Goal: Transaction & Acquisition: Purchase product/service

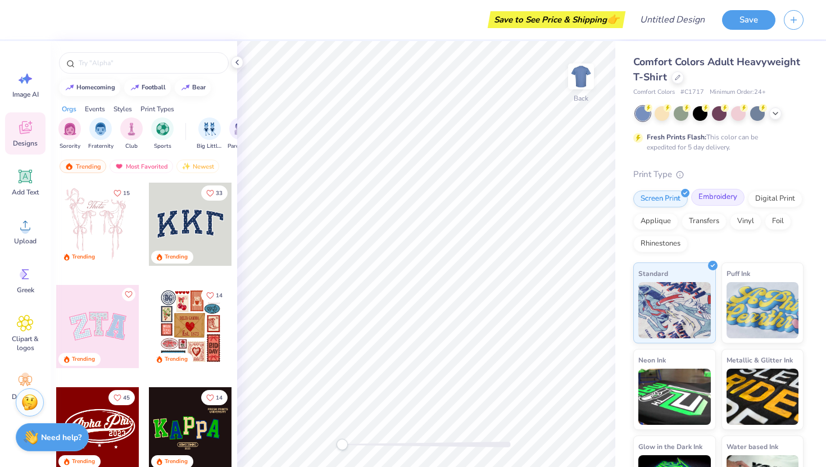
click at [707, 199] on div "Embroidery" at bounding box center [717, 197] width 53 height 17
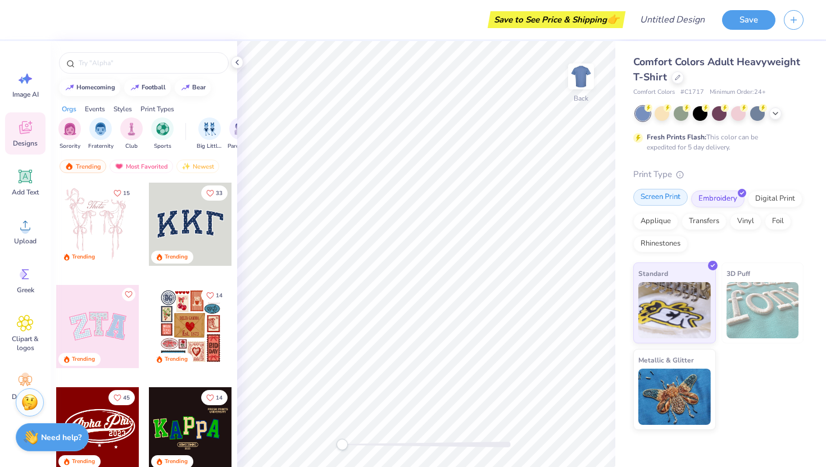
click at [660, 198] on div "Screen Print" at bounding box center [660, 197] width 55 height 17
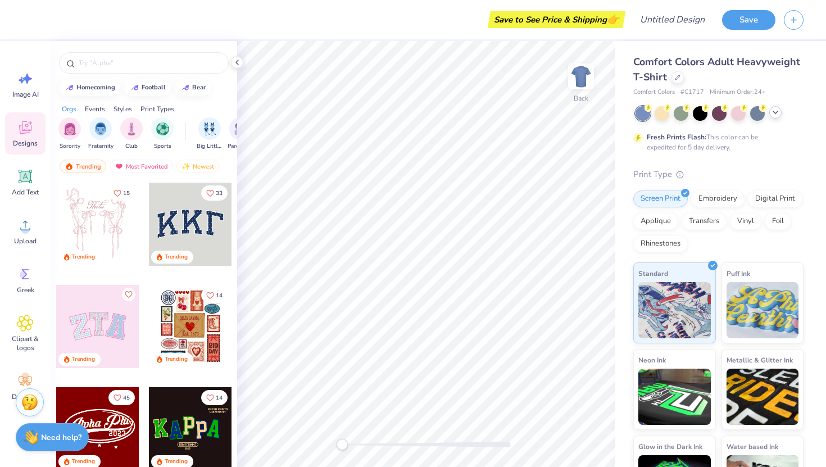
click at [771, 114] on icon at bounding box center [775, 112] width 9 height 9
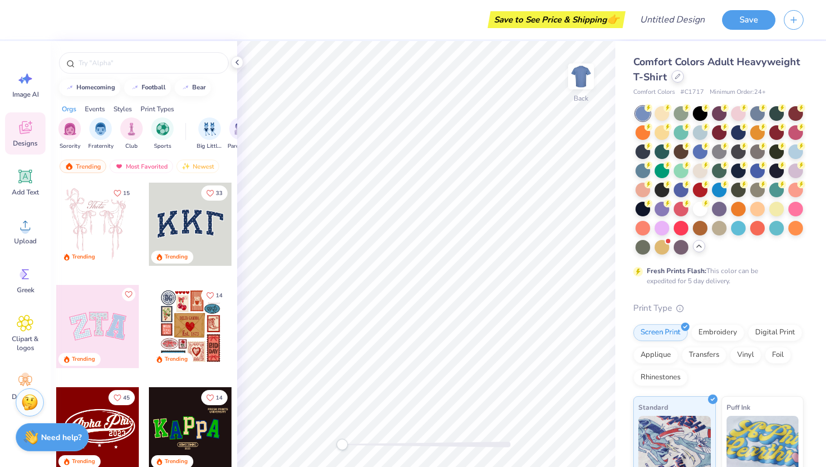
click at [673, 79] on div at bounding box center [678, 76] width 12 height 12
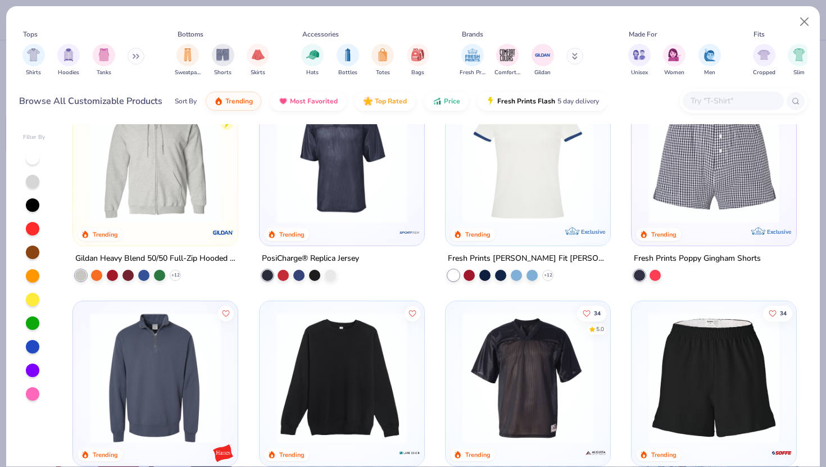
scroll to position [4398, 0]
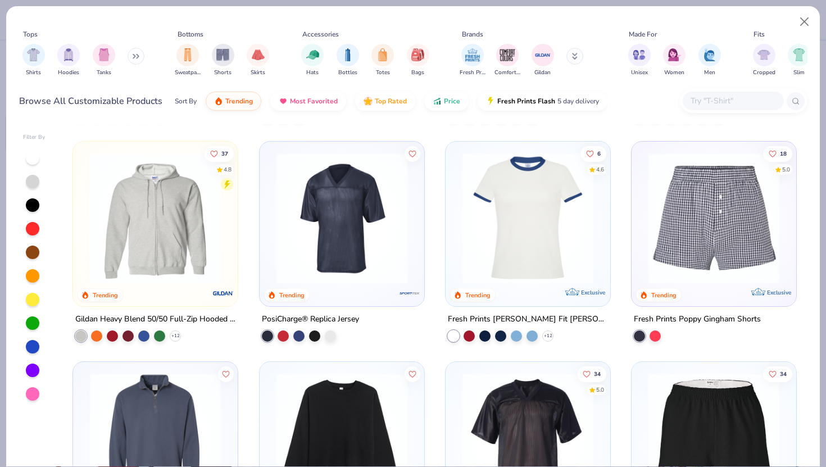
click at [191, 228] on img at bounding box center [155, 218] width 142 height 131
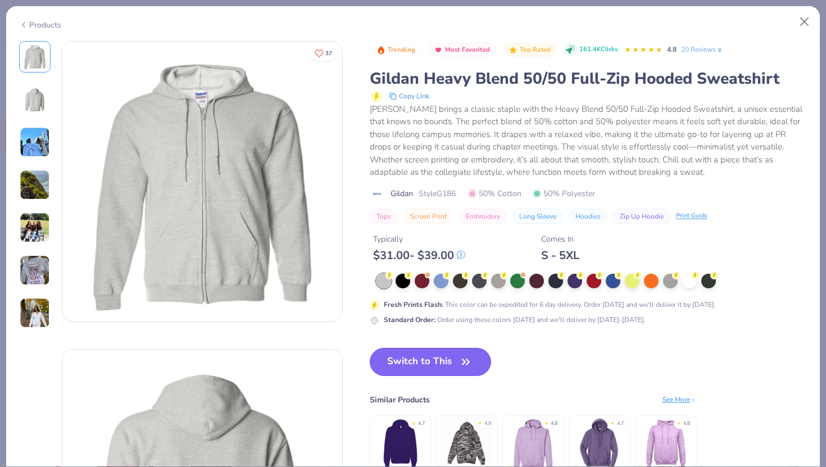
click at [404, 356] on button "Switch to This" at bounding box center [431, 362] width 122 height 28
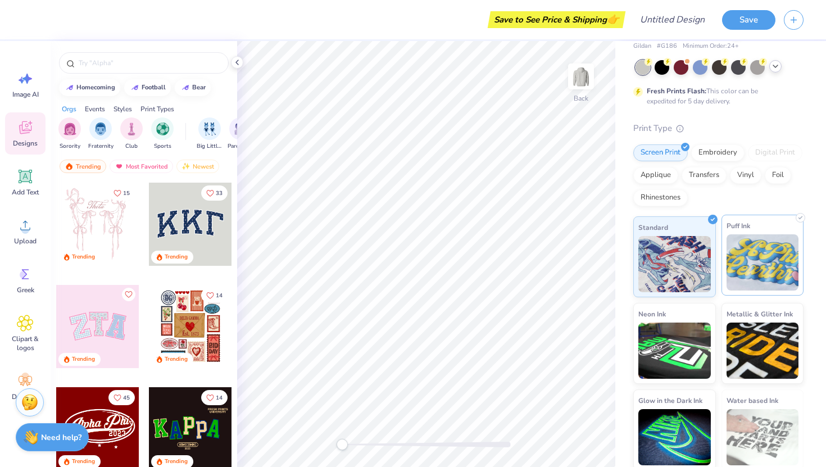
scroll to position [49, 0]
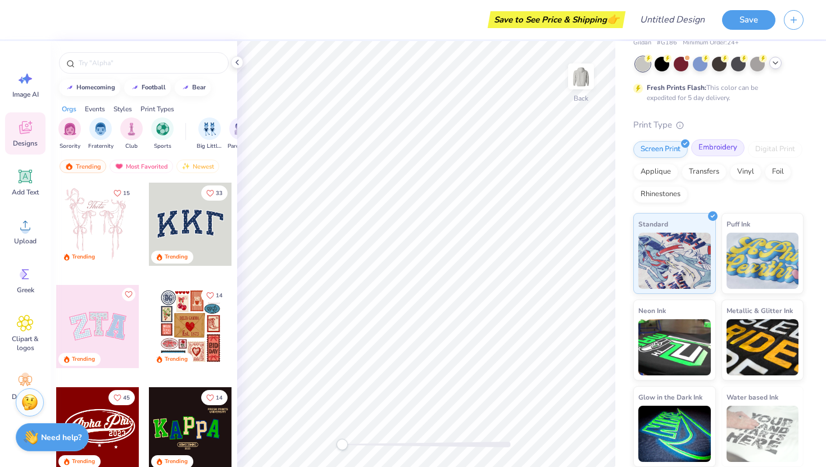
click at [719, 151] on div "Embroidery" at bounding box center [717, 147] width 53 height 17
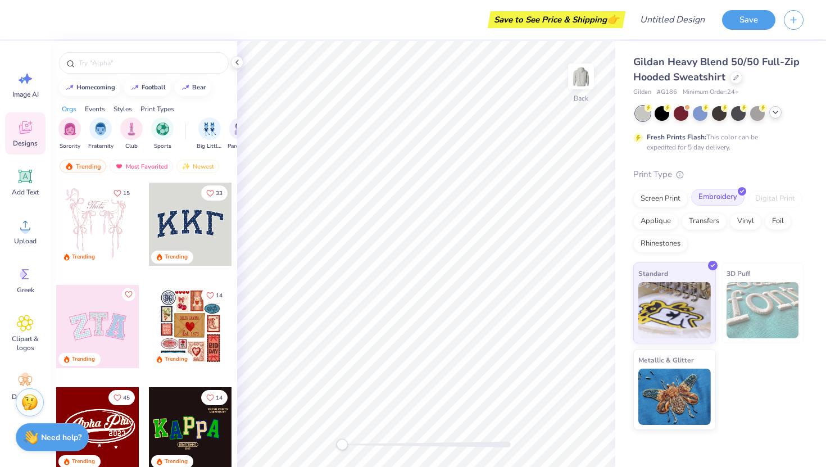
scroll to position [0, 0]
click at [749, 305] on img at bounding box center [763, 310] width 72 height 56
click at [661, 202] on div "Screen Print" at bounding box center [660, 197] width 55 height 17
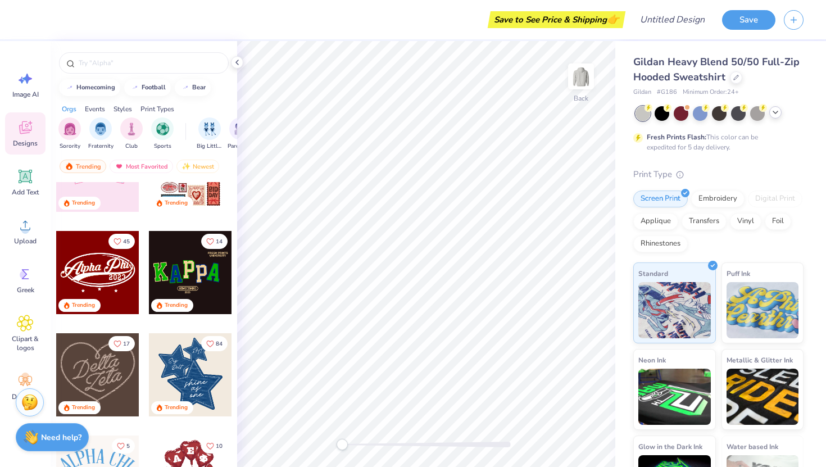
scroll to position [155, 0]
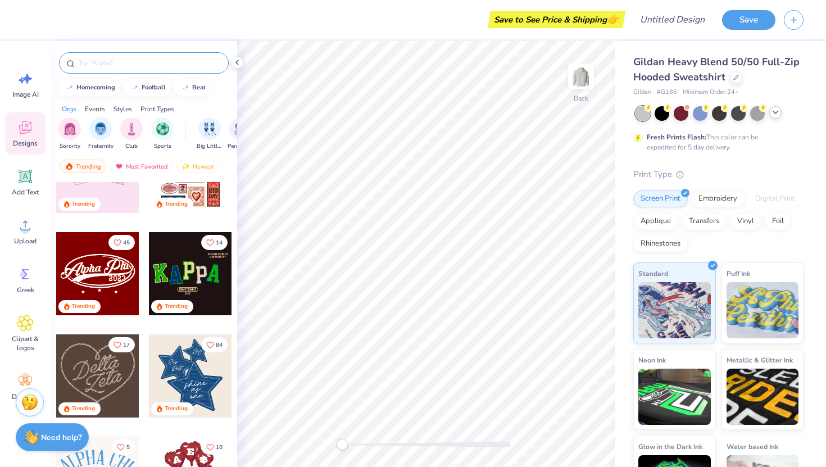
click at [113, 71] on div at bounding box center [144, 62] width 170 height 21
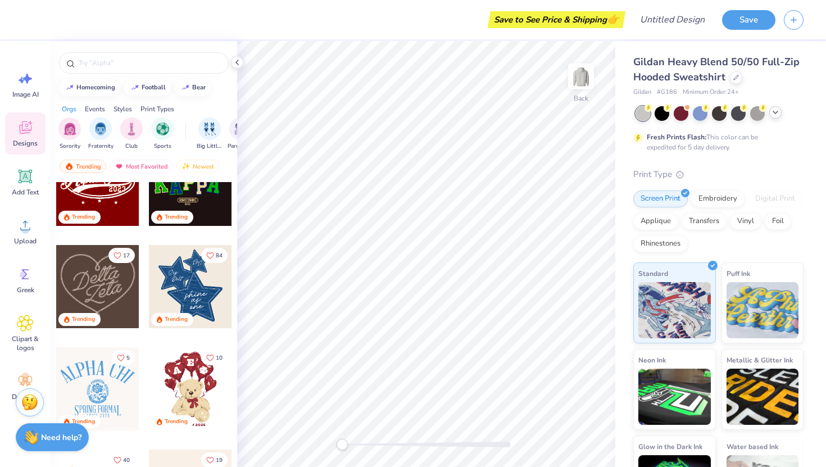
scroll to position [246, 0]
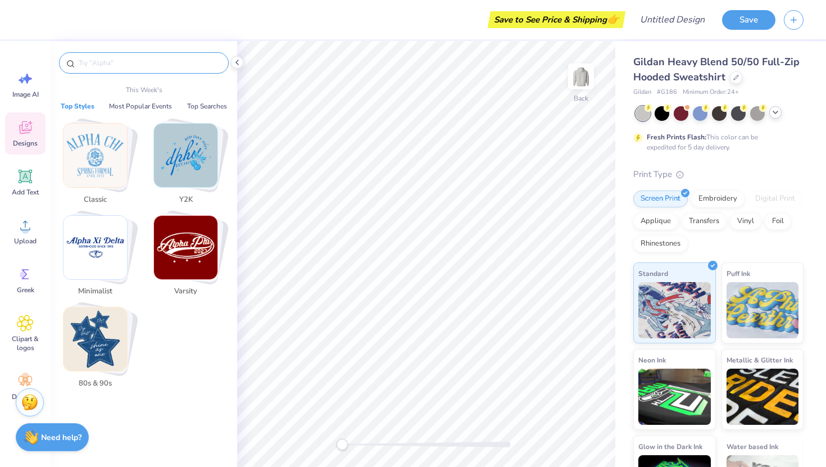
click at [101, 64] on input "text" at bounding box center [150, 62] width 144 height 11
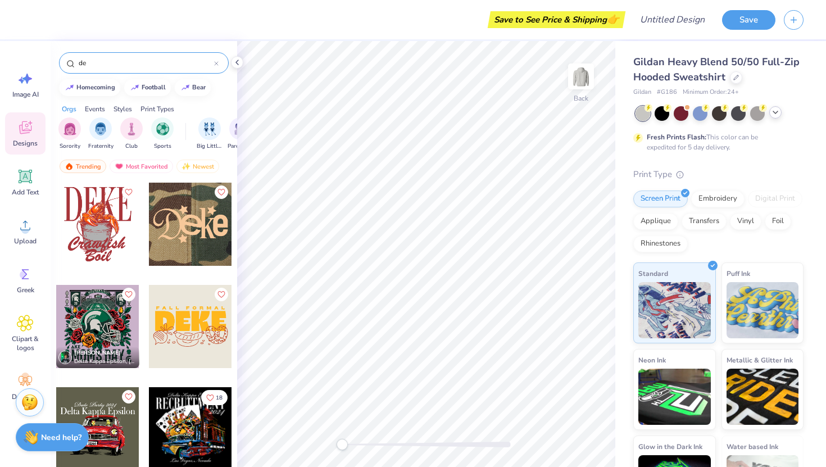
type input "d"
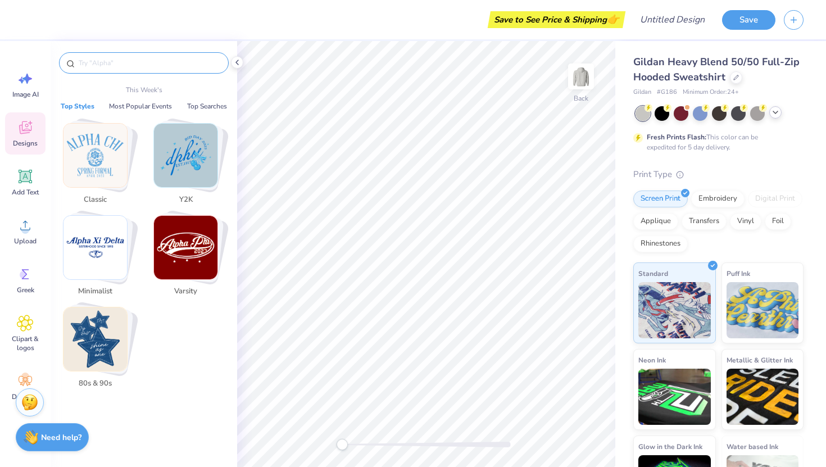
click at [112, 64] on input "text" at bounding box center [150, 62] width 144 height 11
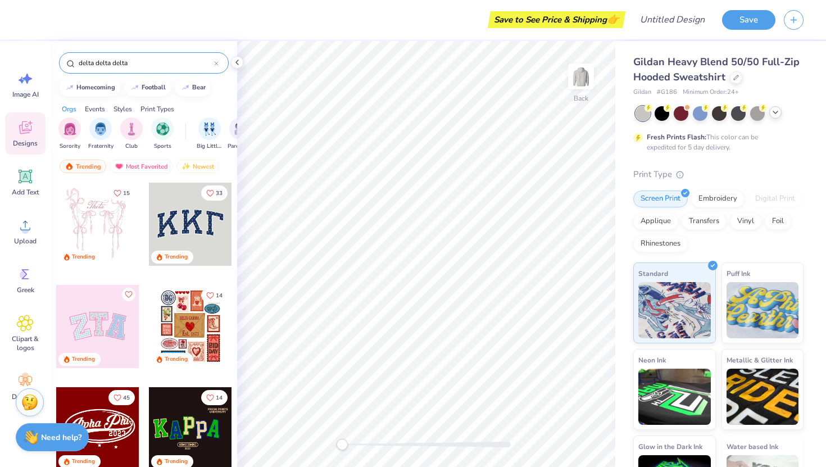
type input "delta delta delta"
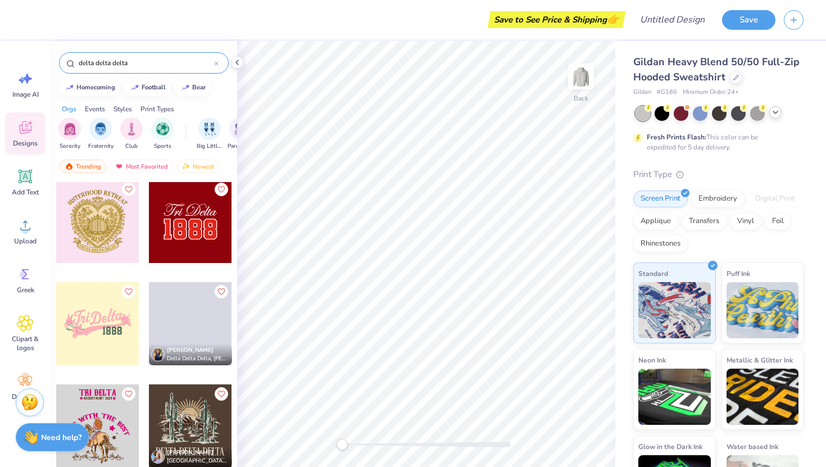
scroll to position [1957, 0]
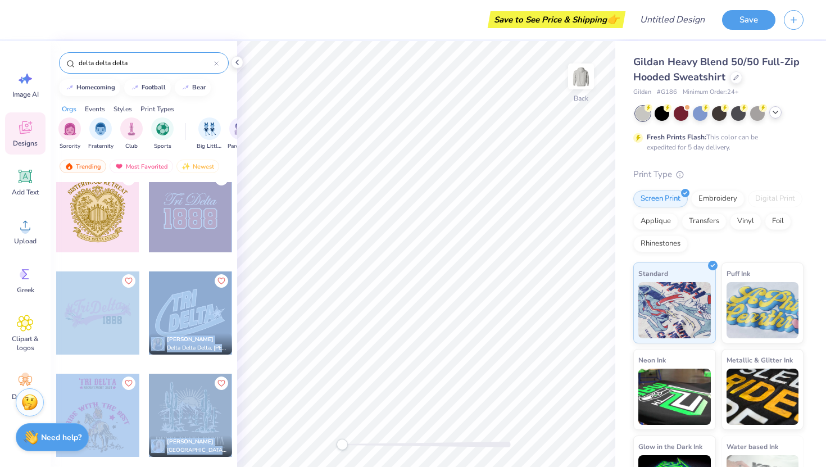
click at [350, 210] on div "Save to See Price & Shipping 👉 Design Title Save Image AI Designs Add Text Uplo…" at bounding box center [413, 233] width 826 height 467
click at [198, 231] on div at bounding box center [190, 210] width 83 height 83
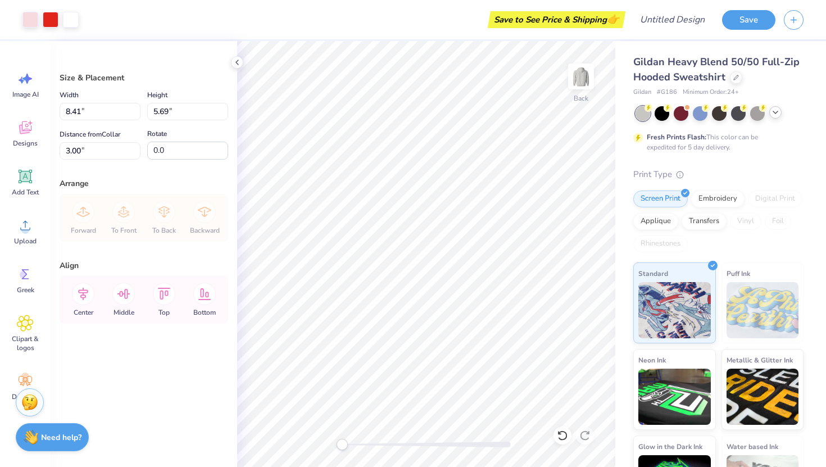
type input "4.24"
type input "2.87"
type input "5.82"
click at [79, 292] on icon at bounding box center [83, 294] width 10 height 13
click at [116, 295] on icon at bounding box center [123, 294] width 22 height 22
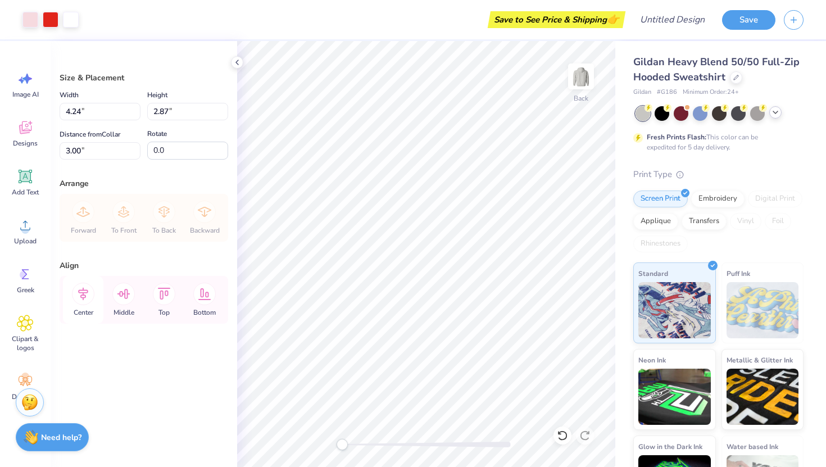
click at [88, 294] on icon at bounding box center [83, 294] width 22 height 22
click at [87, 294] on icon at bounding box center [83, 294] width 22 height 22
click at [161, 295] on icon at bounding box center [164, 294] width 22 height 22
click at [201, 295] on icon at bounding box center [204, 294] width 13 height 12
click at [167, 293] on icon at bounding box center [164, 294] width 13 height 12
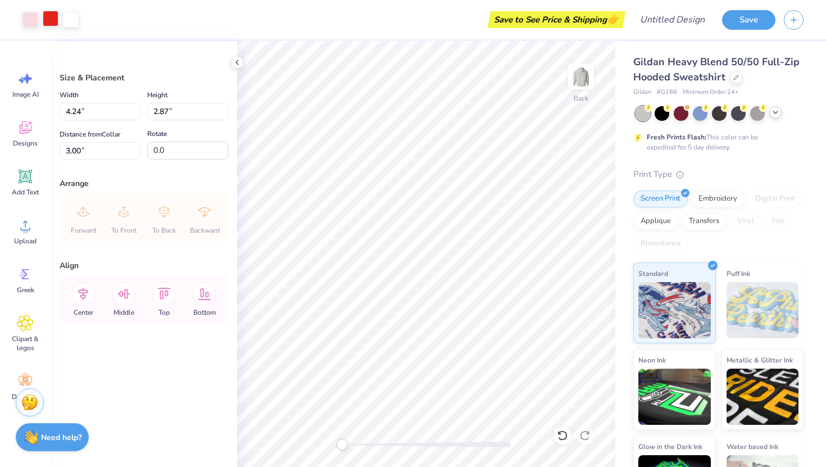
click at [48, 22] on div at bounding box center [51, 19] width 16 height 16
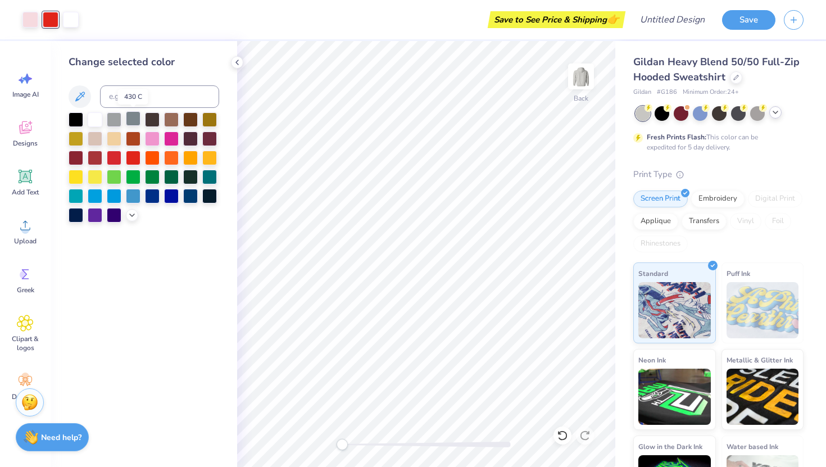
click at [136, 123] on div at bounding box center [133, 118] width 15 height 15
click at [112, 122] on div at bounding box center [114, 118] width 15 height 15
click at [130, 119] on div at bounding box center [133, 118] width 15 height 15
click at [116, 120] on div at bounding box center [114, 118] width 15 height 15
click at [128, 215] on icon at bounding box center [132, 214] width 9 height 9
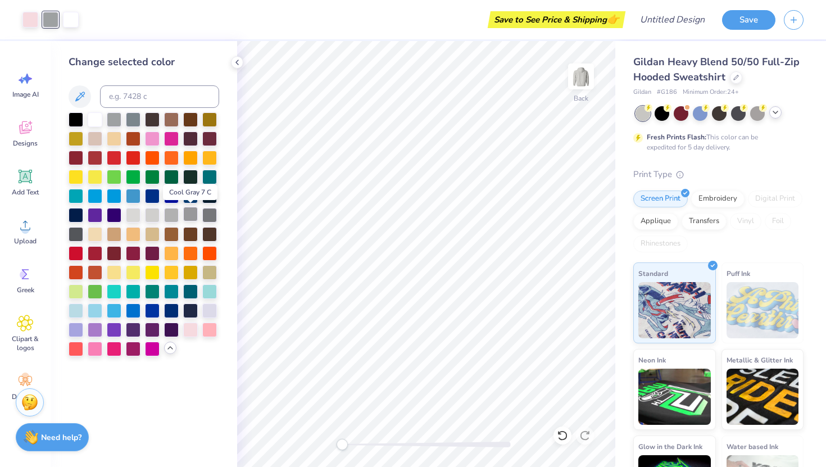
click at [193, 220] on div at bounding box center [190, 214] width 15 height 15
click at [172, 213] on div at bounding box center [171, 214] width 15 height 15
click at [201, 211] on div at bounding box center [144, 234] width 151 height 244
click at [212, 211] on div at bounding box center [209, 214] width 15 height 15
click at [71, 17] on div at bounding box center [71, 19] width 16 height 16
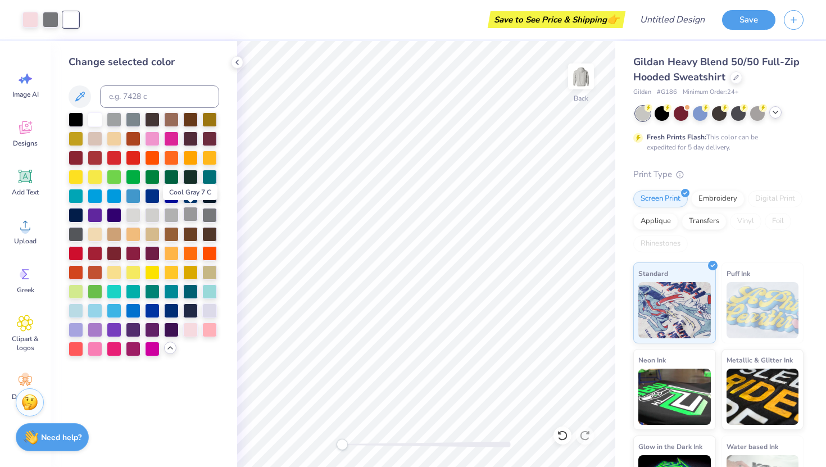
click at [190, 218] on div at bounding box center [190, 214] width 15 height 15
click at [155, 213] on div at bounding box center [152, 214] width 15 height 15
click at [172, 215] on div at bounding box center [171, 214] width 15 height 15
click at [32, 17] on div at bounding box center [30, 19] width 16 height 16
click at [210, 220] on div at bounding box center [209, 214] width 15 height 15
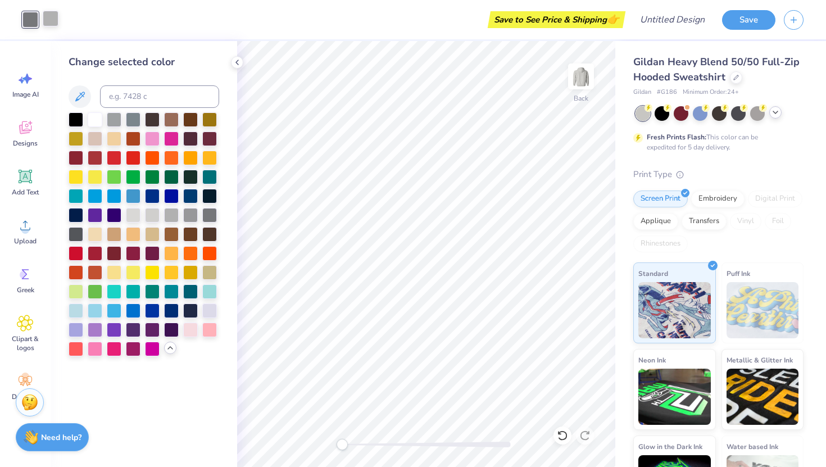
click at [52, 24] on div at bounding box center [51, 19] width 16 height 16
click at [71, 20] on div "Save to See Price & Shipping 👉" at bounding box center [345, 19] width 556 height 39
click at [559, 432] on icon at bounding box center [560, 433] width 2 height 2
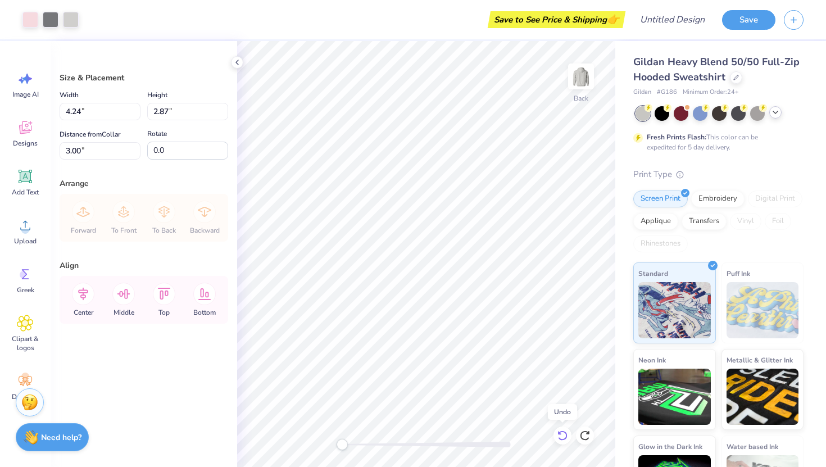
click at [559, 432] on icon at bounding box center [560, 433] width 2 height 2
click at [64, 15] on div at bounding box center [71, 19] width 16 height 16
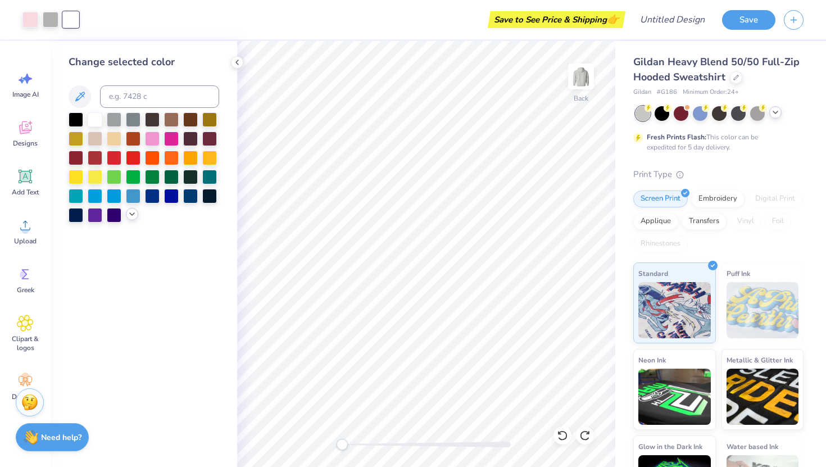
click at [132, 213] on icon at bounding box center [132, 214] width 9 height 9
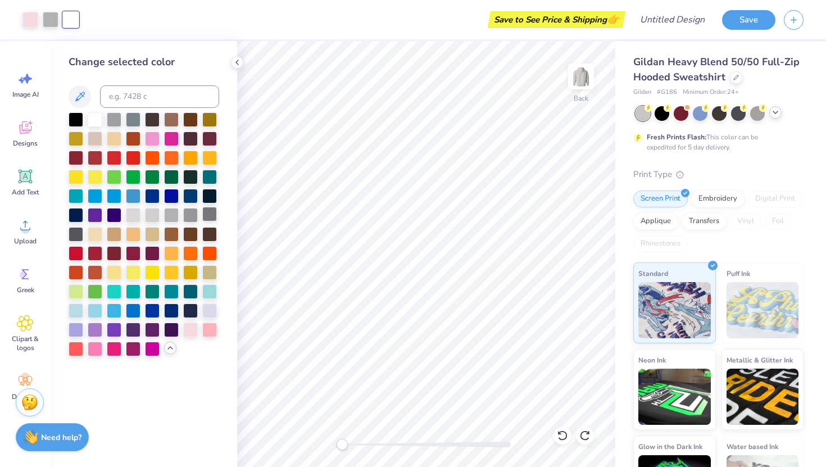
click at [212, 220] on div at bounding box center [209, 214] width 15 height 15
click at [31, 16] on div at bounding box center [30, 19] width 16 height 16
click at [208, 211] on div at bounding box center [209, 214] width 15 height 15
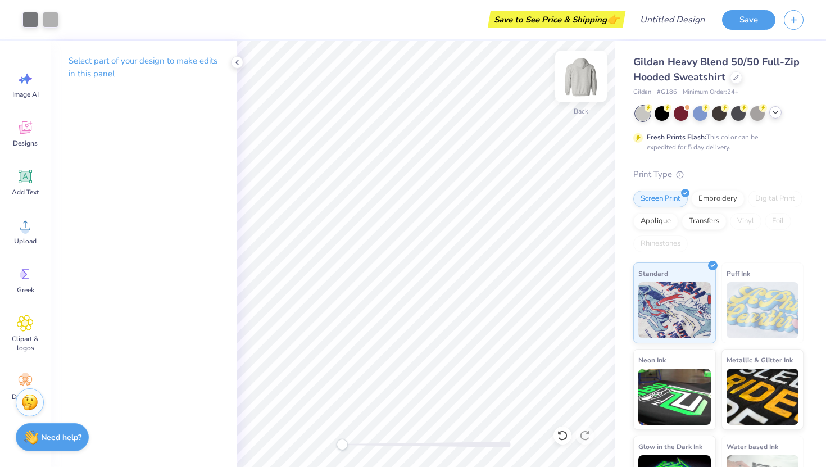
click at [579, 75] on img at bounding box center [581, 76] width 45 height 45
click at [34, 123] on div "Designs" at bounding box center [25, 133] width 40 height 42
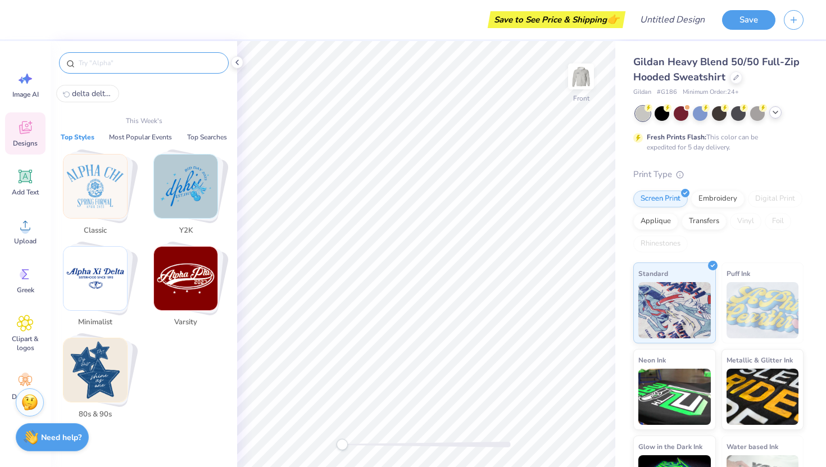
click at [98, 67] on input "text" at bounding box center [150, 62] width 144 height 11
click at [98, 96] on span "delta delta delta" at bounding box center [92, 93] width 40 height 11
type input "delta delta delta"
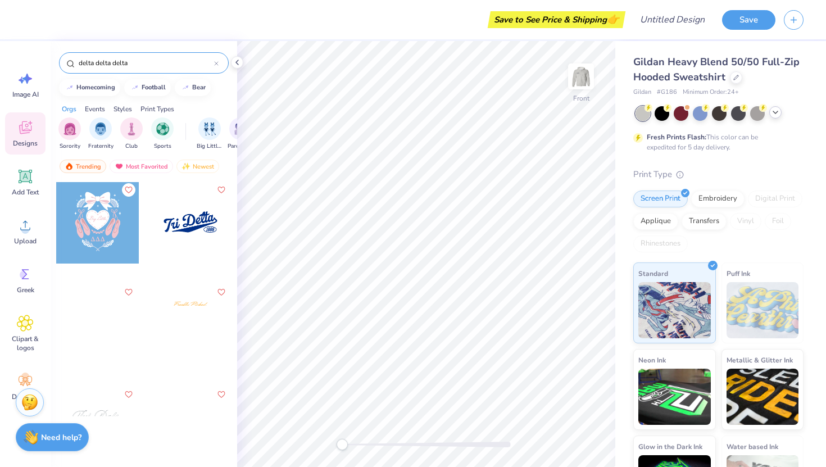
scroll to position [1232, 0]
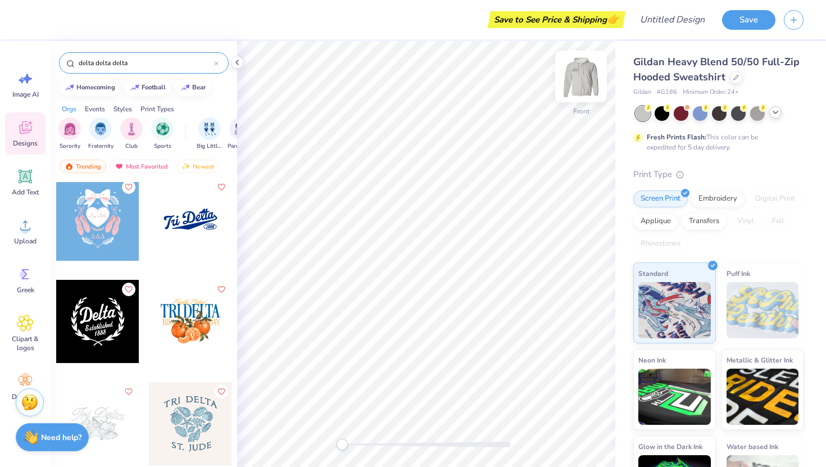
click at [579, 80] on img at bounding box center [581, 76] width 45 height 45
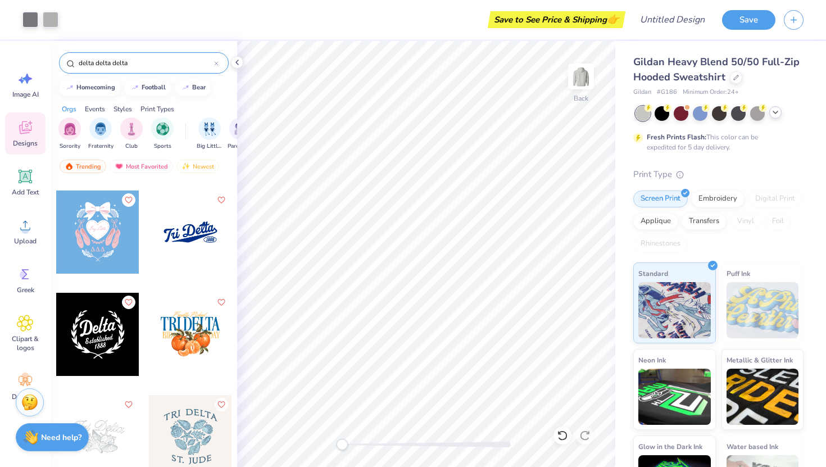
scroll to position [1213, 0]
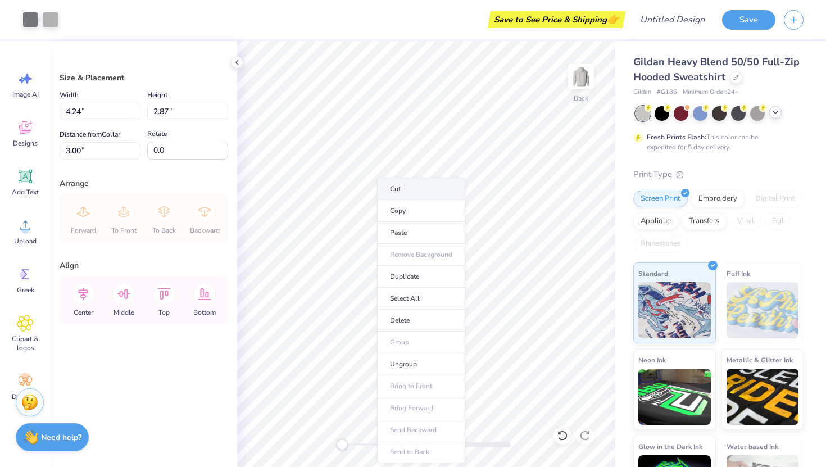
click at [394, 188] on li "Cut" at bounding box center [421, 189] width 88 height 22
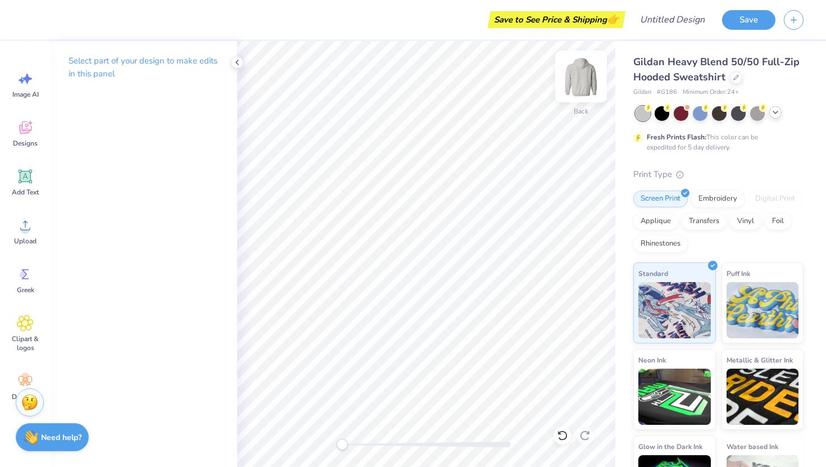
click at [586, 79] on img at bounding box center [581, 76] width 45 height 45
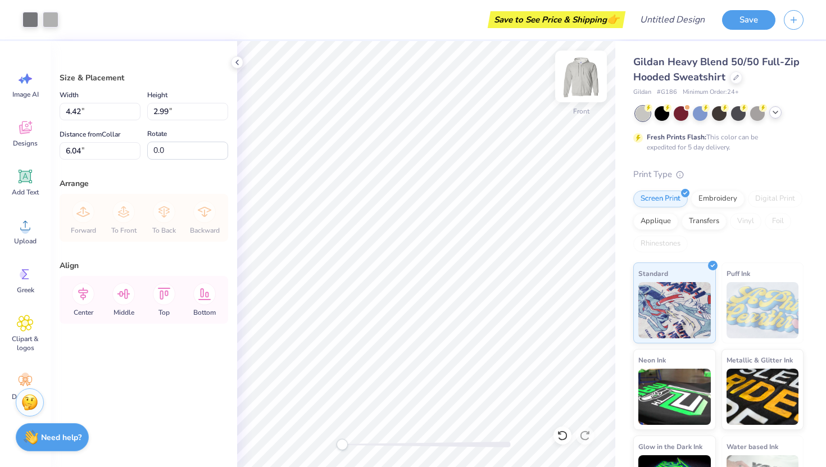
type input "8.23"
type input "5.56"
type input "13.08"
type input "8.85"
type input "6.00"
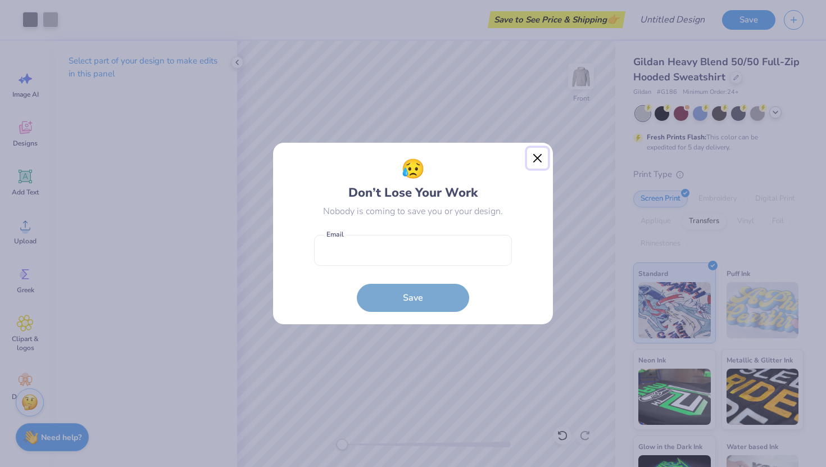
click at [533, 161] on button "Close" at bounding box center [537, 158] width 21 height 21
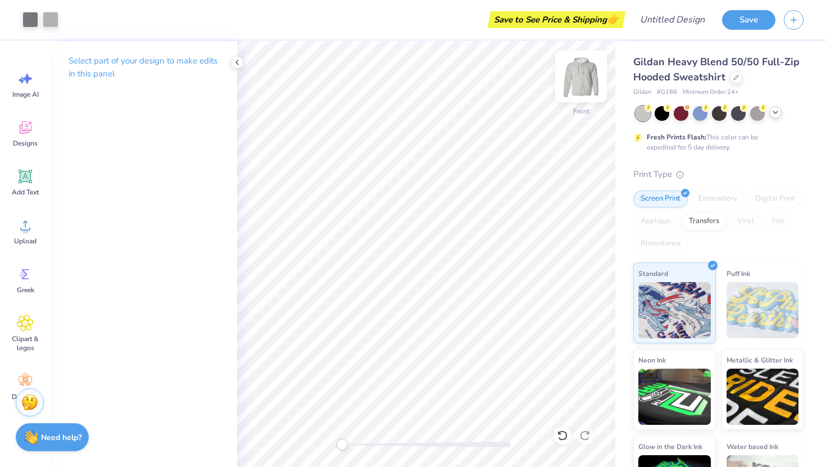
click at [577, 78] on img at bounding box center [581, 76] width 45 height 45
click at [31, 129] on icon at bounding box center [25, 127] width 12 height 13
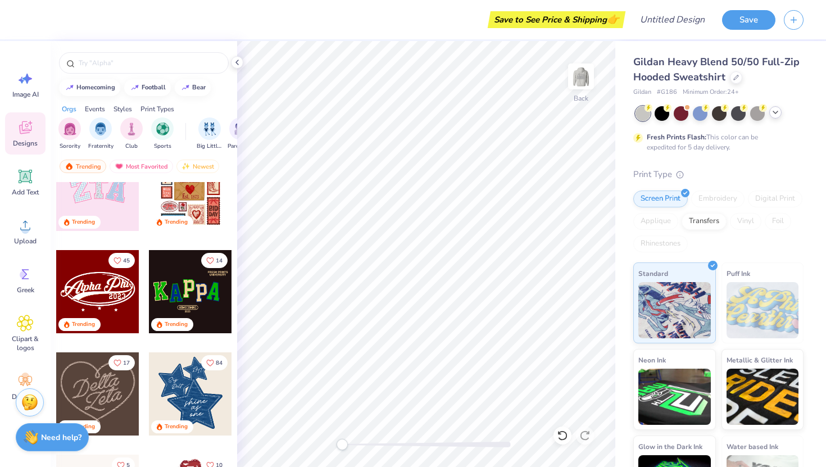
scroll to position [140, 0]
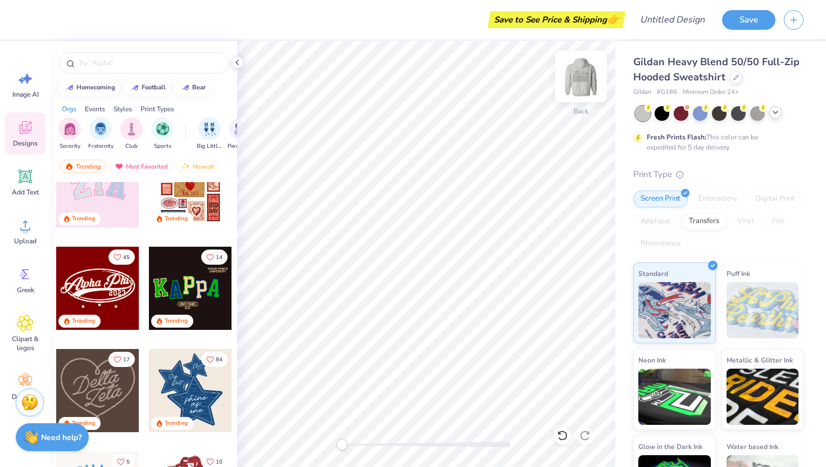
click at [588, 78] on img at bounding box center [581, 76] width 45 height 45
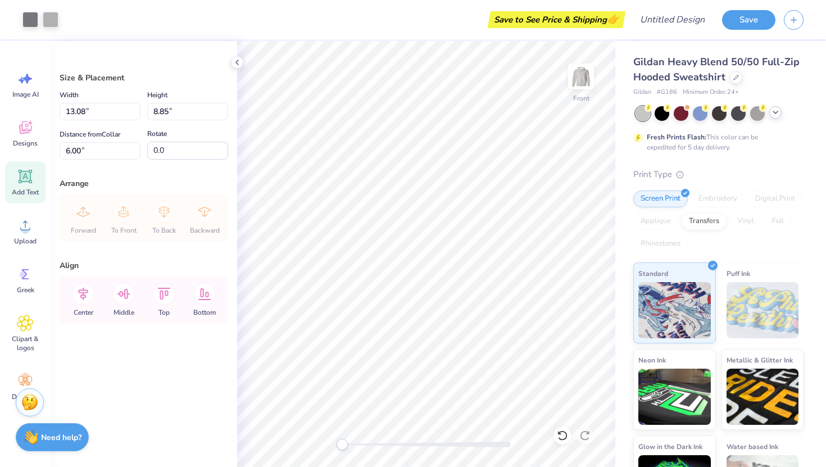
click at [22, 179] on icon at bounding box center [25, 176] width 11 height 11
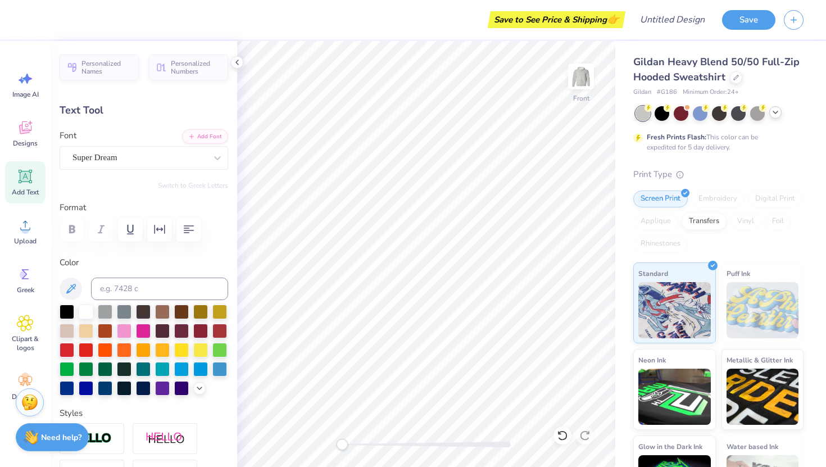
scroll to position [0, 4]
type textarea "let us steadfastly love"
click at [145, 156] on div "Super Dream" at bounding box center [139, 157] width 136 height 17
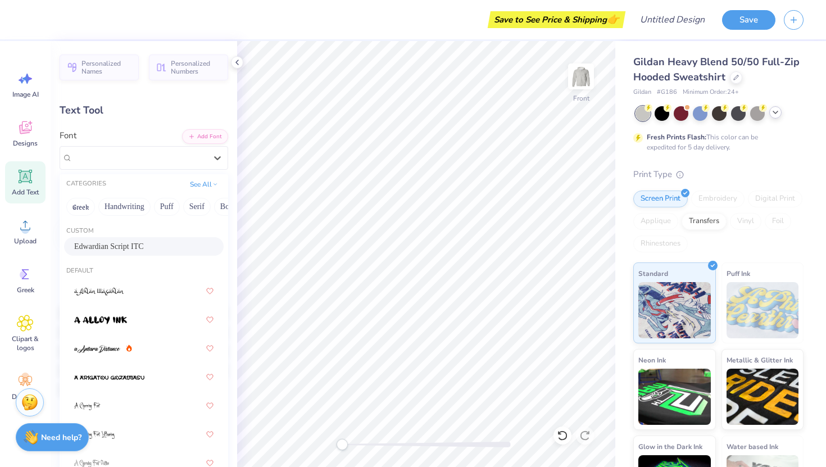
click at [142, 241] on div "Edwardian Script ITC" at bounding box center [143, 247] width 139 height 12
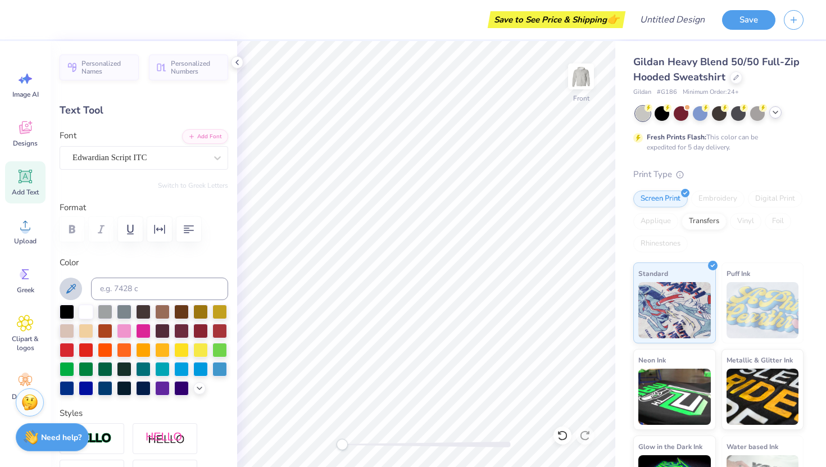
click at [72, 290] on icon at bounding box center [70, 288] width 13 height 13
type input "8.87"
type input "1.45"
type input "15.76"
click at [157, 152] on div "Edwardian Script ITC" at bounding box center [139, 157] width 136 height 17
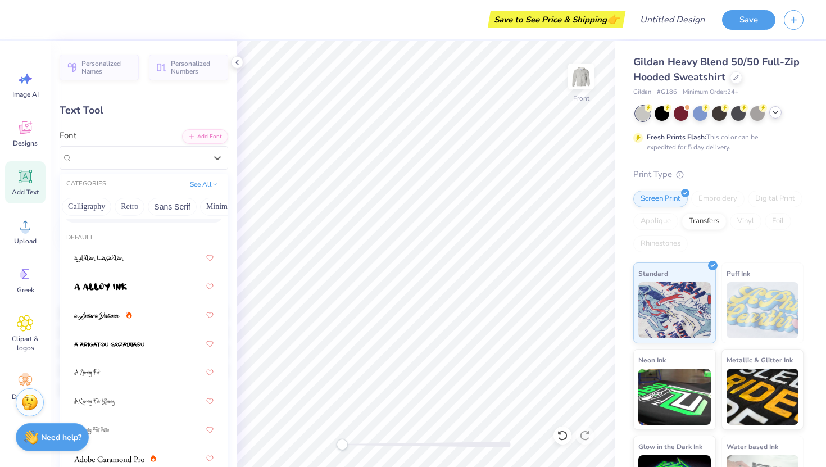
scroll to position [0, 176]
click at [106, 203] on button "Calligraphy" at bounding box center [93, 207] width 49 height 18
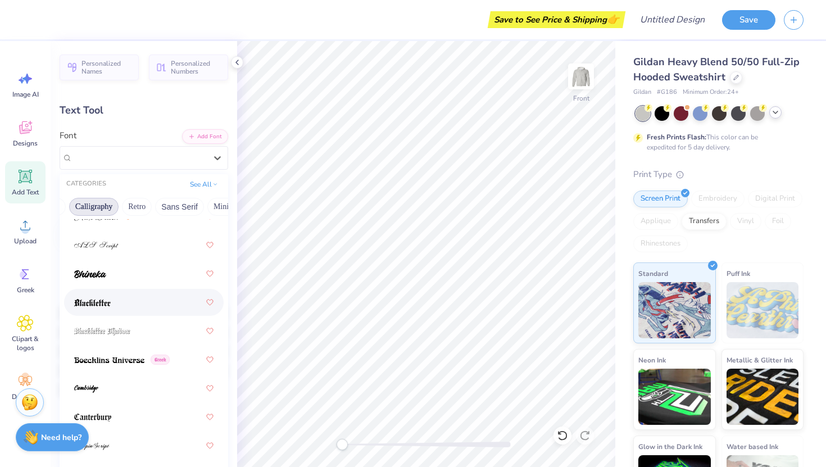
scroll to position [68, 0]
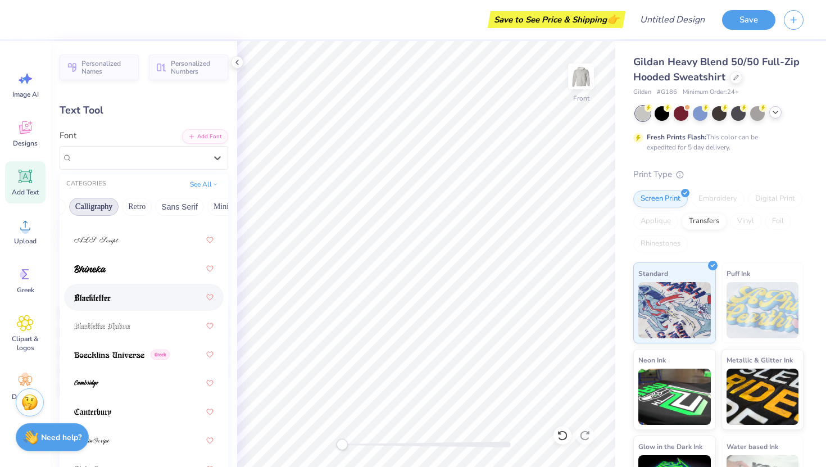
click at [147, 303] on div at bounding box center [143, 297] width 139 height 20
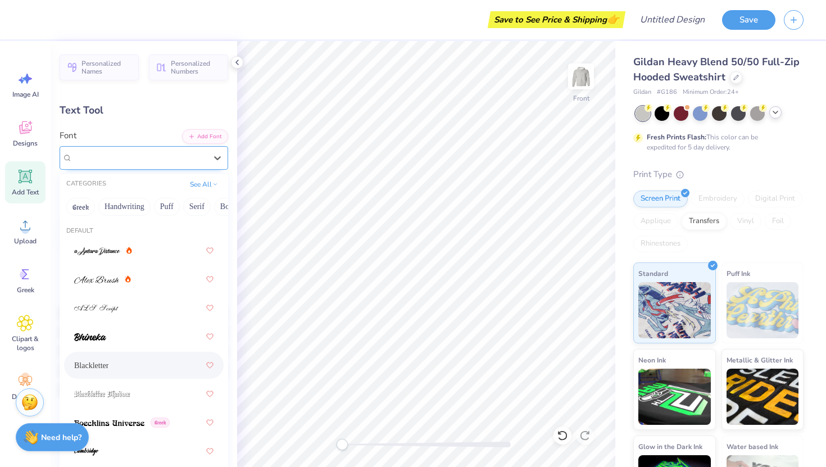
click at [131, 158] on div "Blackletter" at bounding box center [139, 157] width 136 height 17
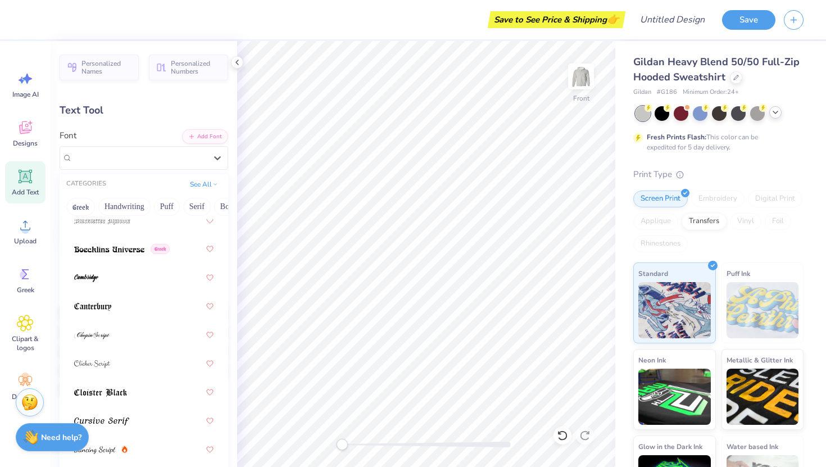
scroll to position [175, 0]
click at [127, 332] on div at bounding box center [143, 334] width 139 height 20
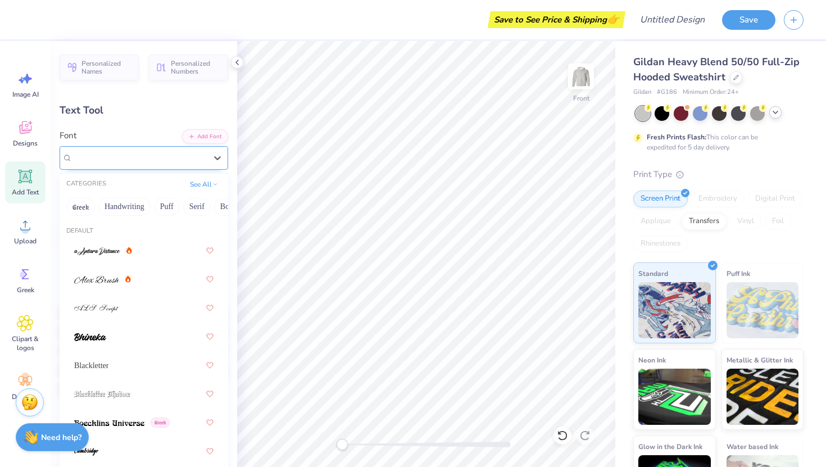
click at [115, 155] on div "ChopinScript" at bounding box center [139, 157] width 136 height 17
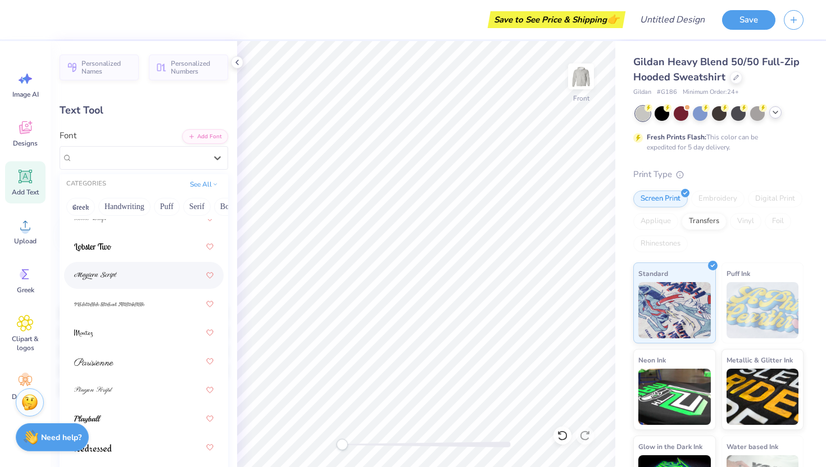
scroll to position [4, 0]
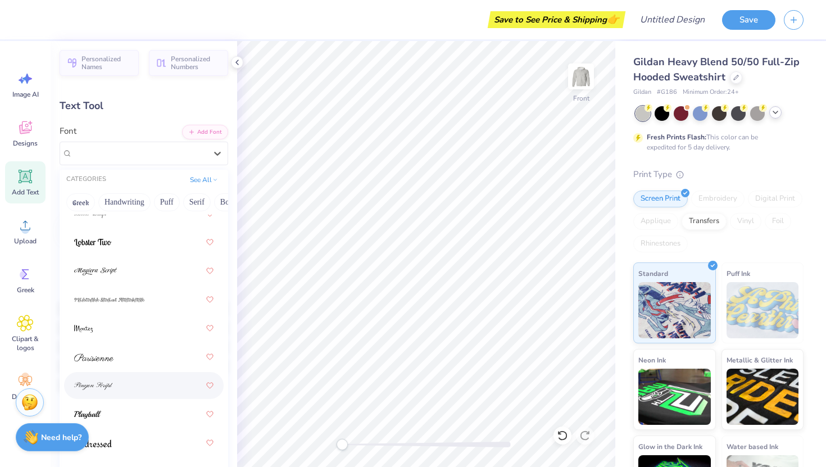
click at [147, 380] on div at bounding box center [143, 385] width 139 height 20
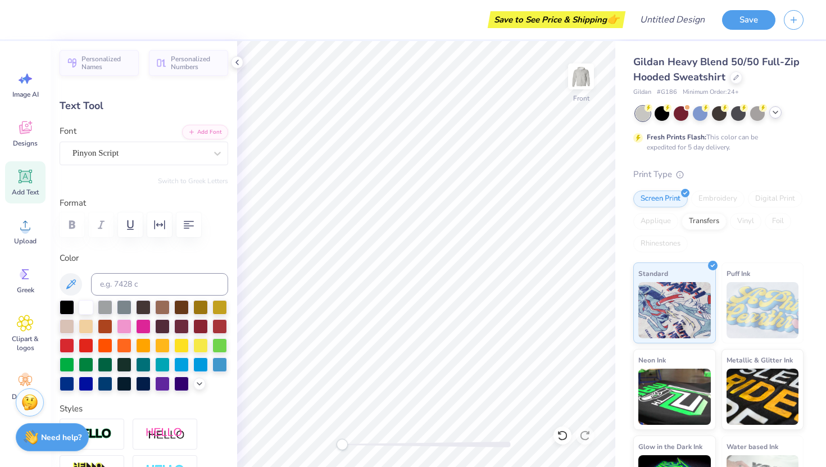
scroll to position [0, 4]
paste textarea ""Let us steadfastly love one another"
type textarea "let us steadfastly love one another"
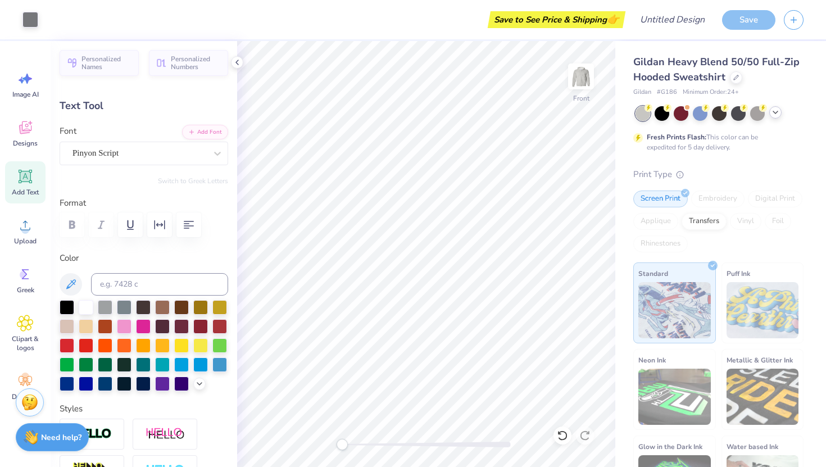
type input "16.72"
type input "1.62"
type input "15.02"
type input "13.38"
type input "1.30"
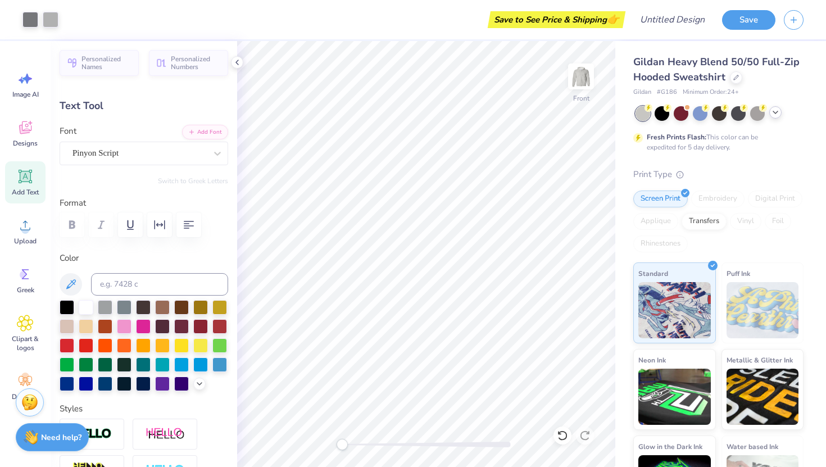
type input "15.63"
click at [69, 226] on div at bounding box center [144, 224] width 169 height 25
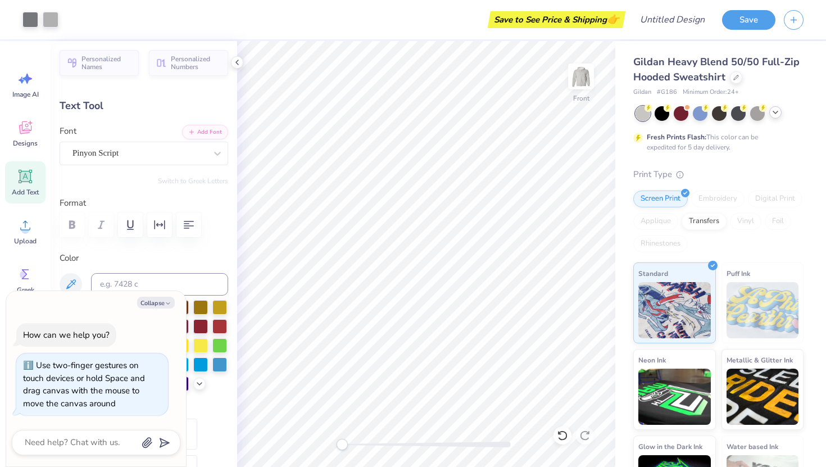
click at [308, 435] on div "Front" at bounding box center [426, 254] width 378 height 426
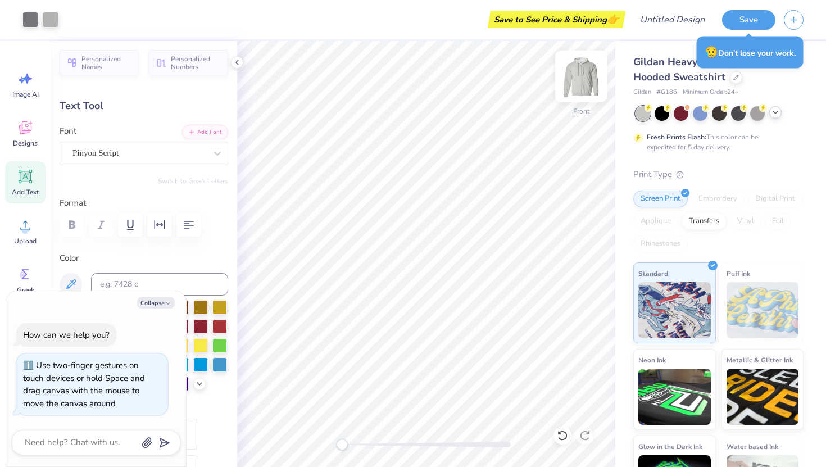
click at [588, 81] on img at bounding box center [581, 76] width 45 height 45
click at [24, 132] on icon at bounding box center [25, 129] width 11 height 9
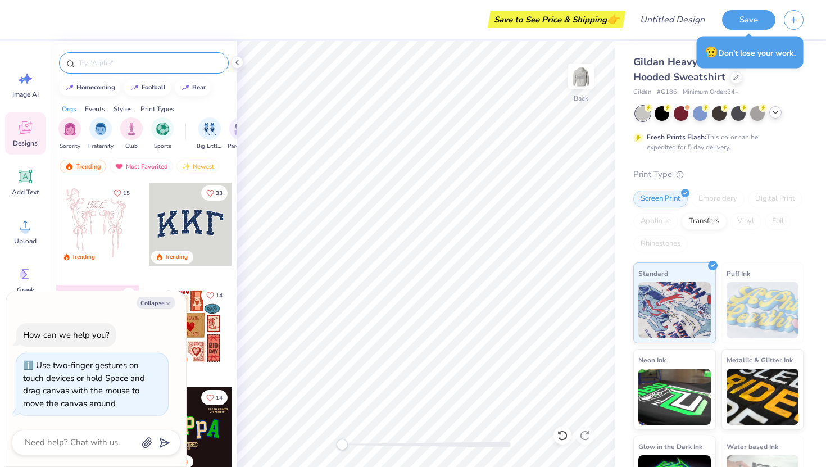
click at [97, 57] on div at bounding box center [144, 62] width 170 height 21
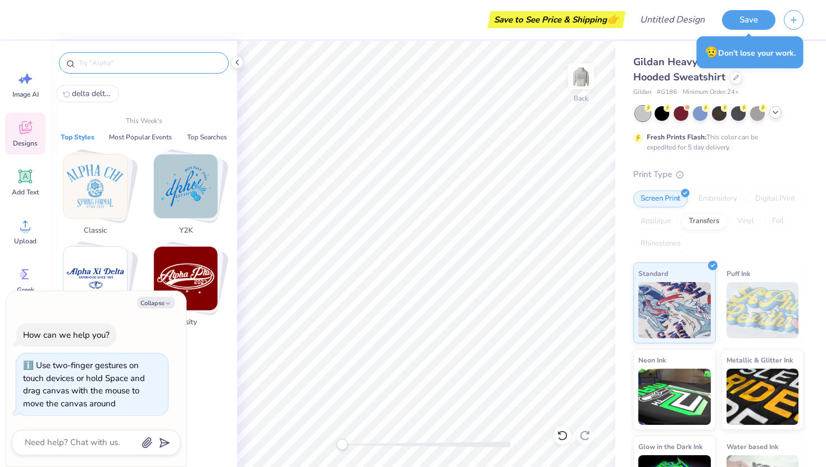
type textarea "x"
click at [98, 60] on input "text" at bounding box center [150, 62] width 144 height 11
click at [96, 93] on span "delta delta delta" at bounding box center [92, 93] width 40 height 11
type input "delta delta delta"
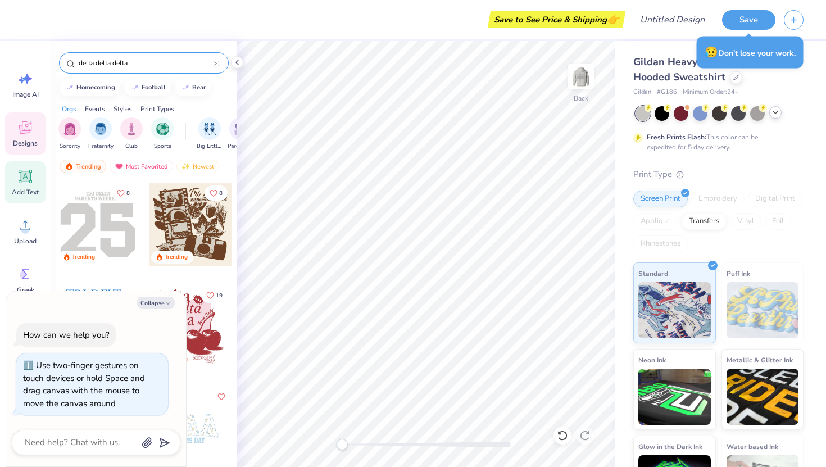
click at [13, 183] on div "Add Text" at bounding box center [25, 182] width 40 height 42
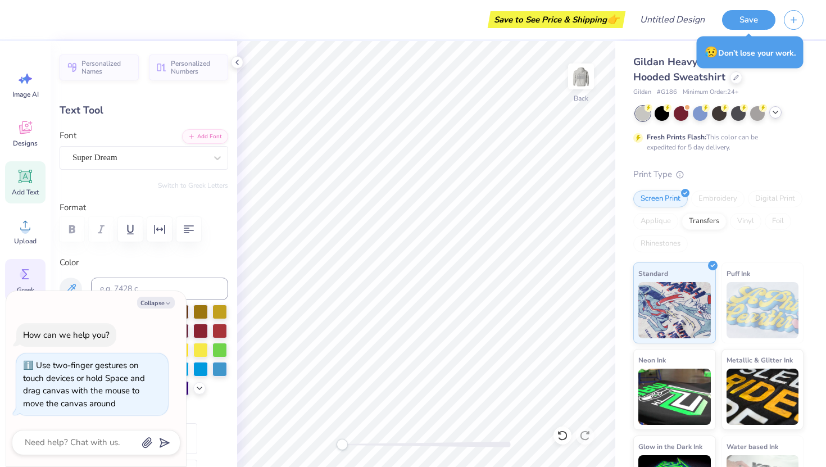
click at [28, 270] on icon at bounding box center [25, 274] width 17 height 17
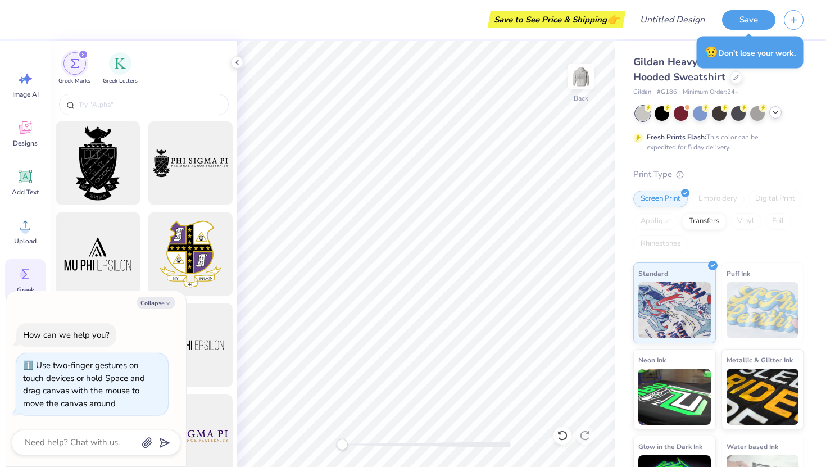
type textarea "x"
type textarea "TET"
type textarea "x"
type textarea "TE"
type textarea "x"
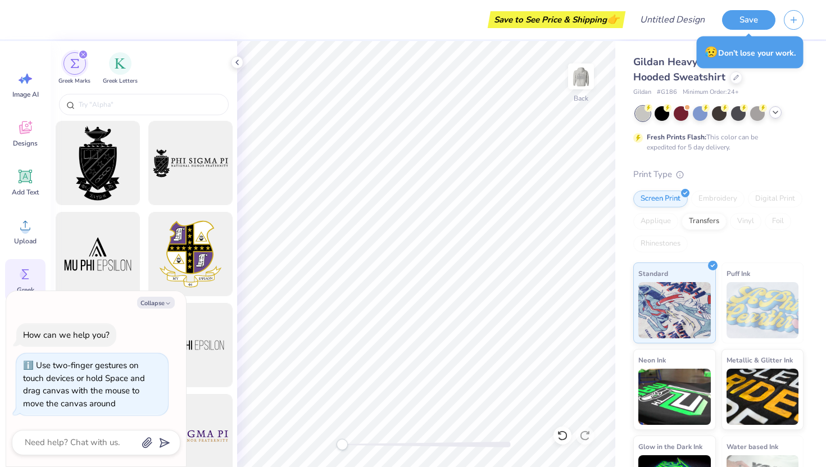
type textarea "T"
type textarea "x"
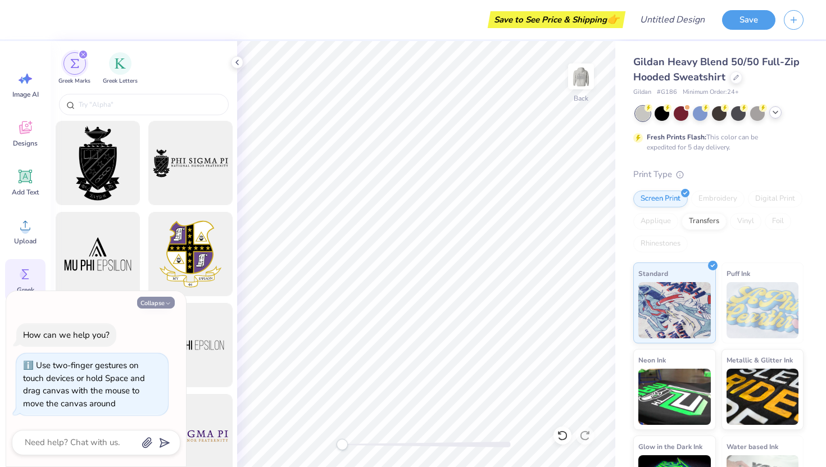
click at [158, 302] on button "Collapse" at bounding box center [156, 303] width 38 height 12
type textarea "x"
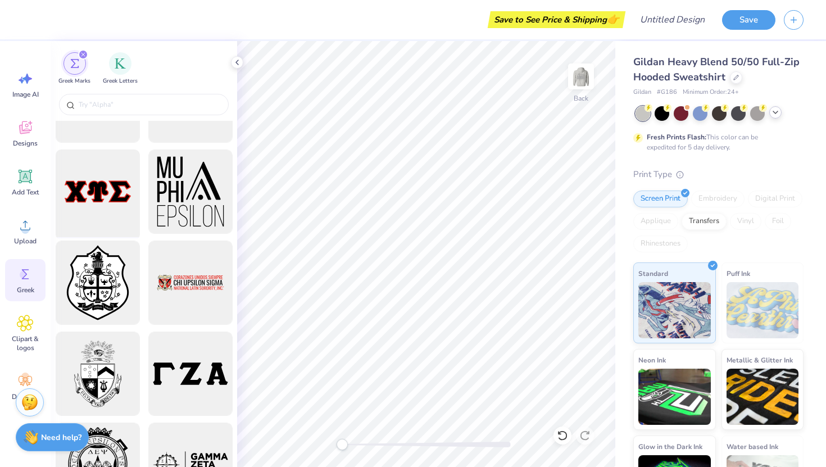
scroll to position [1121, 0]
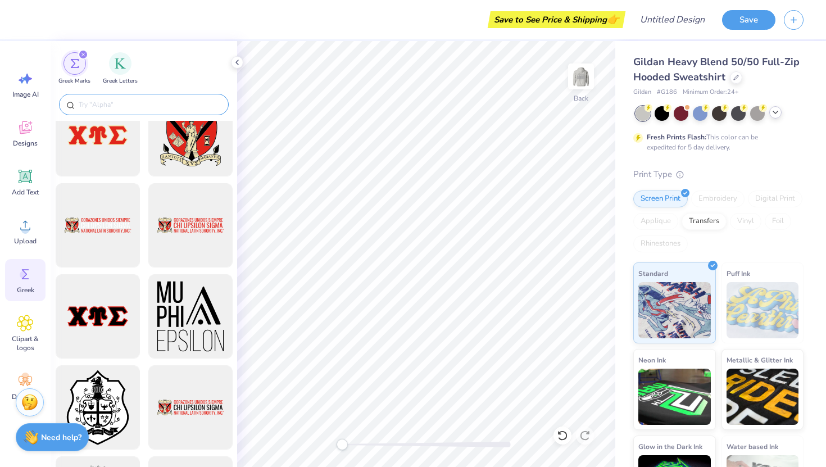
click at [127, 102] on input "text" at bounding box center [150, 104] width 144 height 11
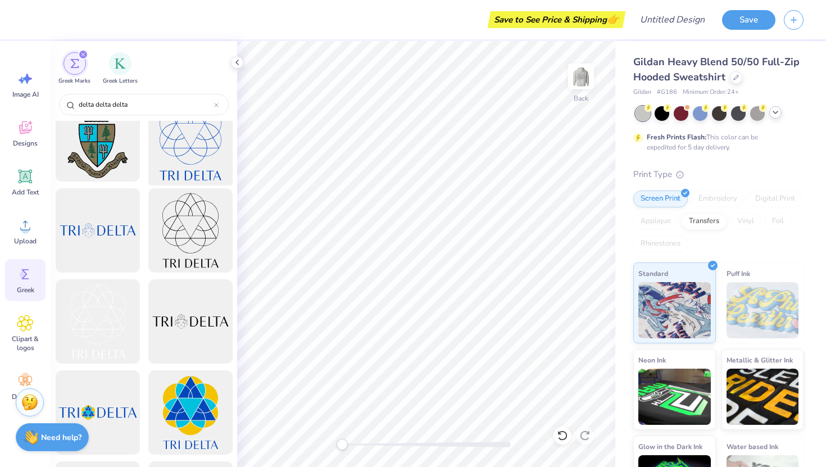
scroll to position [0, 0]
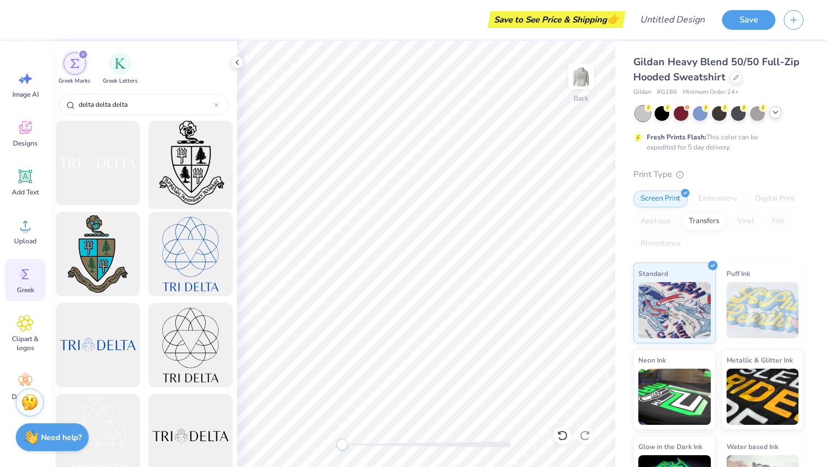
type input "delta delta delta"
click at [201, 157] on div at bounding box center [190, 163] width 93 height 93
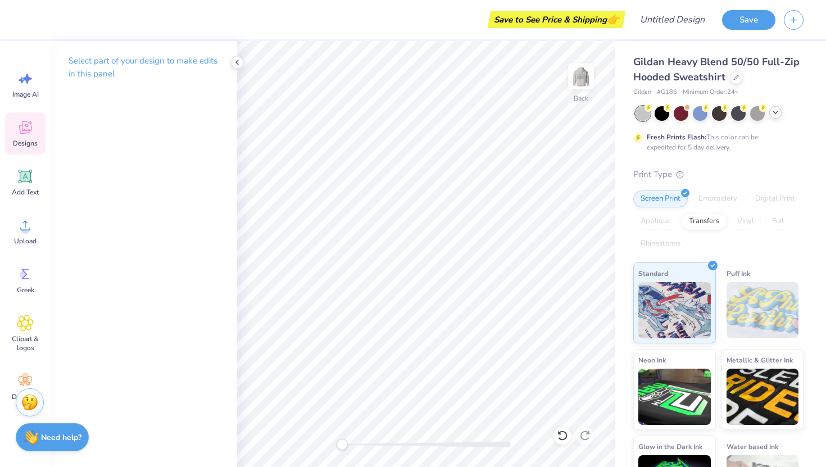
click at [29, 116] on div "Designs" at bounding box center [25, 133] width 40 height 42
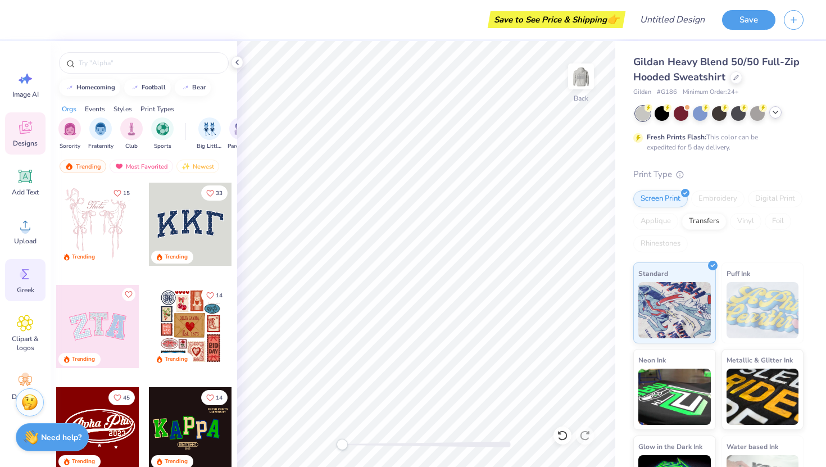
click at [30, 292] on span "Greek" at bounding box center [25, 289] width 17 height 9
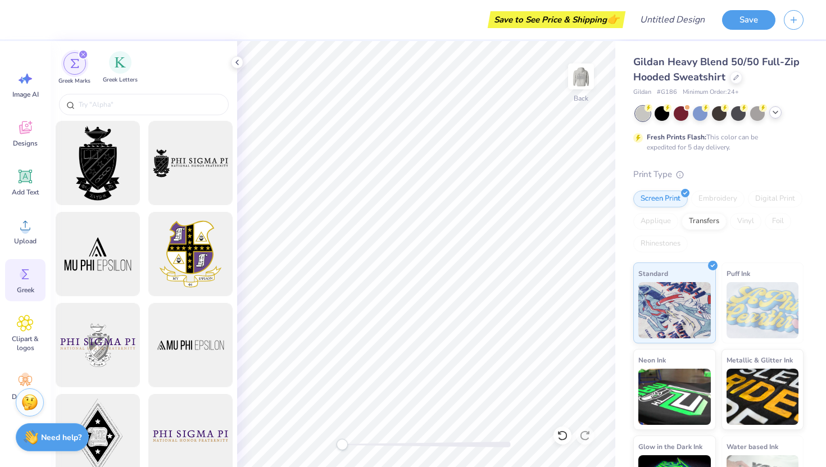
click at [123, 74] on div "Greek Letters" at bounding box center [120, 67] width 35 height 33
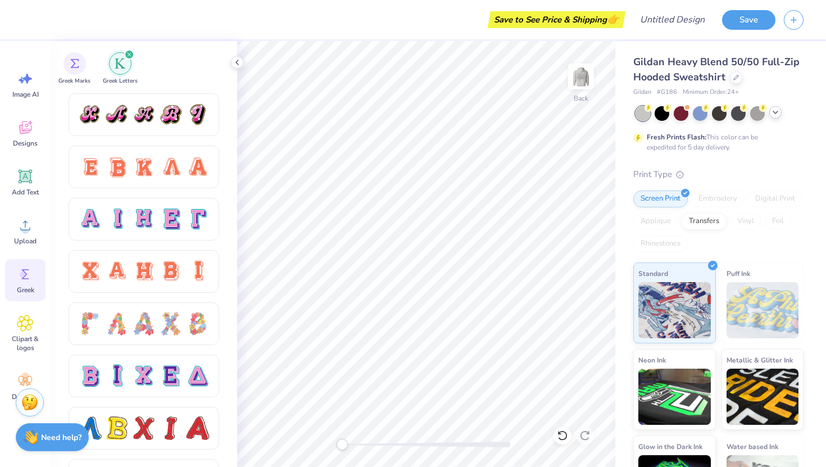
scroll to position [677, 0]
click at [586, 72] on img at bounding box center [581, 76] width 45 height 45
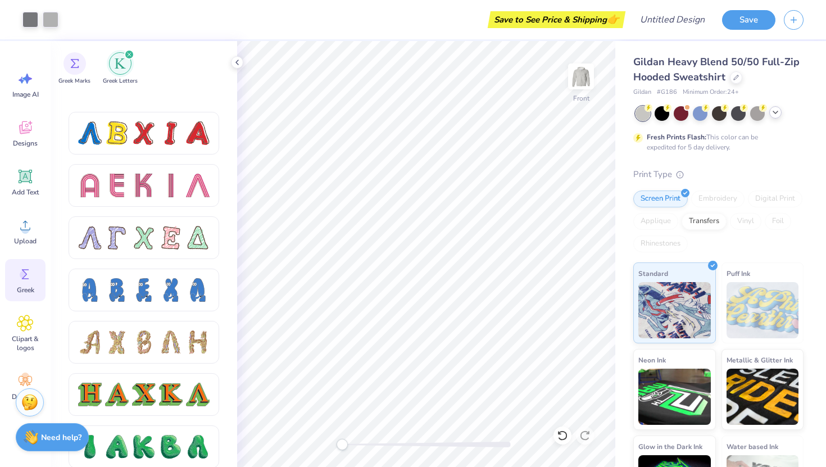
scroll to position [1093, 0]
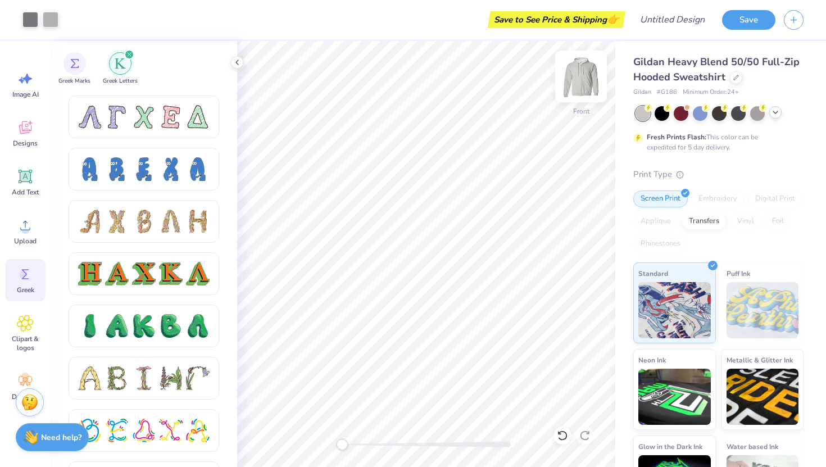
click at [584, 72] on img at bounding box center [581, 76] width 45 height 45
click at [183, 271] on div at bounding box center [144, 274] width 132 height 24
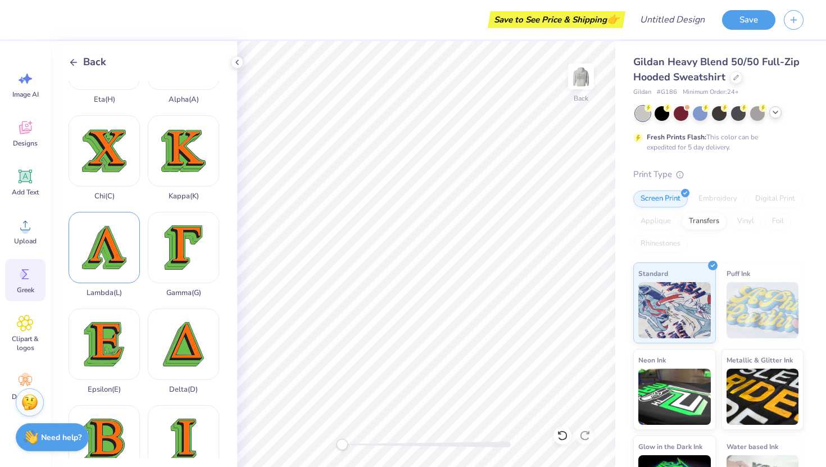
scroll to position [86, 0]
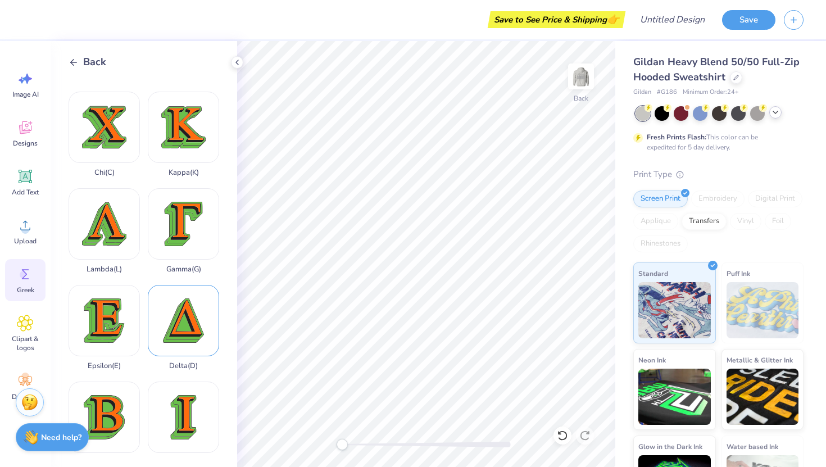
click at [170, 321] on div "Delta ( D )" at bounding box center [183, 327] width 71 height 85
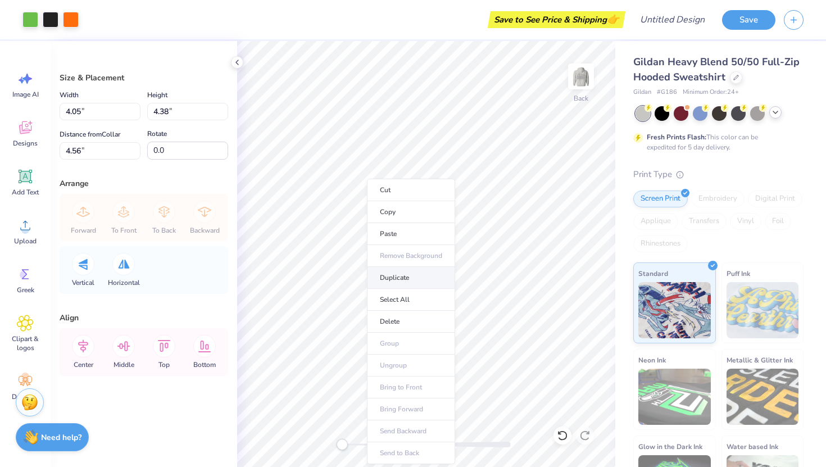
click at [400, 273] on li "Duplicate" at bounding box center [411, 278] width 88 height 22
type input "5.56"
type input "1.62"
type input "1.76"
type input "3.97"
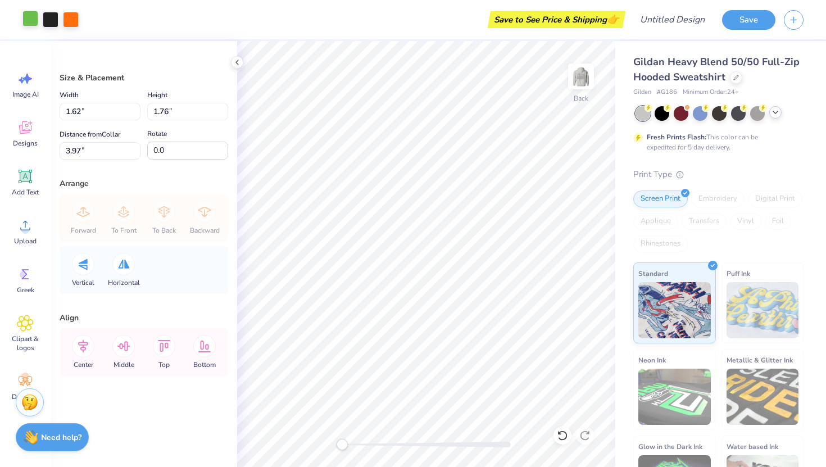
click at [27, 20] on div at bounding box center [30, 19] width 16 height 16
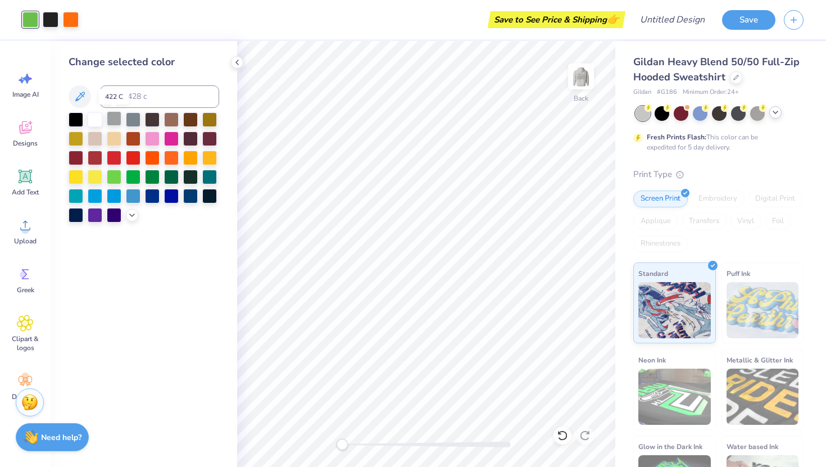
click at [115, 115] on div at bounding box center [114, 118] width 15 height 15
click at [132, 213] on icon at bounding box center [132, 214] width 9 height 9
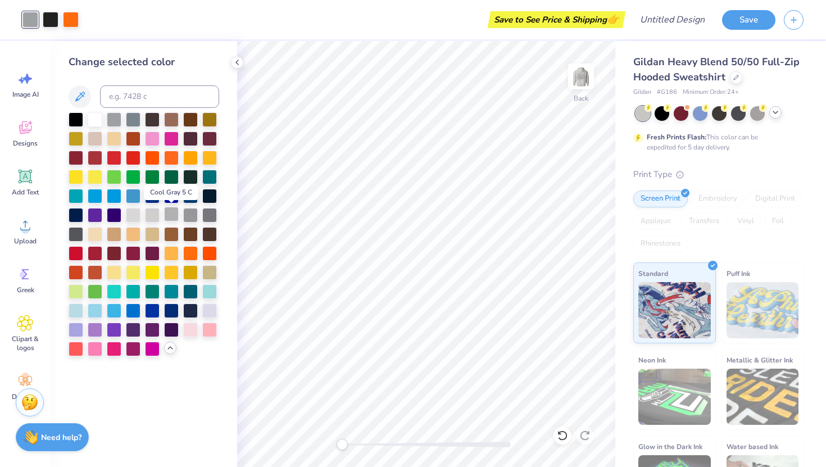
click at [167, 213] on div at bounding box center [171, 214] width 15 height 15
click at [189, 220] on div at bounding box center [190, 214] width 15 height 15
click at [43, 19] on div at bounding box center [51, 19] width 16 height 16
click at [210, 213] on div at bounding box center [209, 214] width 15 height 15
click at [147, 217] on div at bounding box center [152, 214] width 15 height 15
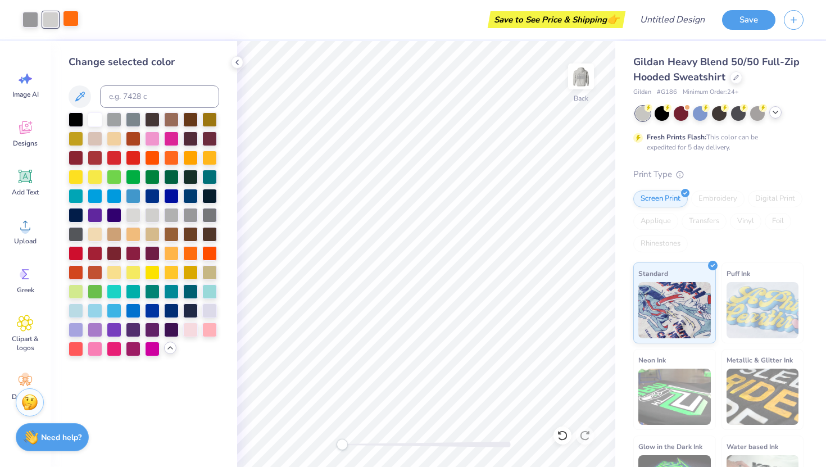
click at [73, 16] on div at bounding box center [71, 19] width 16 height 16
click at [206, 215] on div at bounding box center [209, 214] width 15 height 15
click at [581, 84] on img at bounding box center [581, 76] width 45 height 45
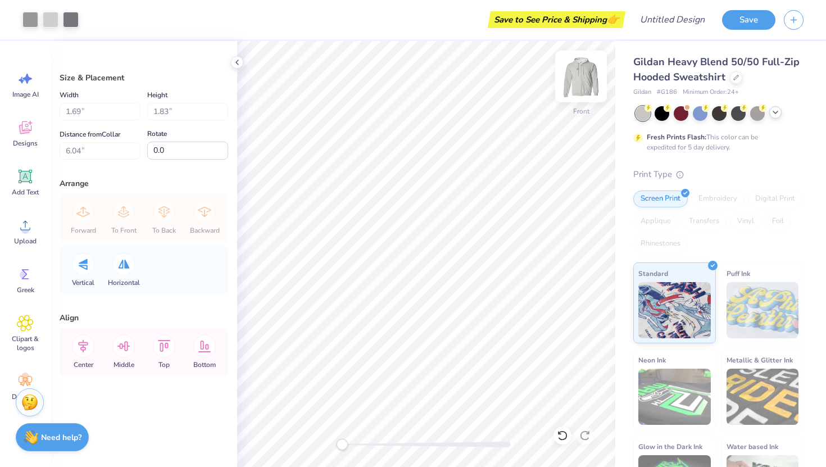
click at [581, 81] on img at bounding box center [581, 76] width 45 height 45
click at [52, 15] on div at bounding box center [51, 19] width 16 height 16
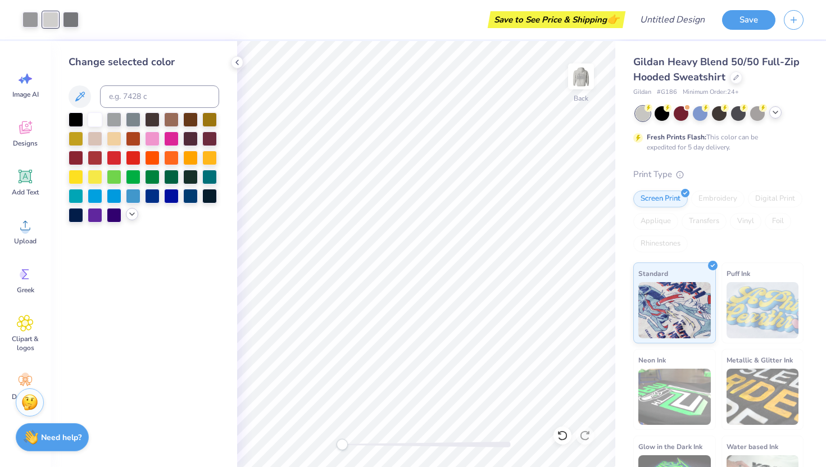
click at [134, 215] on icon at bounding box center [132, 214] width 9 height 9
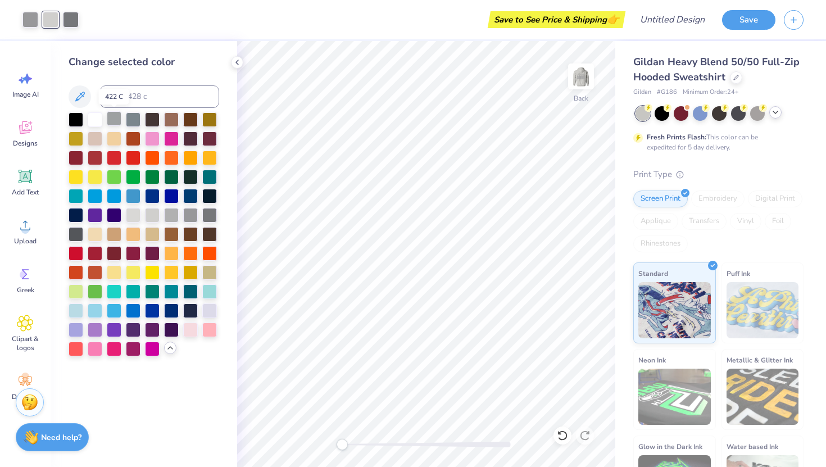
click at [110, 112] on div at bounding box center [114, 118] width 15 height 15
click at [130, 124] on div at bounding box center [133, 118] width 15 height 15
click at [135, 214] on div at bounding box center [133, 214] width 15 height 15
click at [99, 121] on div at bounding box center [95, 118] width 15 height 15
click at [207, 175] on div at bounding box center [209, 176] width 15 height 15
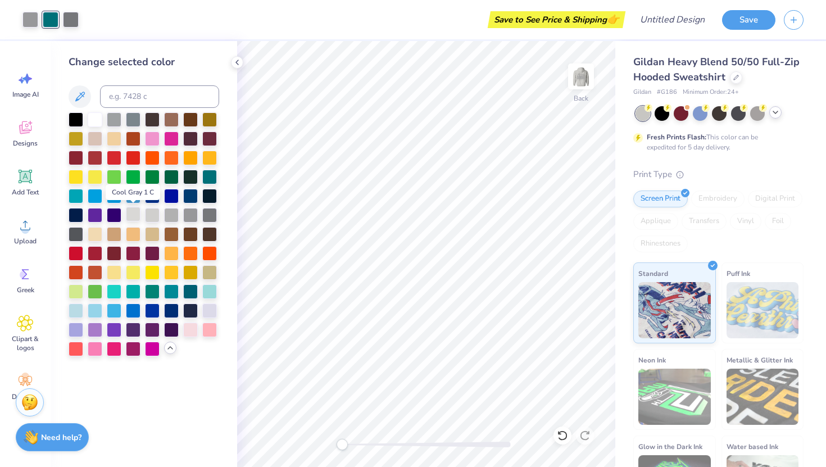
click at [133, 214] on div at bounding box center [133, 214] width 15 height 15
click at [80, 229] on div at bounding box center [76, 233] width 15 height 15
click at [575, 74] on img at bounding box center [581, 76] width 45 height 45
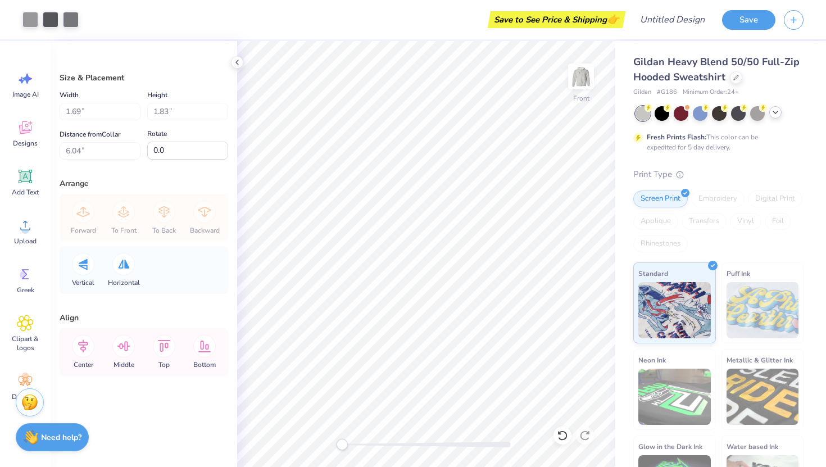
click at [575, 74] on img at bounding box center [581, 76] width 22 height 22
click at [49, 23] on div at bounding box center [51, 19] width 16 height 16
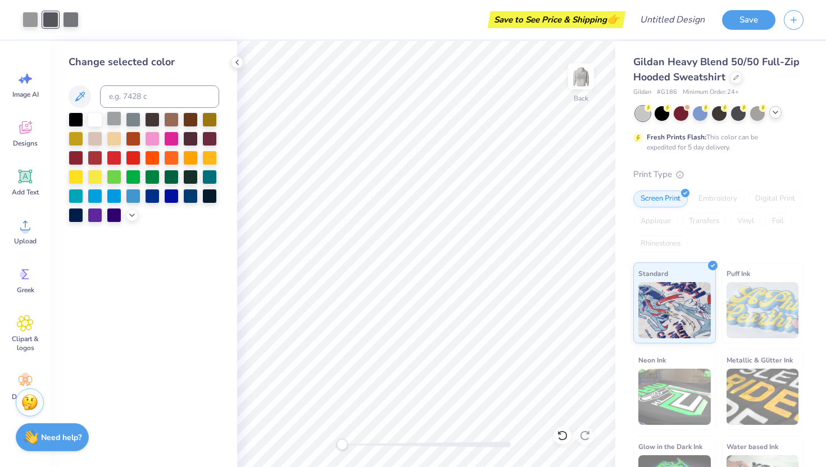
click at [116, 122] on div at bounding box center [114, 118] width 15 height 15
click at [123, 166] on div at bounding box center [144, 167] width 151 height 110
click at [115, 160] on div at bounding box center [114, 156] width 15 height 15
click at [29, 24] on div at bounding box center [30, 19] width 16 height 16
click at [94, 162] on div at bounding box center [95, 156] width 15 height 15
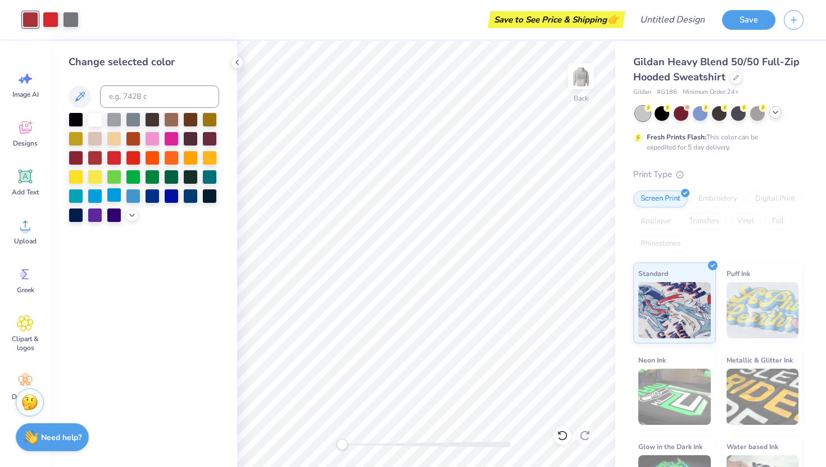
click at [111, 196] on div at bounding box center [114, 195] width 15 height 15
click at [69, 18] on div at bounding box center [71, 19] width 16 height 16
click at [210, 176] on div at bounding box center [209, 176] width 15 height 15
click at [140, 211] on div at bounding box center [144, 167] width 151 height 110
click at [135, 212] on icon at bounding box center [132, 214] width 9 height 9
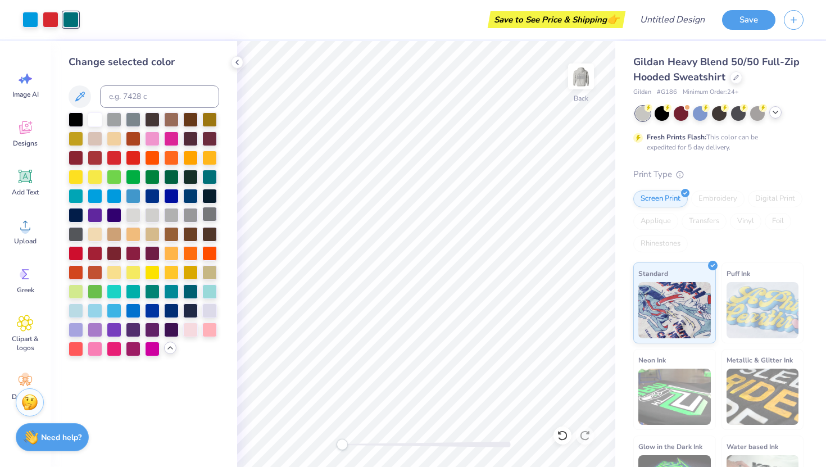
click at [207, 219] on div at bounding box center [209, 214] width 15 height 15
click at [173, 216] on div at bounding box center [171, 214] width 15 height 15
click at [52, 22] on div at bounding box center [51, 19] width 16 height 16
click at [193, 215] on div at bounding box center [190, 214] width 15 height 15
click at [209, 215] on div at bounding box center [209, 214] width 15 height 15
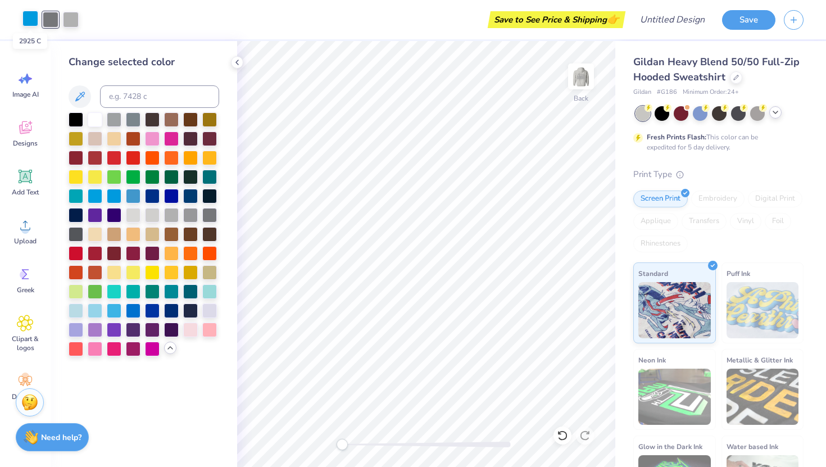
click at [25, 19] on div at bounding box center [30, 19] width 16 height 16
click at [173, 213] on div at bounding box center [171, 214] width 15 height 15
click at [560, 431] on icon at bounding box center [562, 435] width 11 height 11
click at [184, 211] on div at bounding box center [190, 214] width 15 height 15
click at [560, 438] on icon at bounding box center [562, 435] width 10 height 10
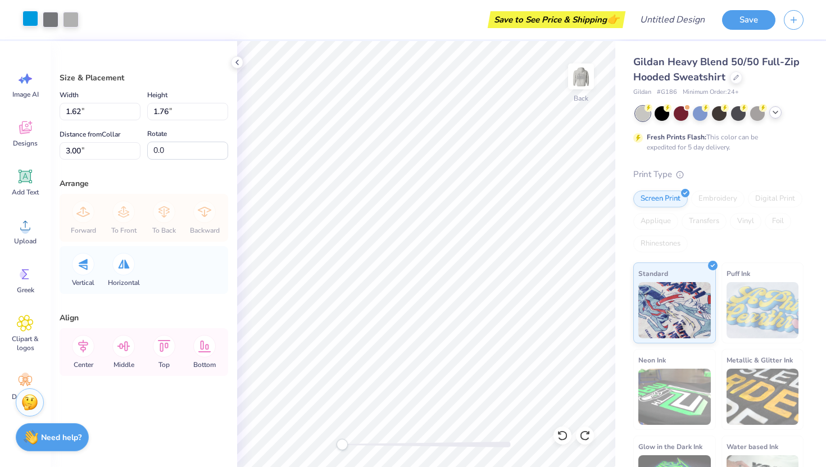
click at [30, 16] on div at bounding box center [30, 19] width 16 height 16
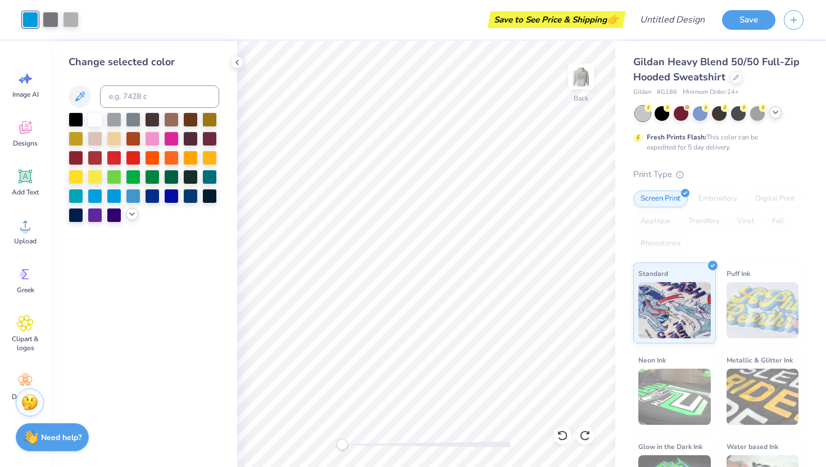
click at [133, 213] on icon at bounding box center [132, 214] width 9 height 9
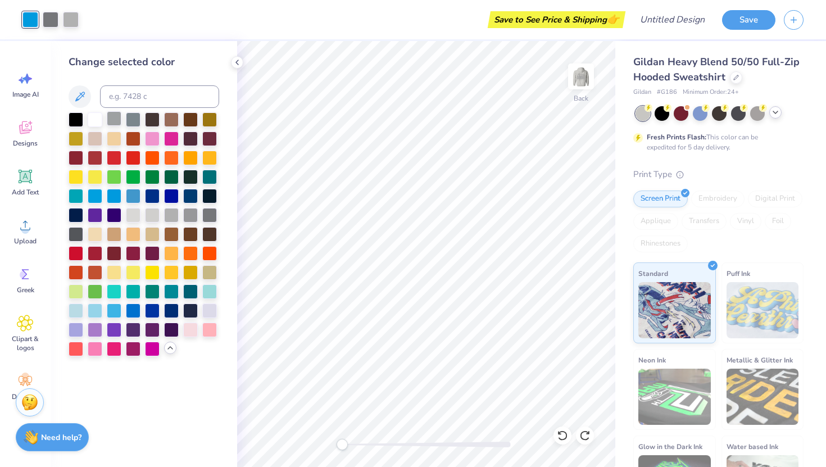
click at [114, 119] on div at bounding box center [114, 118] width 15 height 15
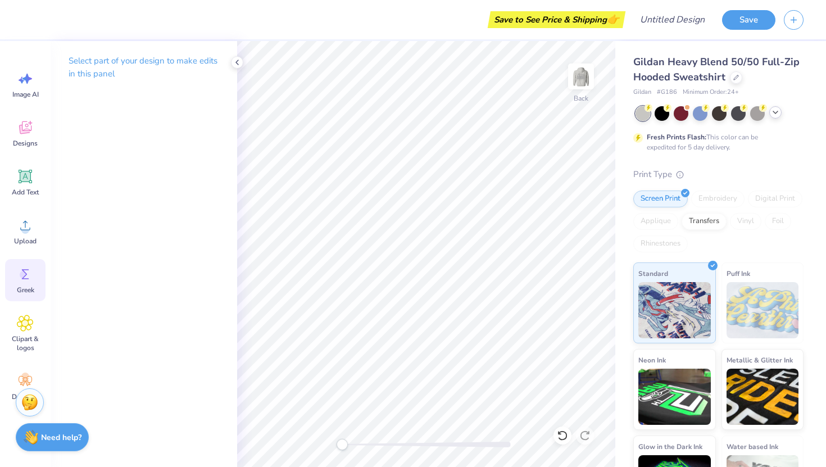
click at [28, 283] on div "Greek" at bounding box center [25, 280] width 40 height 42
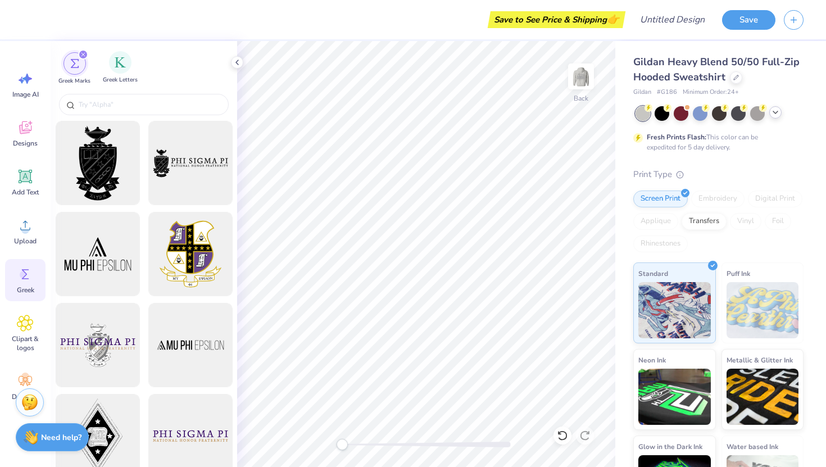
click at [115, 74] on div "Greek Letters" at bounding box center [120, 67] width 35 height 33
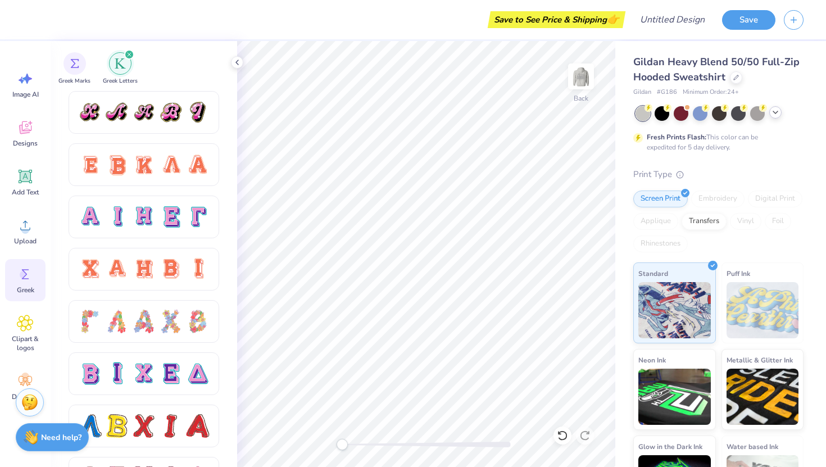
scroll to position [714, 0]
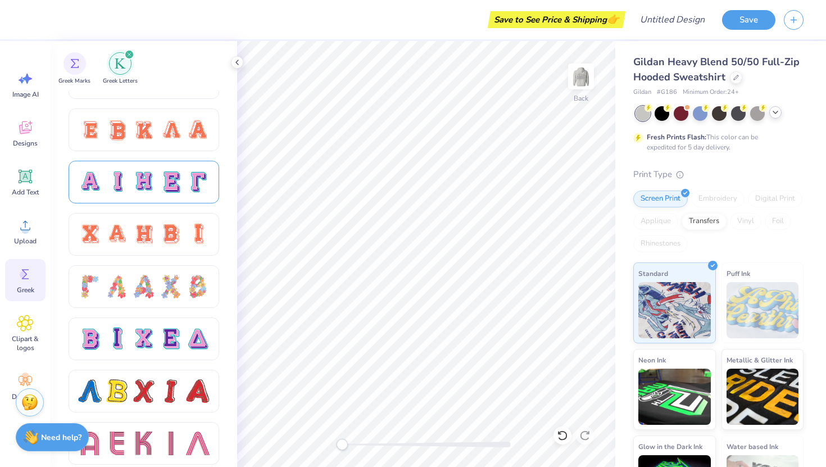
click at [179, 181] on div at bounding box center [171, 182] width 24 height 24
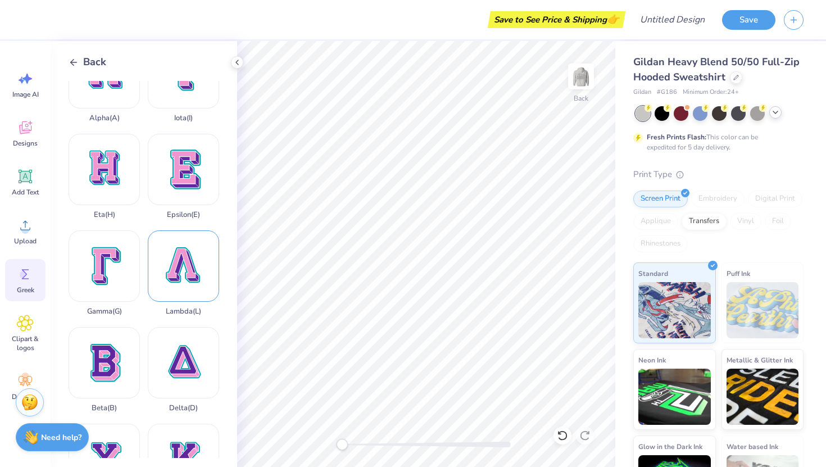
scroll to position [46, 0]
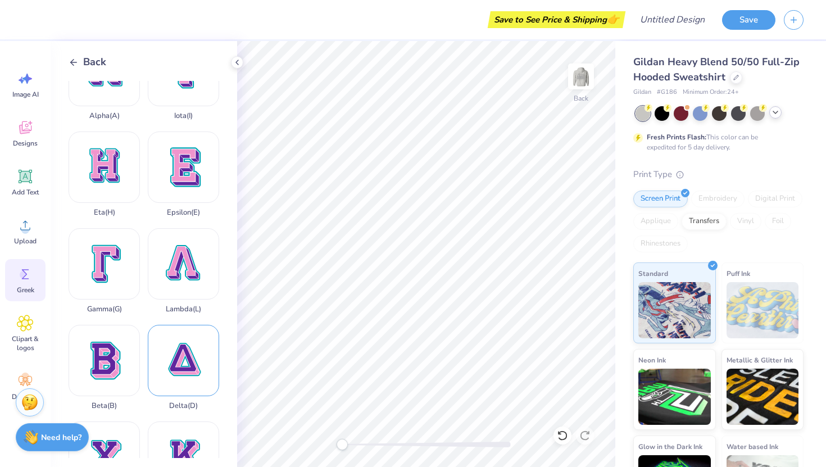
click at [194, 355] on div "Delta ( D )" at bounding box center [183, 367] width 71 height 85
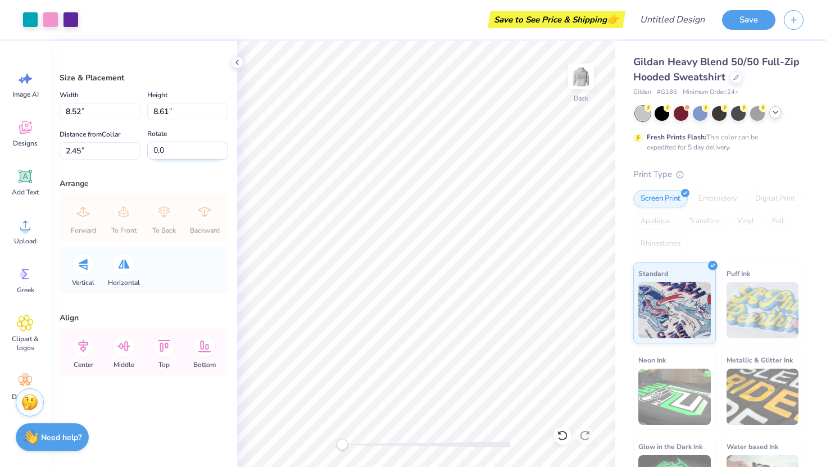
type input "2.16"
type input "2.18"
type input "8.87"
click at [22, 11] on div at bounding box center [30, 19] width 16 height 16
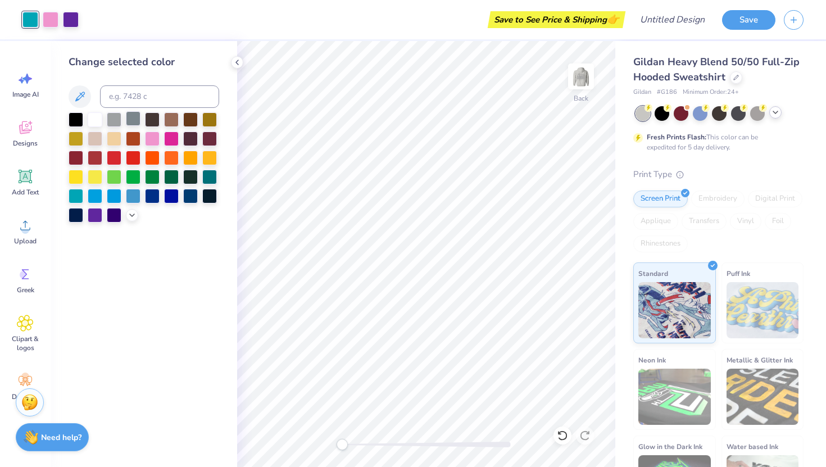
click at [137, 126] on div at bounding box center [133, 118] width 15 height 15
click at [130, 218] on icon at bounding box center [132, 214] width 9 height 9
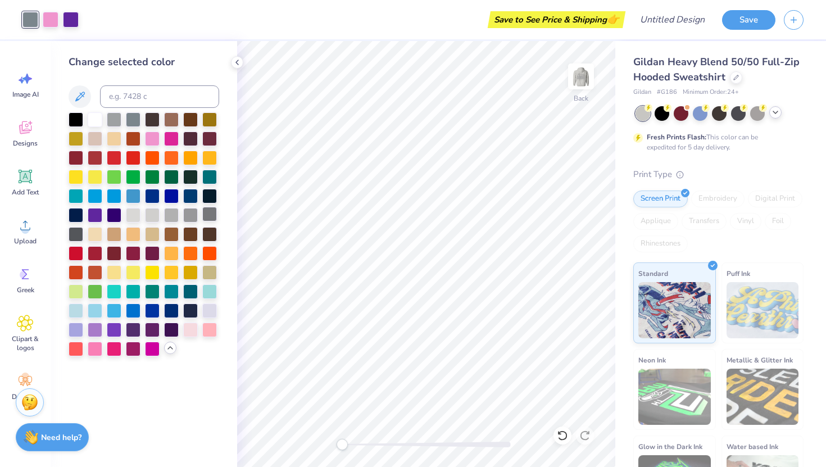
click at [211, 216] on div at bounding box center [209, 214] width 15 height 15
click at [51, 11] on div at bounding box center [51, 19] width 16 height 16
click at [191, 212] on div at bounding box center [190, 214] width 15 height 15
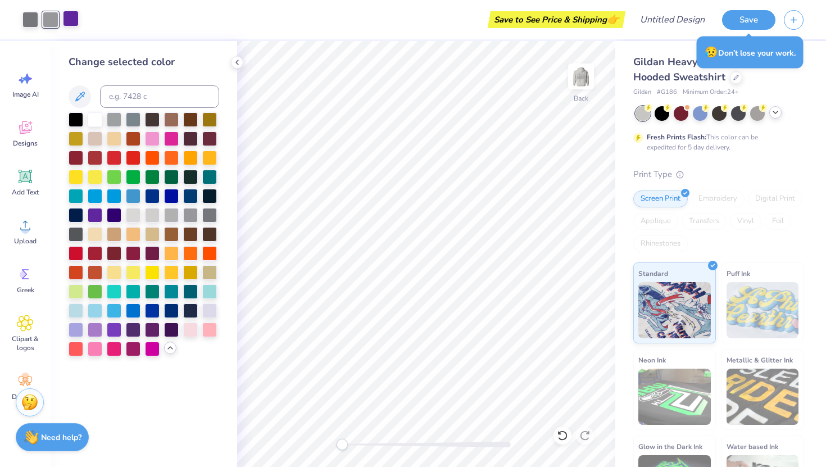
click at [67, 12] on div at bounding box center [71, 19] width 16 height 16
click at [171, 217] on div at bounding box center [171, 214] width 15 height 15
click at [214, 215] on div at bounding box center [209, 214] width 15 height 15
click at [400, 275] on li "Duplicate" at bounding box center [394, 278] width 88 height 22
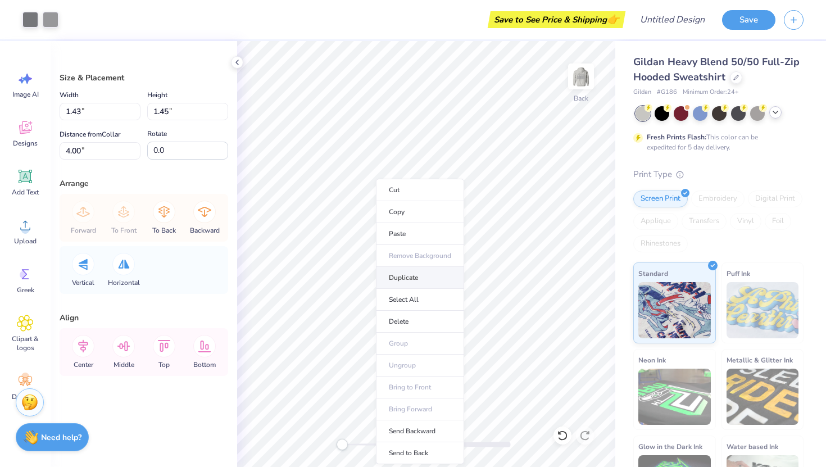
click at [421, 281] on li "Duplicate" at bounding box center [420, 278] width 88 height 22
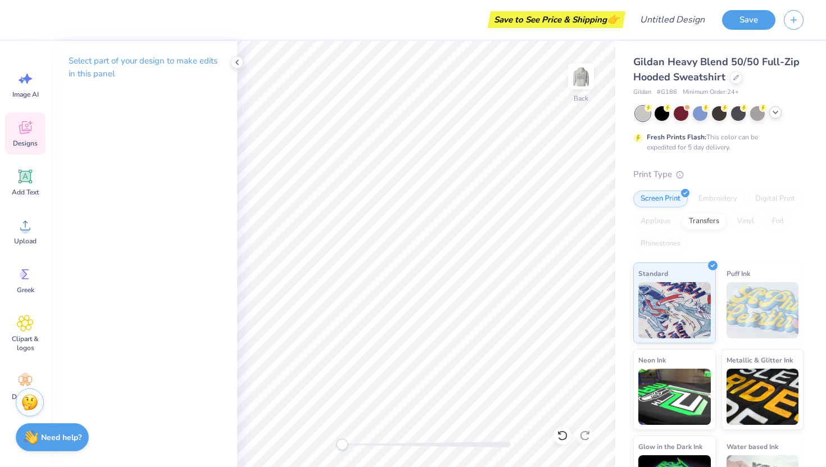
click at [31, 123] on icon at bounding box center [30, 123] width 4 height 4
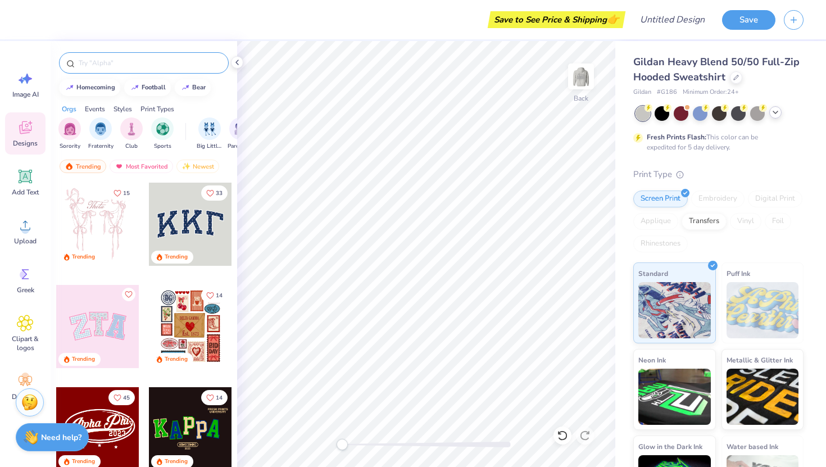
click at [104, 69] on div at bounding box center [144, 62] width 170 height 21
click at [85, 66] on input "text" at bounding box center [150, 62] width 144 height 11
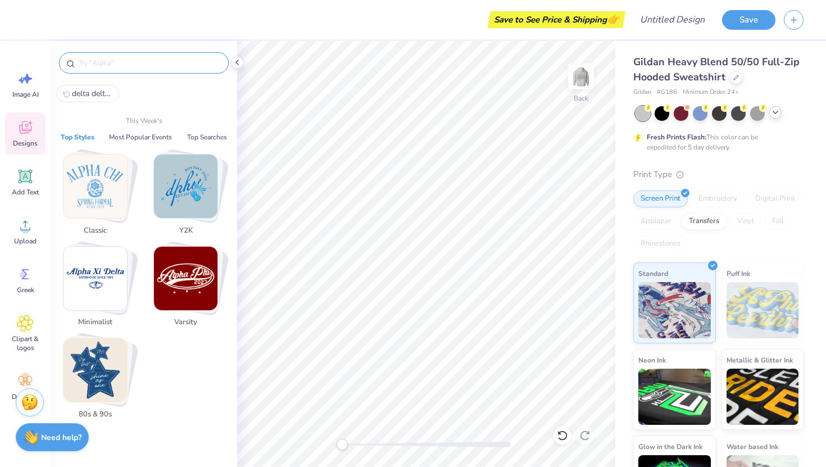
click at [91, 90] on span "delta delta delta" at bounding box center [92, 93] width 40 height 11
type input "delta delta delta"
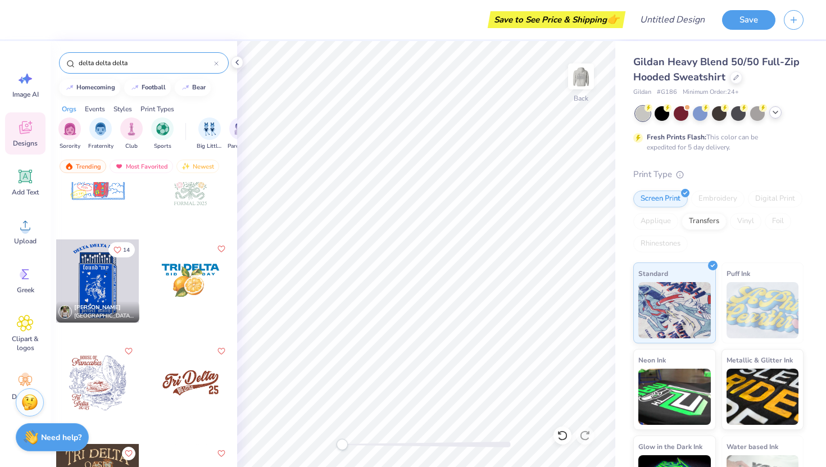
scroll to position [375, 0]
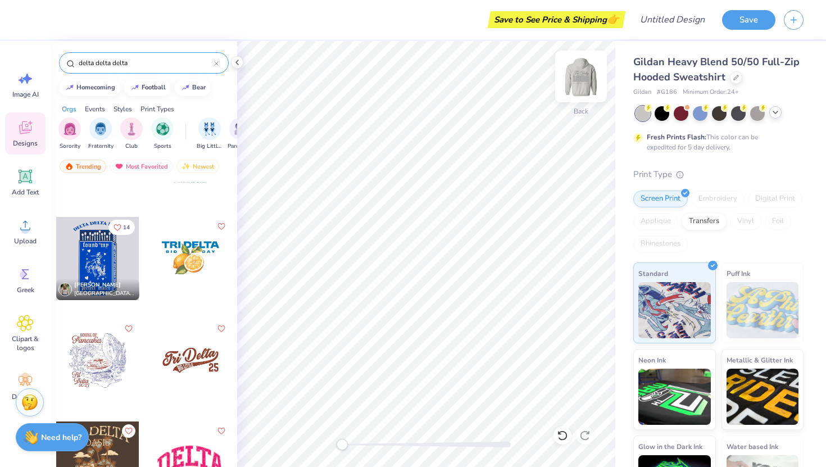
click at [586, 73] on img at bounding box center [581, 76] width 45 height 45
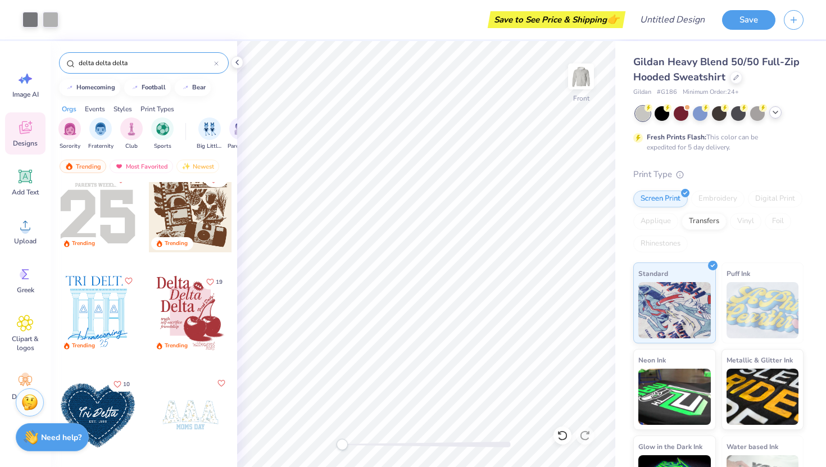
scroll to position [12, 0]
click at [185, 305] on div at bounding box center [190, 314] width 83 height 83
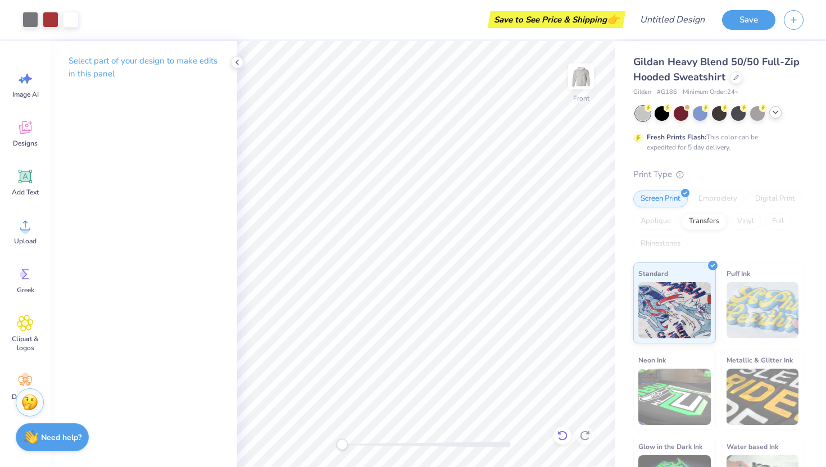
click at [561, 437] on icon at bounding box center [562, 435] width 11 height 11
click at [564, 434] on icon at bounding box center [562, 435] width 11 height 11
click at [565, 434] on icon at bounding box center [562, 435] width 11 height 11
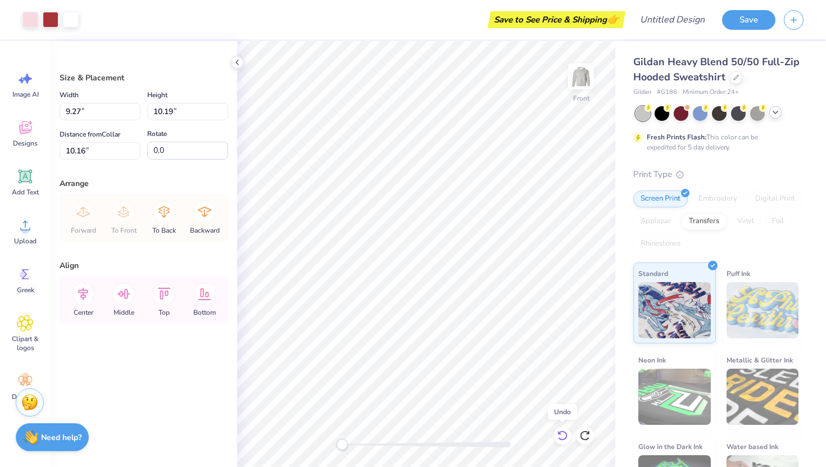
click at [565, 434] on icon at bounding box center [562, 435] width 11 height 11
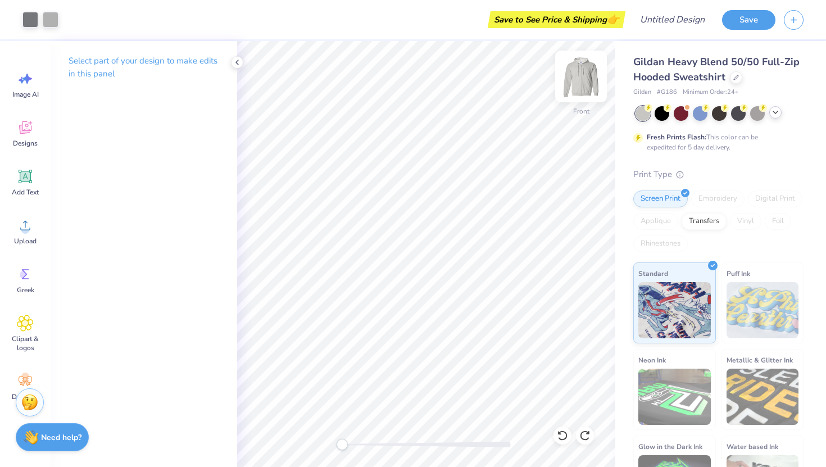
click at [576, 81] on img at bounding box center [581, 76] width 45 height 45
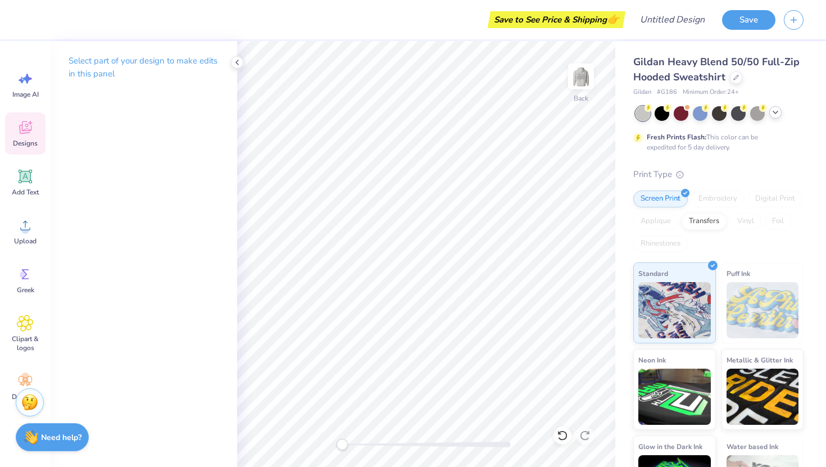
click at [31, 141] on span "Designs" at bounding box center [25, 143] width 25 height 9
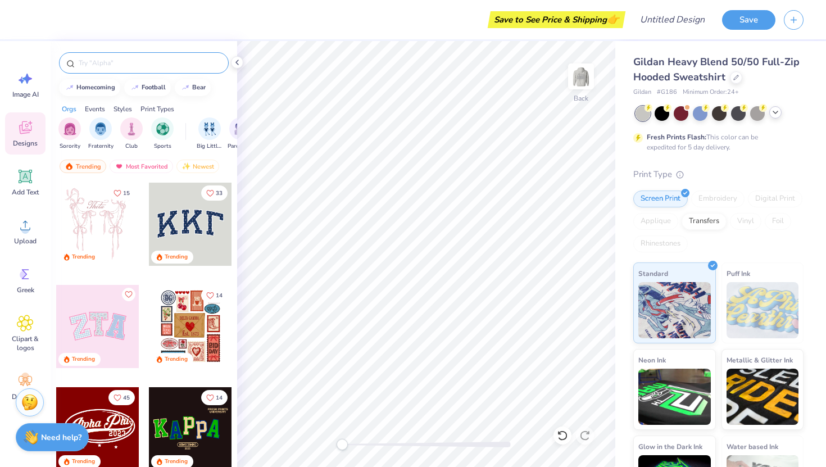
click at [156, 61] on input "text" at bounding box center [150, 62] width 144 height 11
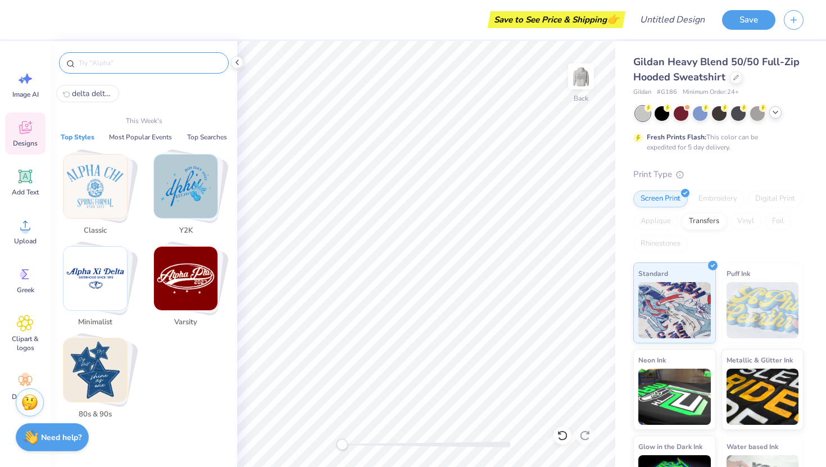
click at [81, 102] on button "delta delta delta" at bounding box center [87, 93] width 63 height 17
type input "delta delta delta"
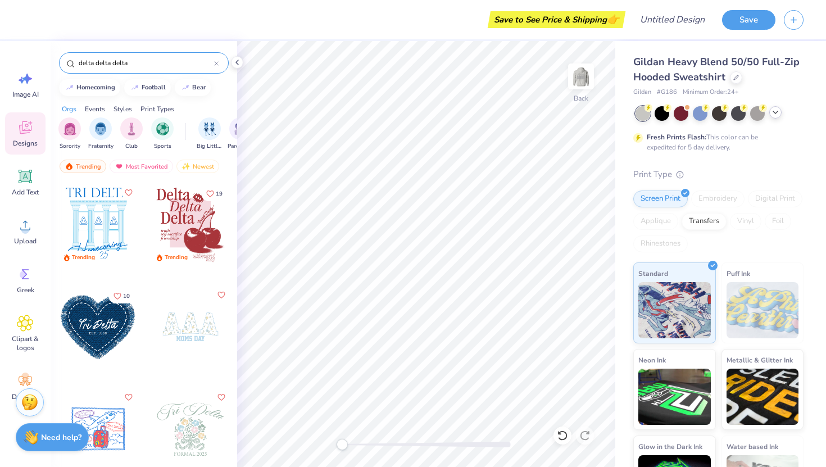
scroll to position [106, 0]
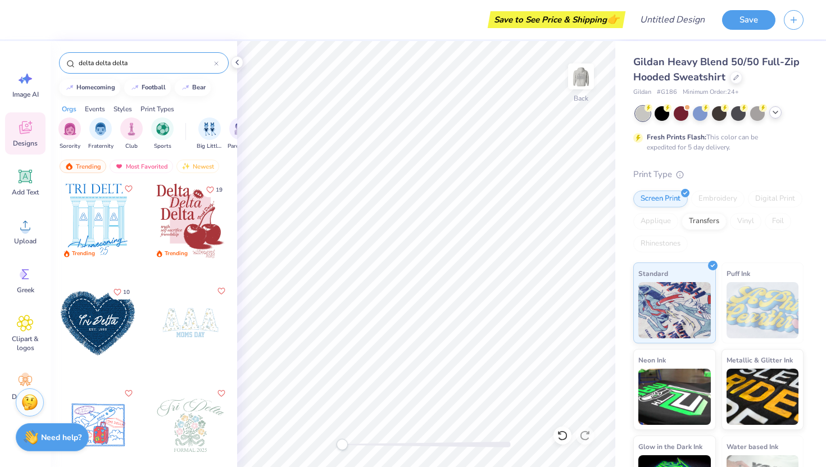
click at [176, 208] on div at bounding box center [190, 220] width 83 height 83
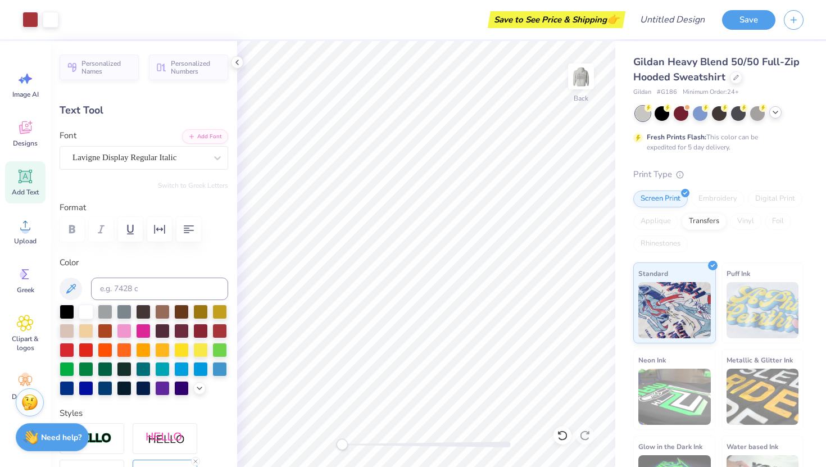
type input "1.10"
type input "0.43"
type input "11.82"
type input "2.03"
type input "2.31"
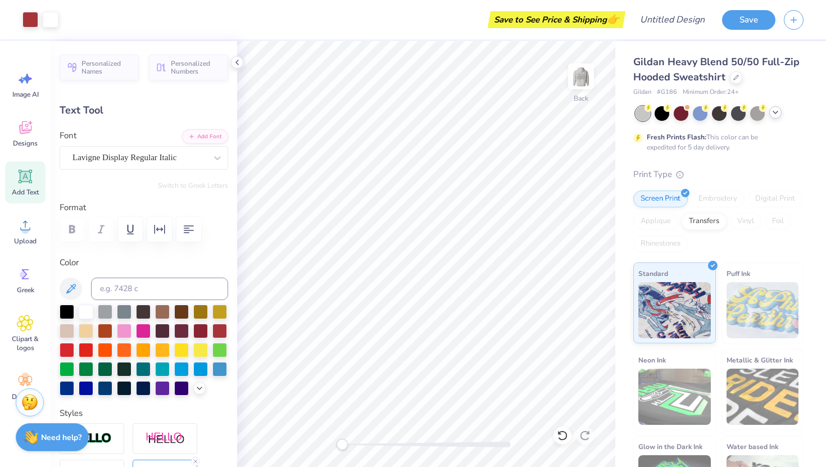
type input "5.17"
type input "0.0"
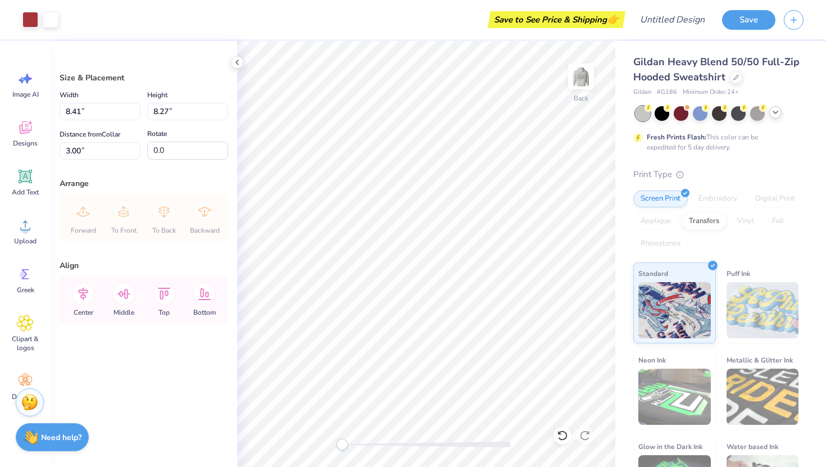
type input "4.33"
type input "4.26"
type input "3.00"
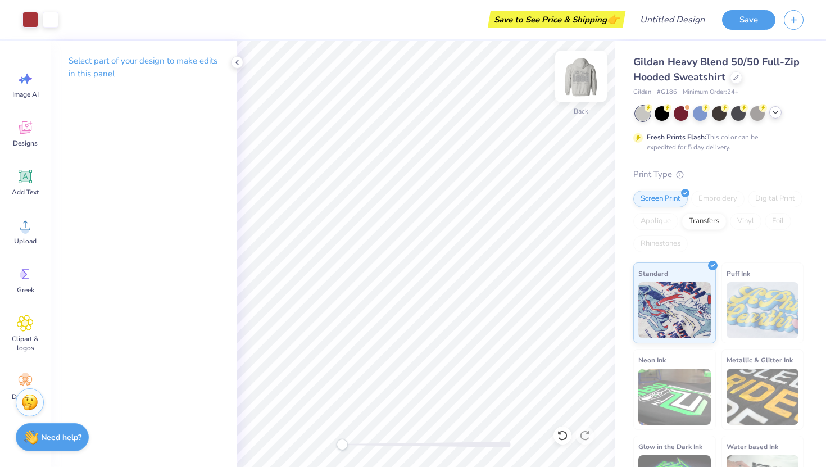
click at [581, 74] on img at bounding box center [581, 76] width 45 height 45
click at [585, 71] on img at bounding box center [581, 76] width 45 height 45
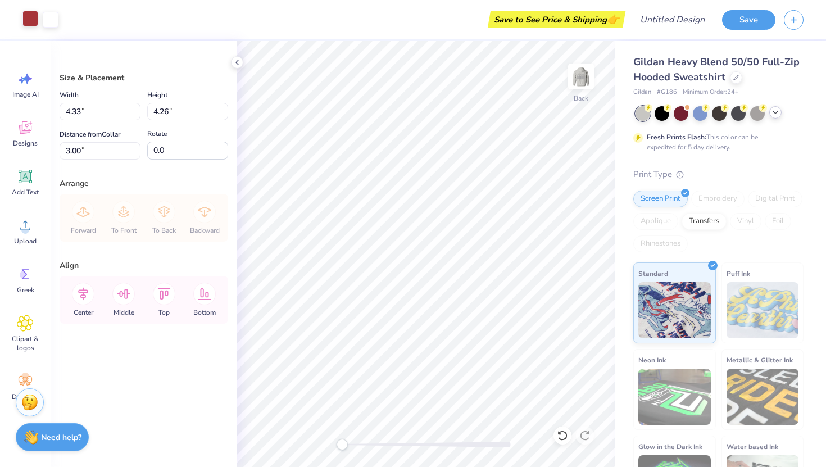
click at [31, 18] on div at bounding box center [30, 19] width 16 height 16
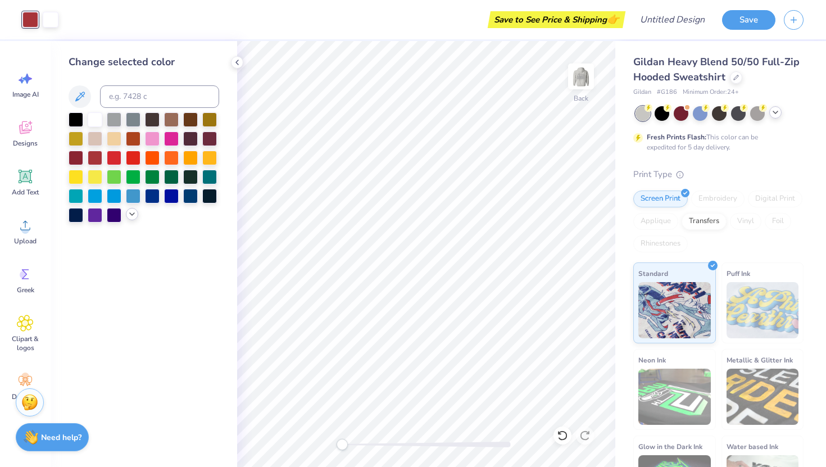
click at [130, 214] on polyline at bounding box center [132, 214] width 4 height 2
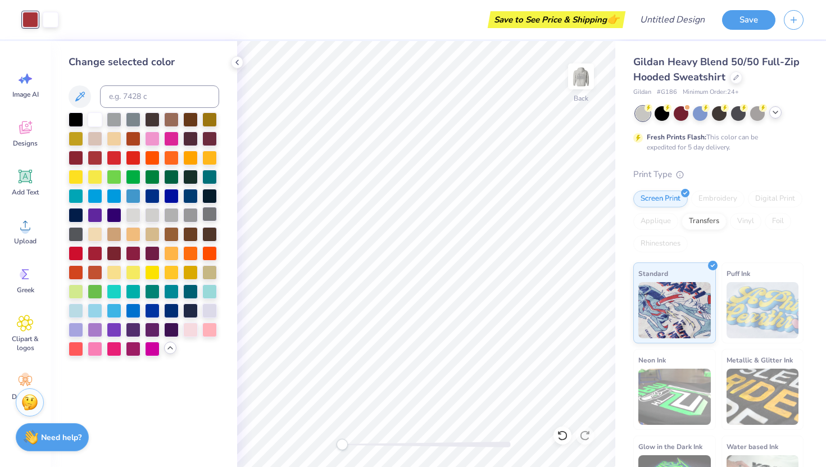
click at [212, 219] on div at bounding box center [209, 214] width 15 height 15
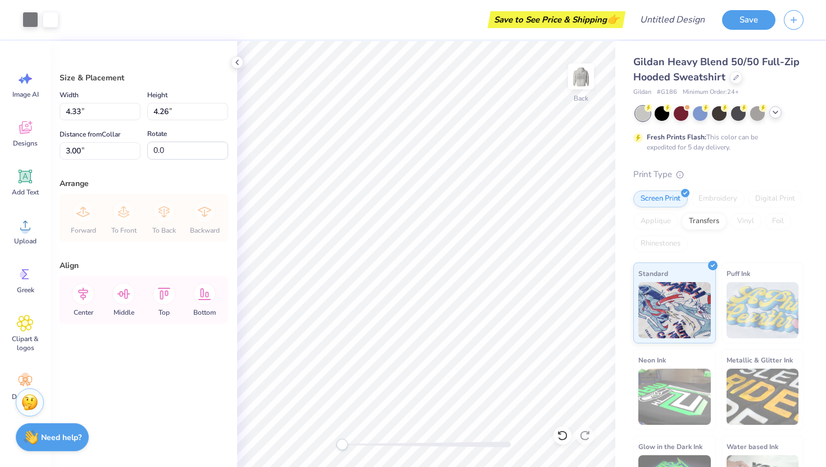
click at [61, 21] on div "Art colors Save to See Price & Shipping 👉 Design Title Save" at bounding box center [413, 19] width 826 height 39
click at [57, 20] on div at bounding box center [51, 19] width 16 height 16
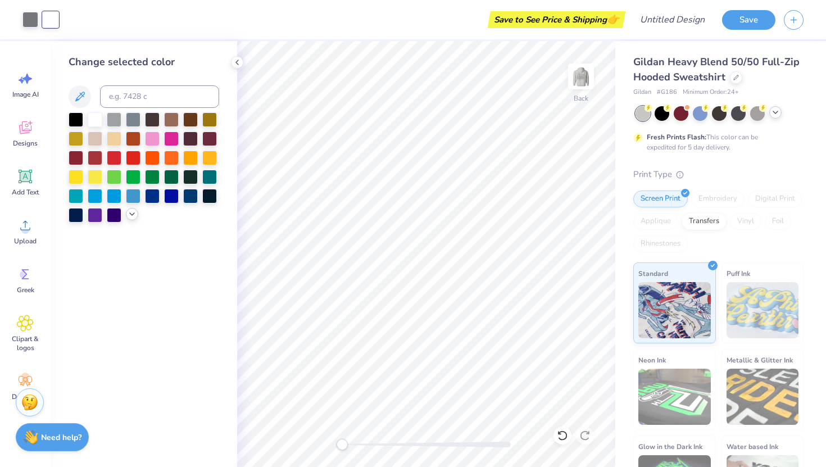
click at [129, 219] on div at bounding box center [132, 214] width 12 height 12
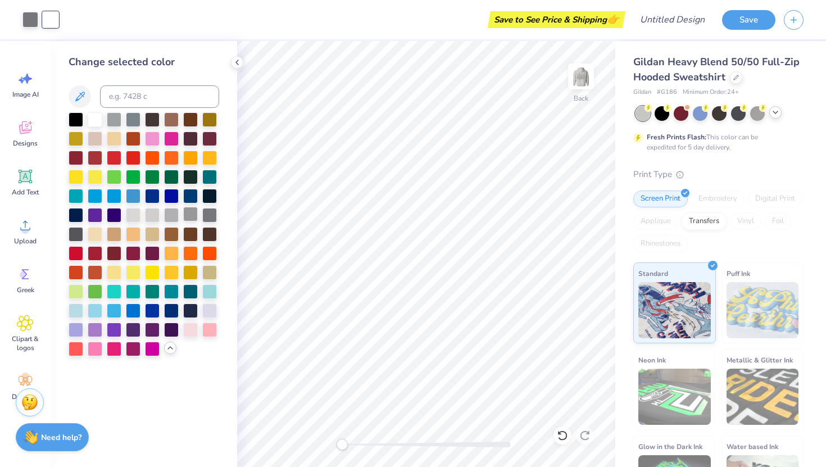
click at [190, 216] on div at bounding box center [190, 214] width 15 height 15
click at [170, 215] on div at bounding box center [171, 214] width 15 height 15
click at [158, 214] on div at bounding box center [152, 214] width 15 height 15
click at [173, 212] on div at bounding box center [171, 214] width 15 height 15
click at [170, 212] on div at bounding box center [171, 214] width 15 height 15
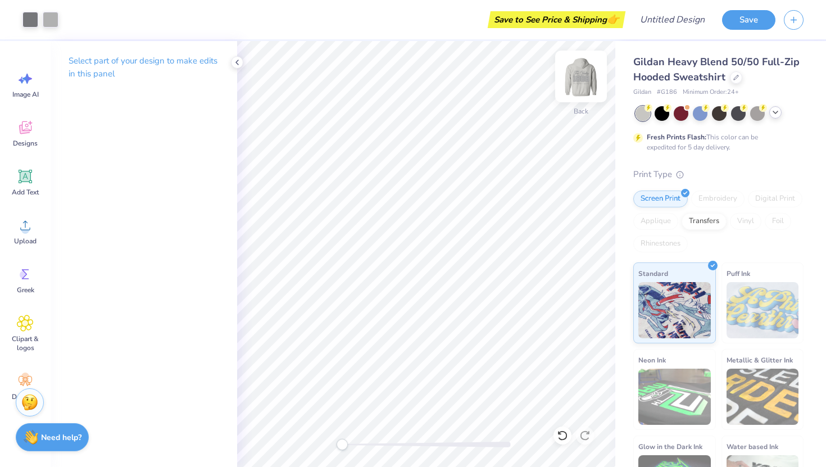
click at [586, 84] on img at bounding box center [581, 76] width 45 height 45
click at [588, 75] on img at bounding box center [581, 76] width 22 height 22
click at [686, 20] on input "Design Title" at bounding box center [686, 19] width 55 height 22
type input "cherries on front"
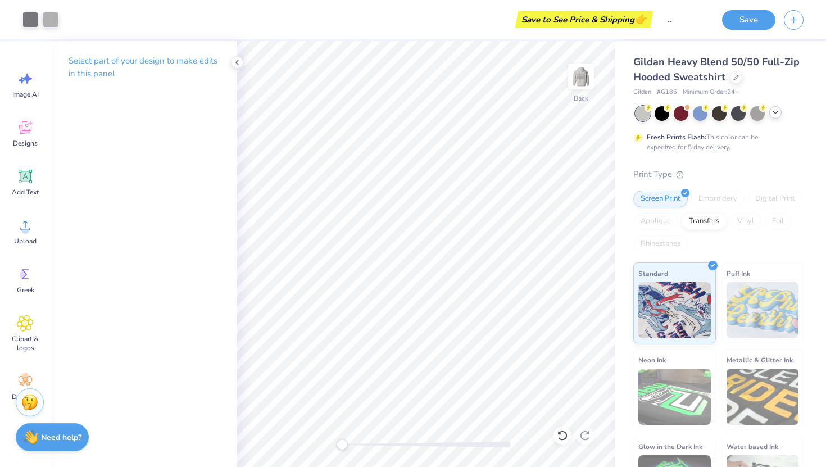
click at [753, 30] on div "Save" at bounding box center [774, 19] width 104 height 39
click at [741, 5] on div "Save" at bounding box center [774, 19] width 104 height 39
click at [741, 11] on button "Save" at bounding box center [748, 18] width 53 height 20
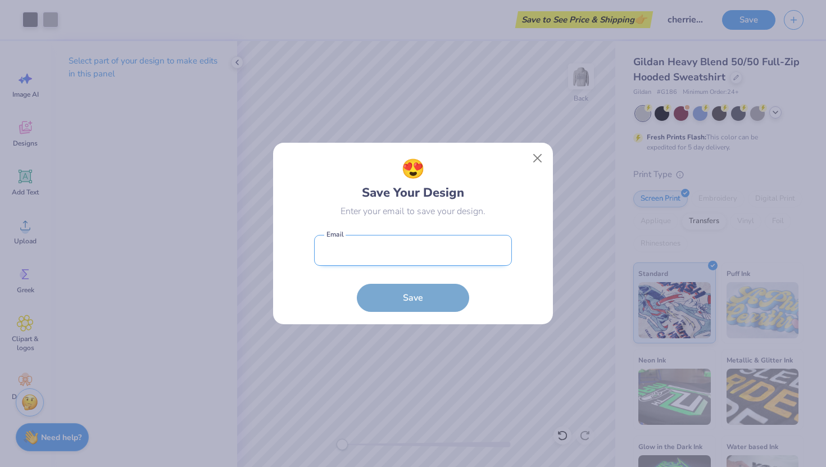
click at [416, 250] on input "email" at bounding box center [413, 250] width 198 height 31
type input "[EMAIL_ADDRESS][DOMAIN_NAME]"
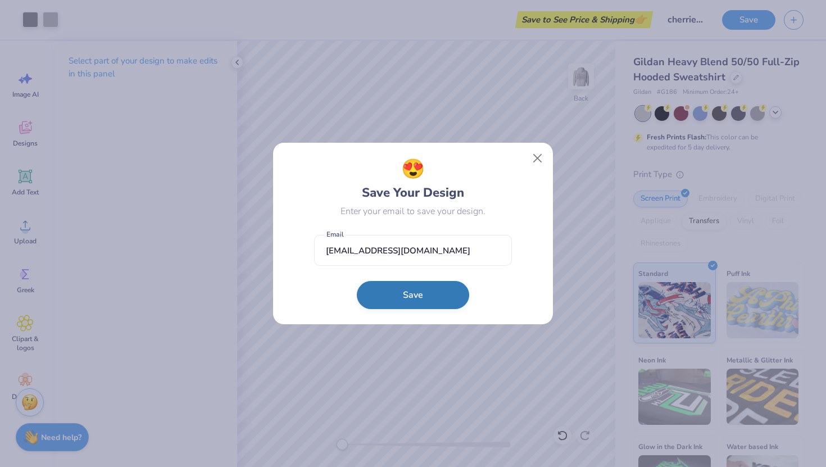
click at [439, 287] on button "Save" at bounding box center [413, 295] width 112 height 28
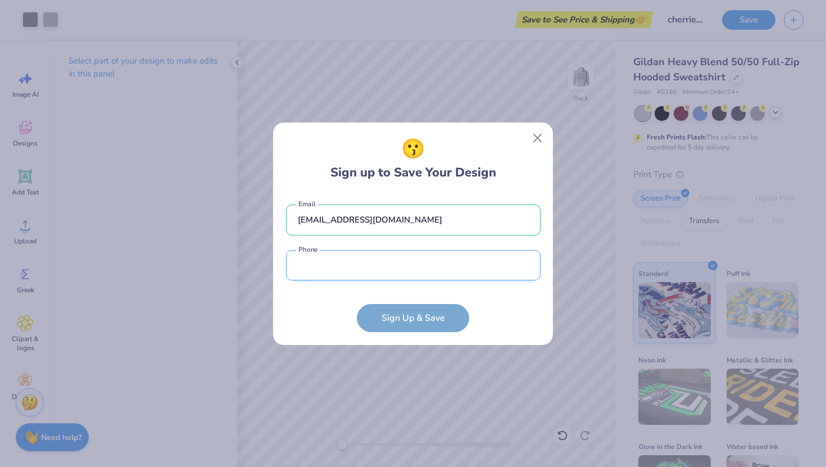
click at [383, 257] on input "tel" at bounding box center [413, 265] width 255 height 31
type input "[PHONE_NUMBER]"
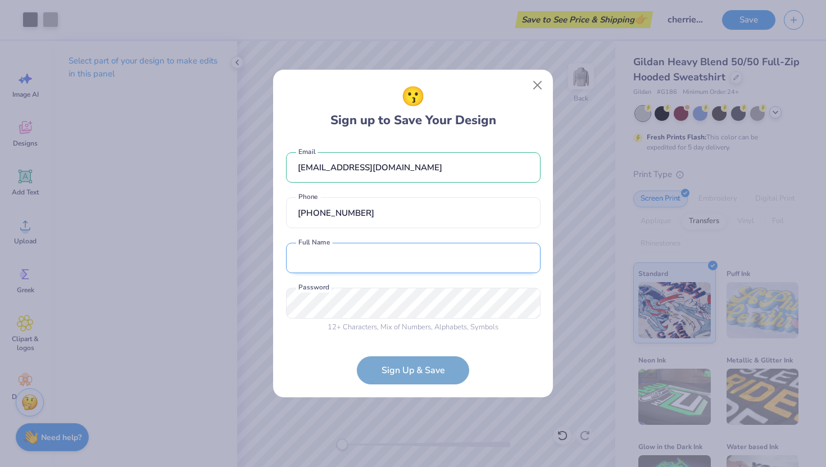
click at [374, 268] on input "text" at bounding box center [413, 258] width 255 height 31
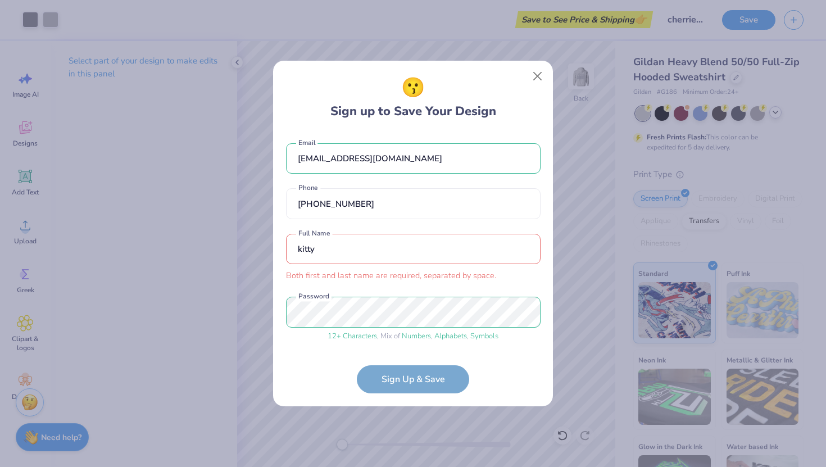
click at [432, 377] on form "[EMAIL_ADDRESS][DOMAIN_NAME] Email [PHONE_NUMBER] Phone kitty Both first and la…" at bounding box center [413, 262] width 255 height 261
click at [342, 252] on input "kitty" at bounding box center [413, 249] width 255 height 31
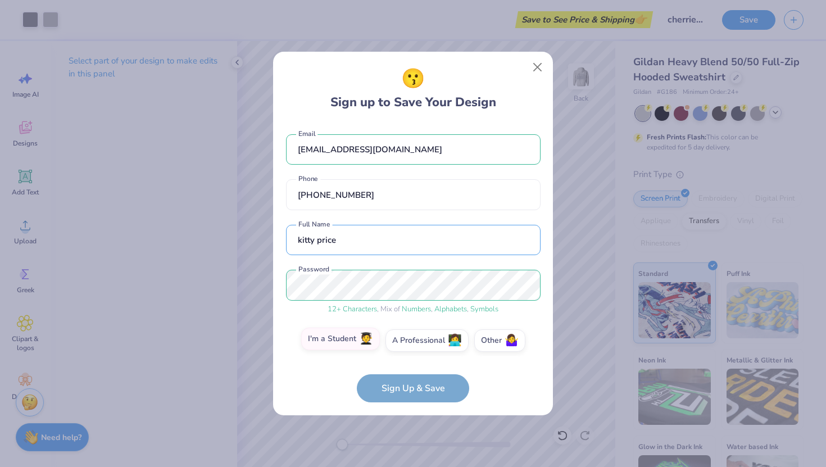
type input "kitty price"
click at [353, 346] on label "I'm a Student 🧑‍🎓" at bounding box center [340, 339] width 79 height 22
click at [410, 346] on input "I'm a Student 🧑‍🎓" at bounding box center [413, 343] width 7 height 7
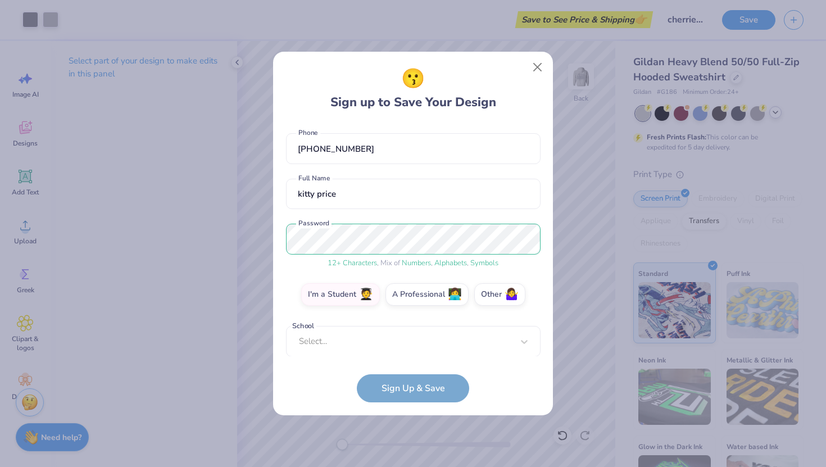
click at [402, 356] on form "[EMAIL_ADDRESS][DOMAIN_NAME] Email [PHONE_NUMBER] Phone kitty price Full Name 1…" at bounding box center [413, 263] width 255 height 280
click at [397, 352] on div "[EMAIL_ADDRESS][DOMAIN_NAME] Email [PHONE_NUMBER] Phone kitty price Full Name 1…" at bounding box center [413, 240] width 255 height 234
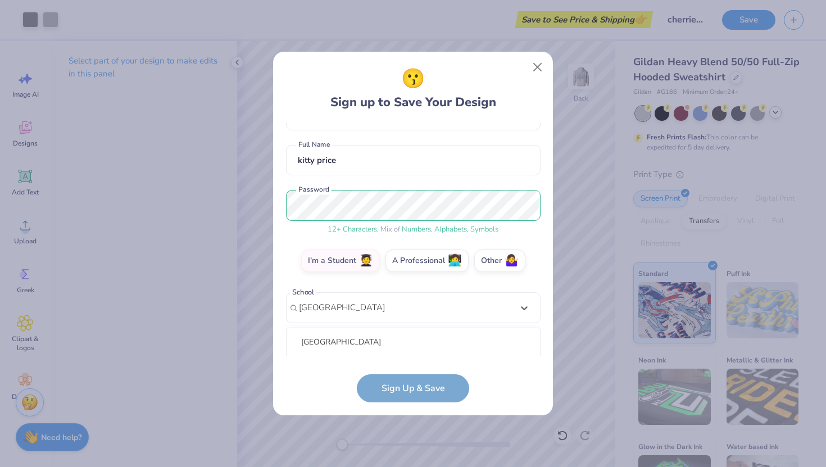
scroll to position [220, 0]
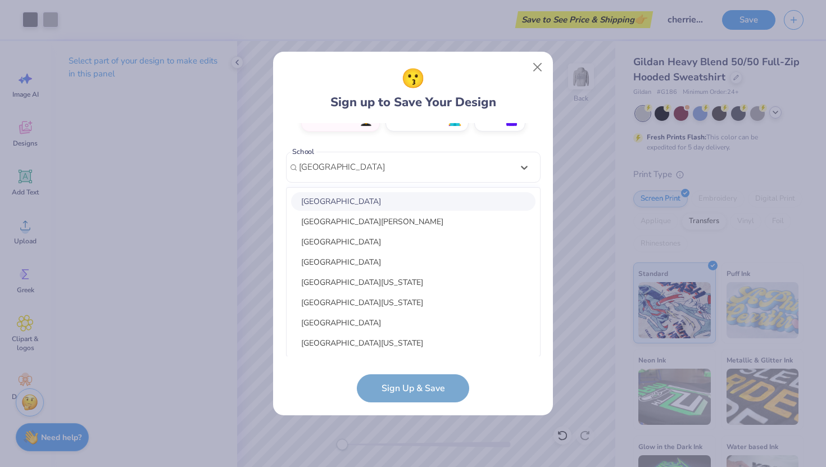
click at [405, 202] on div "[GEOGRAPHIC_DATA]" at bounding box center [413, 201] width 244 height 19
type input "[GEOGRAPHIC_DATA]"
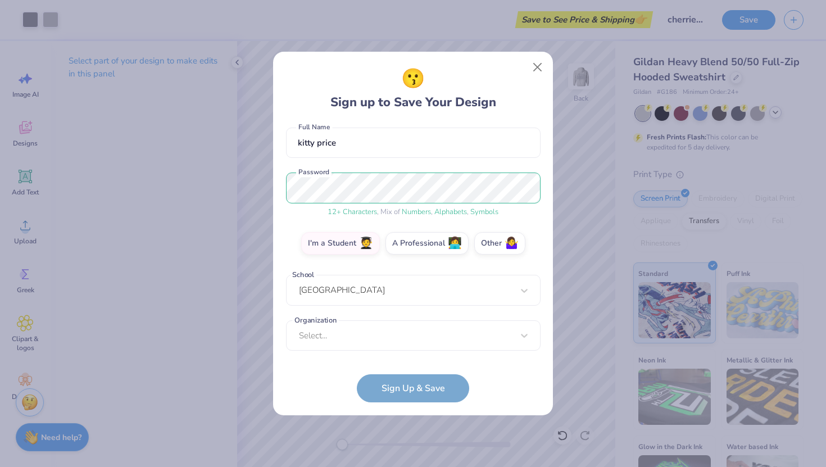
scroll to position [97, 0]
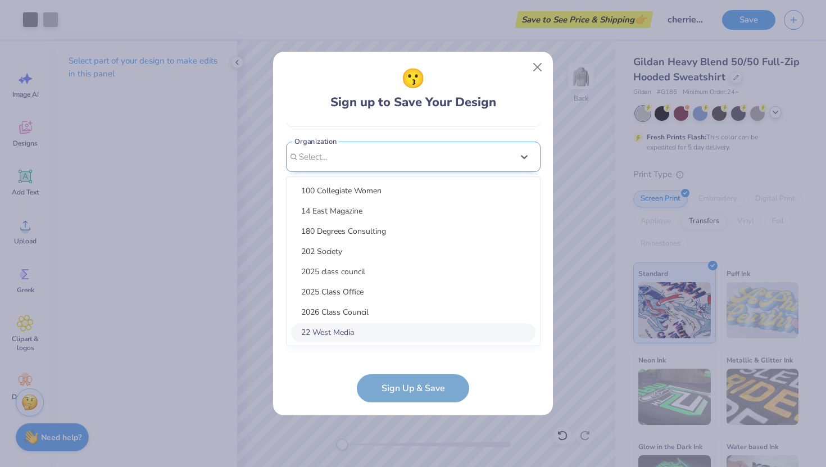
click at [368, 329] on div "option focused, 8 of 15. 15 results available. Use Up and Down to choose option…" at bounding box center [413, 244] width 255 height 205
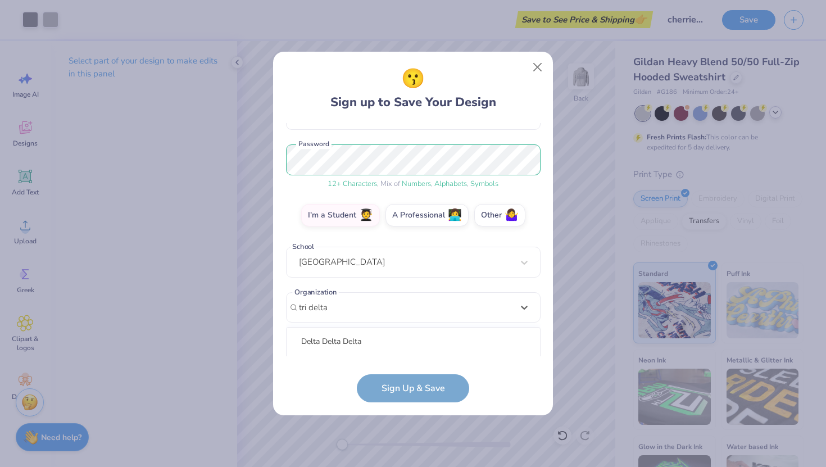
scroll to position [266, 0]
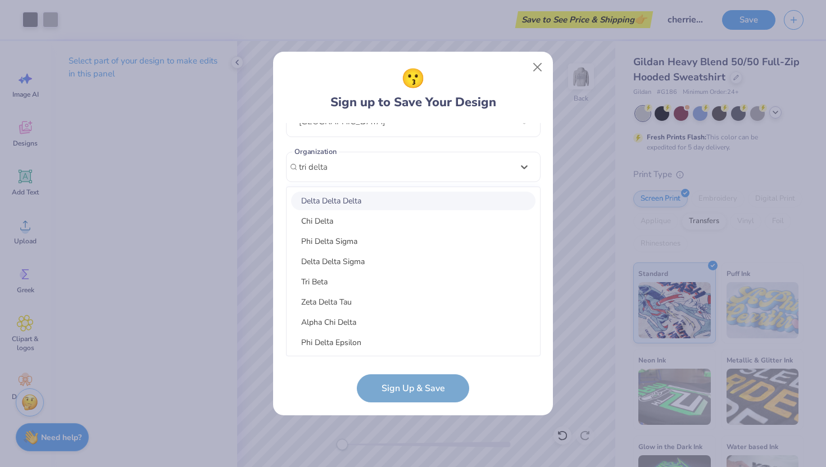
click at [377, 202] on div "Delta Delta Delta" at bounding box center [413, 201] width 244 height 19
type input "tri delta"
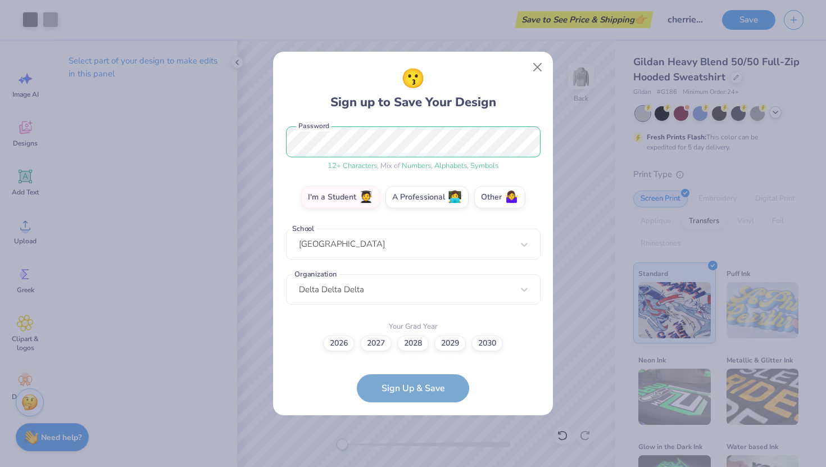
scroll to position [143, 0]
click at [416, 338] on label "2028" at bounding box center [412, 342] width 31 height 16
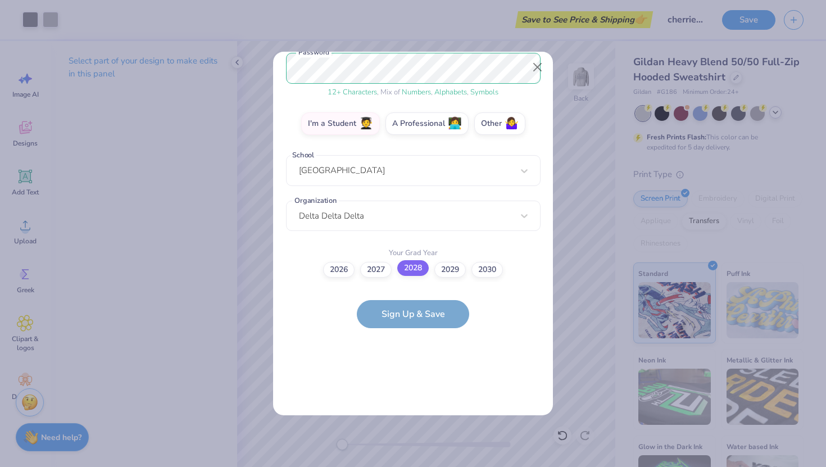
scroll to position [0, 0]
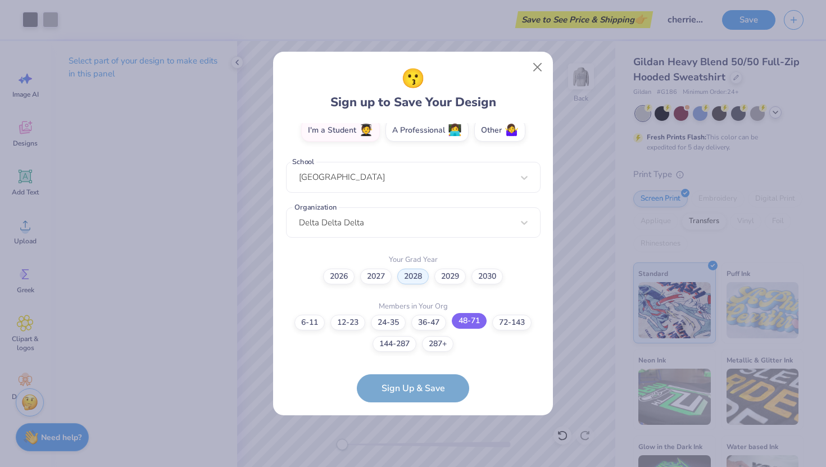
click at [478, 323] on label "48-71" at bounding box center [469, 321] width 35 height 16
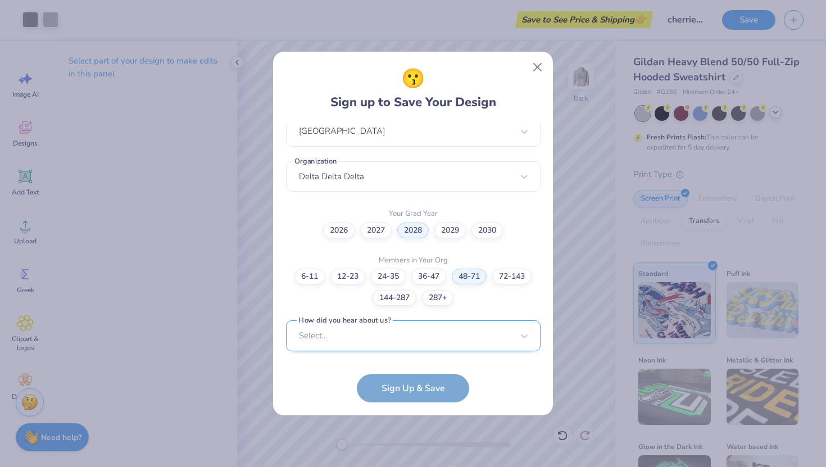
click at [419, 337] on div "Select..." at bounding box center [413, 335] width 255 height 31
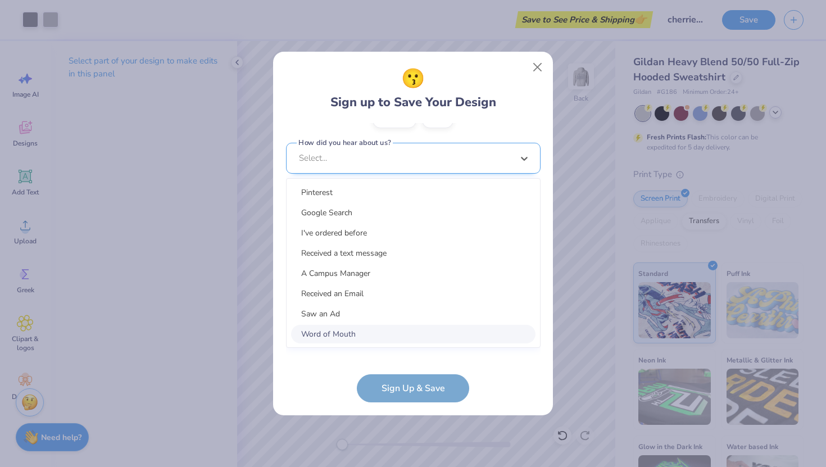
scroll to position [424, 0]
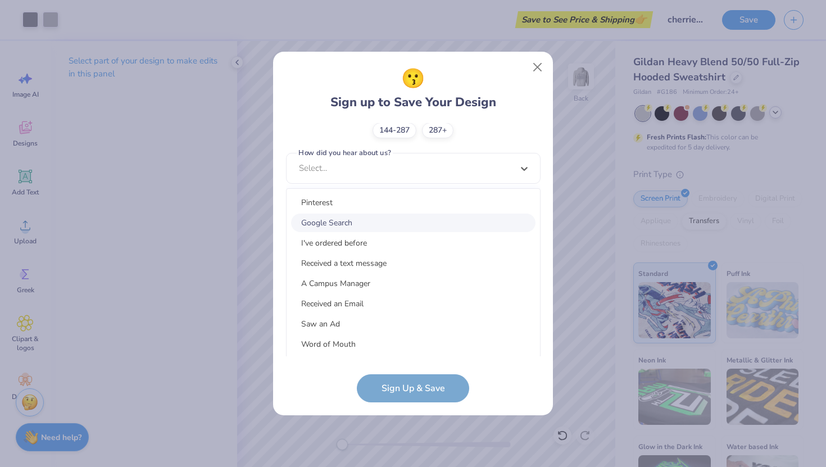
click at [346, 216] on div "Google Search" at bounding box center [413, 223] width 244 height 19
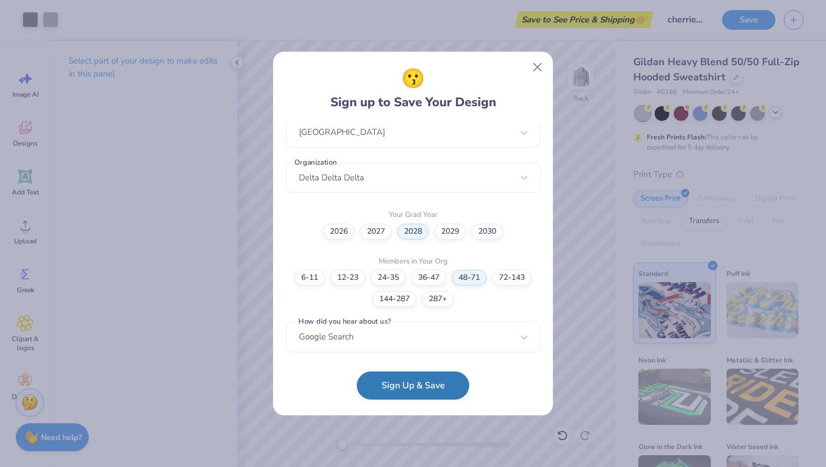
click at [389, 384] on button "Sign Up & Save" at bounding box center [413, 385] width 112 height 28
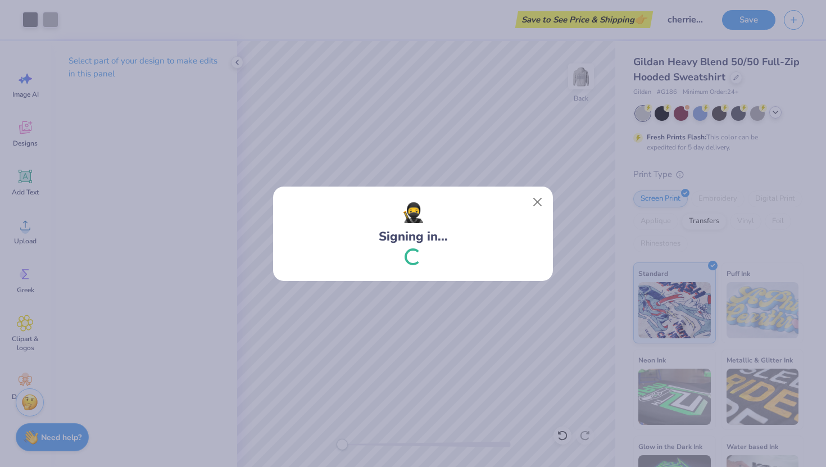
click at [431, 19] on div "🥷 Signing in..." at bounding box center [413, 233] width 826 height 467
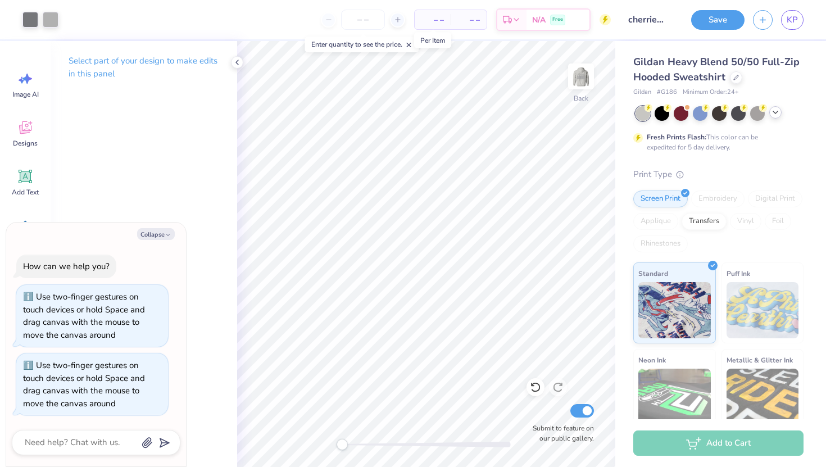
type textarea "x"
click at [267, 16] on div "– – Per Item – – Total Est. Delivery N/A Free" at bounding box center [339, 19] width 544 height 39
click at [356, 23] on input "number" at bounding box center [363, 20] width 44 height 20
click at [398, 21] on icon at bounding box center [398, 20] width 8 height 8
type input "12"
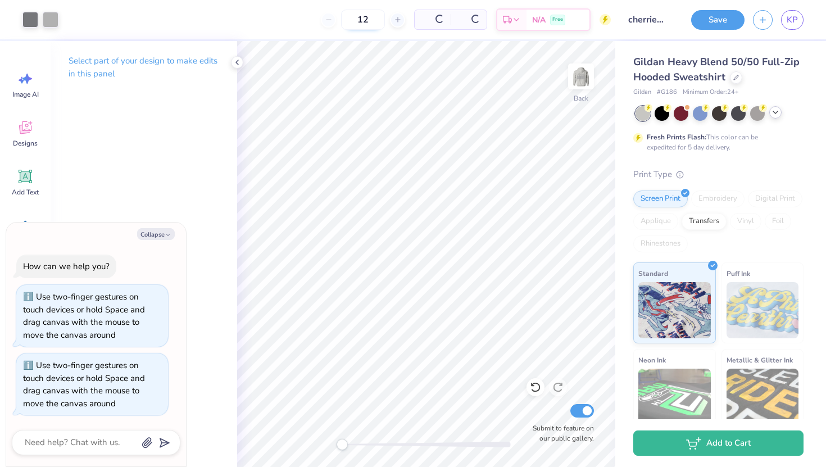
type textarea "x"
click at [348, 18] on input "12" at bounding box center [327, 20] width 44 height 20
click at [316, 16] on div "12" at bounding box center [326, 20] width 84 height 20
click at [348, 20] on input "12" at bounding box center [327, 20] width 44 height 20
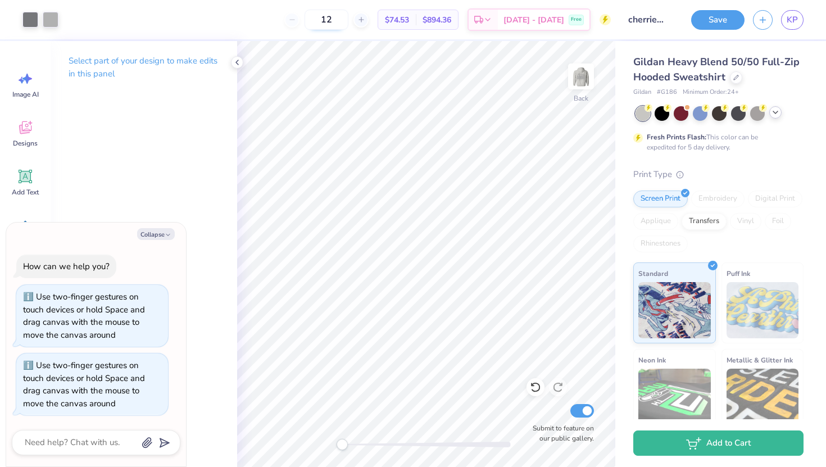
type input "1"
type textarea "x"
type input "12"
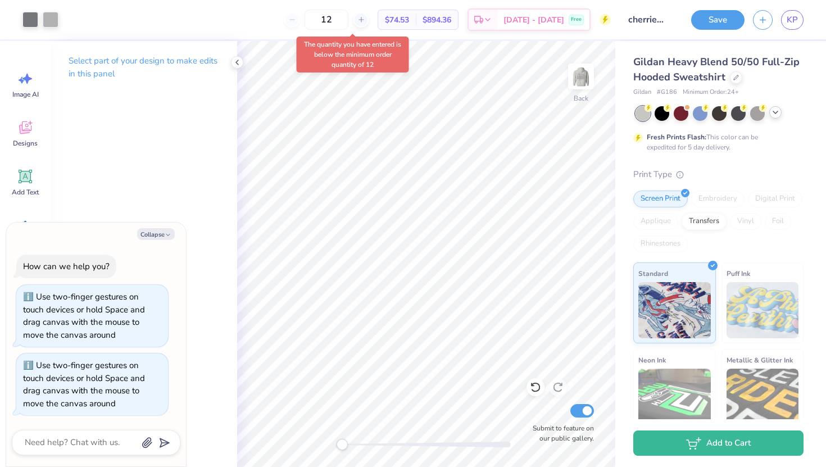
click at [369, 25] on div "12" at bounding box center [326, 20] width 84 height 20
type textarea "x"
click at [348, 21] on input "12" at bounding box center [327, 20] width 44 height 20
type input "1"
type textarea "x"
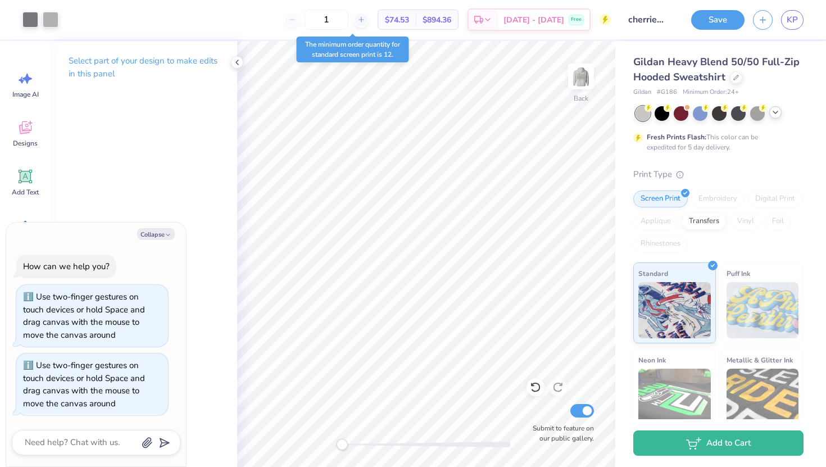
type input "12"
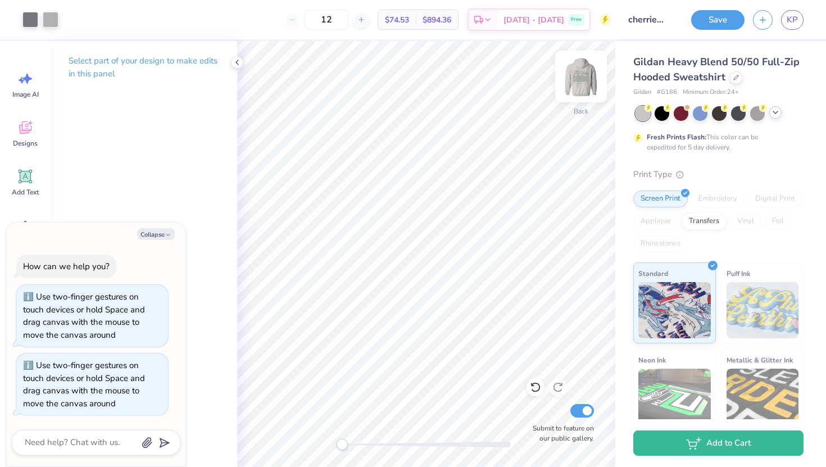
click at [583, 70] on img at bounding box center [581, 76] width 45 height 45
click at [577, 75] on img at bounding box center [581, 76] width 45 height 45
click at [321, 21] on div "12" at bounding box center [326, 20] width 84 height 20
click at [156, 238] on button "Collapse" at bounding box center [156, 234] width 38 height 12
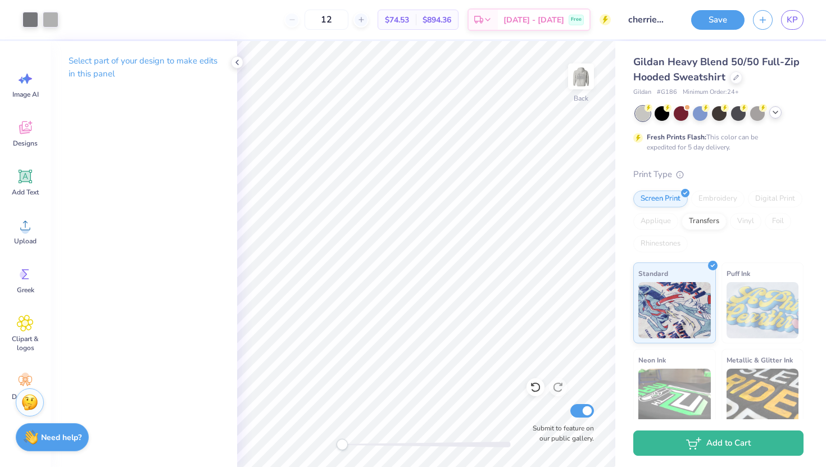
scroll to position [25, 0]
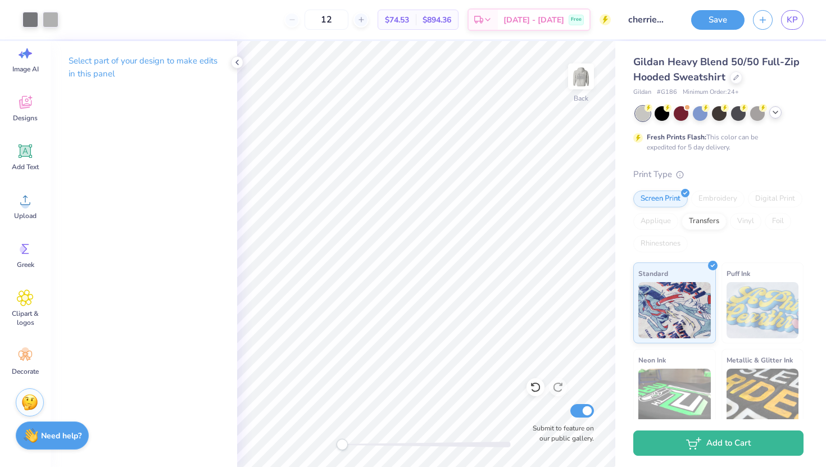
click at [48, 438] on strong "Need help?" at bounding box center [61, 435] width 40 height 11
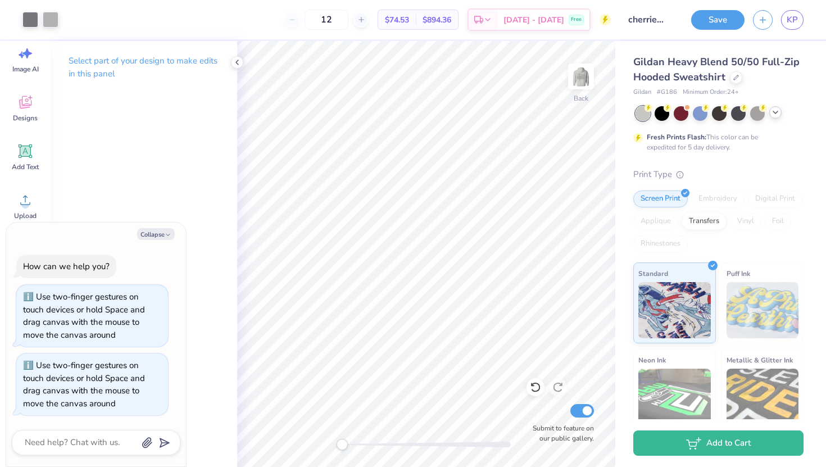
click at [71, 430] on div at bounding box center [96, 442] width 169 height 25
click at [71, 442] on textarea at bounding box center [81, 442] width 114 height 15
type textarea "x"
type textarea "h"
type textarea "x"
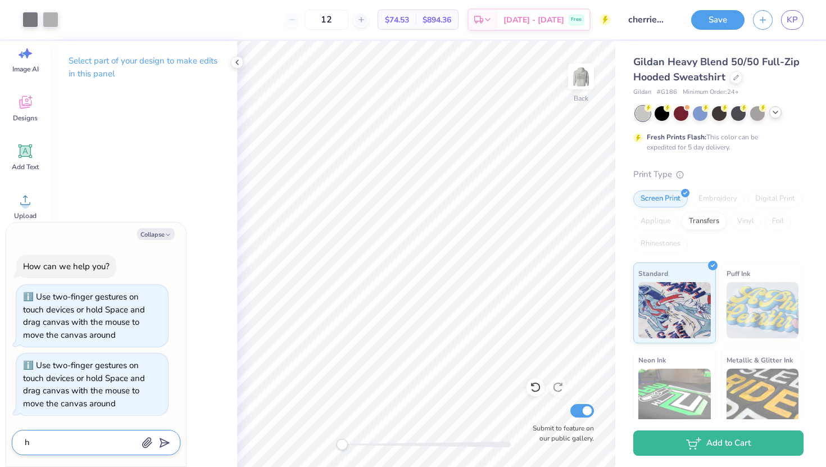
type textarea "ho"
type textarea "x"
type textarea "how"
type textarea "x"
type textarea "how"
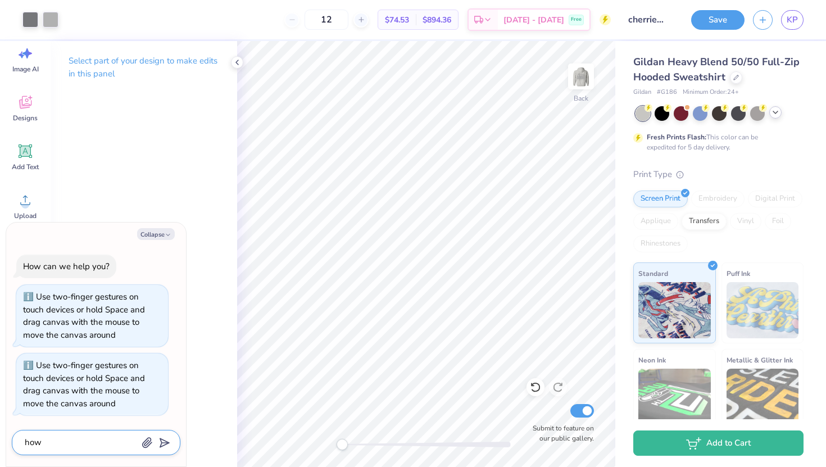
type textarea "x"
type textarea "how d"
type textarea "x"
type textarea "how do"
type textarea "x"
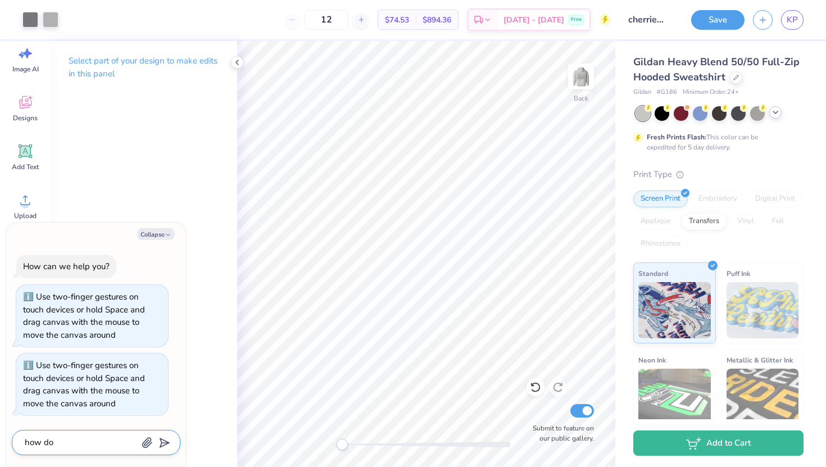
type textarea "how do"
type textarea "x"
type textarea "how do i"
type textarea "x"
type textarea "how do i"
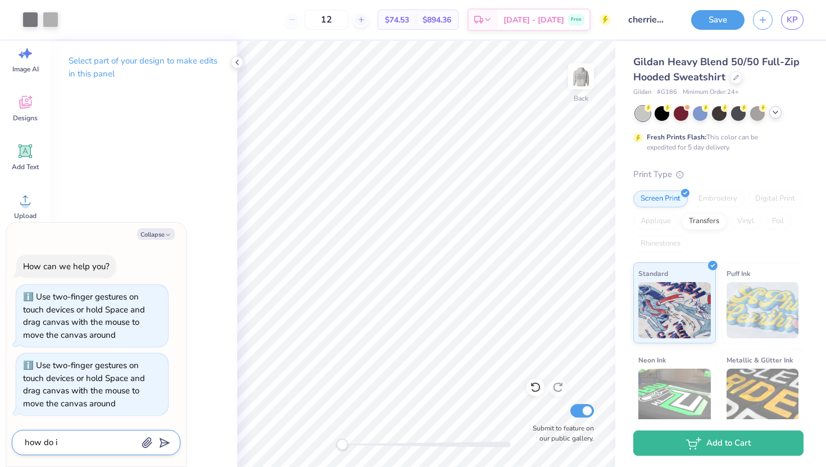
type textarea "x"
type textarea "how do i o"
type textarea "x"
type textarea "how do i on"
type textarea "x"
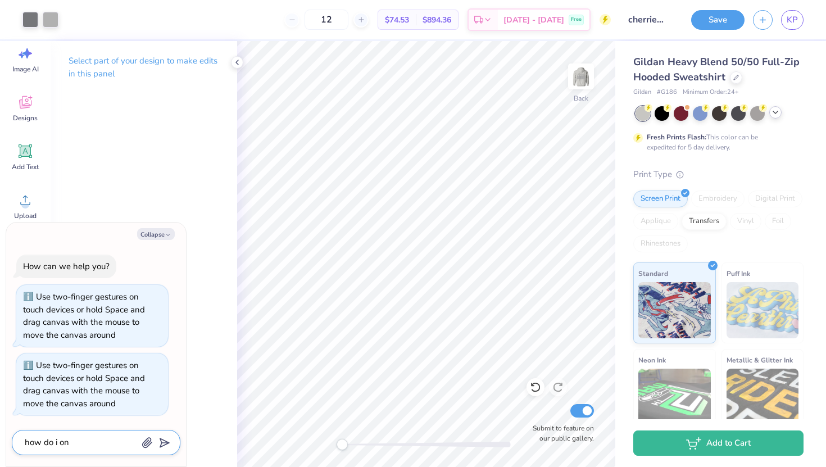
type textarea "how do i onl"
type textarea "x"
type textarea "how do i only"
type textarea "x"
type textarea "how do i only"
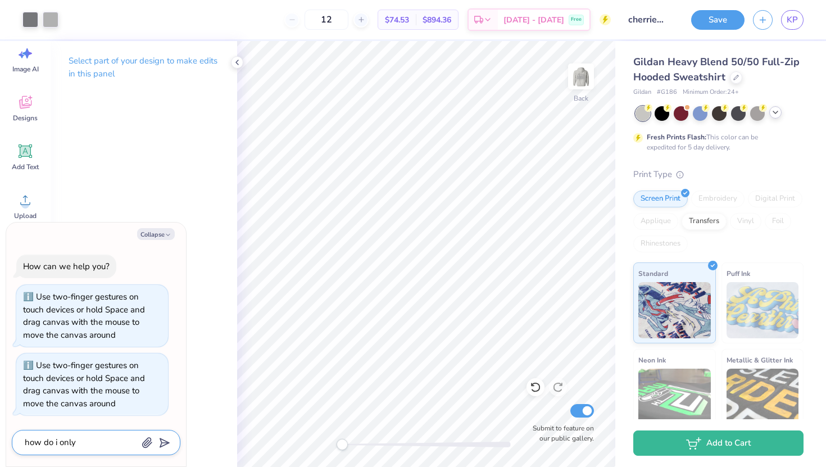
type textarea "x"
type textarea "how do i only o"
type textarea "x"
type textarea "how do i only or"
type textarea "x"
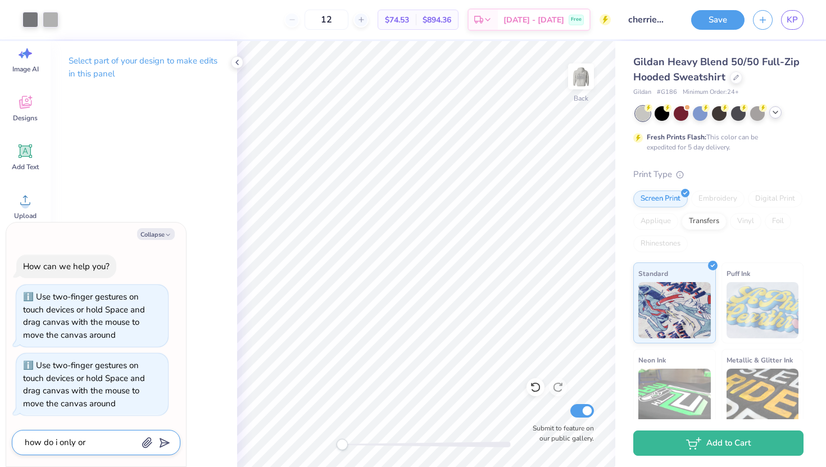
type textarea "how do i only ord"
type textarea "x"
type textarea "how do i only orde"
type textarea "x"
type textarea "how do i only order"
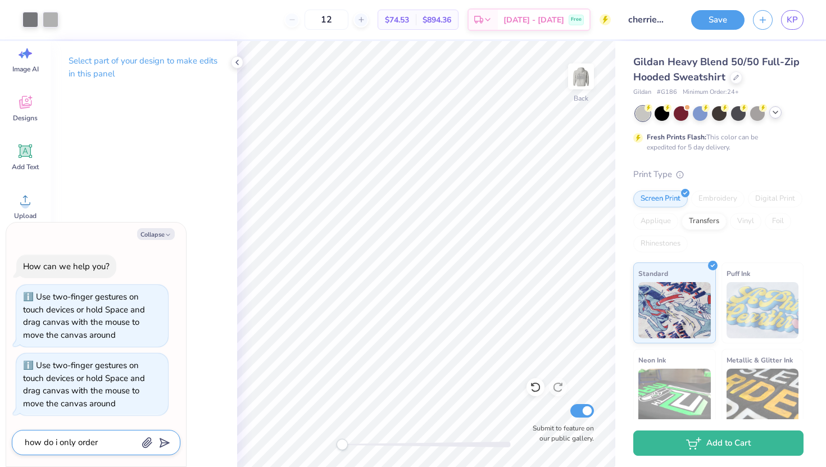
type textarea "x"
type textarea "how do i only order"
type textarea "x"
type textarea "how do i only order o"
type textarea "x"
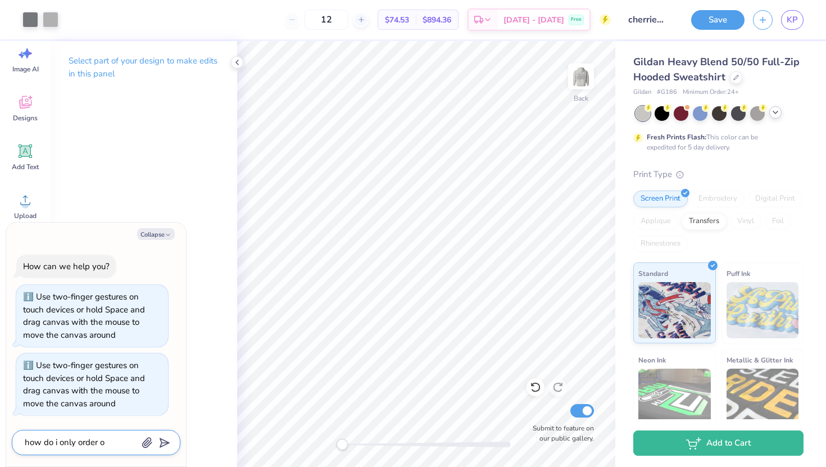
type textarea "how do i only order on"
type textarea "x"
type textarea "how do i only order one"
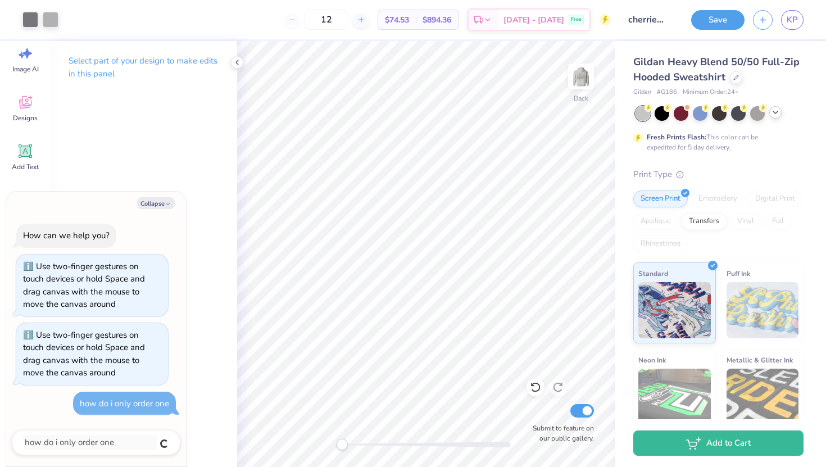
type textarea "x"
click at [580, 76] on img at bounding box center [581, 76] width 45 height 45
click at [577, 77] on img at bounding box center [581, 76] width 45 height 45
click at [158, 202] on button "Collapse" at bounding box center [156, 203] width 38 height 12
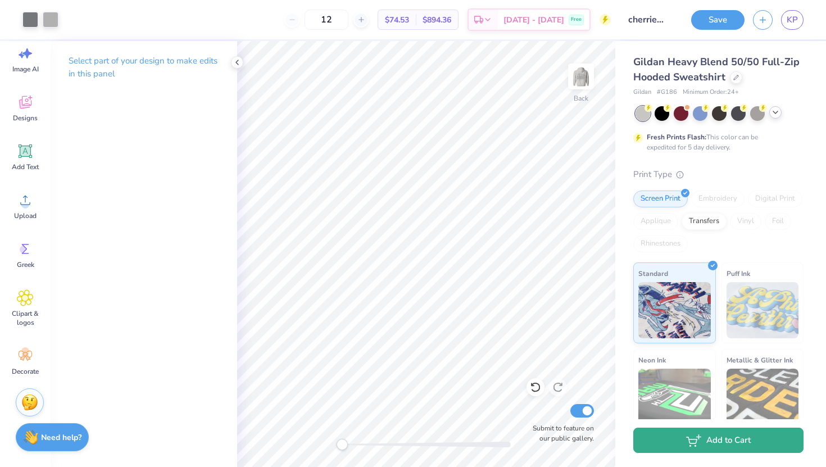
click at [709, 448] on button "Add to Cart" at bounding box center [718, 440] width 170 height 25
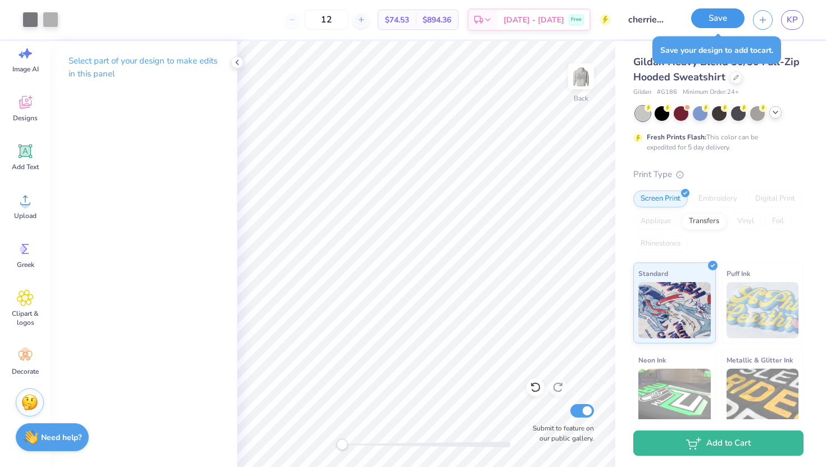
click at [719, 19] on button "Save" at bounding box center [717, 18] width 53 height 20
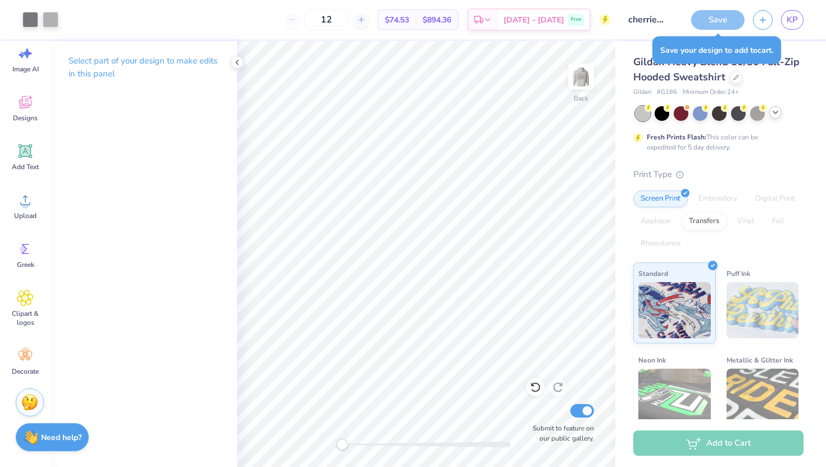
click at [704, 445] on div "Add to Cart" at bounding box center [718, 442] width 170 height 25
click at [552, 29] on div "[DATE] - [DATE] Free" at bounding box center [544, 21] width 92 height 20
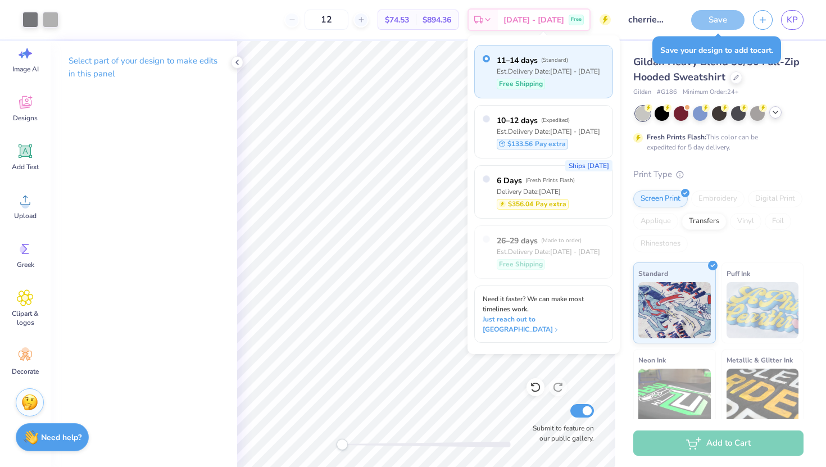
click at [759, 182] on div "Print Type Screen Print Embroidery Digital Print Applique Transfers Vinyl Foil …" at bounding box center [718, 342] width 170 height 349
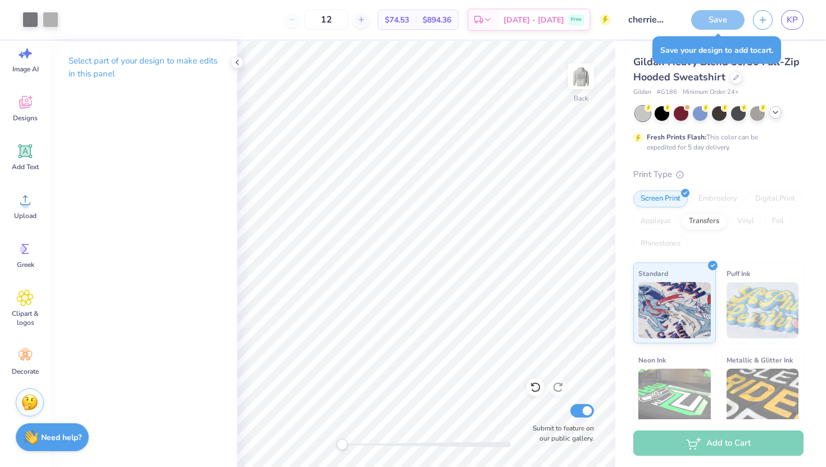
click at [716, 20] on div "Save" at bounding box center [717, 20] width 53 height 20
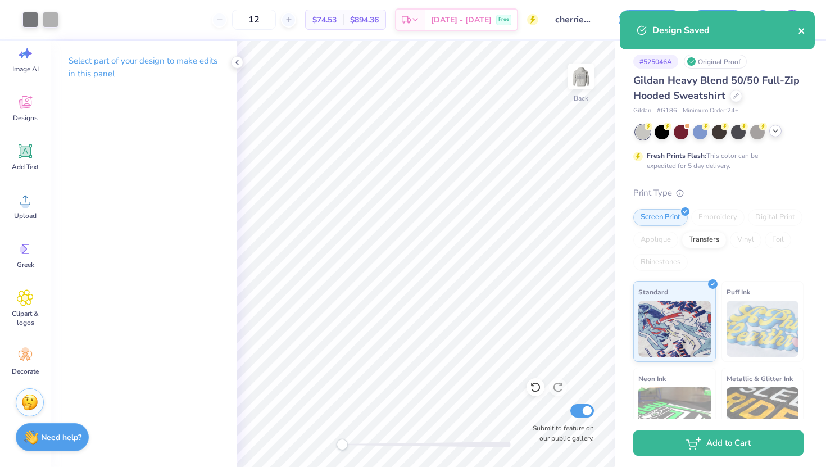
click at [800, 34] on icon "close" at bounding box center [802, 30] width 8 height 9
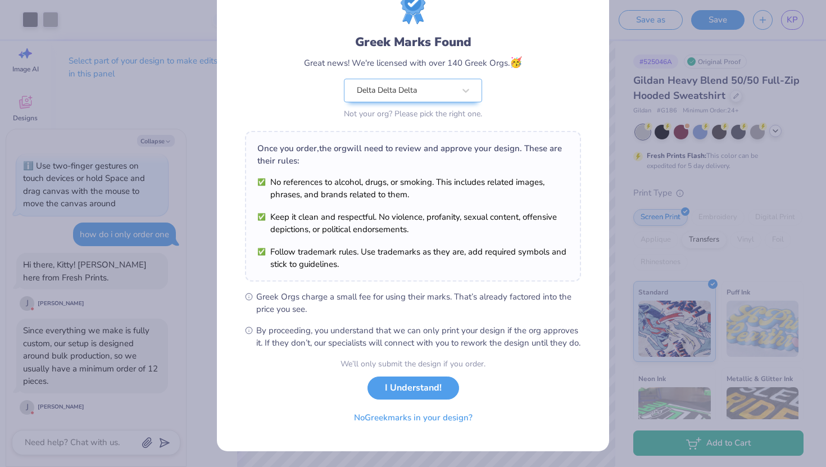
scroll to position [59, 0]
click at [396, 384] on button "I Understand!" at bounding box center [414, 385] width 92 height 23
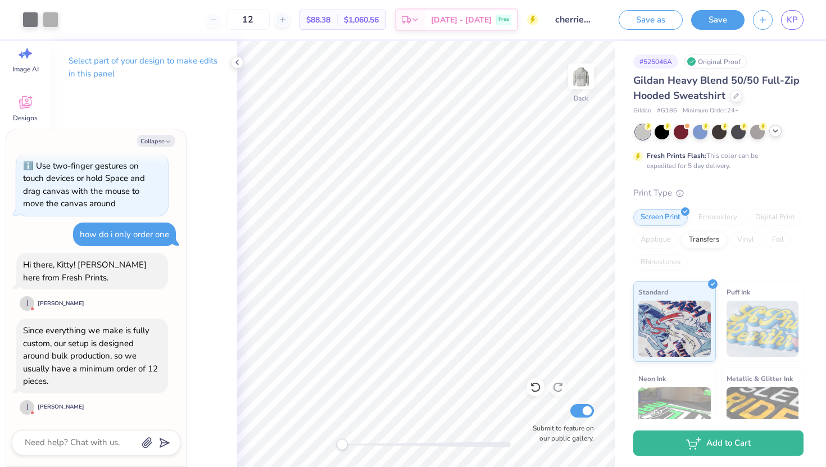
drag, startPoint x: 581, startPoint y: 69, endPoint x: 505, endPoint y: 5, distance: 98.9
click at [581, 69] on img at bounding box center [581, 76] width 22 height 22
type textarea "x"
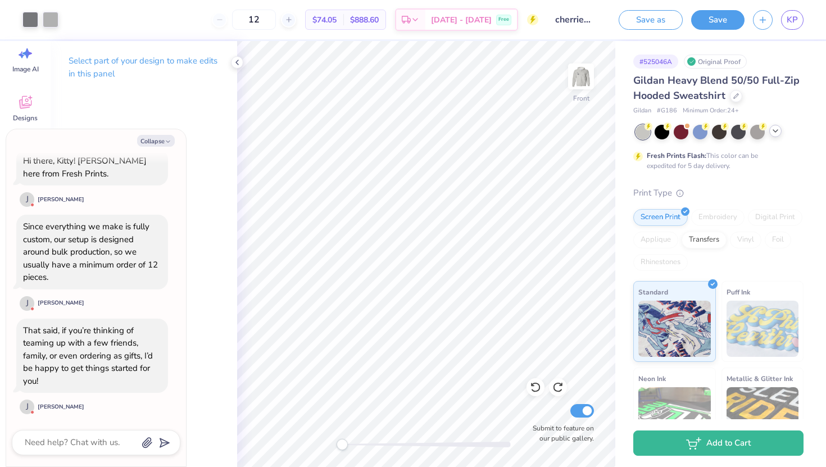
click at [242, 20] on div "12" at bounding box center [254, 20] width 84 height 20
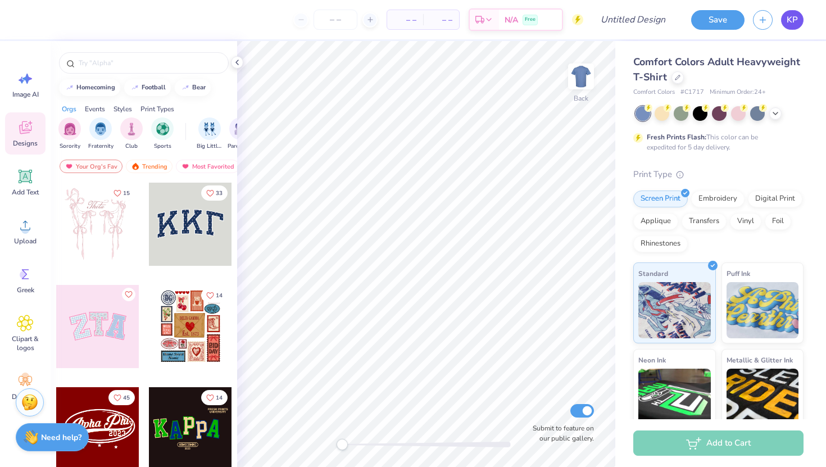
click at [785, 21] on link "KP" at bounding box center [792, 20] width 22 height 20
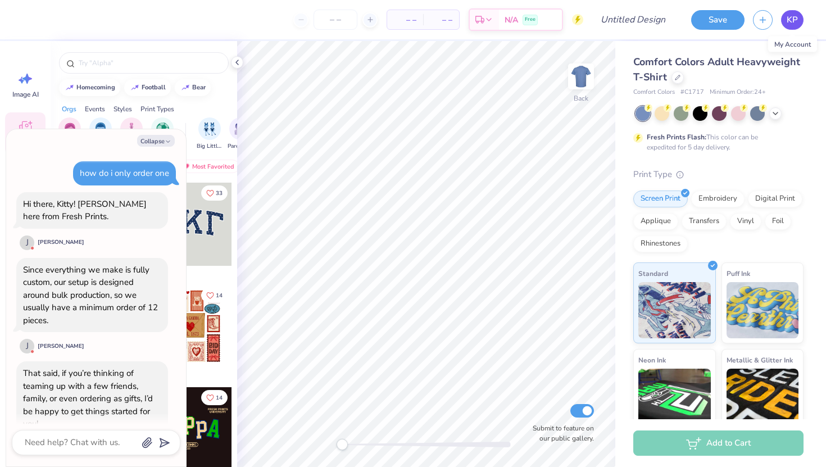
scroll to position [230, 0]
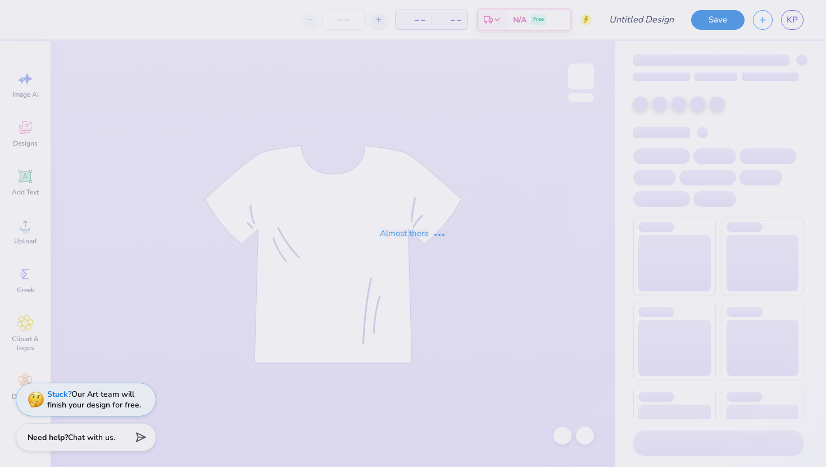
type input "cherries on front"
type input "12"
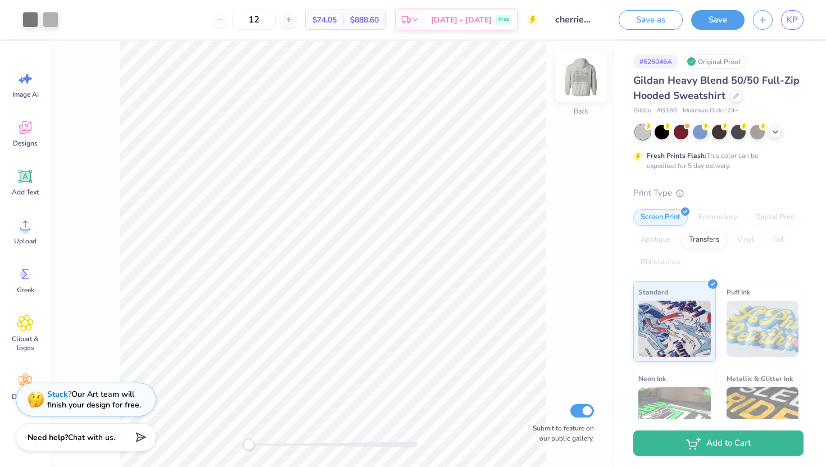
click at [581, 67] on img at bounding box center [581, 76] width 45 height 45
click at [585, 74] on img at bounding box center [581, 76] width 45 height 45
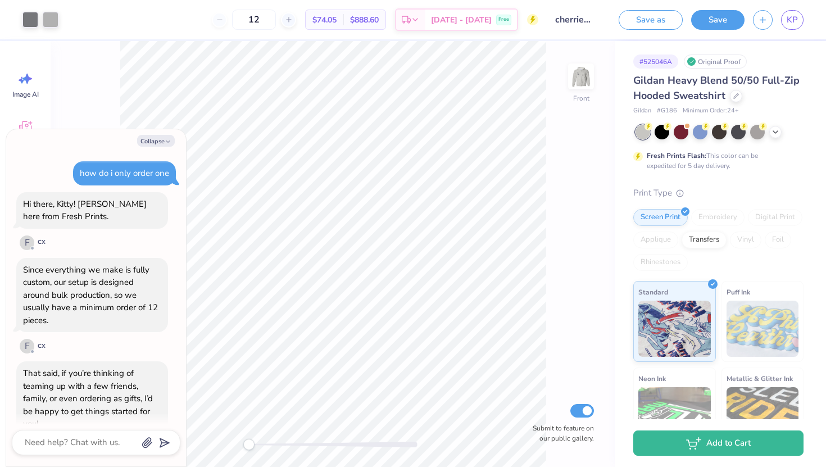
scroll to position [230, 0]
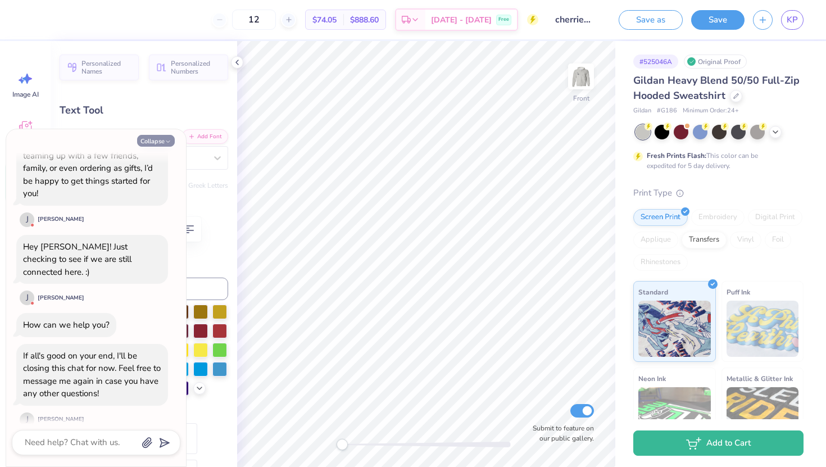
click at [158, 141] on button "Collapse" at bounding box center [156, 141] width 38 height 12
type textarea "x"
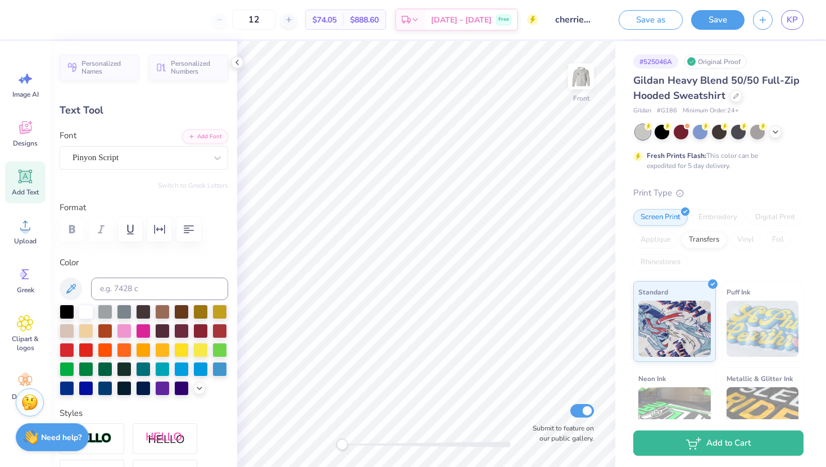
click at [66, 228] on div at bounding box center [144, 229] width 169 height 25
click at [166, 166] on div "Pinyon Script" at bounding box center [144, 158] width 169 height 24
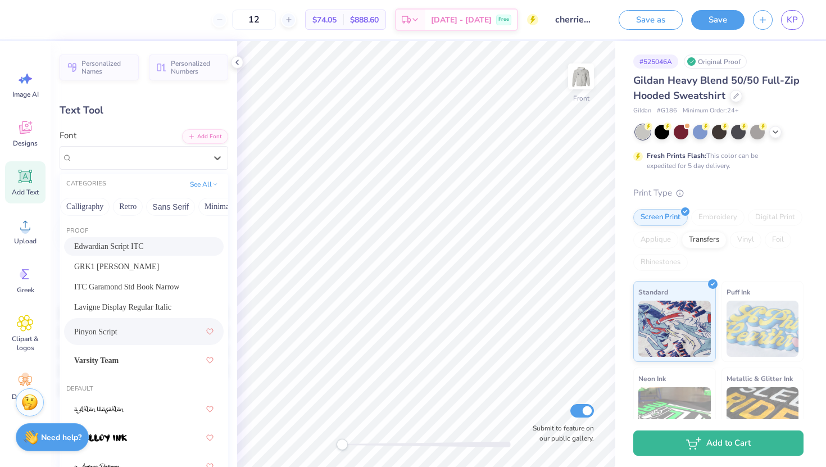
scroll to position [0, 188]
click at [85, 203] on button "Calligraphy" at bounding box center [81, 207] width 49 height 18
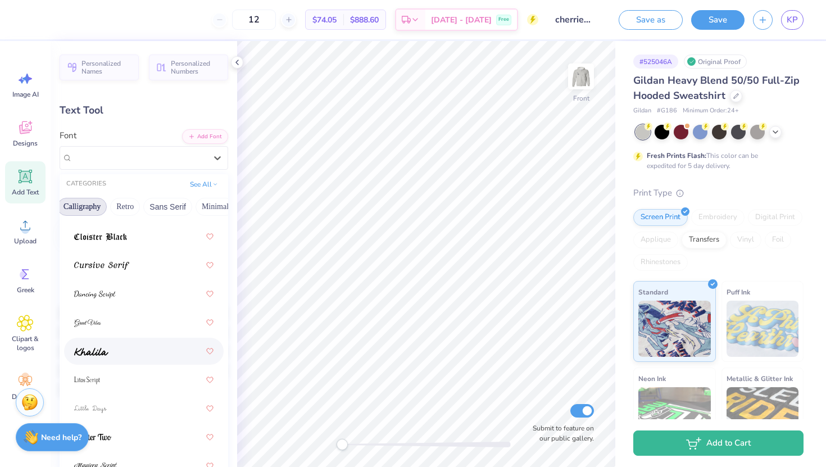
scroll to position [0, 0]
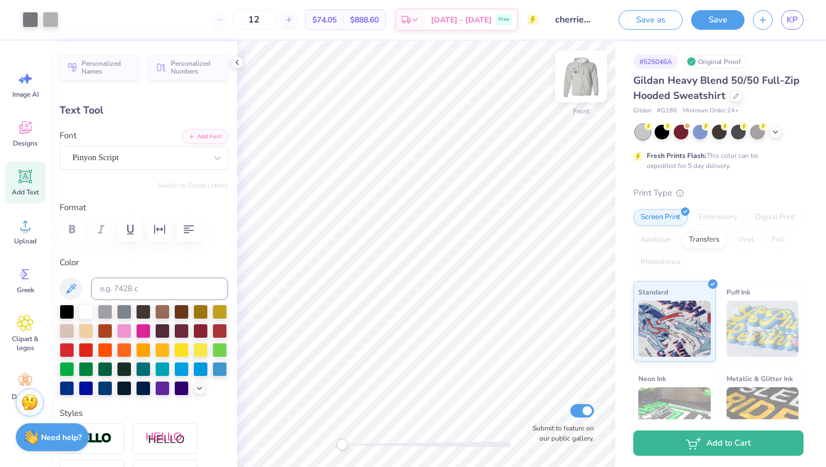
click at [586, 69] on img at bounding box center [581, 76] width 45 height 45
click at [25, 134] on icon at bounding box center [25, 127] width 17 height 17
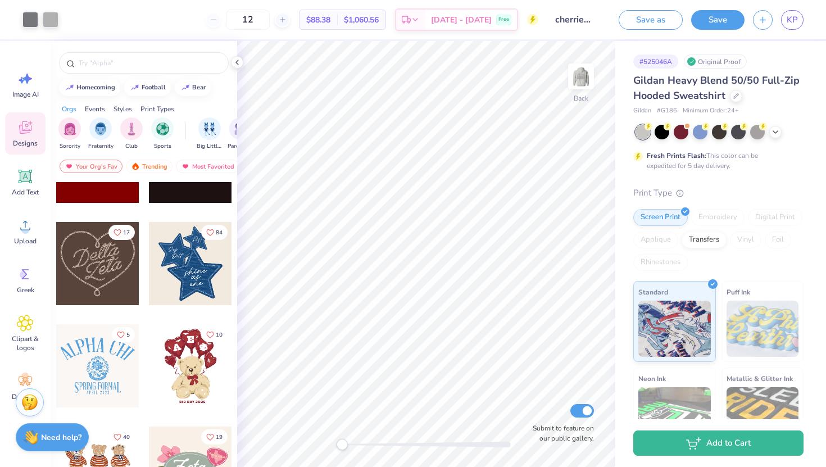
scroll to position [272, 0]
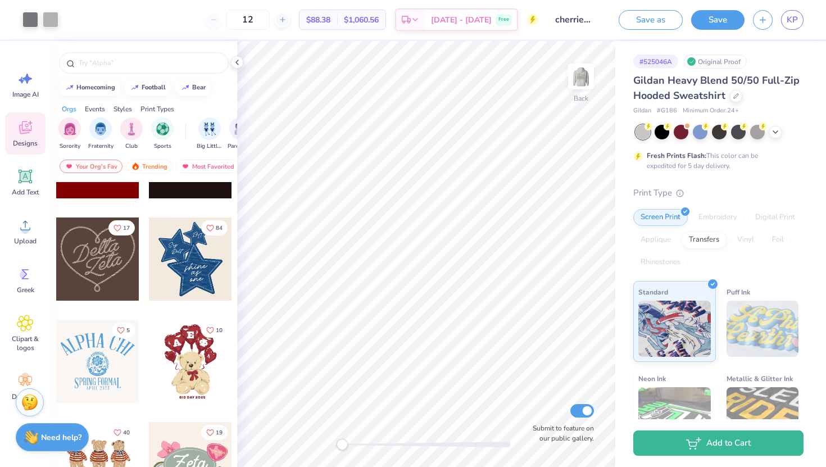
click at [102, 78] on div at bounding box center [144, 60] width 187 height 38
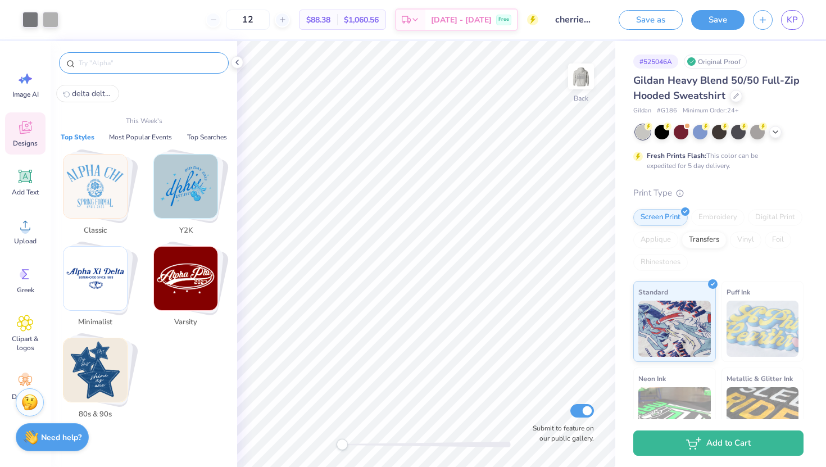
click at [93, 61] on input "text" at bounding box center [150, 62] width 144 height 11
click at [90, 91] on span "delta delta delta" at bounding box center [92, 93] width 40 height 11
type input "delta delta delta"
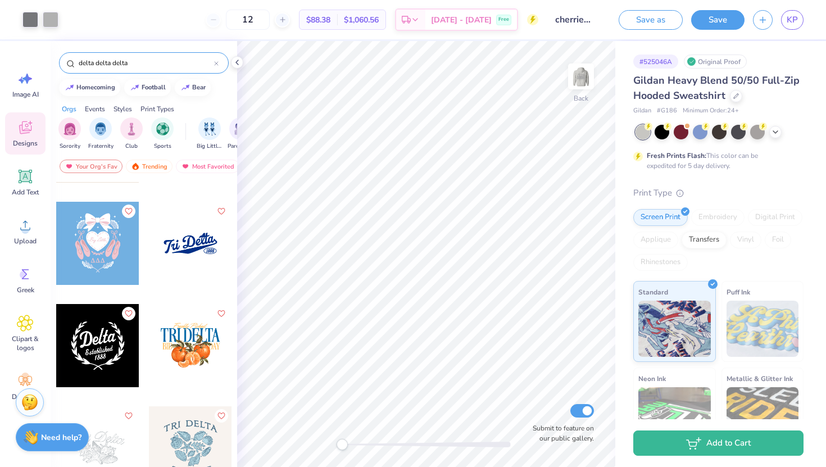
scroll to position [1208, 0]
click at [194, 257] on div at bounding box center [190, 243] width 83 height 83
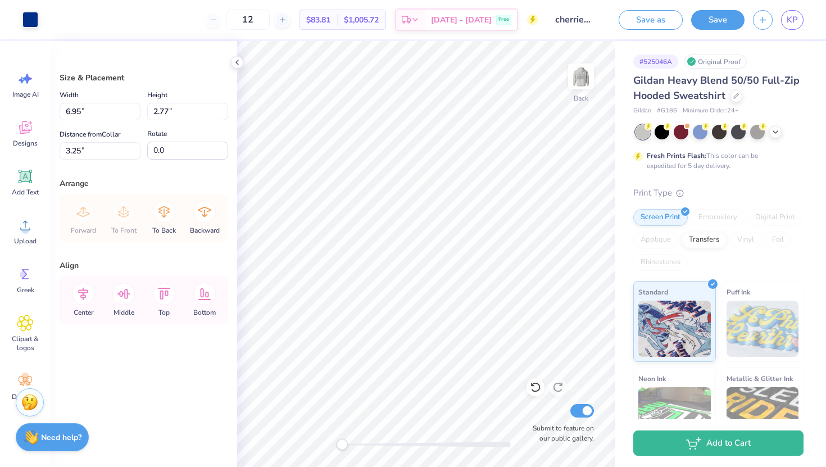
type input "6.95"
type input "2.77"
type input "3.25"
click at [22, 16] on div at bounding box center [30, 19] width 16 height 16
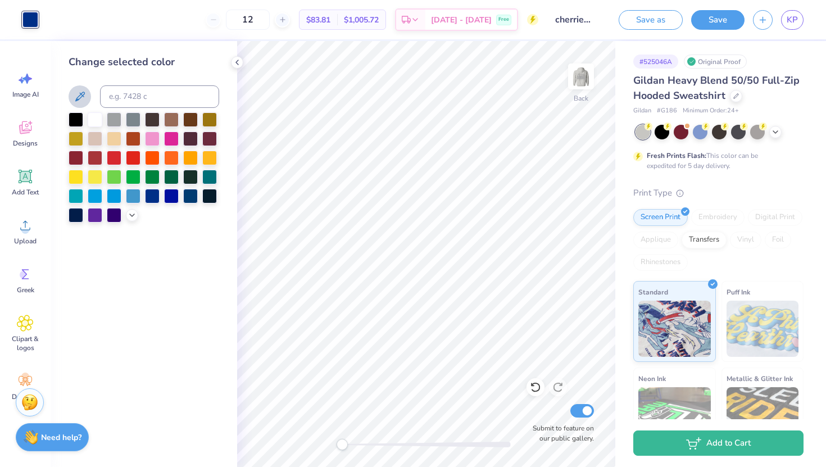
click at [78, 92] on icon at bounding box center [79, 96] width 13 height 13
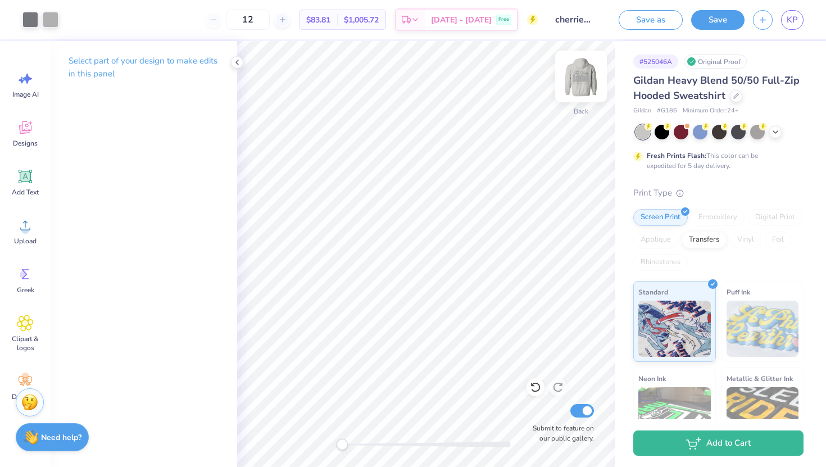
click at [589, 78] on img at bounding box center [581, 76] width 45 height 45
click at [589, 78] on img at bounding box center [581, 76] width 22 height 22
click at [34, 137] on div "Designs" at bounding box center [25, 133] width 40 height 42
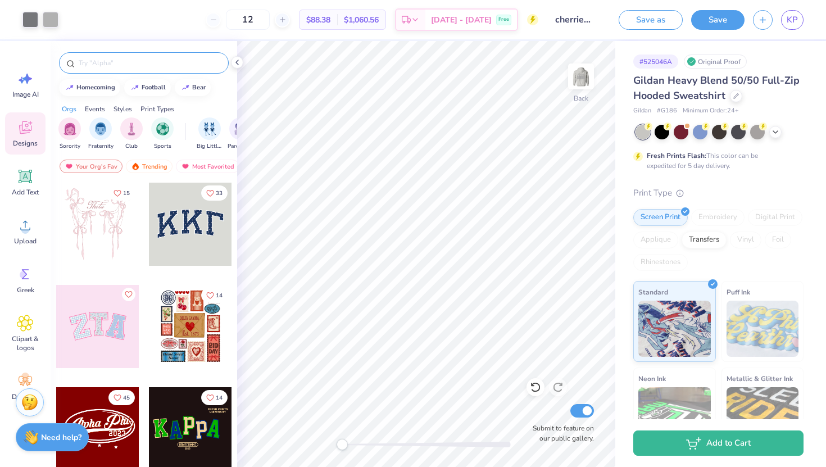
click at [82, 69] on div at bounding box center [144, 62] width 170 height 21
click at [86, 66] on input "text" at bounding box center [150, 62] width 144 height 11
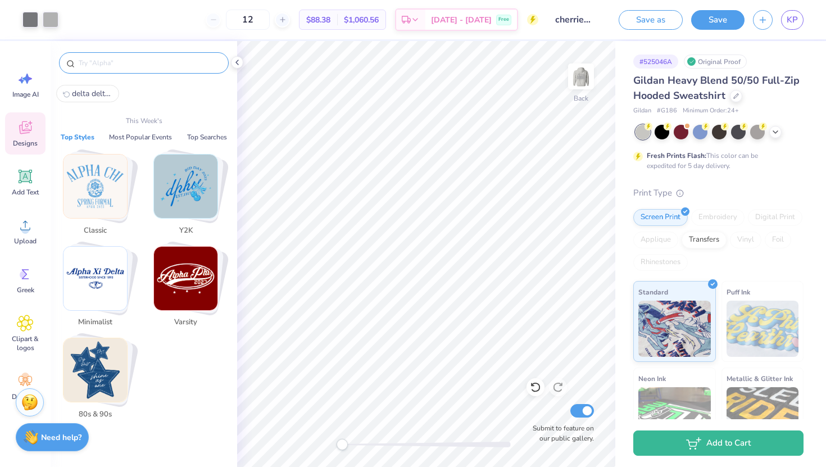
click at [86, 96] on span "delta delta delta" at bounding box center [92, 93] width 40 height 11
type input "delta delta delta"
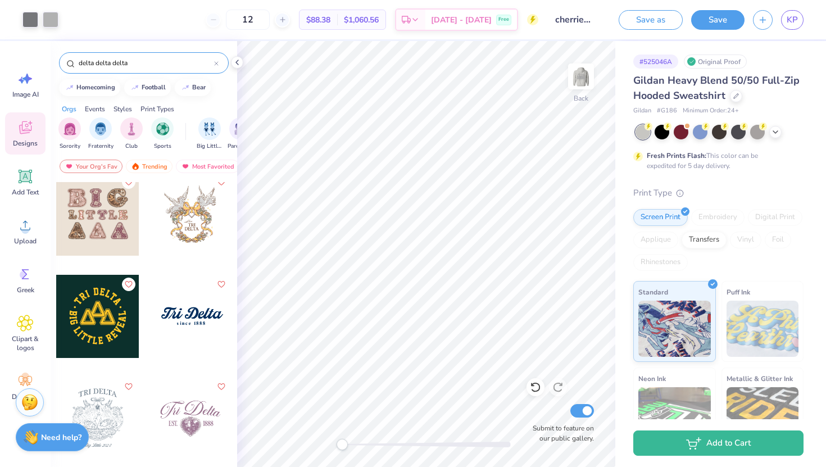
scroll to position [1653, 0]
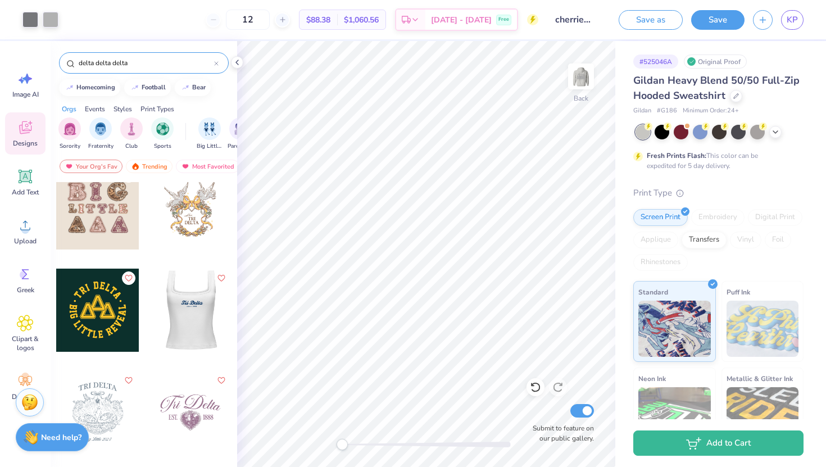
click at [197, 327] on div at bounding box center [189, 310] width 83 height 83
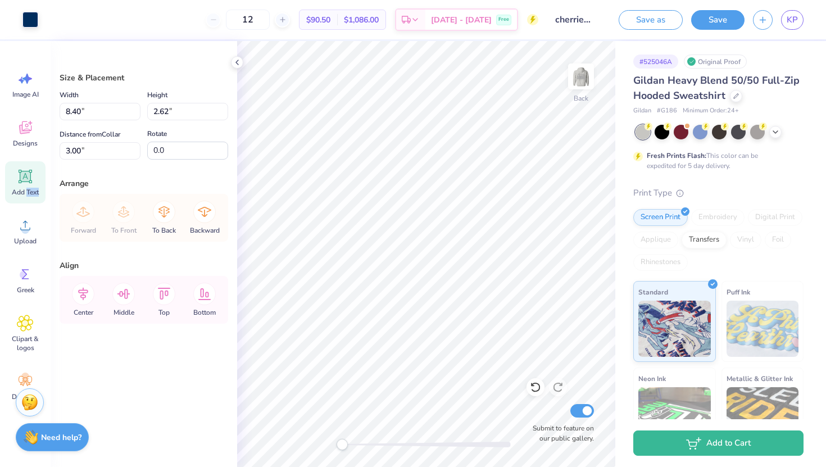
click at [25, 196] on div "Add Text" at bounding box center [25, 182] width 40 height 42
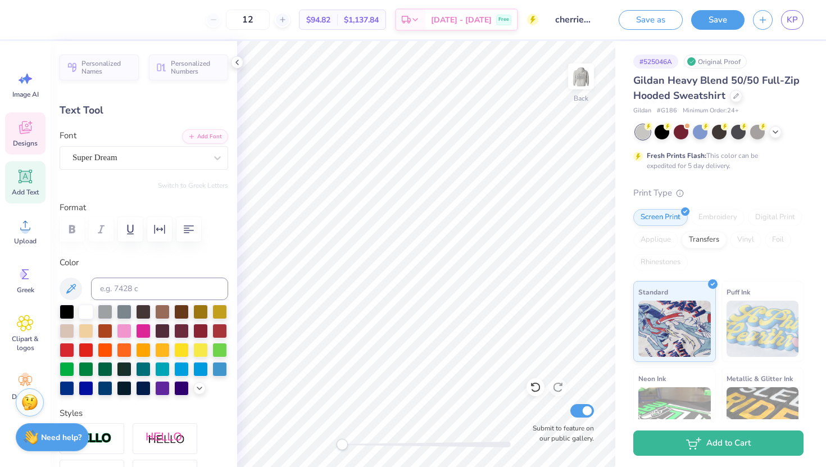
click at [24, 128] on icon at bounding box center [25, 127] width 17 height 17
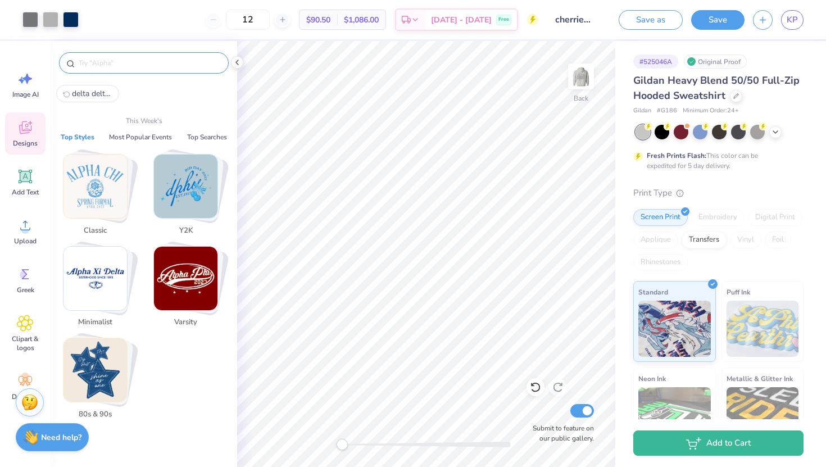
click at [112, 61] on input "text" at bounding box center [150, 62] width 144 height 11
click at [85, 91] on span "delta delta delta" at bounding box center [92, 93] width 40 height 11
type input "delta delta delta"
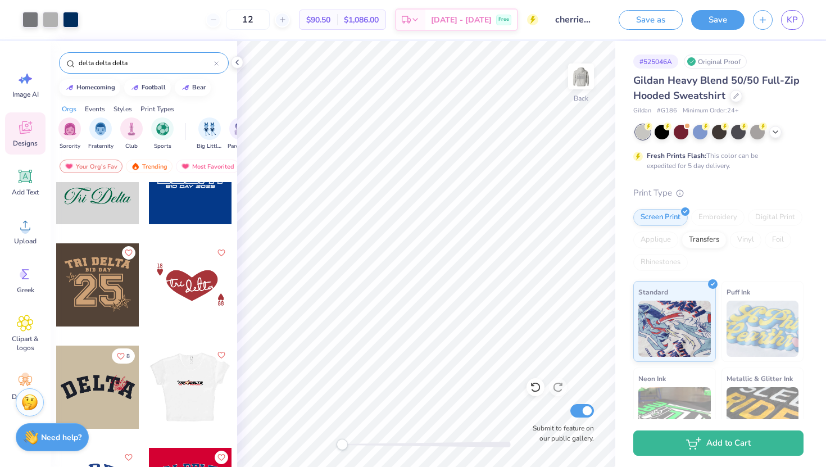
scroll to position [2601, 0]
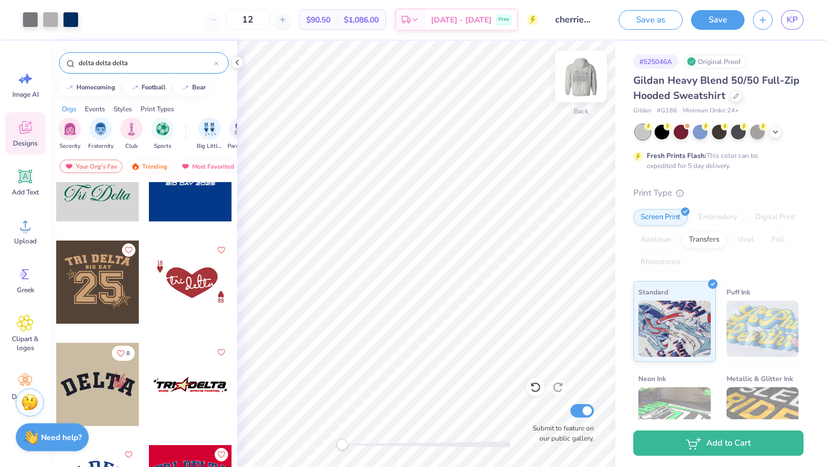
click at [587, 79] on img at bounding box center [581, 76] width 45 height 45
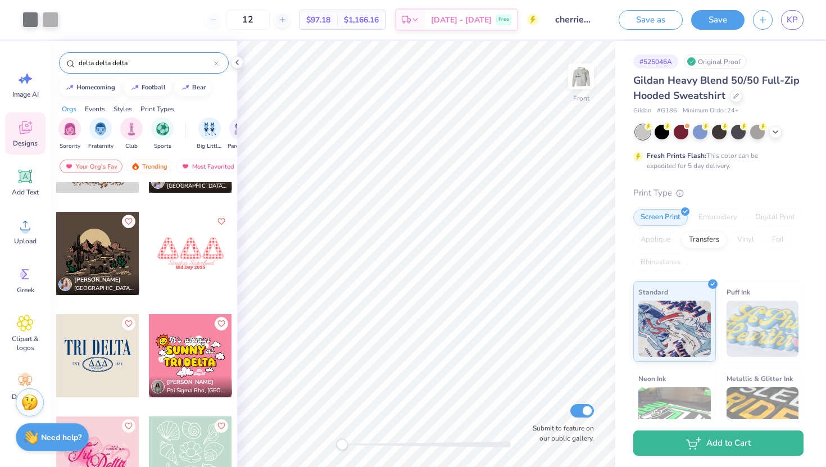
scroll to position [2226, 0]
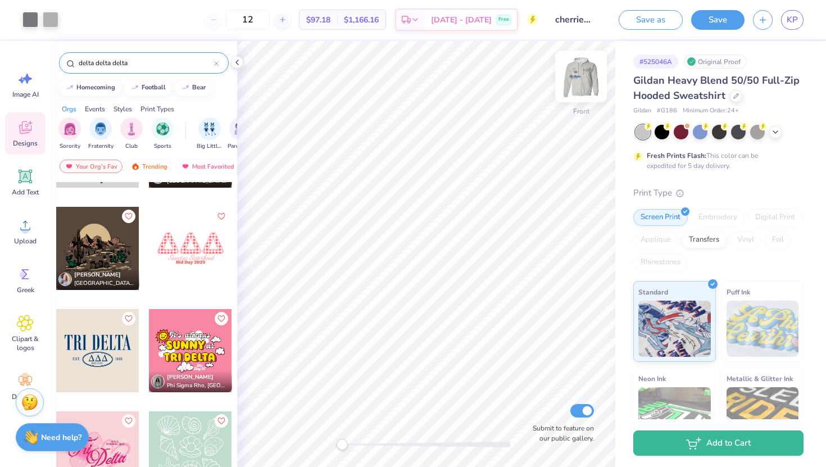
click at [585, 81] on img at bounding box center [581, 76] width 45 height 45
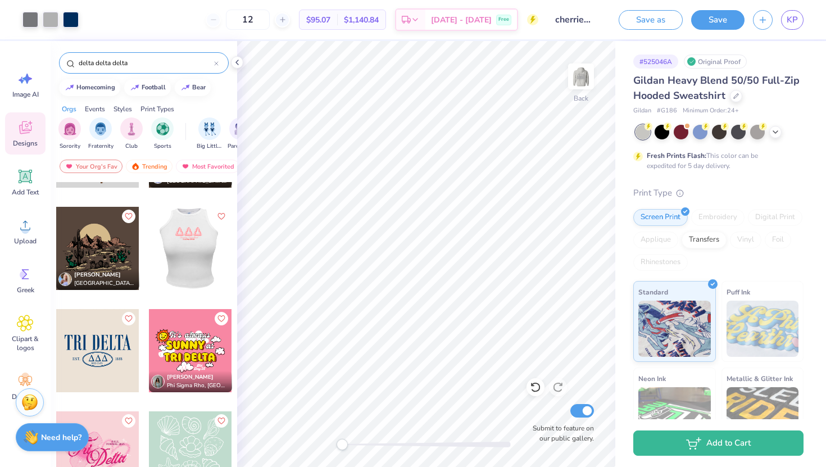
click at [192, 260] on div at bounding box center [189, 248] width 83 height 83
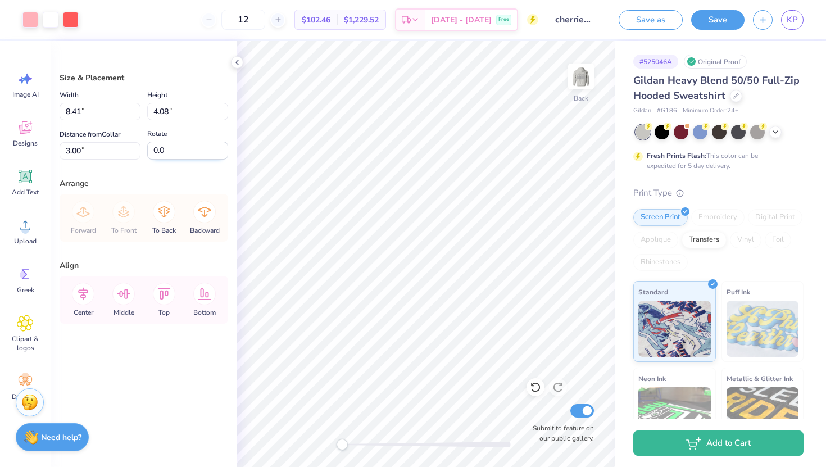
type input "6.45"
type input "3.13"
type input "3.95"
click at [26, 21] on div at bounding box center [30, 19] width 16 height 16
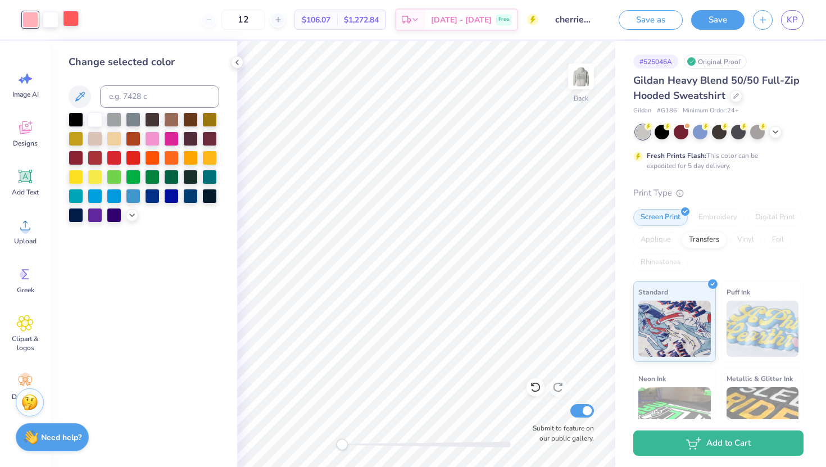
click at [74, 19] on div at bounding box center [71, 19] width 16 height 16
click at [132, 120] on div at bounding box center [133, 118] width 15 height 15
click at [27, 17] on div at bounding box center [30, 19] width 16 height 16
click at [93, 137] on div at bounding box center [95, 137] width 15 height 15
click at [119, 120] on div at bounding box center [114, 118] width 15 height 15
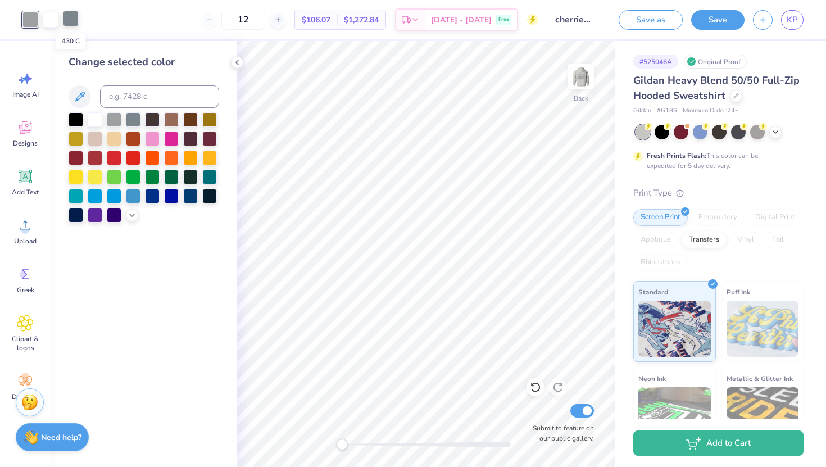
click at [70, 21] on div at bounding box center [71, 19] width 16 height 16
click at [156, 155] on div at bounding box center [152, 156] width 15 height 15
click at [30, 22] on div at bounding box center [30, 19] width 16 height 16
click at [135, 119] on div at bounding box center [133, 118] width 15 height 15
click at [129, 216] on icon at bounding box center [132, 214] width 9 height 9
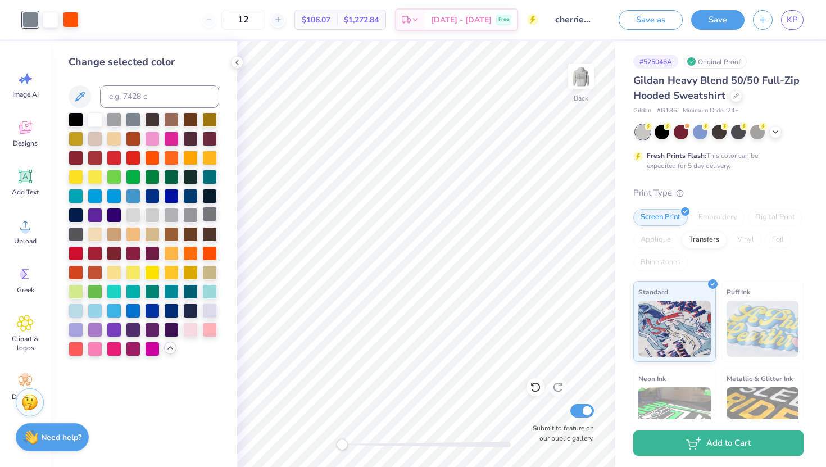
click at [210, 218] on div at bounding box center [209, 214] width 15 height 15
click at [71, 21] on div at bounding box center [71, 19] width 16 height 16
click at [189, 209] on div at bounding box center [190, 214] width 15 height 15
click at [53, 22] on div at bounding box center [51, 19] width 16 height 16
click at [197, 214] on div at bounding box center [190, 214] width 15 height 15
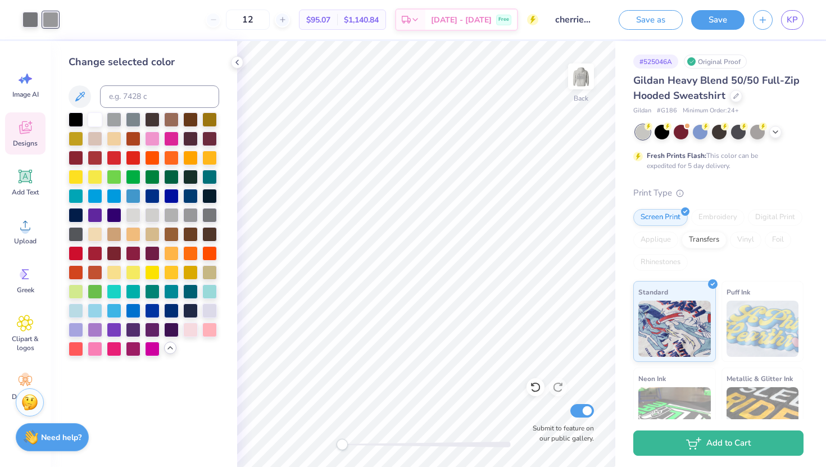
click at [29, 127] on icon at bounding box center [25, 127] width 17 height 17
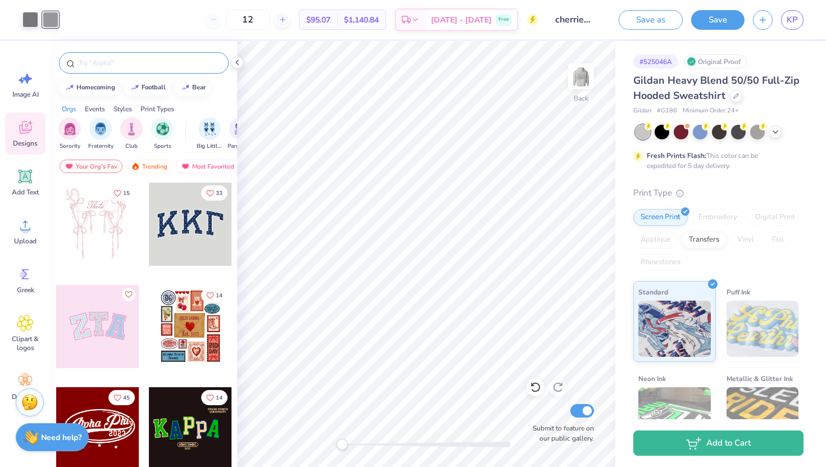
click at [74, 66] on icon at bounding box center [70, 64] width 8 height 8
click at [96, 65] on input "text" at bounding box center [150, 62] width 144 height 11
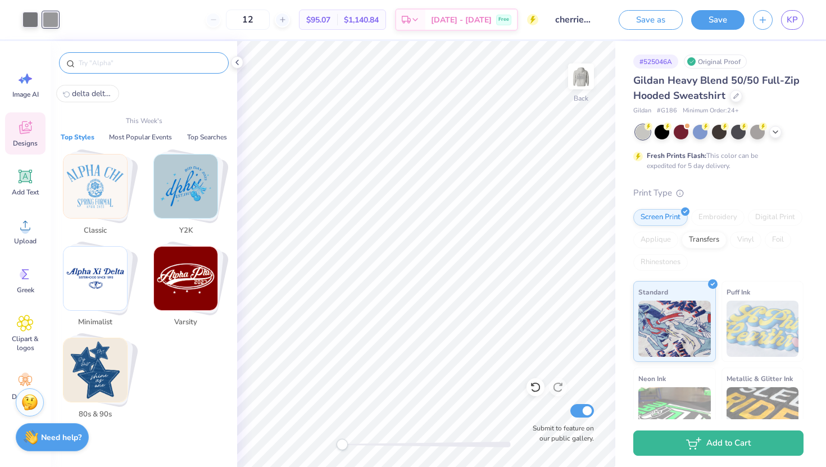
click at [97, 89] on span "delta delta delta" at bounding box center [92, 93] width 40 height 11
type input "delta delta delta"
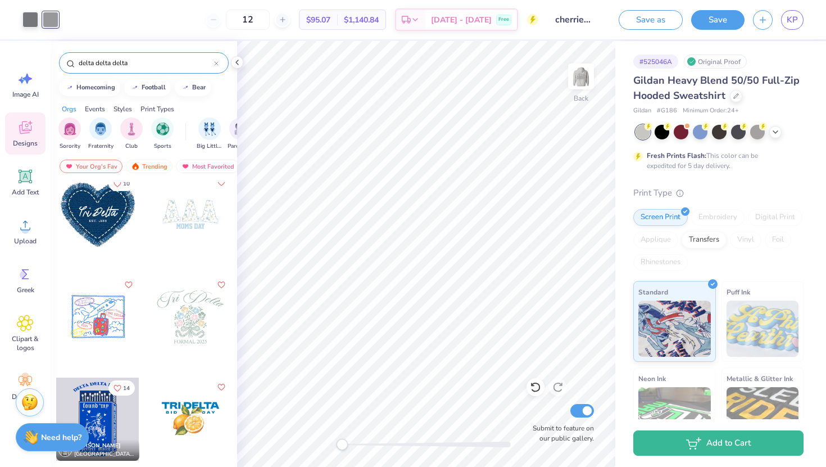
scroll to position [206, 0]
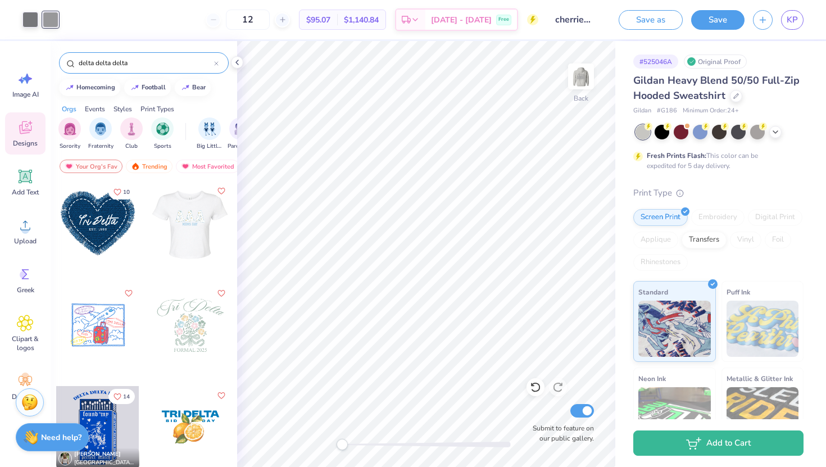
click at [187, 236] on div at bounding box center [189, 223] width 83 height 83
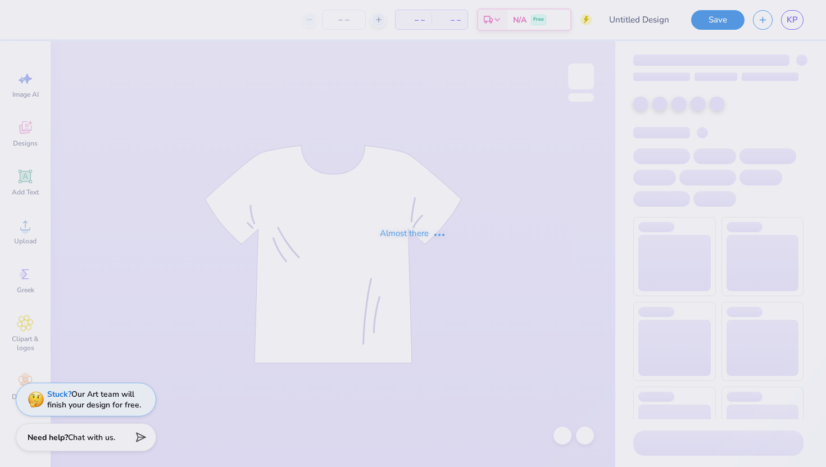
type input "cherries on front"
type input "12"
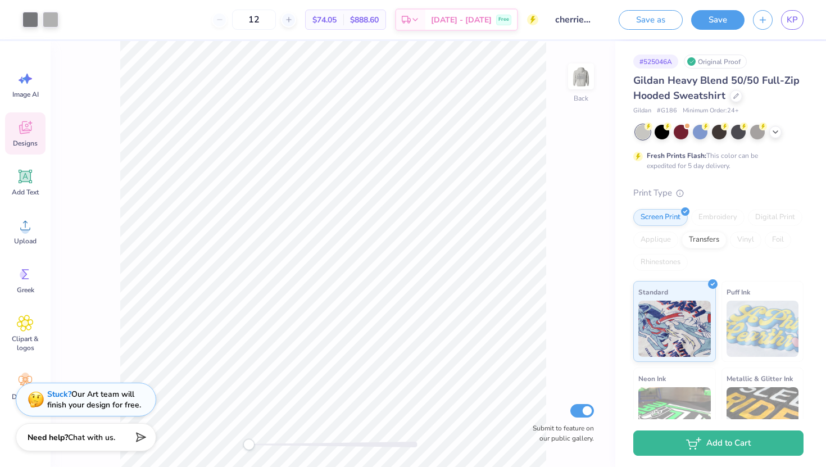
click at [33, 141] on span "Designs" at bounding box center [25, 143] width 25 height 9
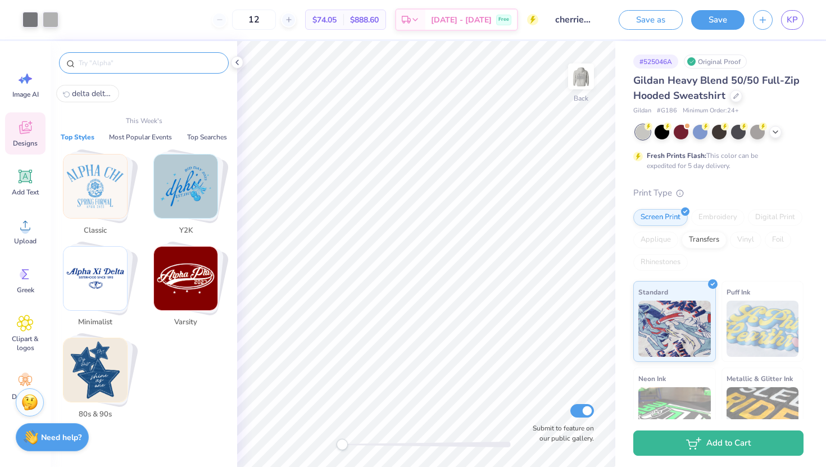
click at [134, 60] on input "text" at bounding box center [150, 62] width 144 height 11
click at [99, 87] on button "delta delta delta" at bounding box center [87, 93] width 63 height 17
type input "delta delta delta"
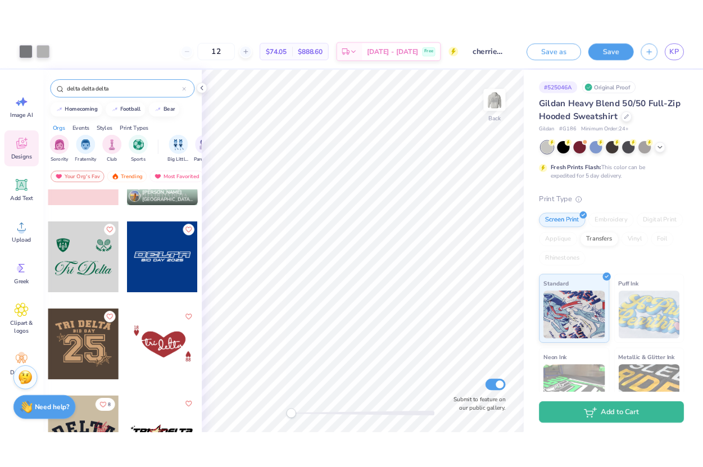
scroll to position [2519, 0]
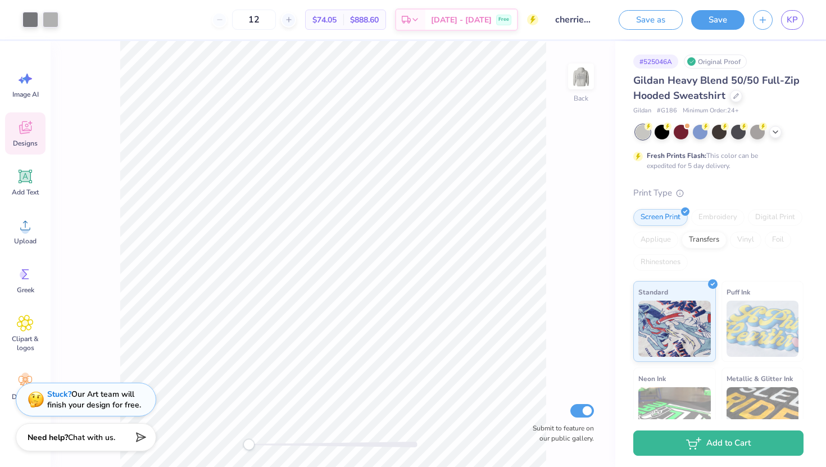
click at [25, 133] on icon at bounding box center [25, 127] width 12 height 13
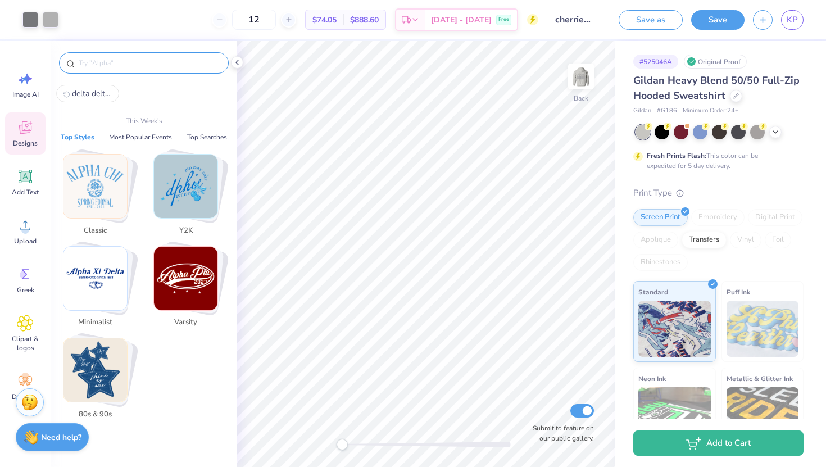
click at [96, 62] on input "text" at bounding box center [150, 62] width 144 height 11
click at [106, 90] on span "delta delta delta" at bounding box center [92, 93] width 40 height 11
type input "delta delta delta"
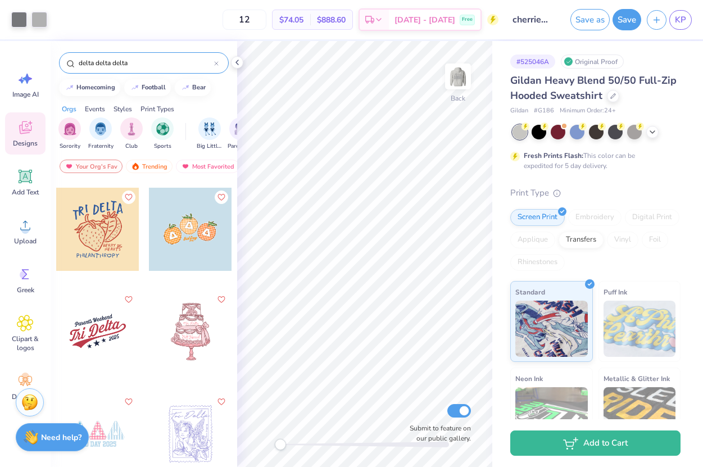
scroll to position [6128, 0]
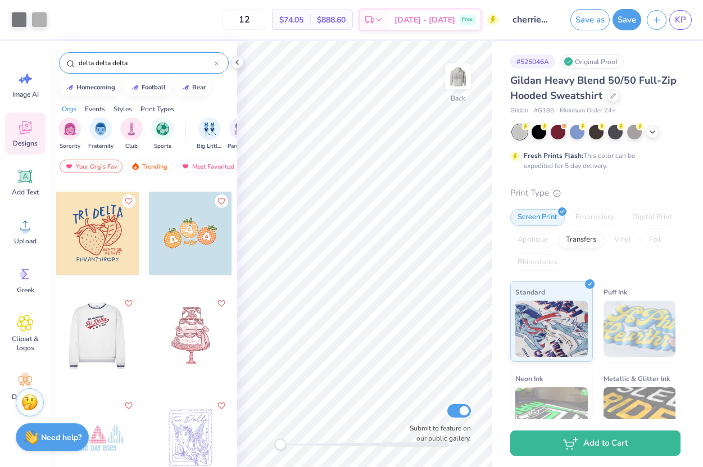
click at [106, 345] on div at bounding box center [98, 335] width 250 height 83
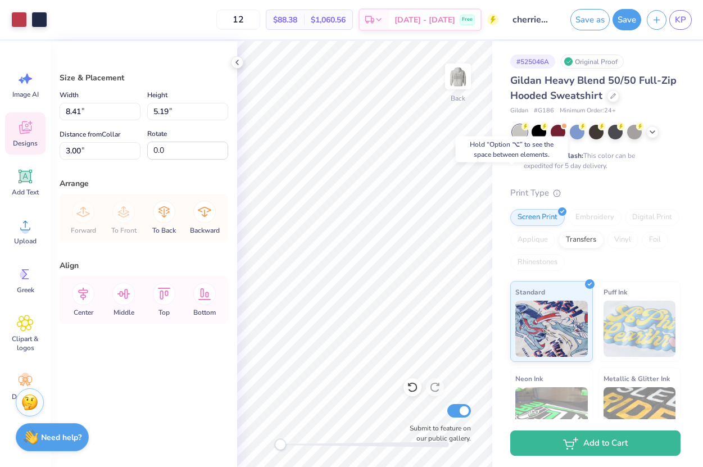
click at [12, 148] on div "Designs" at bounding box center [25, 133] width 40 height 42
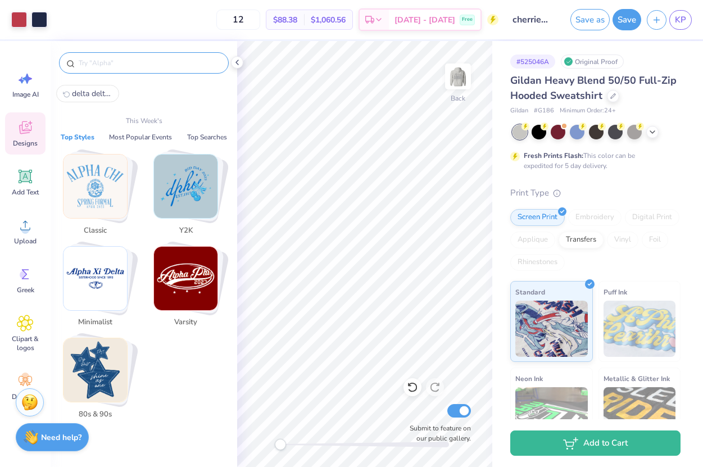
click at [112, 67] on input "text" at bounding box center [150, 62] width 144 height 11
click at [102, 96] on span "delta delta delta" at bounding box center [92, 93] width 40 height 11
type input "delta delta delta"
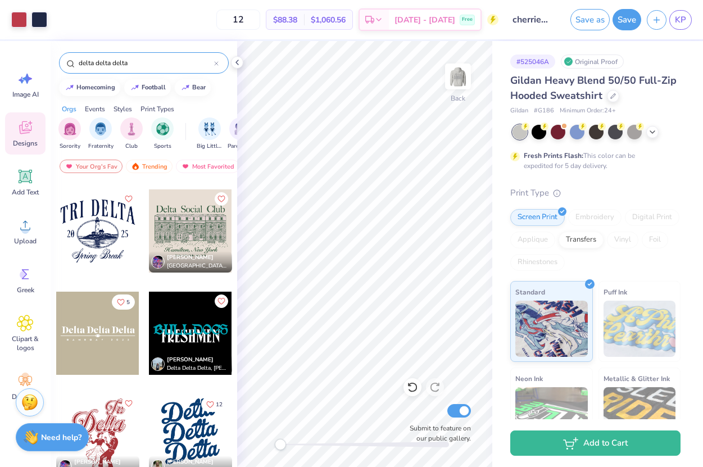
scroll to position [5139, 0]
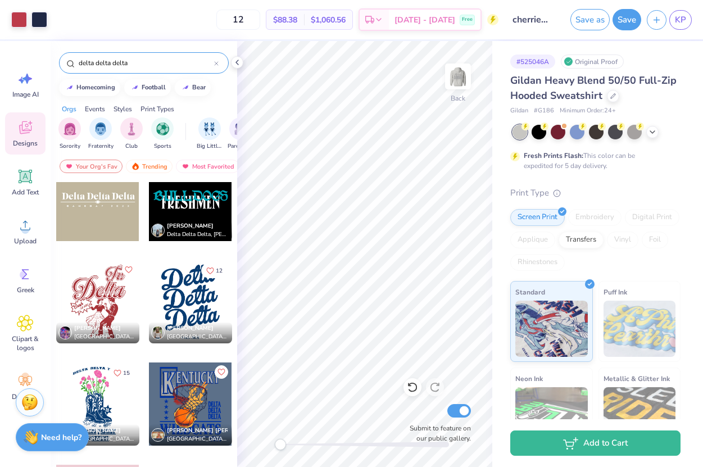
click at [182, 298] on div at bounding box center [190, 301] width 83 height 83
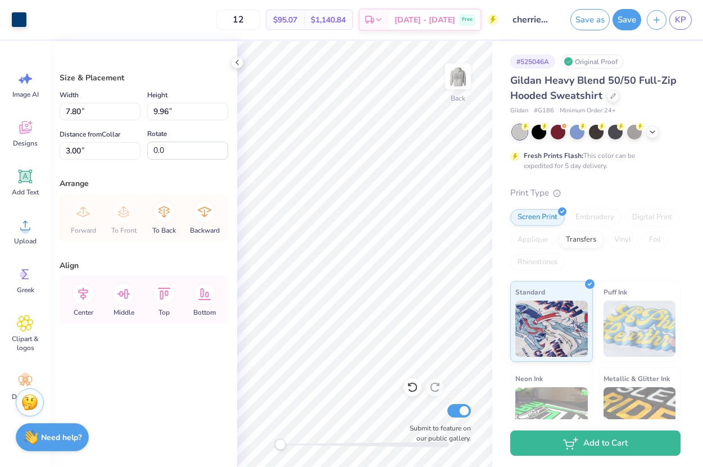
type input "4.27"
type input "5.45"
type input "7.51"
click at [11, 20] on div at bounding box center [19, 19] width 16 height 16
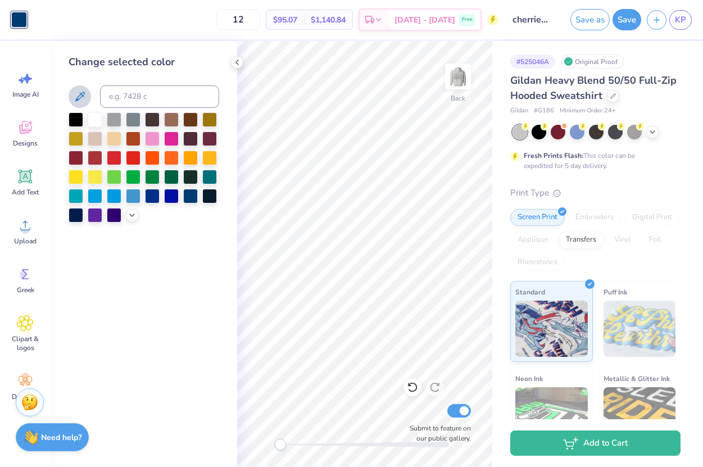
click at [81, 102] on icon at bounding box center [79, 96] width 13 height 13
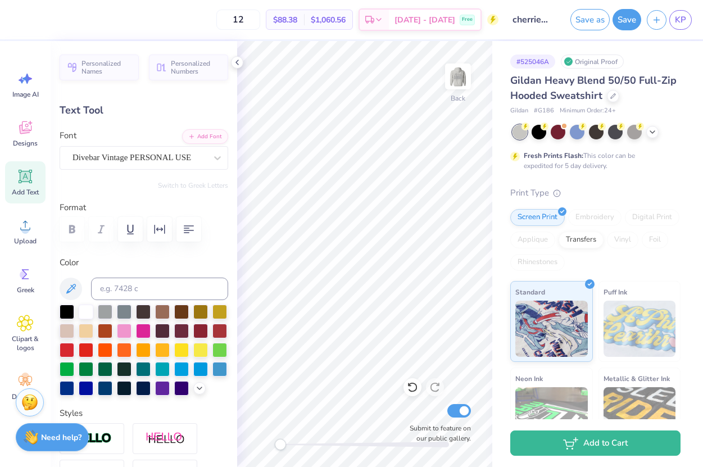
scroll to position [0, 0]
type input "7.62"
type input "3.22"
type input "4.12"
type input "-2.8"
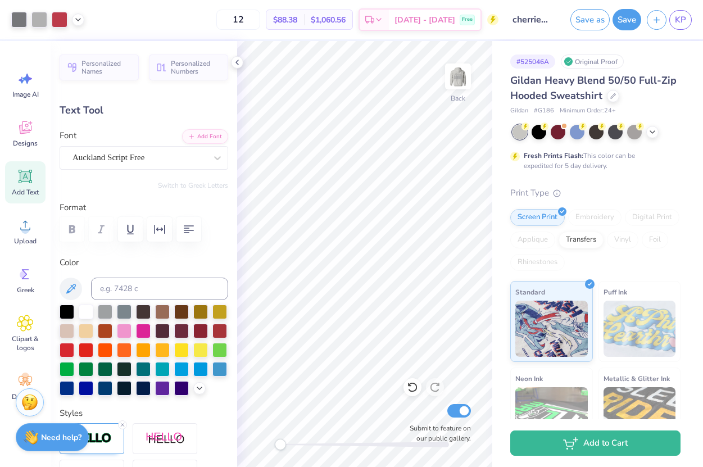
type input "1.46"
type input "1.04"
type input "6.24"
type input "0.0"
type input "7.62"
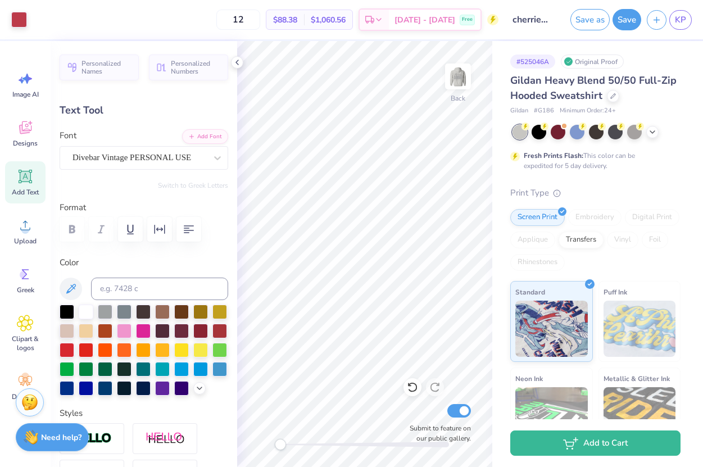
type input "3.22"
type input "4.12"
click at [493, 355] on div "# 525046A Original Proof Gildan Heavy Blend 50/50 Full-Zip Hooded Sweatshirt Gi…" at bounding box center [597, 288] width 211 height 494
type input "0.0"
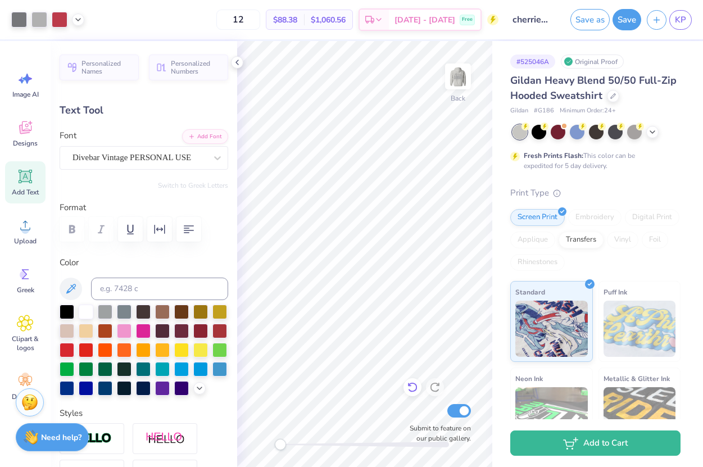
click at [414, 389] on icon at bounding box center [412, 387] width 11 height 11
click at [435, 385] on icon at bounding box center [434, 387] width 11 height 11
type input "0.0"
click at [191, 71] on span "Personalized Numbers" at bounding box center [196, 66] width 51 height 16
type input "0.0"
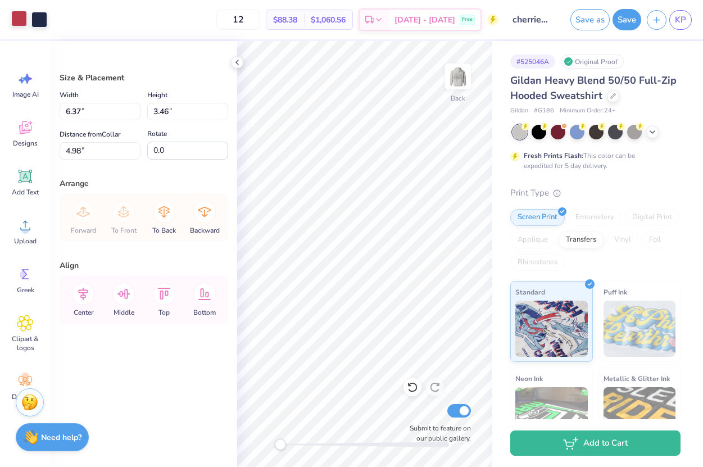
click at [21, 16] on div at bounding box center [19, 19] width 16 height 16
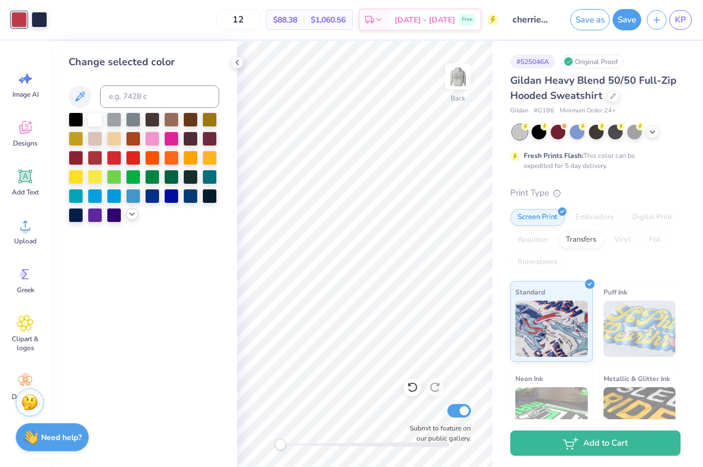
click at [134, 213] on icon at bounding box center [132, 214] width 9 height 9
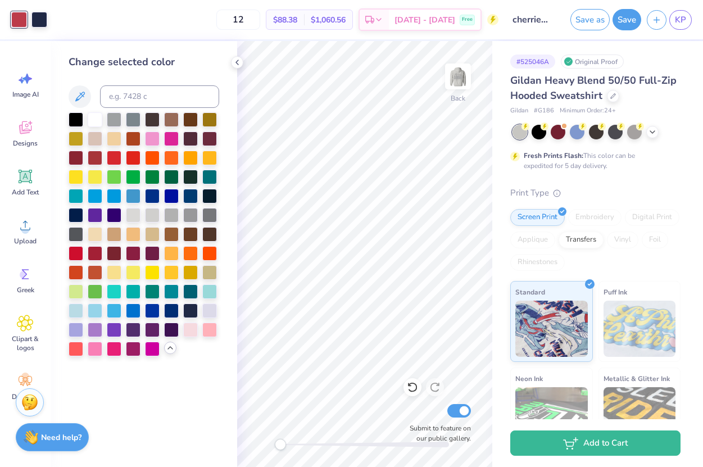
click at [75, 83] on div "Change selected color" at bounding box center [144, 206] width 151 height 302
click at [83, 98] on icon at bounding box center [79, 96] width 13 height 13
click at [75, 95] on icon at bounding box center [79, 96] width 13 height 13
click at [79, 85] on button at bounding box center [80, 96] width 22 height 22
click at [58, 20] on div at bounding box center [60, 19] width 16 height 16
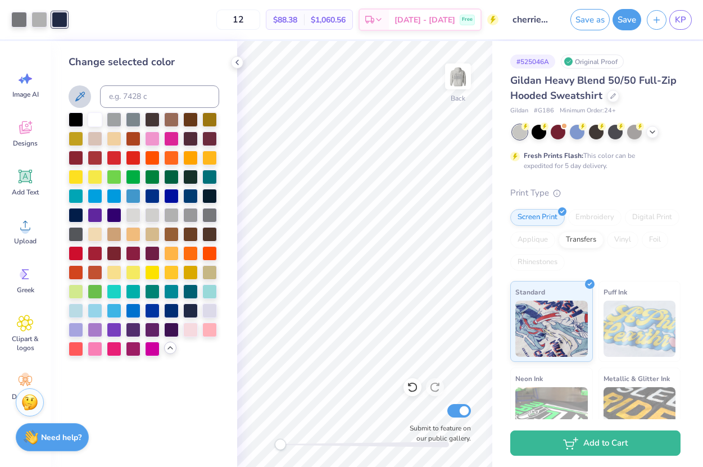
click at [84, 103] on icon at bounding box center [79, 96] width 13 height 13
click at [191, 214] on div at bounding box center [190, 214] width 15 height 15
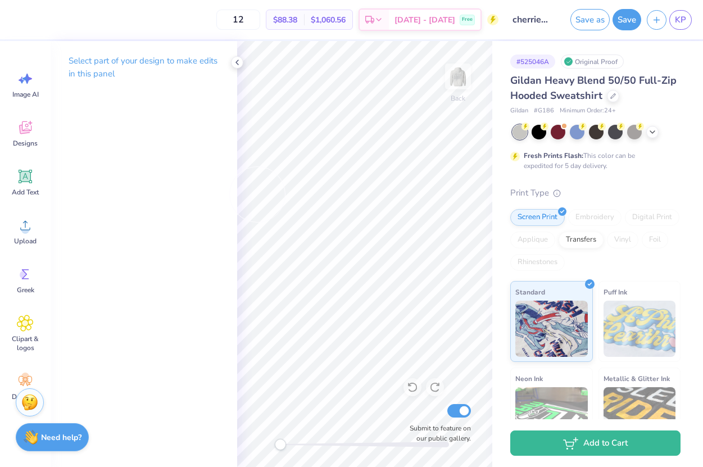
click at [128, 121] on div "Select part of your design to make edits in this panel" at bounding box center [144, 254] width 187 height 426
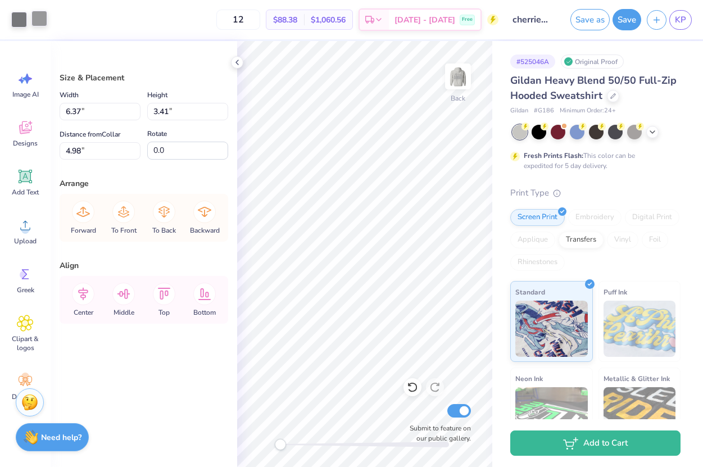
click at [43, 19] on div at bounding box center [39, 19] width 16 height 16
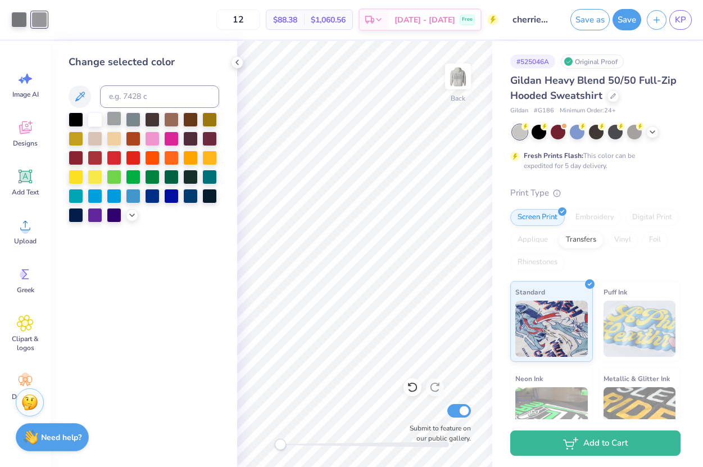
click at [114, 123] on div at bounding box center [114, 118] width 15 height 15
click at [75, 121] on div at bounding box center [76, 118] width 15 height 15
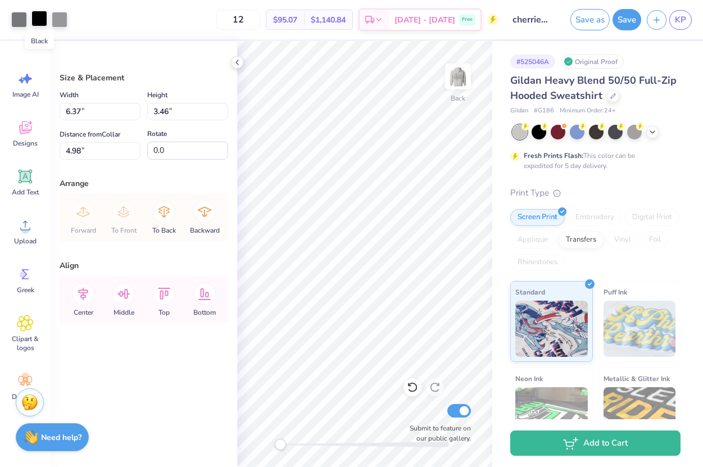
click at [39, 20] on div at bounding box center [39, 19] width 16 height 16
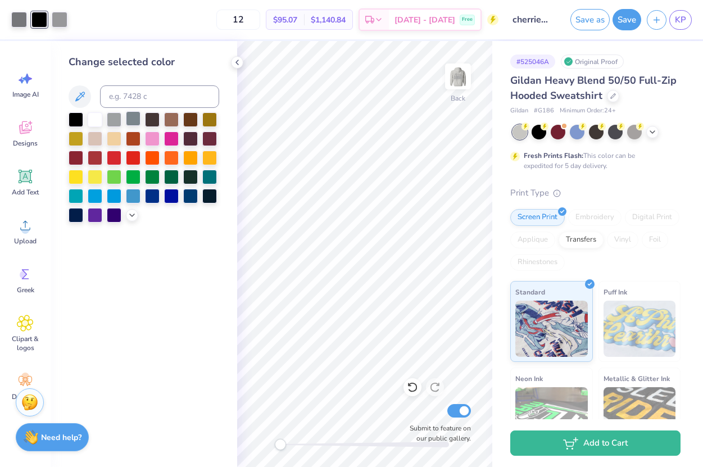
click at [135, 121] on div at bounding box center [133, 118] width 15 height 15
click at [117, 123] on div at bounding box center [114, 118] width 15 height 15
click at [134, 211] on icon at bounding box center [132, 214] width 9 height 9
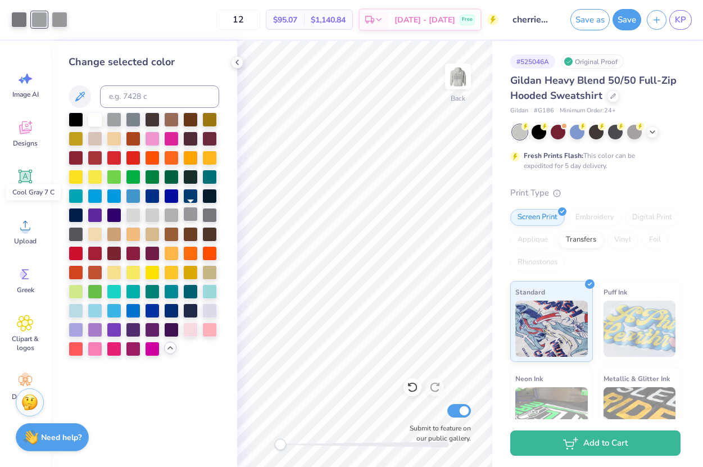
click at [193, 214] on div at bounding box center [190, 214] width 15 height 15
click at [151, 216] on div at bounding box center [152, 214] width 15 height 15
click at [207, 214] on div at bounding box center [209, 214] width 15 height 15
click at [84, 101] on icon at bounding box center [79, 96] width 13 height 13
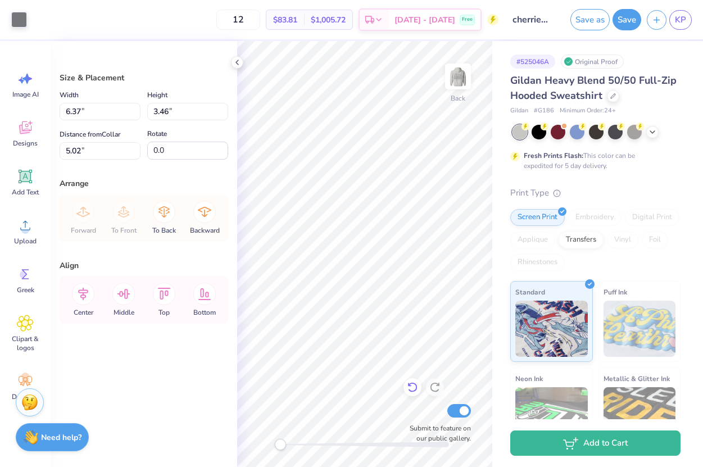
click at [415, 384] on icon at bounding box center [412, 388] width 10 height 10
type input "4.98"
click at [46, 19] on div at bounding box center [39, 19] width 16 height 16
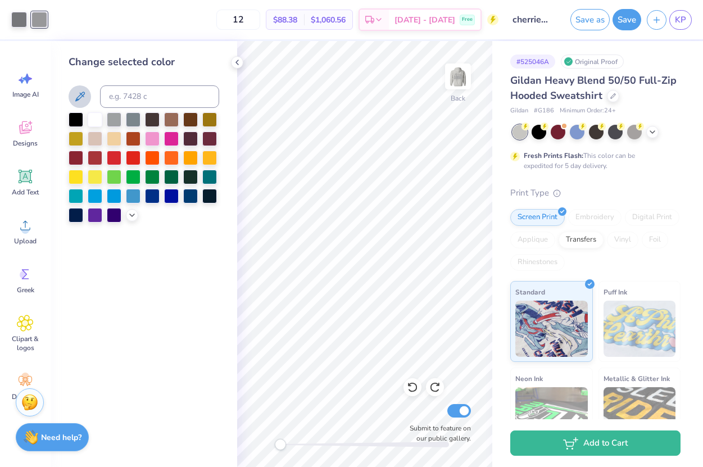
click at [78, 104] on button at bounding box center [80, 96] width 22 height 22
click at [79, 94] on icon at bounding box center [79, 96] width 13 height 13
click at [131, 216] on icon at bounding box center [132, 214] width 9 height 9
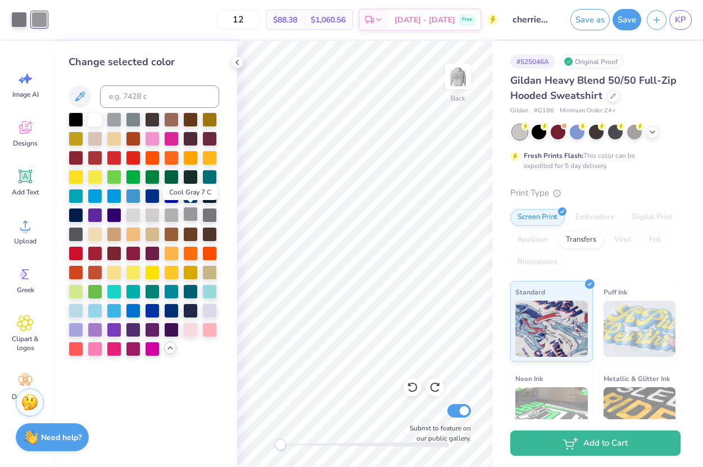
click at [187, 216] on div at bounding box center [190, 214] width 15 height 15
click at [114, 115] on div at bounding box center [114, 118] width 15 height 15
click at [189, 214] on div at bounding box center [190, 214] width 15 height 15
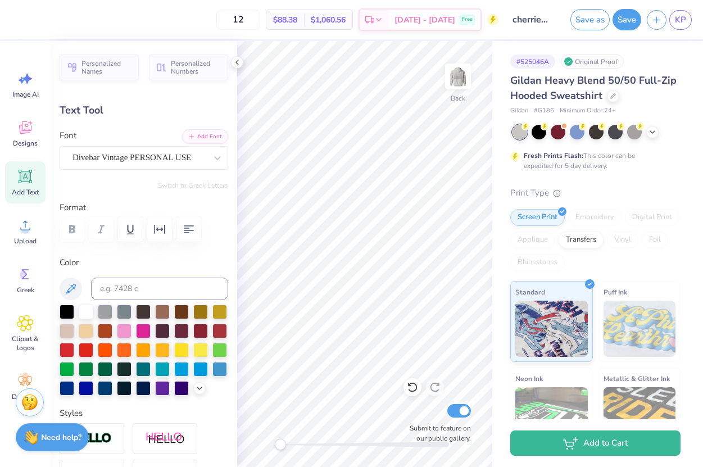
type input "1.13"
type input "0.81"
type input "6.72"
type input "-16.7"
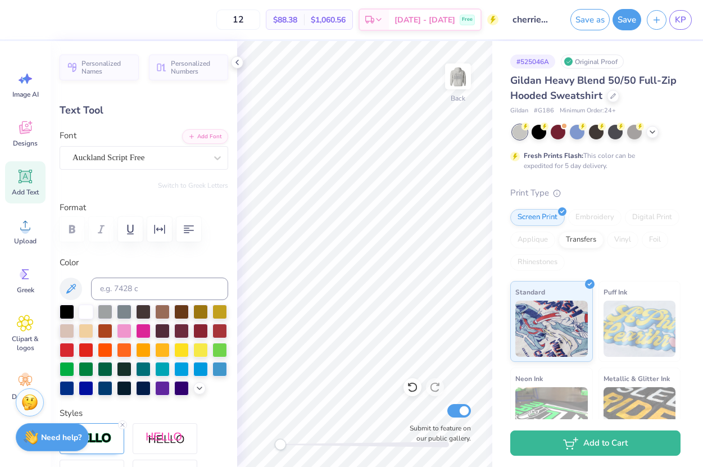
type textarea "1"
type textarea "2"
type textarea "ecer"
type input "5.92"
type input "2.50"
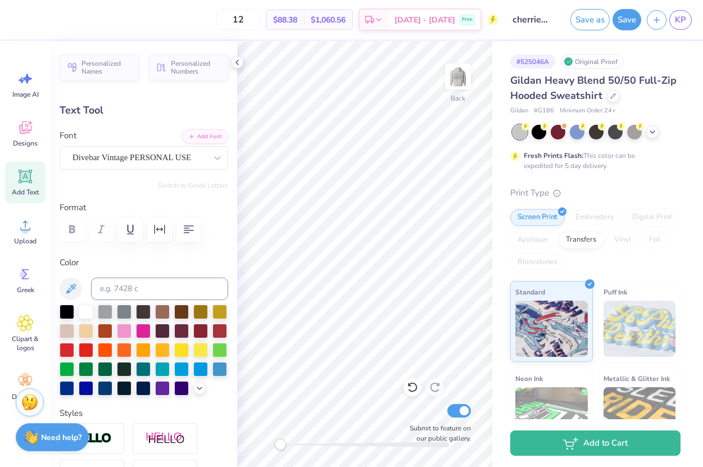
type input "4.98"
type input "0.0"
type input "0.91"
type input "0.52"
type input "6.89"
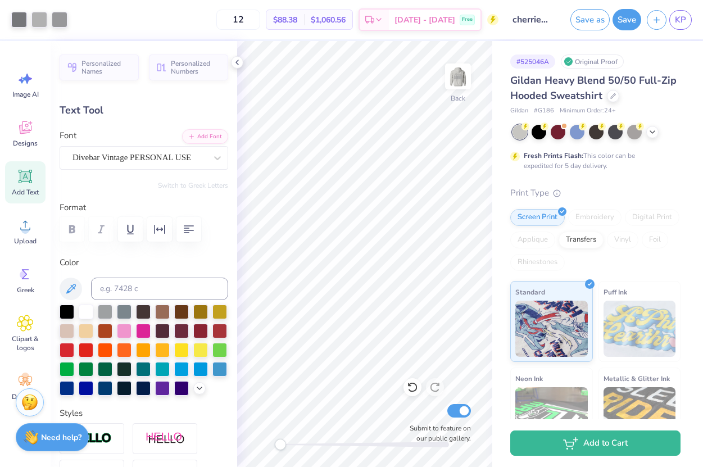
type input "-16.7"
paste textarea
type textarea "ecer"
paste textarea
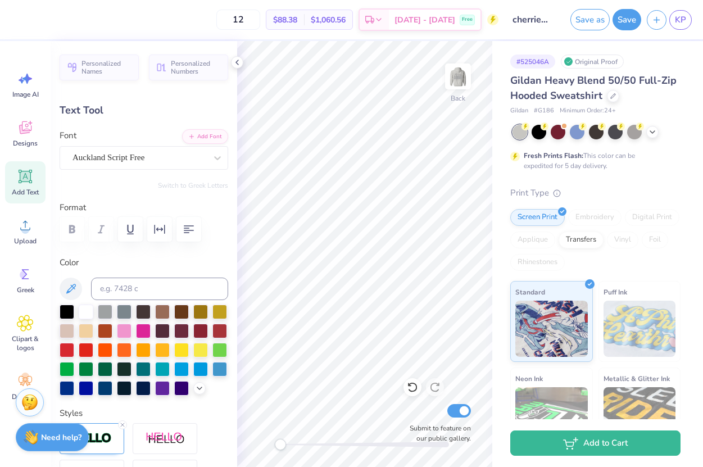
paste textarea
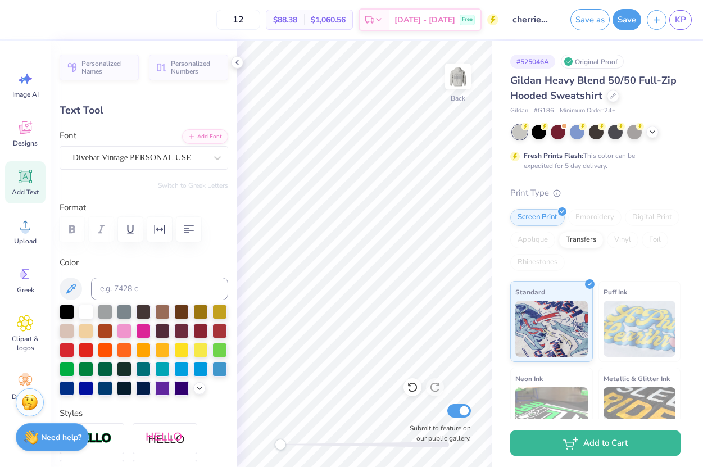
type input "5.92"
type input "2.50"
type input "4.98"
type input "-2.8"
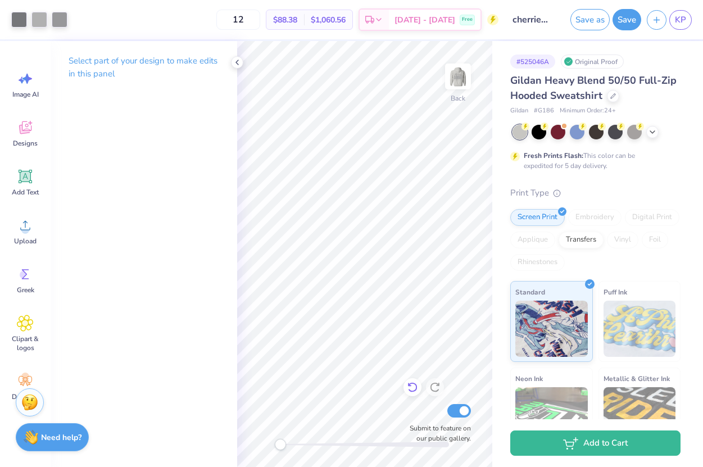
click at [408, 383] on icon at bounding box center [412, 387] width 11 height 11
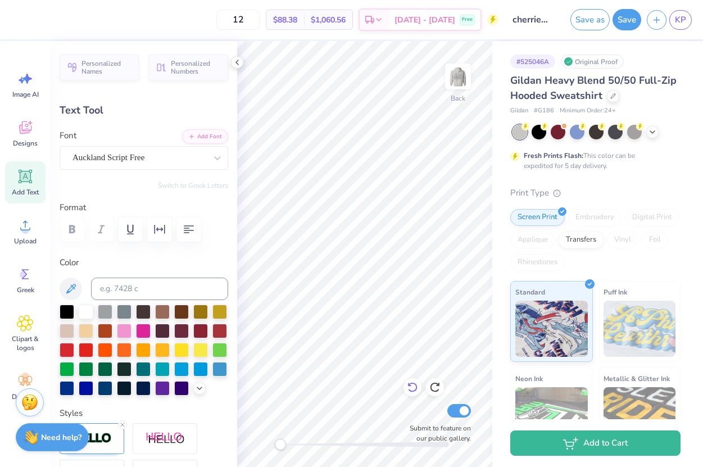
type input "5.92"
type input "2.50"
type input "4.98"
type input "0.0"
paste textarea
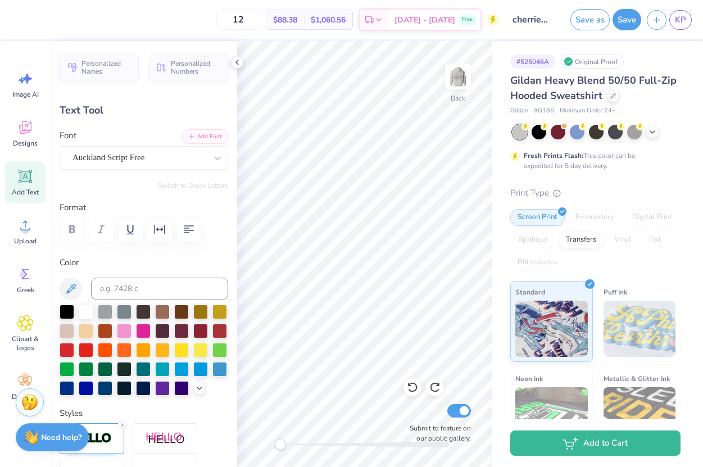
paste textarea
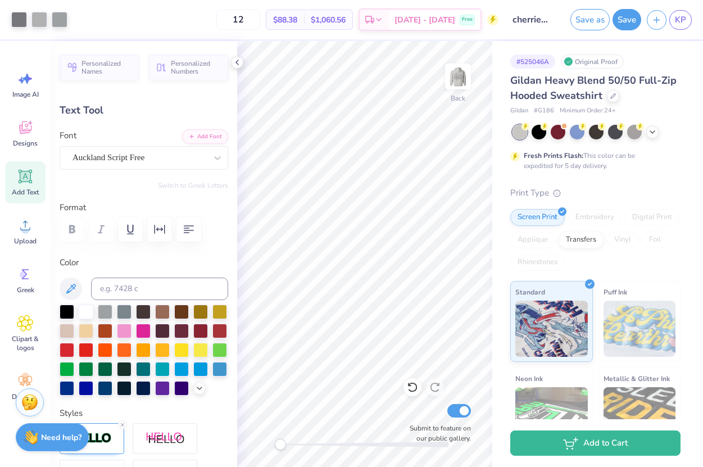
type input "0.0"
click at [413, 382] on icon at bounding box center [412, 387] width 11 height 11
type input "0.0"
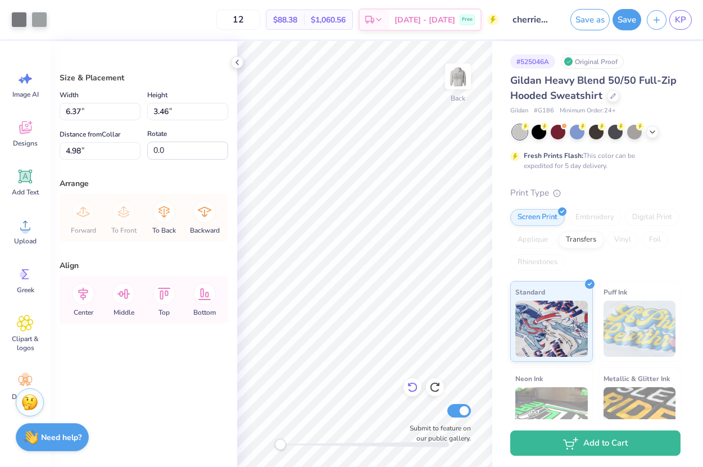
type input "8.31"
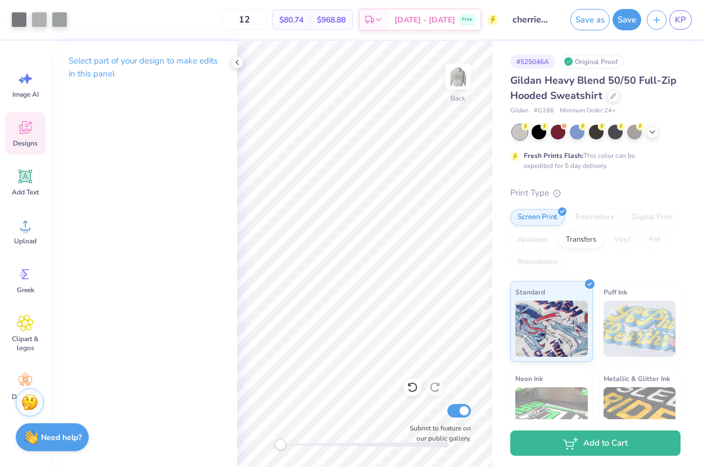
click at [18, 130] on icon at bounding box center [25, 127] width 17 height 17
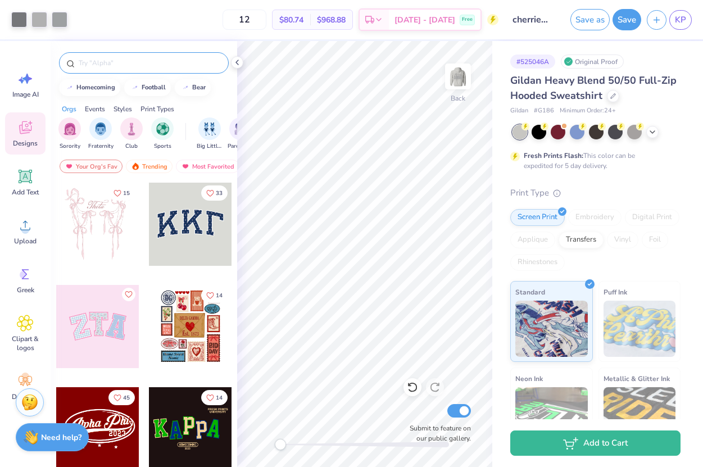
click at [114, 67] on input "text" at bounding box center [150, 62] width 144 height 11
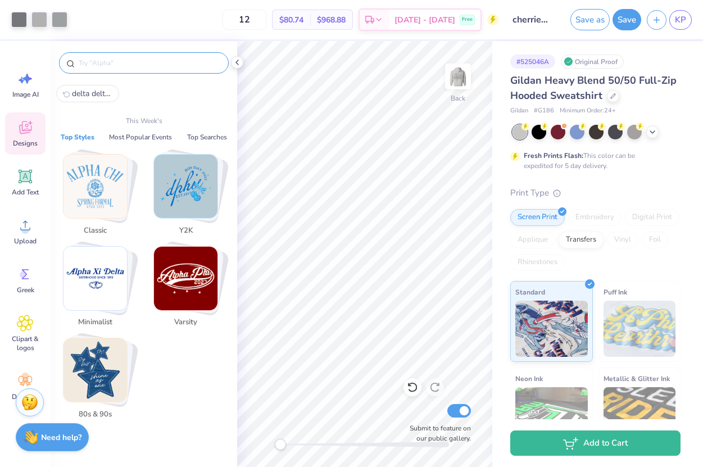
click at [101, 96] on span "delta delta delta" at bounding box center [92, 93] width 40 height 11
type input "delta delta delta"
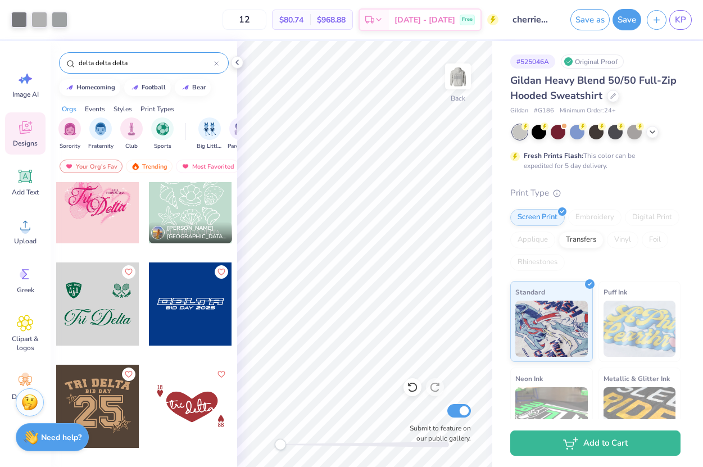
scroll to position [2503, 0]
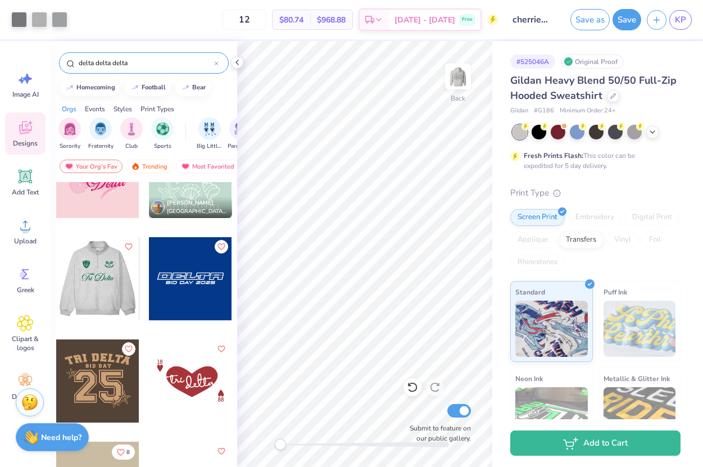
click at [109, 296] on div at bounding box center [97, 278] width 83 height 83
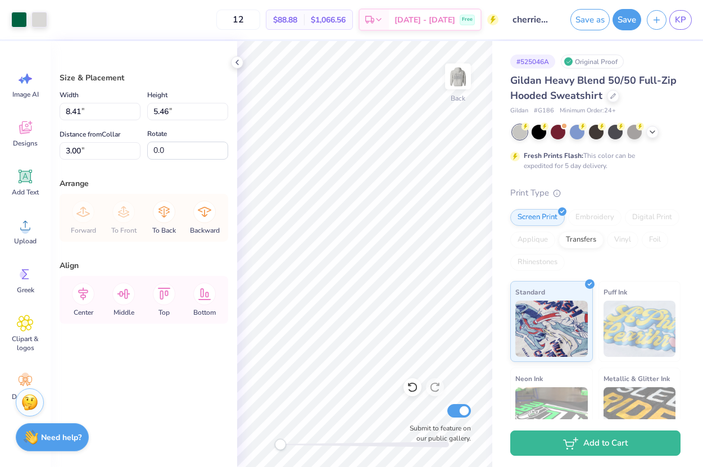
type input "5.80"
type input "3.76"
type input "4.69"
click at [17, 21] on div at bounding box center [19, 19] width 16 height 16
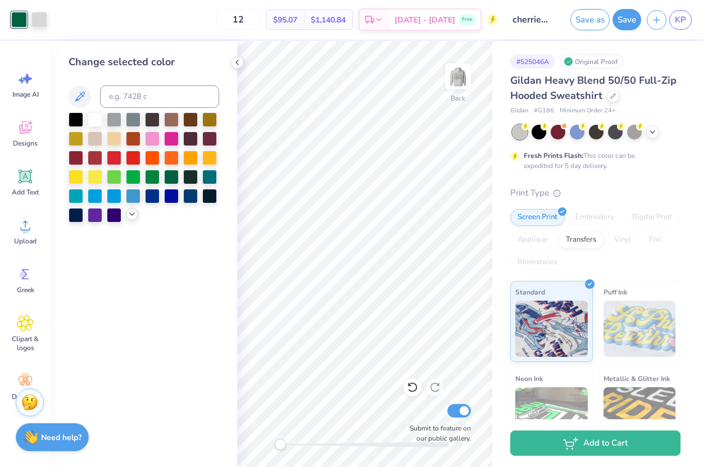
click at [132, 219] on div at bounding box center [132, 214] width 12 height 12
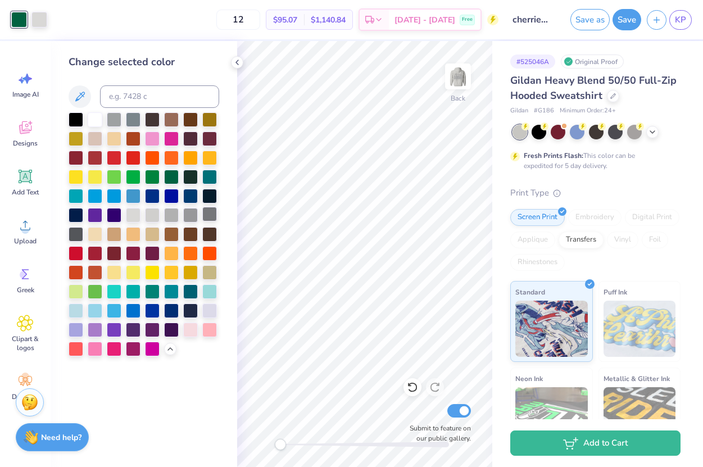
click at [209, 217] on div at bounding box center [209, 214] width 15 height 15
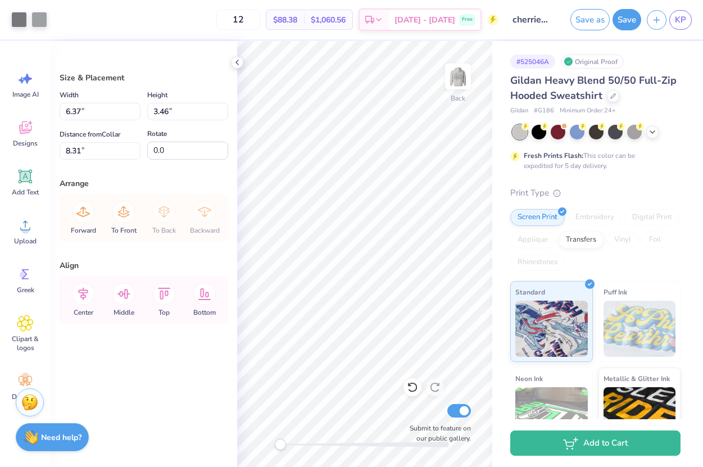
type input "2.20"
type input "4.16"
type input "2.70"
type input "2.96"
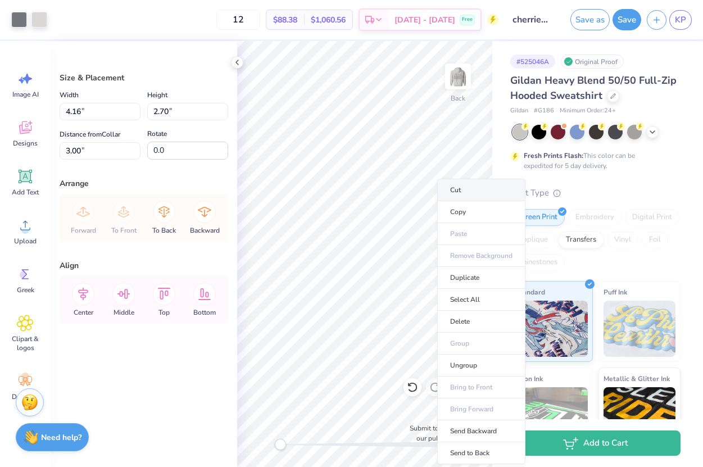
click at [456, 187] on li "Cut" at bounding box center [481, 190] width 88 height 22
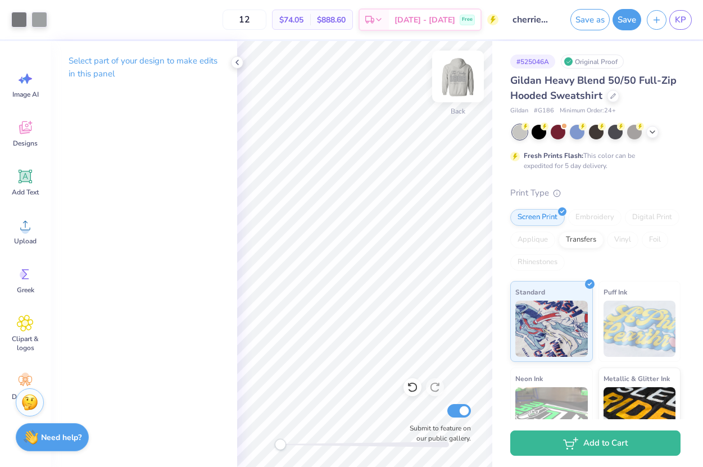
click at [457, 67] on img at bounding box center [458, 76] width 45 height 45
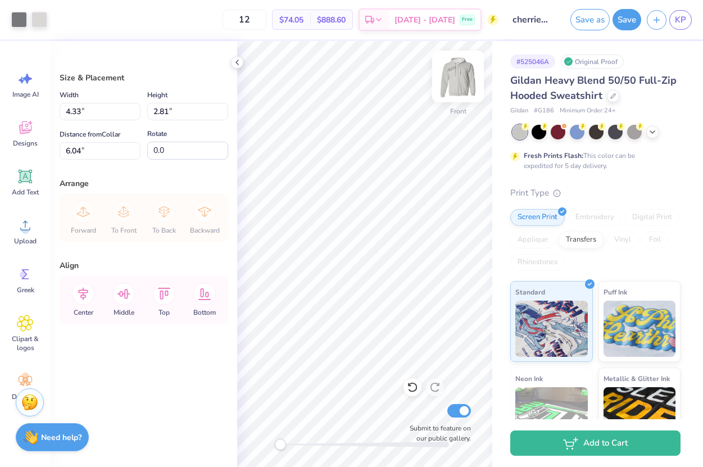
type input "7.80"
type input "6.37"
type input "4.13"
type input "6.47"
type input "9.87"
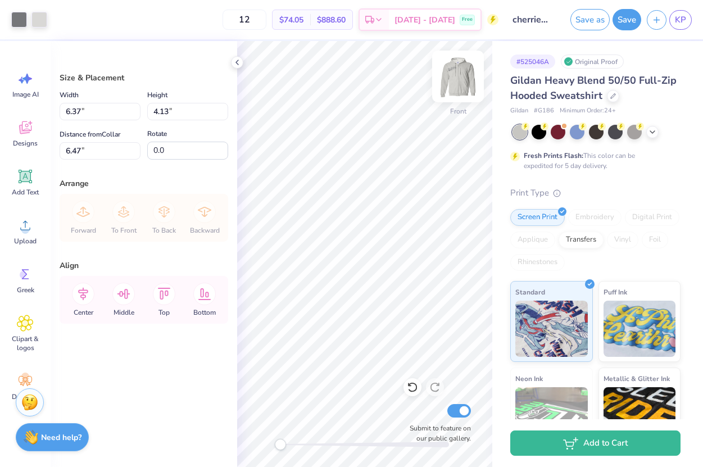
type input "6.40"
type input "6.00"
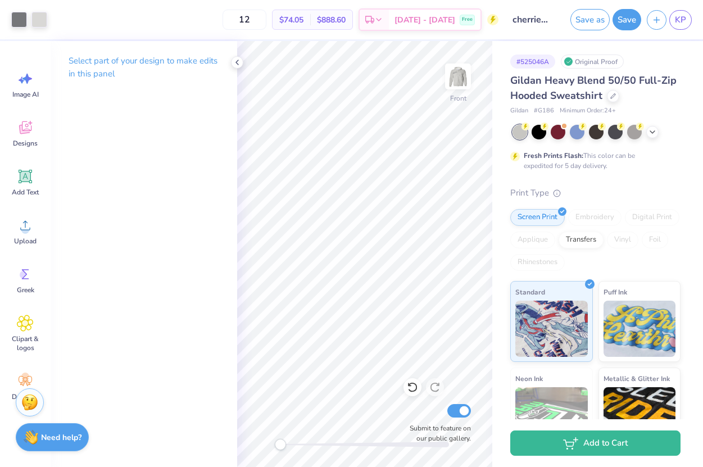
click at [466, 74] on img at bounding box center [458, 76] width 22 height 22
click at [459, 96] on img at bounding box center [458, 76] width 45 height 45
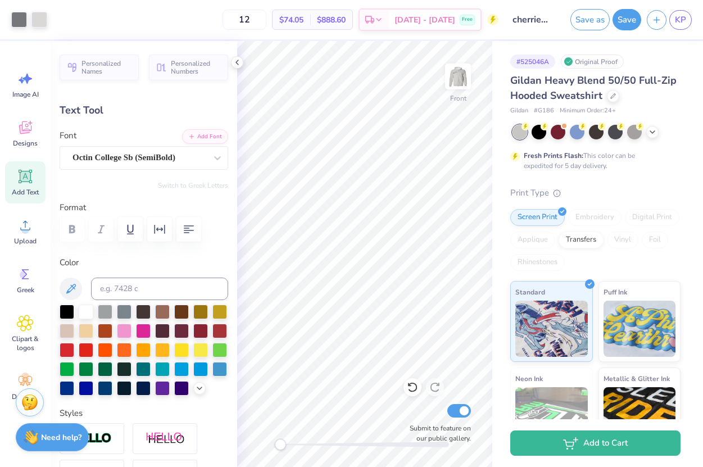
type input "0.41"
type input "0.82"
type input "7.16"
click at [409, 391] on icon at bounding box center [412, 387] width 11 height 11
click at [409, 391] on icon at bounding box center [412, 388] width 10 height 10
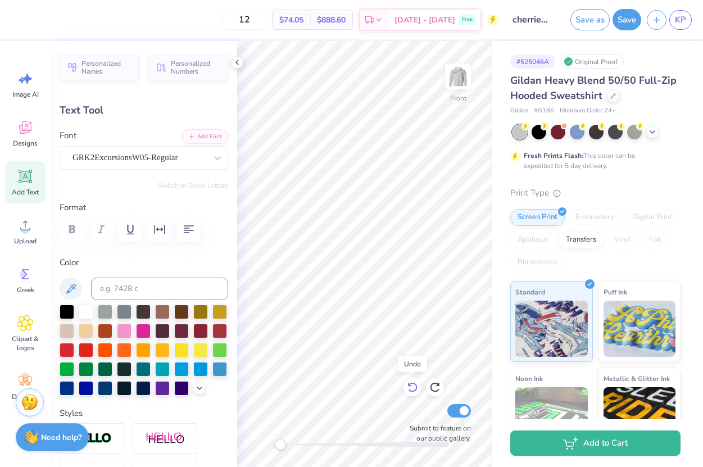
click at [409, 391] on icon at bounding box center [412, 388] width 10 height 10
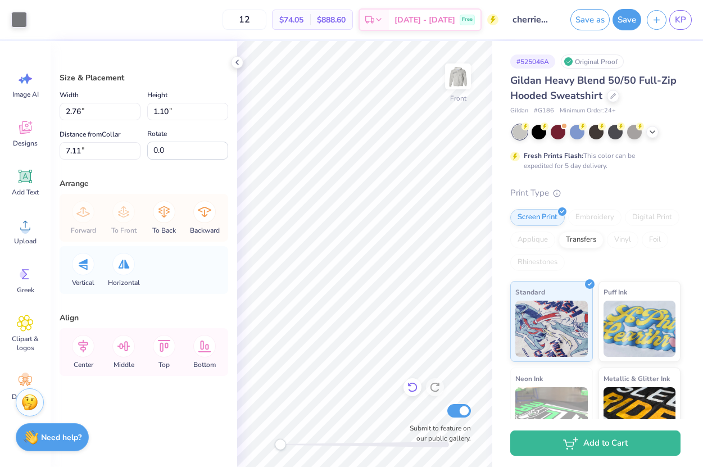
click at [409, 387] on icon at bounding box center [412, 387] width 11 height 11
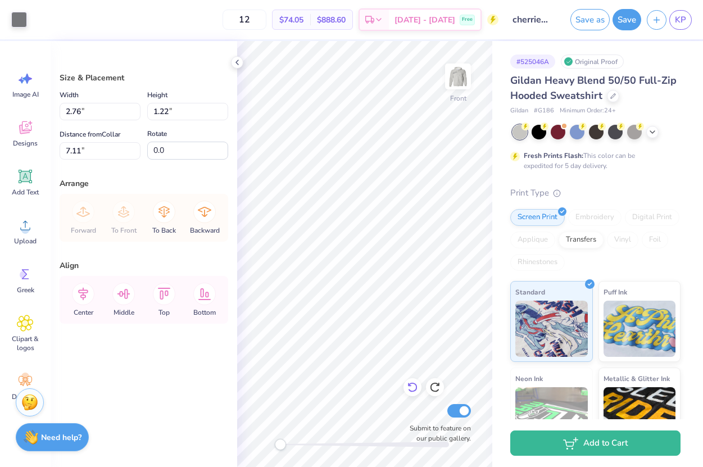
type input "7.97"
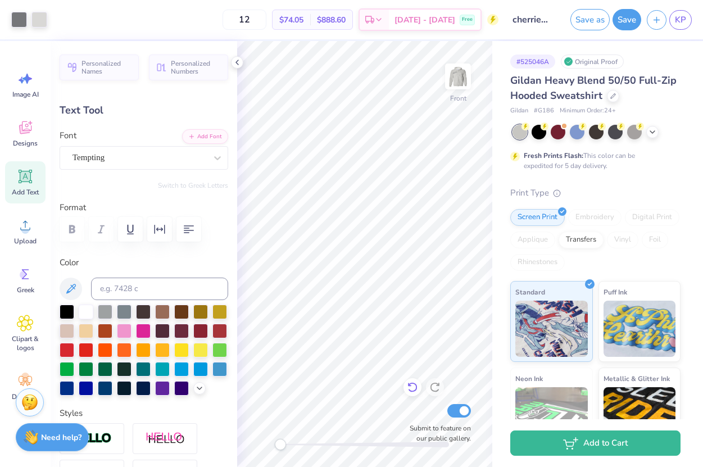
type input "6.63"
type input "6.43"
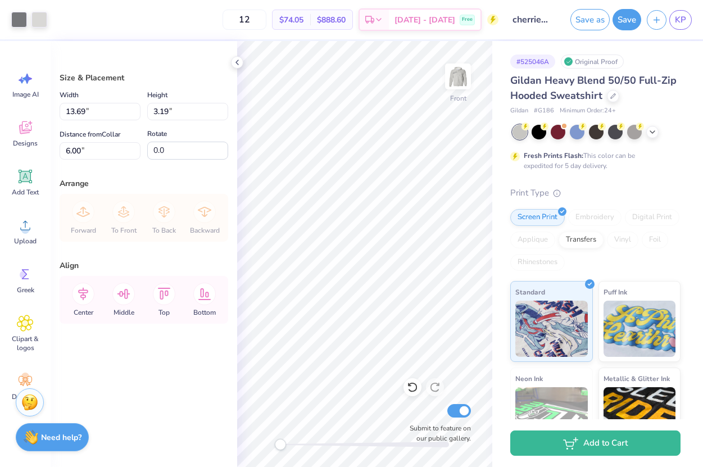
type input "6.72"
type input "1.57"
type input "7.62"
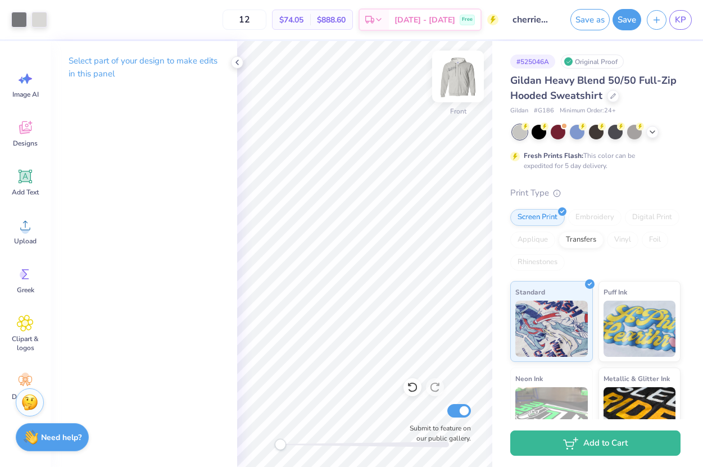
click at [456, 86] on img at bounding box center [458, 76] width 45 height 45
click at [22, 134] on icon at bounding box center [25, 127] width 17 height 17
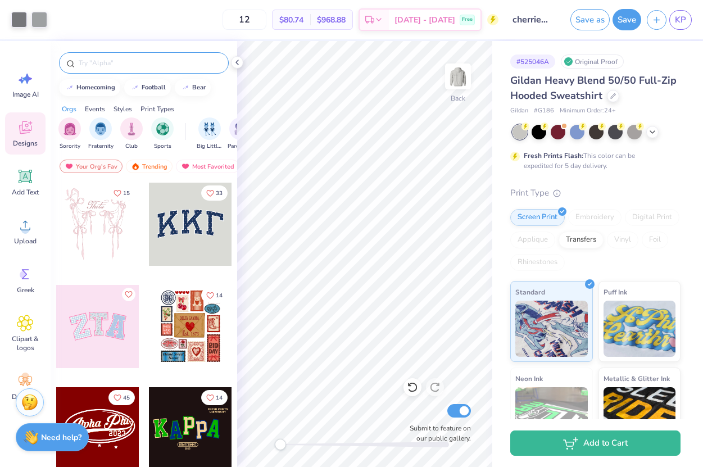
click at [119, 61] on input "text" at bounding box center [150, 62] width 144 height 11
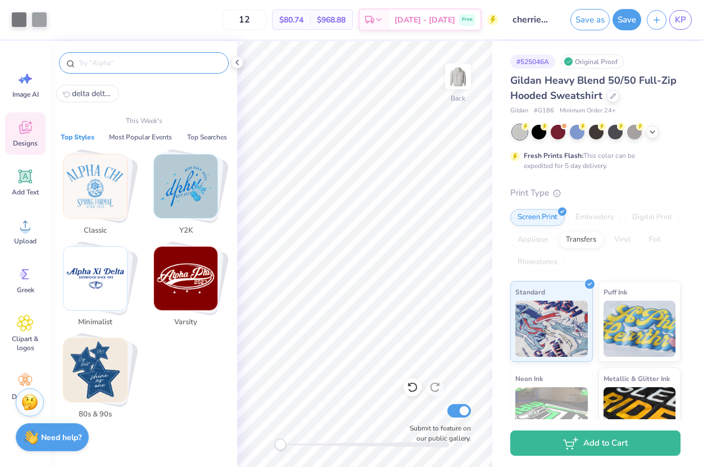
click at [90, 94] on span "delta delta delta" at bounding box center [92, 93] width 40 height 11
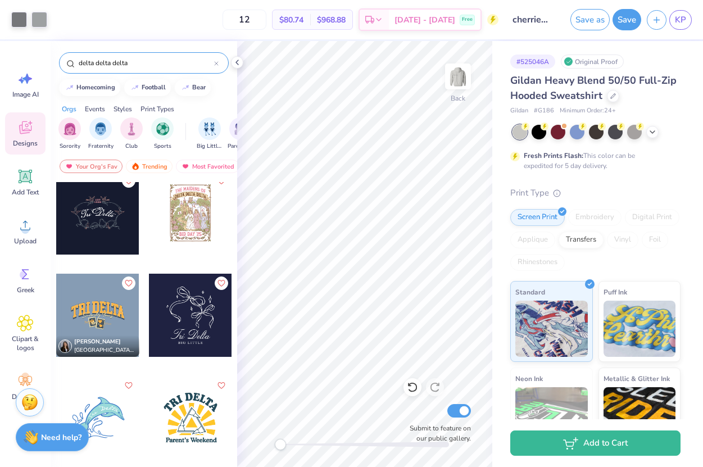
scroll to position [830, 0]
drag, startPoint x: 97, startPoint y: 65, endPoint x: 179, endPoint y: 73, distance: 83.0
click at [179, 73] on div "delta delta delta" at bounding box center [144, 62] width 170 height 21
type input "delta"
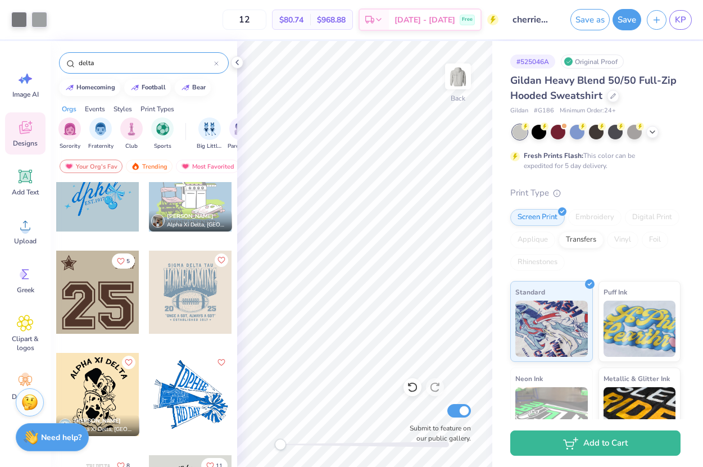
scroll to position [240, 0]
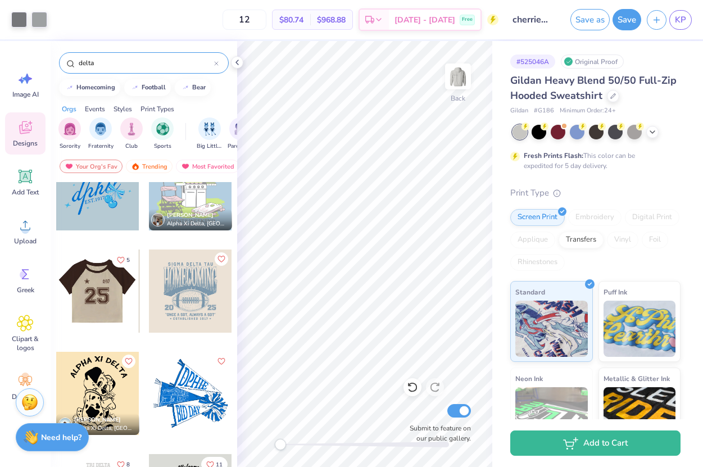
click at [116, 299] on div at bounding box center [97, 291] width 83 height 83
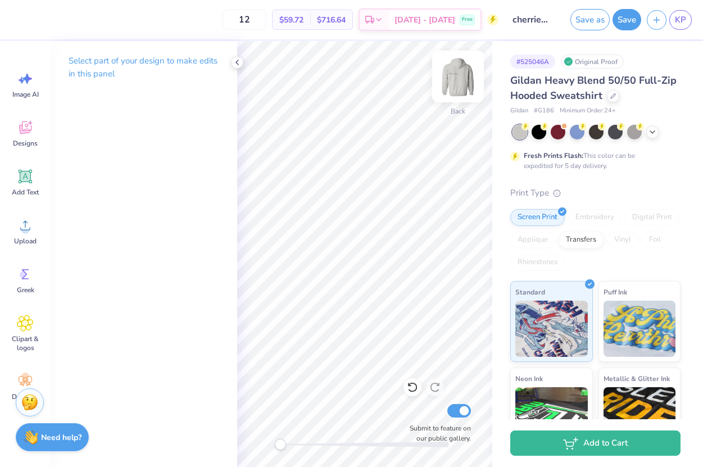
click at [465, 62] on img at bounding box center [458, 76] width 45 height 45
click at [451, 88] on img at bounding box center [458, 76] width 45 height 45
click at [460, 80] on img at bounding box center [458, 76] width 45 height 45
click at [235, 62] on icon at bounding box center [237, 62] width 9 height 9
click at [25, 135] on icon at bounding box center [25, 127] width 17 height 17
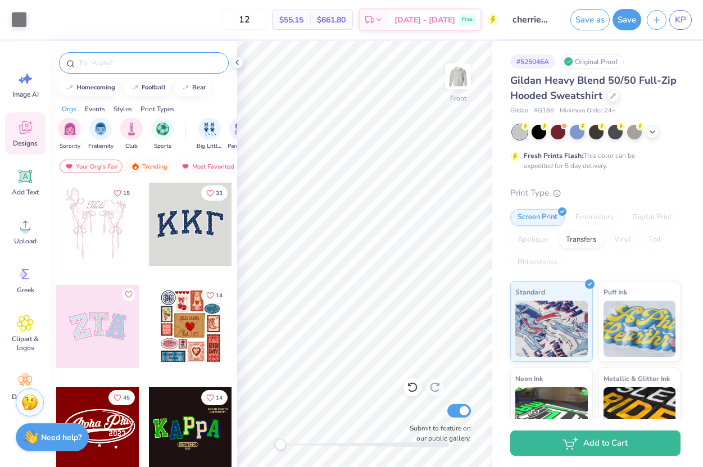
click at [89, 67] on input "text" at bounding box center [150, 62] width 144 height 11
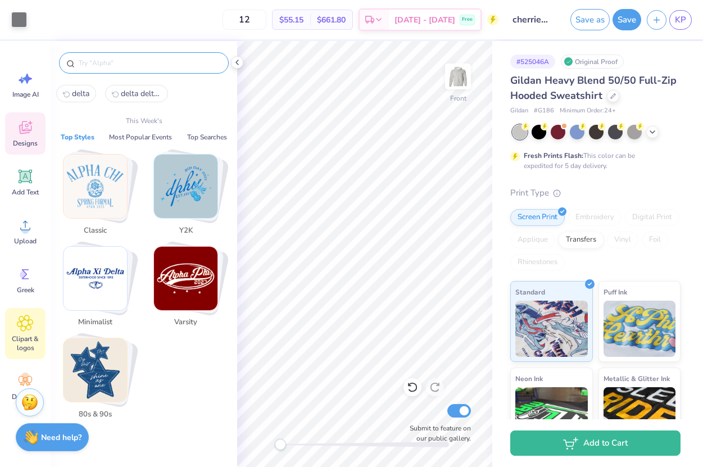
click at [30, 330] on icon at bounding box center [25, 323] width 16 height 16
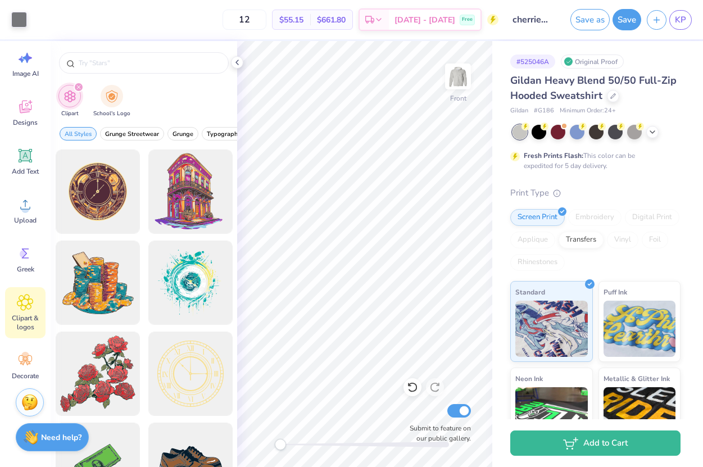
scroll to position [24, 0]
click at [22, 361] on icon at bounding box center [25, 357] width 17 height 17
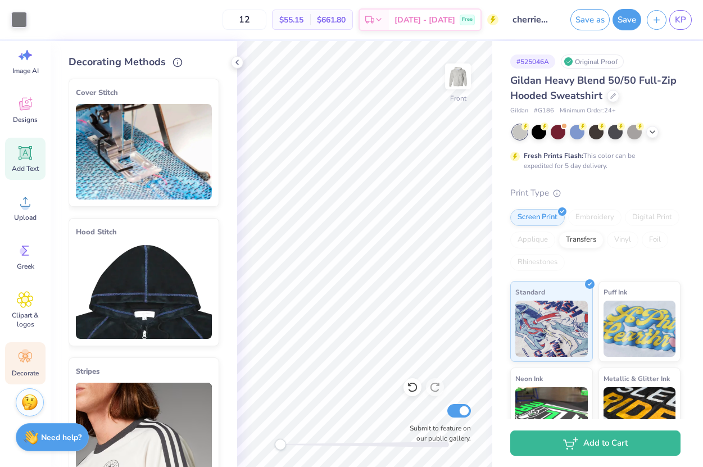
click at [33, 161] on icon at bounding box center [25, 152] width 17 height 17
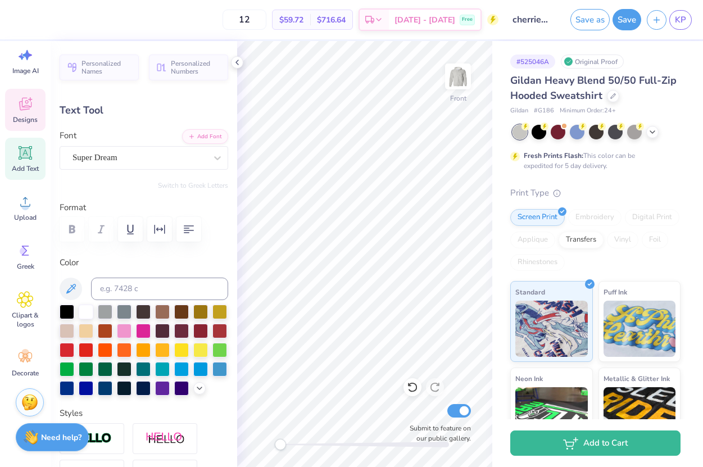
click at [19, 96] on icon at bounding box center [25, 104] width 17 height 17
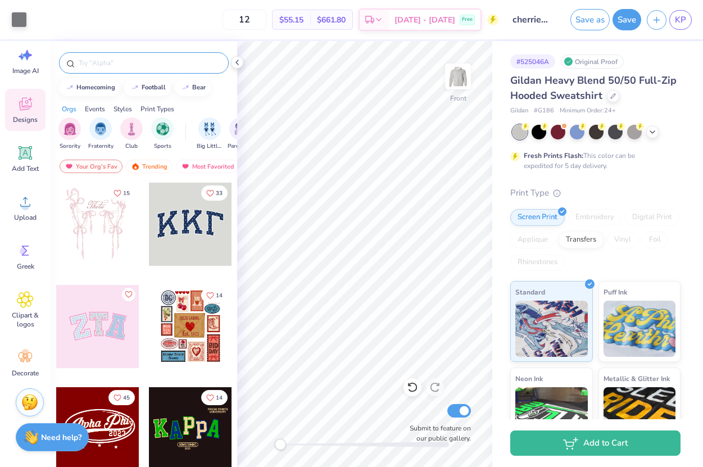
click at [139, 60] on input "text" at bounding box center [150, 62] width 144 height 11
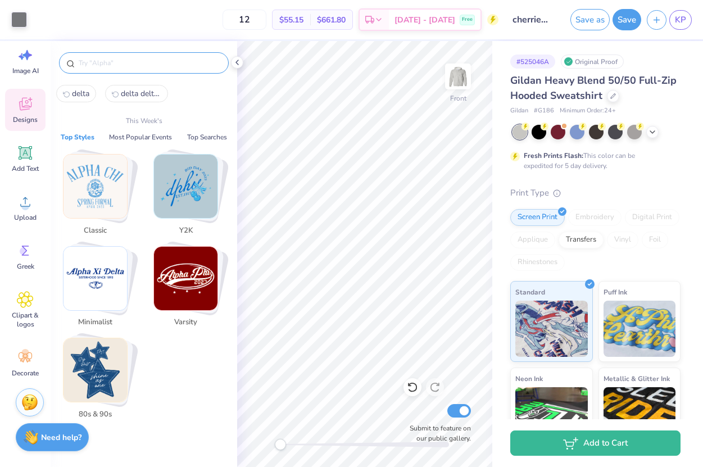
click at [148, 96] on span "delta delta delta" at bounding box center [141, 93] width 40 height 11
type input "delta delta delta"
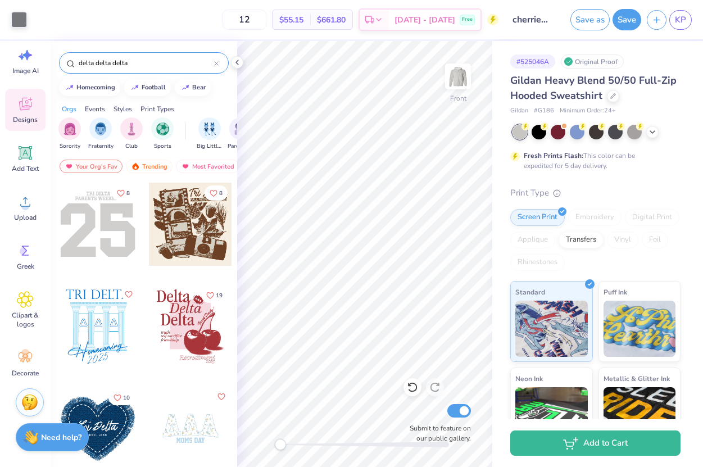
click at [198, 320] on div at bounding box center [190, 326] width 83 height 83
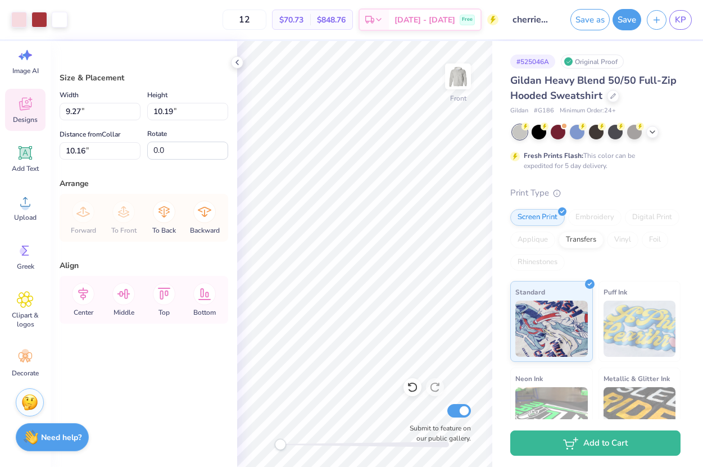
click at [24, 108] on icon at bounding box center [25, 105] width 11 height 9
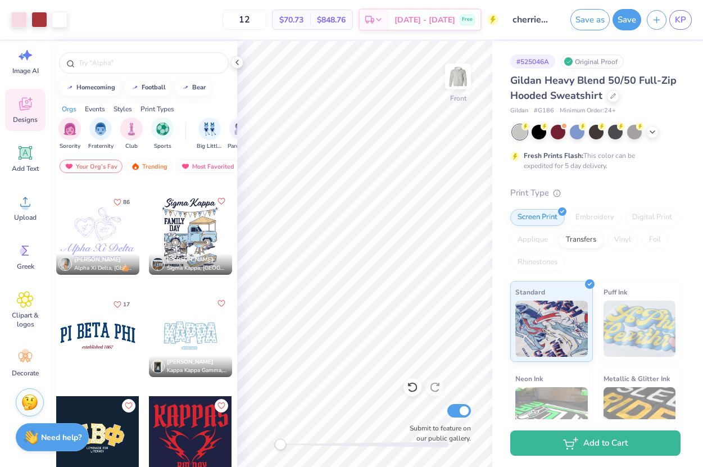
scroll to position [2354, 0]
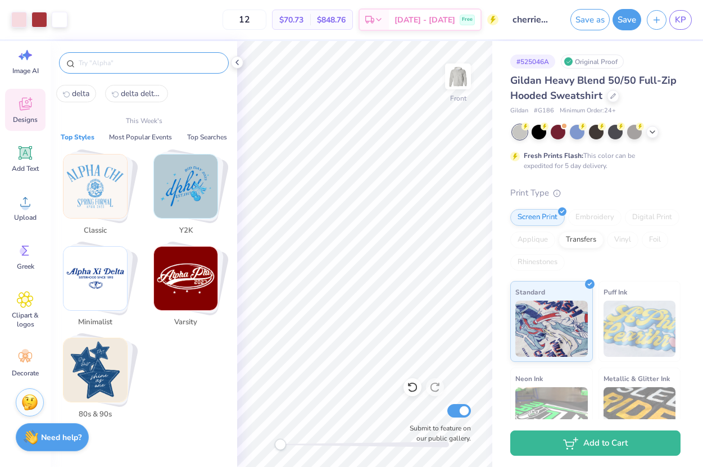
click at [132, 64] on input "text" at bounding box center [150, 62] width 144 height 11
click at [129, 92] on span "delta delta delta" at bounding box center [141, 93] width 40 height 11
type input "delta delta delta"
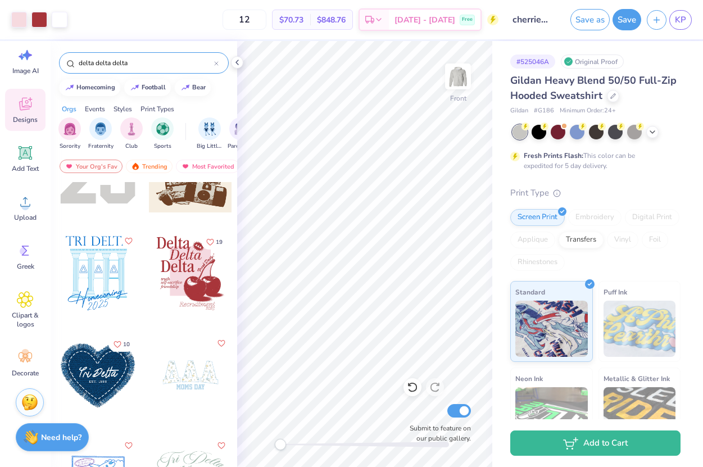
scroll to position [54, 0]
click at [142, 166] on div "Trending" at bounding box center [149, 166] width 47 height 13
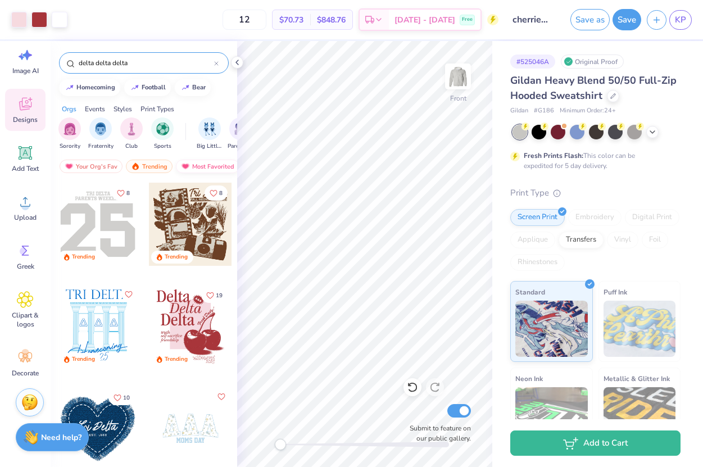
click at [181, 164] on img at bounding box center [185, 166] width 9 height 8
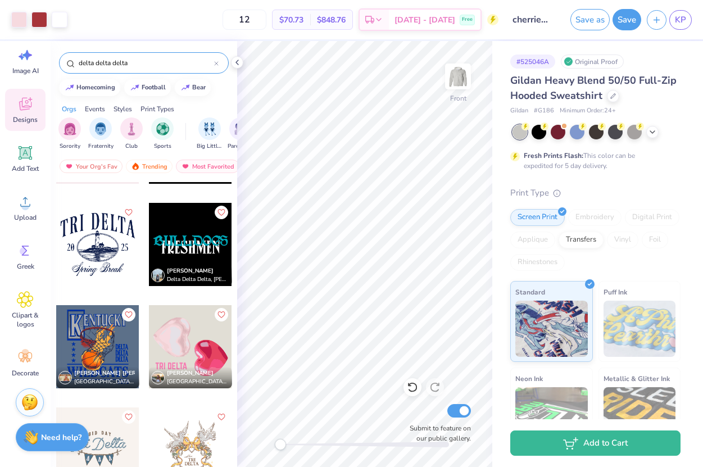
scroll to position [2155, 0]
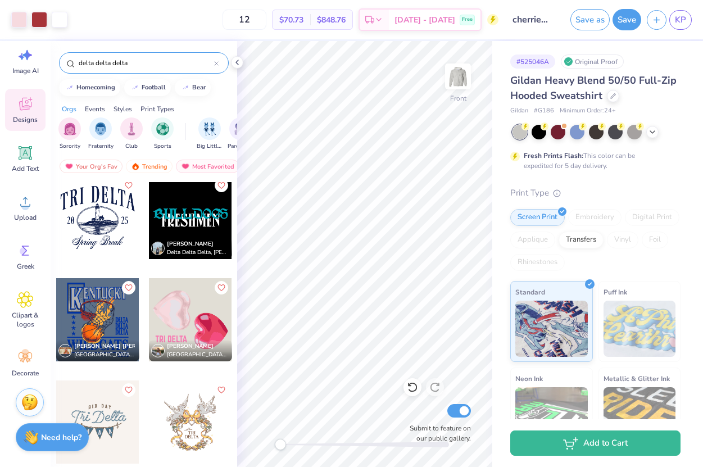
click at [123, 325] on div at bounding box center [97, 319] width 83 height 83
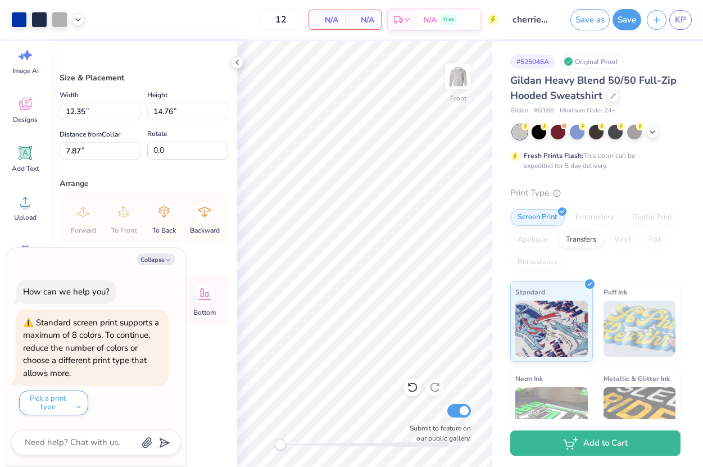
type textarea "x"
type input "9.27"
type input "10.19"
type input "10.16"
type textarea "x"
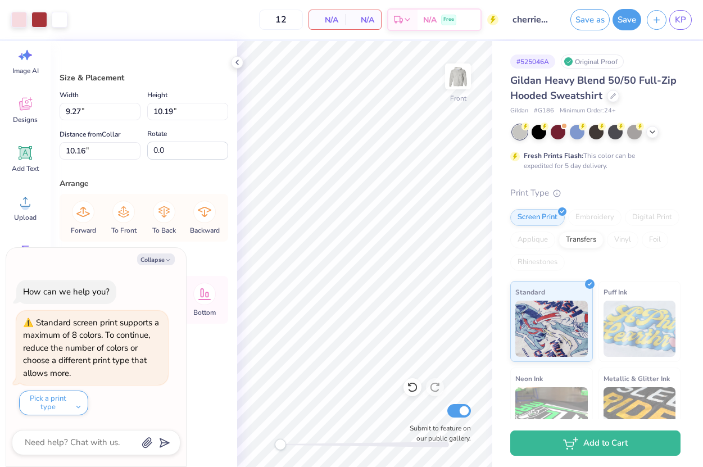
type input "8.24"
type input "9.85"
type input "6.00"
type textarea "x"
type input "9.27"
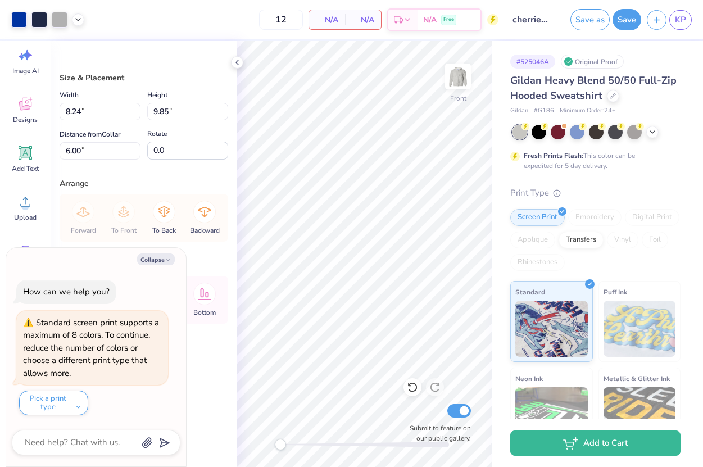
type input "10.19"
type input "10.16"
type textarea "x"
type input "8.24"
type input "9.85"
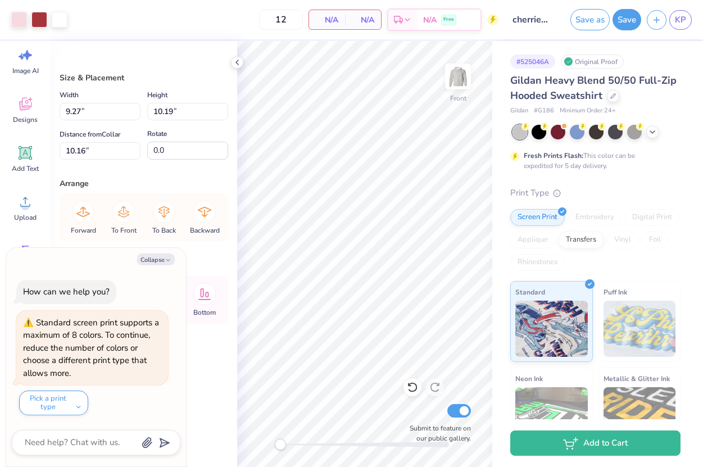
type input "12.87"
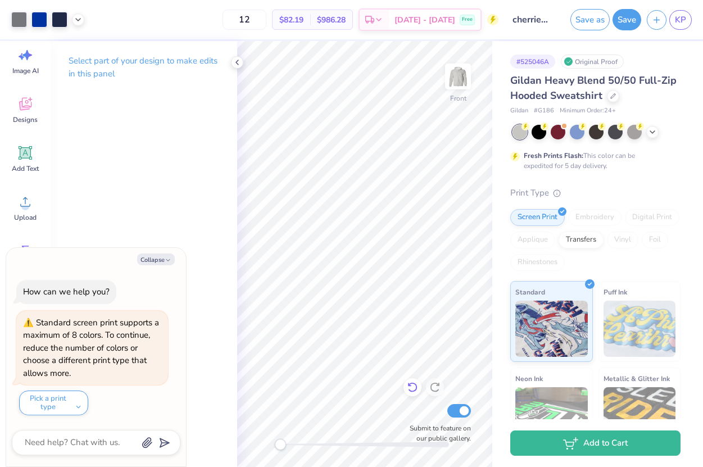
click at [413, 383] on icon at bounding box center [412, 388] width 10 height 10
click at [412, 383] on icon at bounding box center [412, 388] width 10 height 10
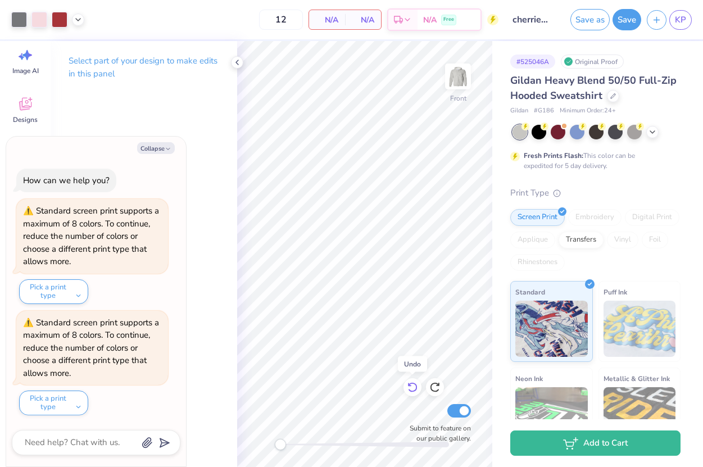
click at [412, 383] on icon at bounding box center [412, 388] width 10 height 10
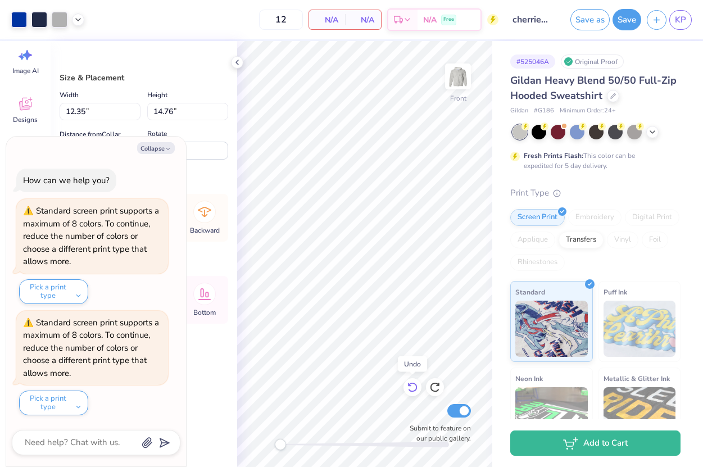
click at [412, 383] on icon at bounding box center [412, 388] width 10 height 10
type textarea "x"
type input "9.27"
type input "10.19"
type input "10.16"
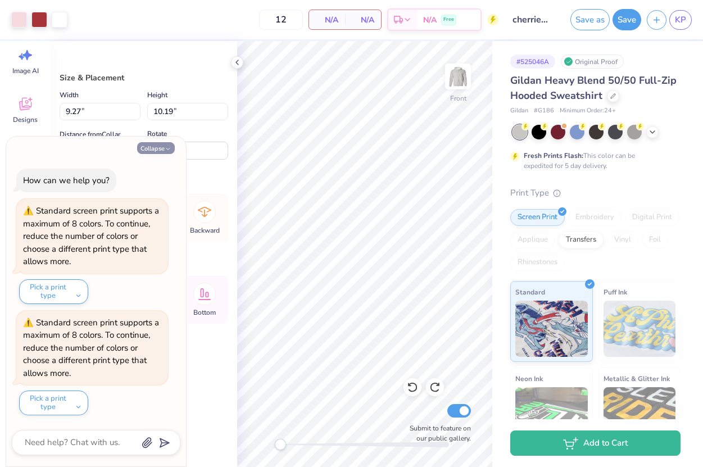
click at [165, 146] on icon "button" at bounding box center [168, 149] width 7 height 7
type textarea "x"
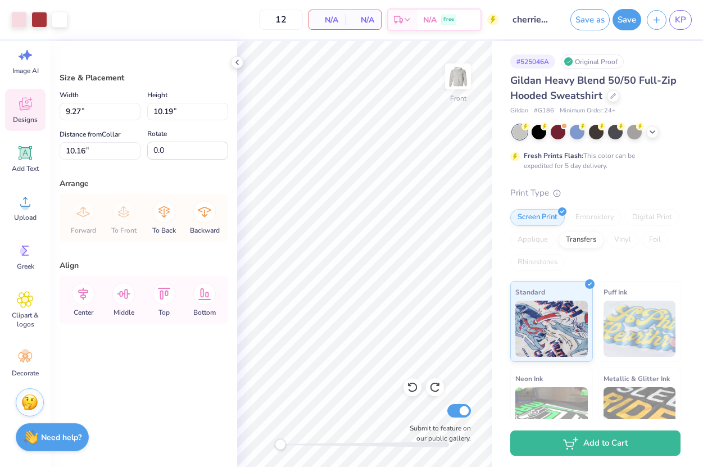
click at [31, 112] on div "Designs" at bounding box center [25, 110] width 40 height 42
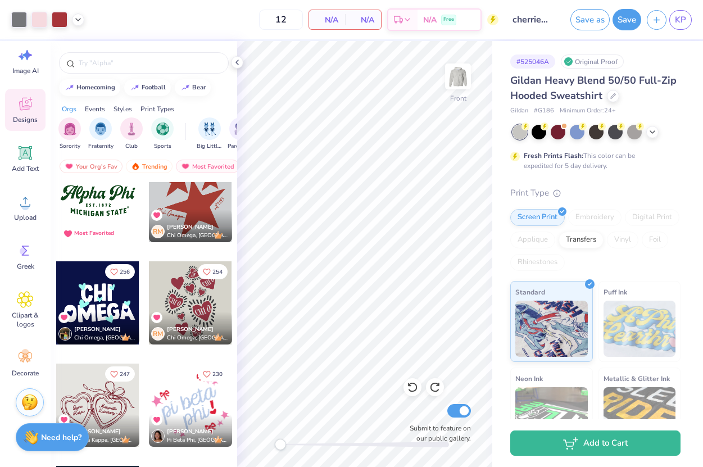
scroll to position [25, 0]
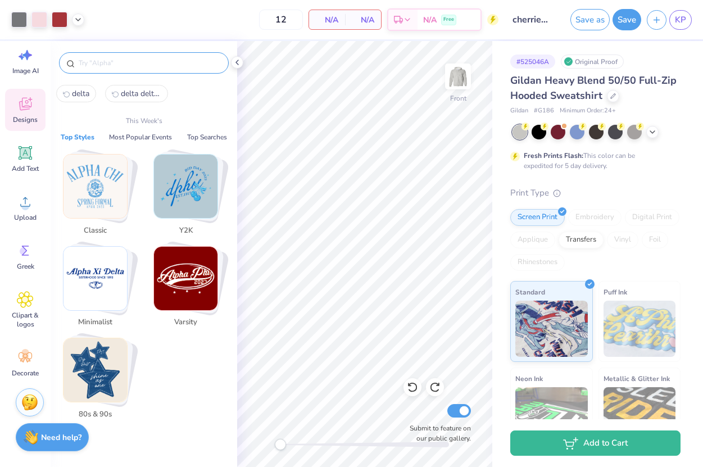
click at [140, 62] on input "text" at bounding box center [150, 62] width 144 height 11
click at [130, 90] on span "delta delta delta" at bounding box center [141, 93] width 40 height 11
type input "delta delta delta"
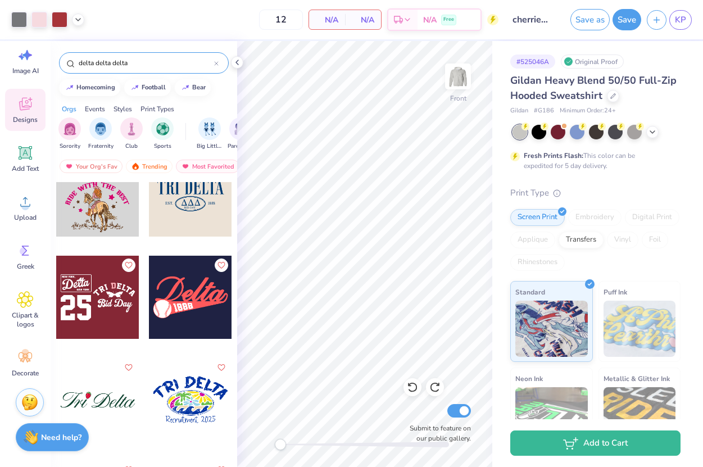
scroll to position [1565, 0]
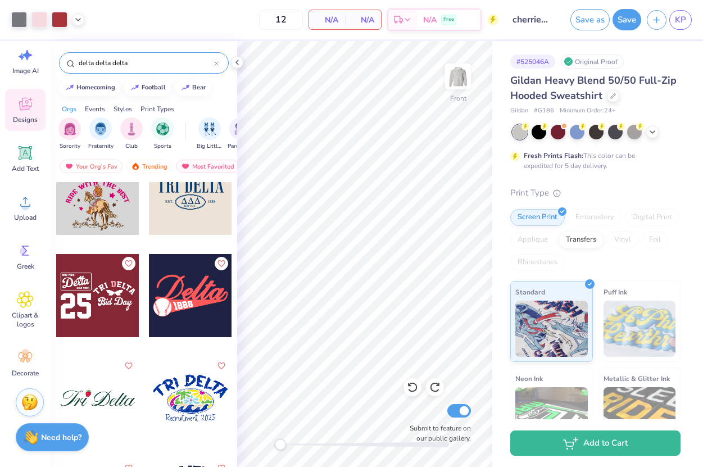
click at [104, 315] on div at bounding box center [97, 295] width 83 height 83
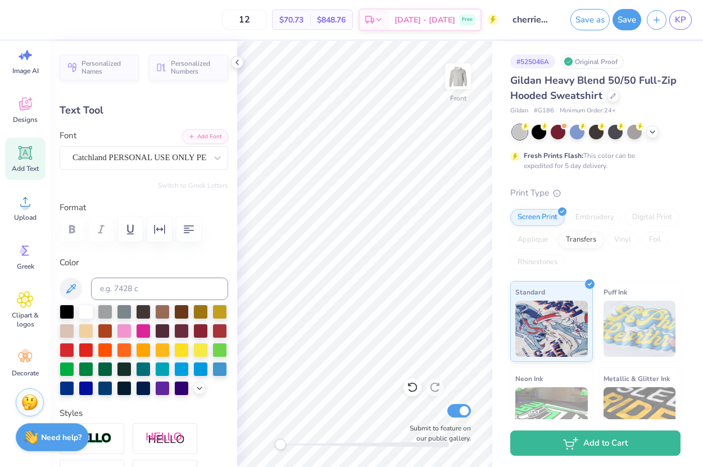
type input "2.79"
type input "0.72"
type input "6.57"
type input "4.9"
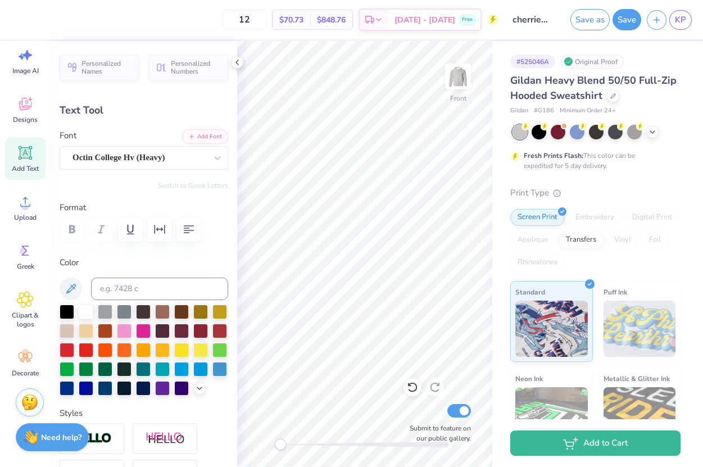
type textarea ","
type textarea "S"
type textarea "san francisco"
click at [171, 166] on div "Octin College Hv (Heavy)" at bounding box center [144, 158] width 169 height 24
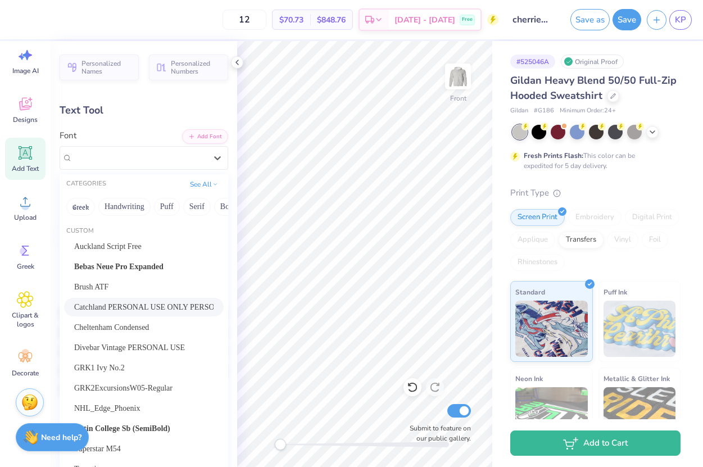
click at [88, 309] on span "Catchland PERSONAL USE ONLY PERSONAL USE ONLY" at bounding box center [143, 307] width 139 height 12
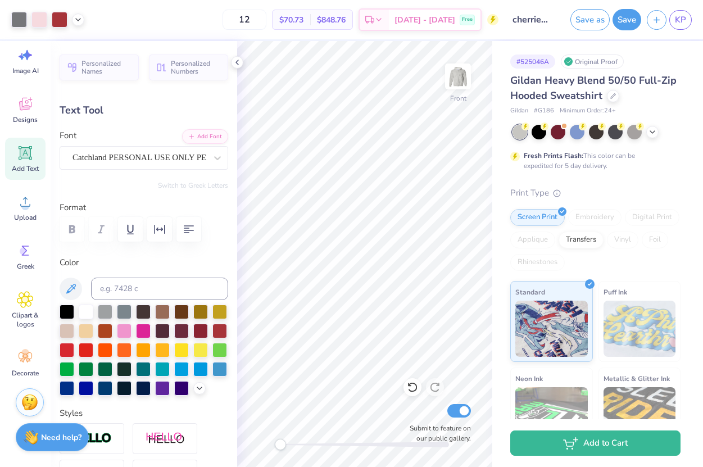
type input "0.0"
click at [165, 162] on div "Catchland PERSONAL USE ONLY PERSONAL USE ONLY" at bounding box center [139, 157] width 136 height 17
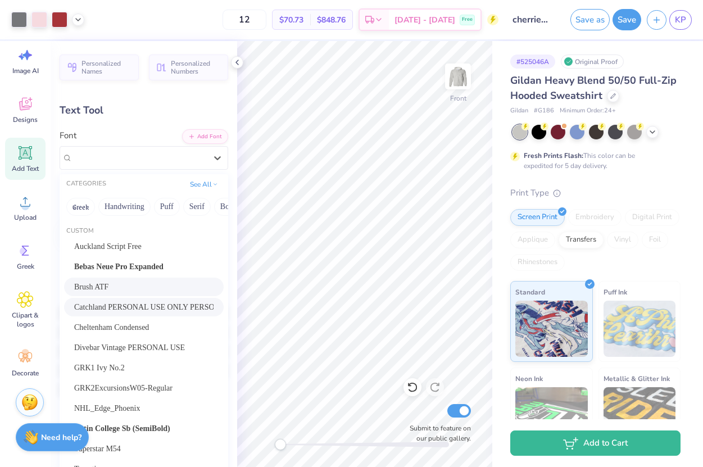
type input "3.90"
type input "0.80"
type input "6.50"
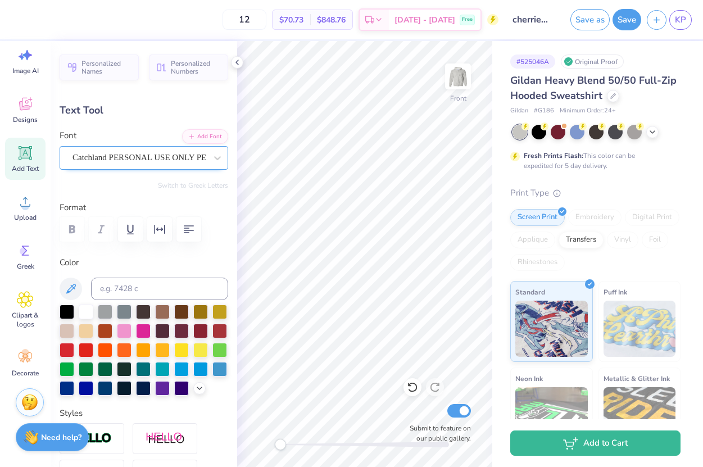
click at [110, 152] on div "Catchland PERSONAL USE ONLY PERSONAL USE ONLY" at bounding box center [139, 157] width 136 height 17
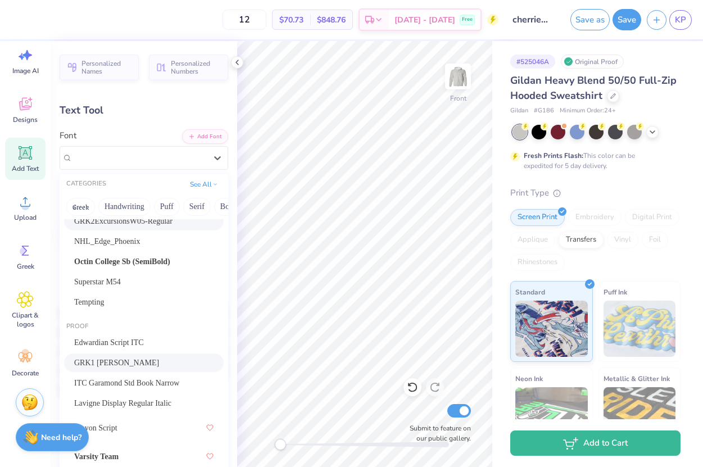
scroll to position [167, 0]
click at [93, 305] on span "Tempting" at bounding box center [89, 302] width 30 height 12
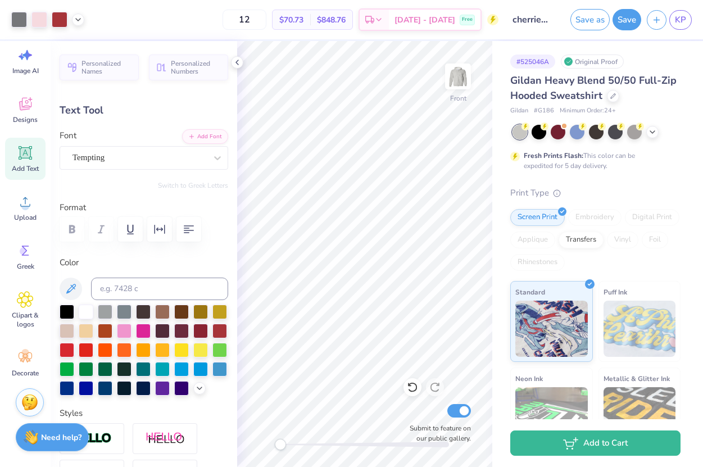
type input "0.0"
type input "2.67"
type input "0.64"
type input "9.57"
type input "4.9"
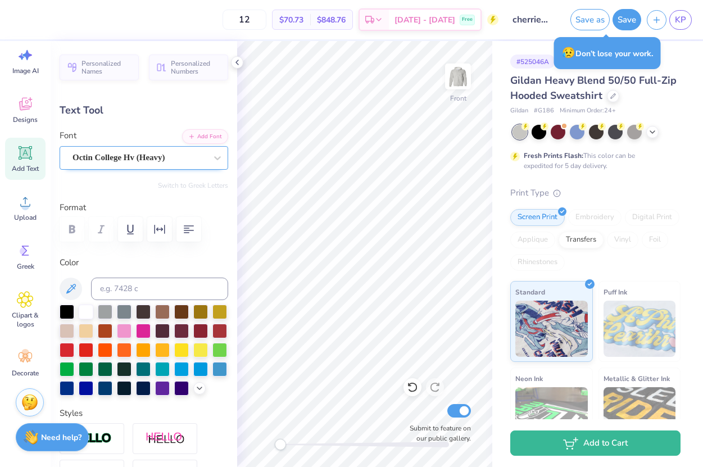
click at [108, 149] on div "Octin College Hv (Heavy)" at bounding box center [139, 157] width 136 height 17
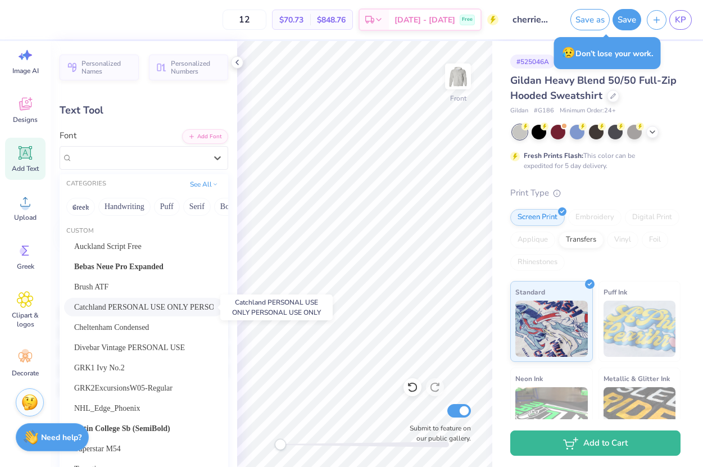
click at [96, 303] on span "Catchland PERSONAL USE ONLY PERSONAL USE ONLY" at bounding box center [143, 307] width 139 height 12
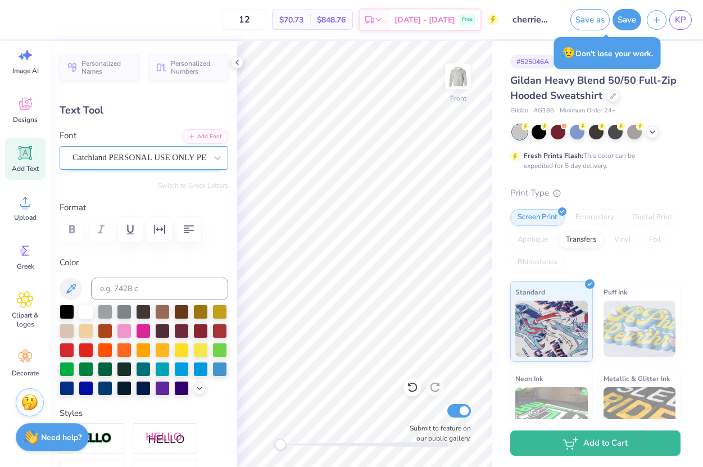
click at [110, 164] on div at bounding box center [139, 157] width 134 height 15
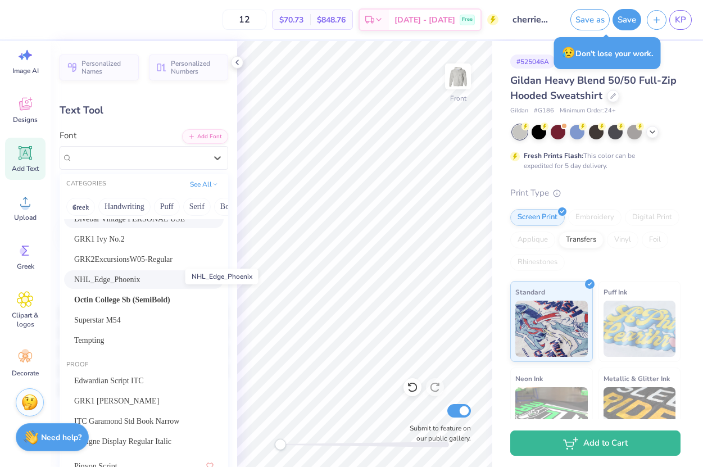
scroll to position [143, 0]
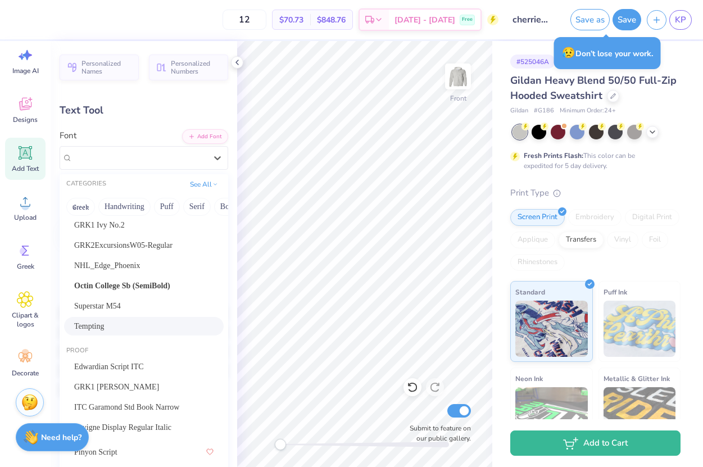
click at [98, 320] on div "Tempting" at bounding box center [144, 326] width 160 height 19
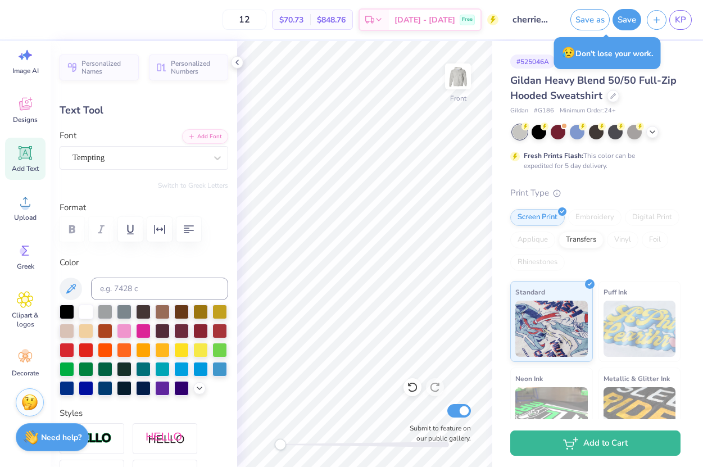
click at [130, 145] on div "Font Tempting" at bounding box center [144, 149] width 169 height 40
click at [98, 161] on div "Tempting" at bounding box center [139, 157] width 136 height 17
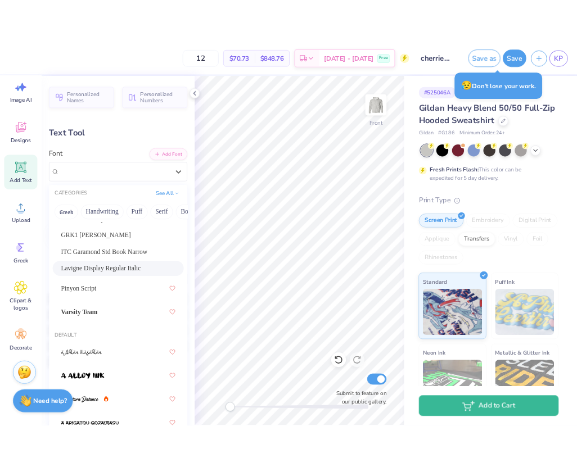
scroll to position [319, 0]
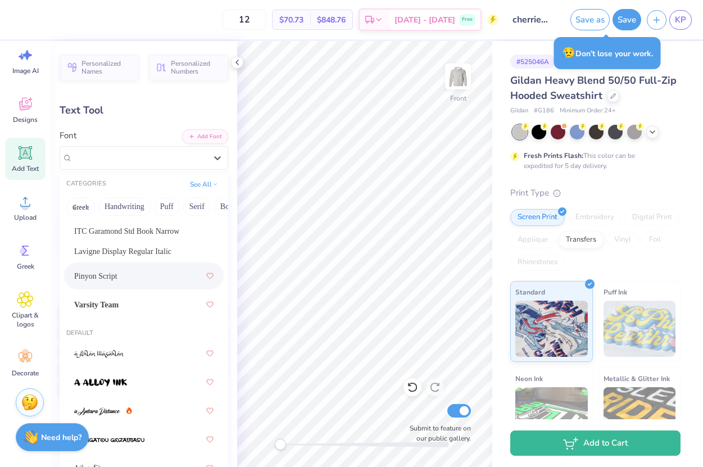
click at [145, 271] on div "Pinyon Script" at bounding box center [143, 276] width 139 height 20
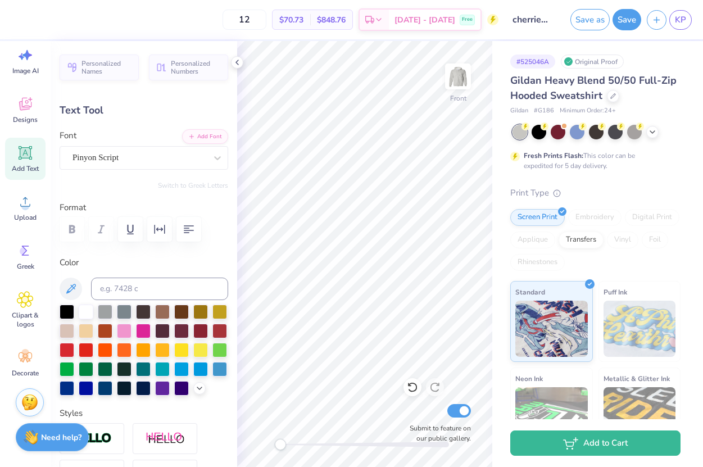
type textarea "s"
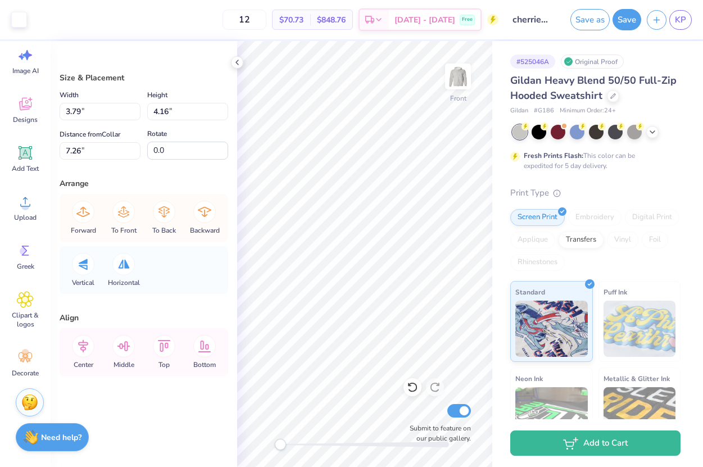
type input "3.25"
type input "3.57"
type input "7.12"
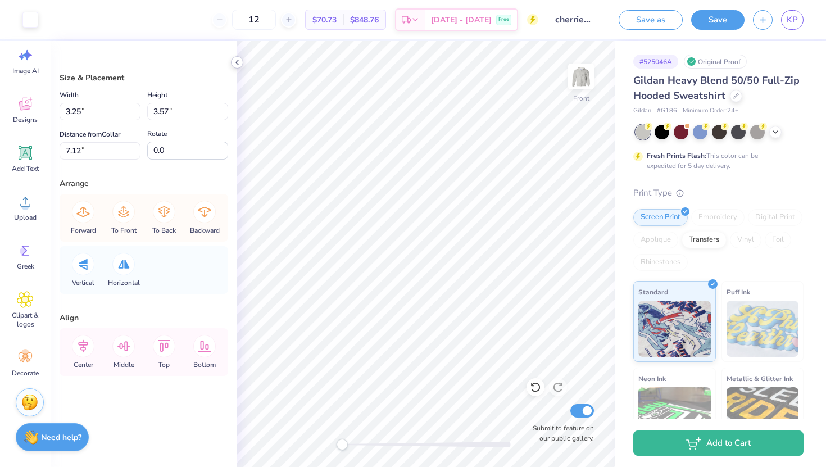
click at [240, 64] on icon at bounding box center [237, 62] width 9 height 9
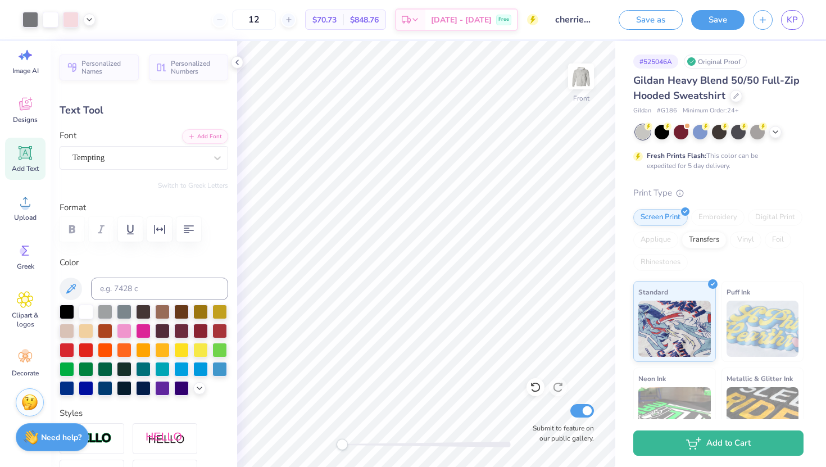
type input "0.0"
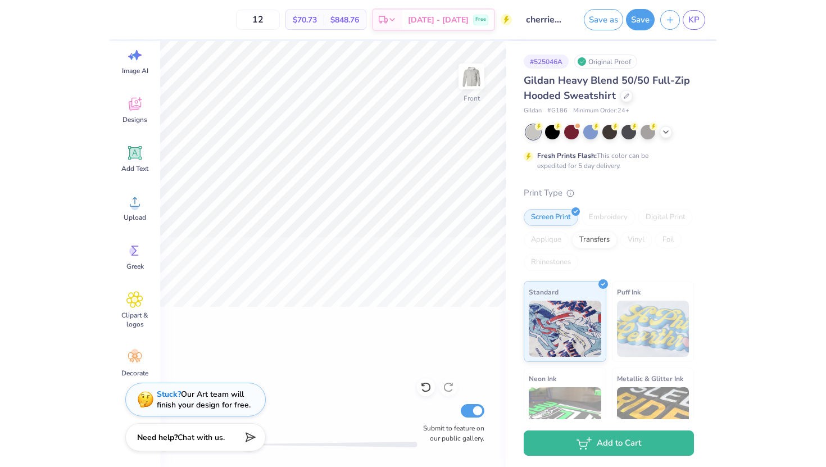
scroll to position [0, 0]
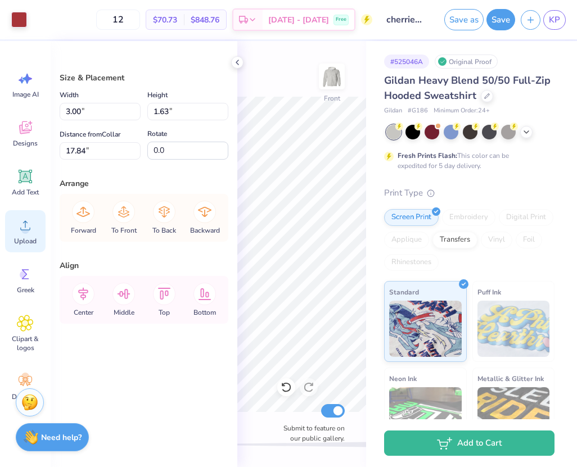
type input "9.98"
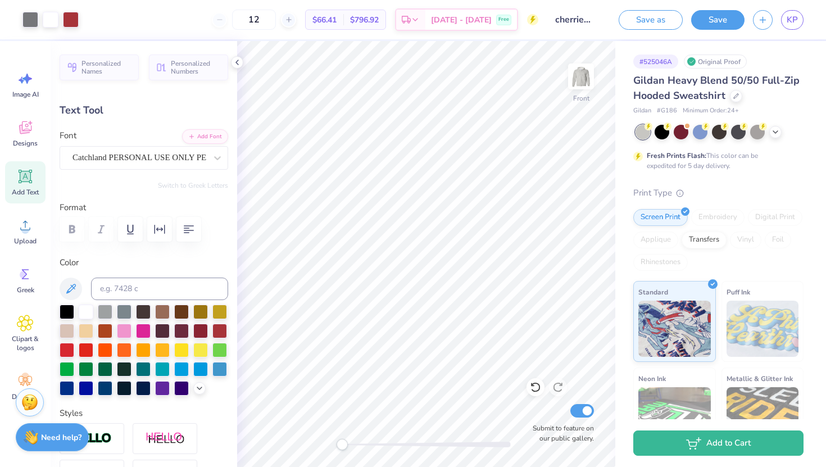
type input "0.0"
type input "2.53"
type input "0.58"
type input "11.03"
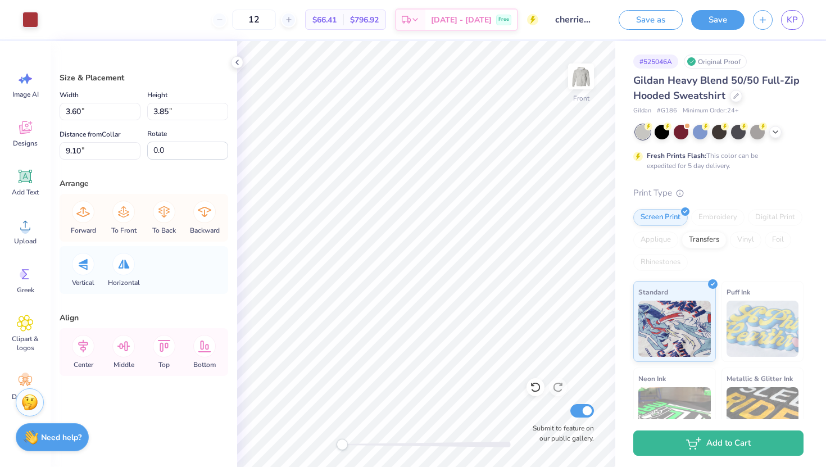
type input "3.60"
type input "3.85"
type input "9.10"
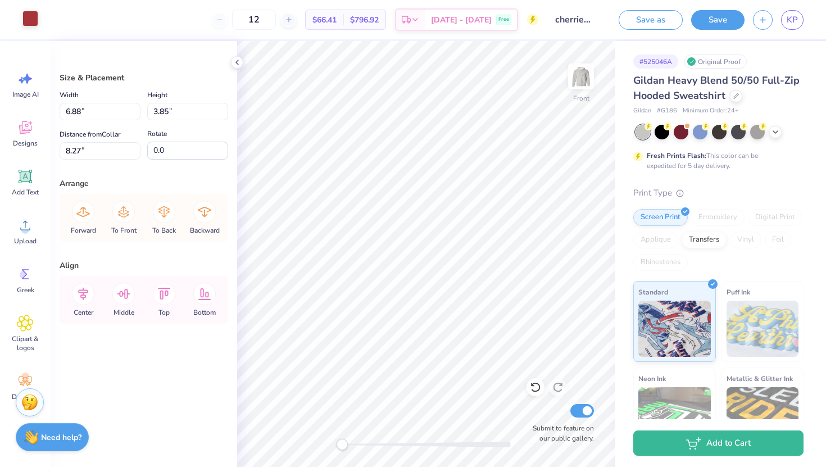
click at [33, 22] on div at bounding box center [30, 19] width 16 height 16
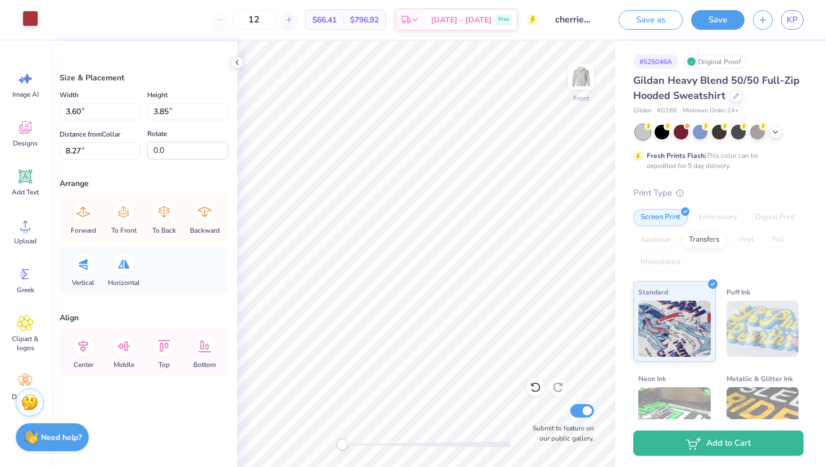
click at [32, 25] on div at bounding box center [30, 19] width 16 height 16
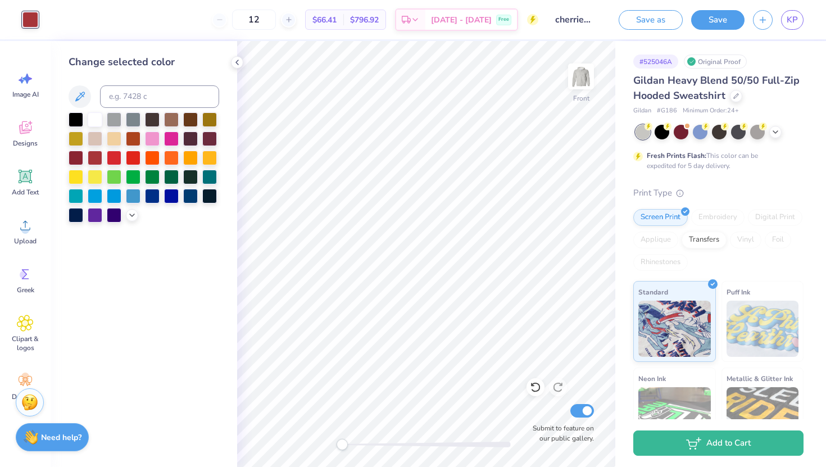
click at [142, 116] on div at bounding box center [144, 167] width 151 height 110
click at [130, 214] on polyline at bounding box center [132, 214] width 4 height 2
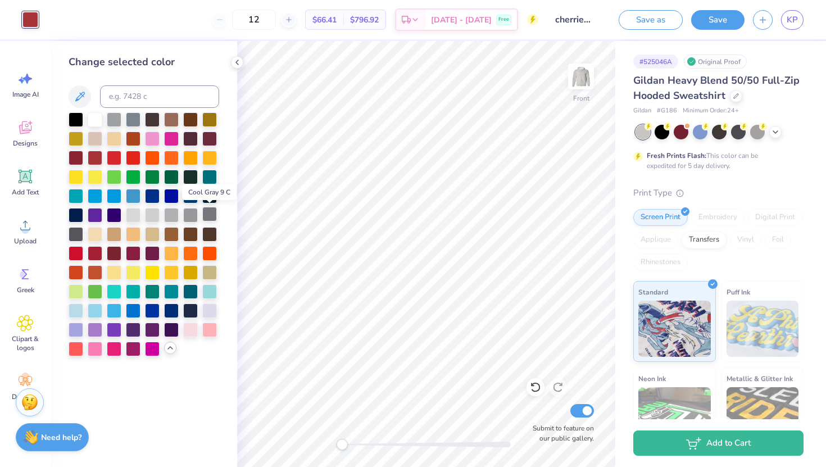
click at [206, 215] on div at bounding box center [209, 214] width 15 height 15
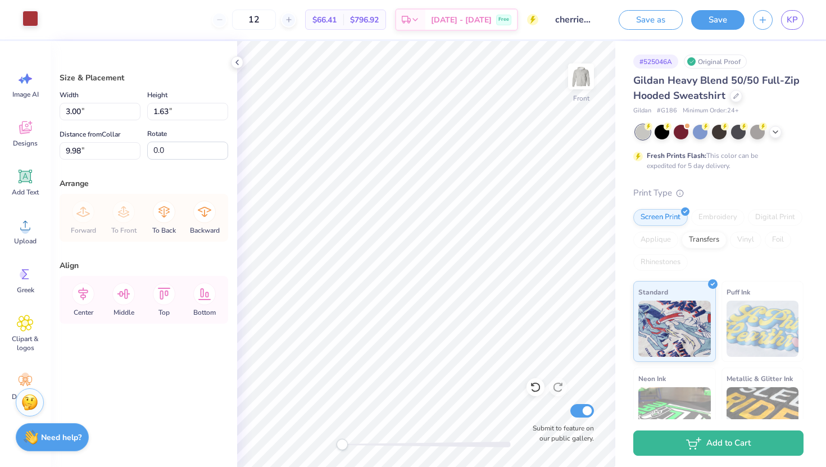
click at [33, 13] on div at bounding box center [30, 19] width 16 height 16
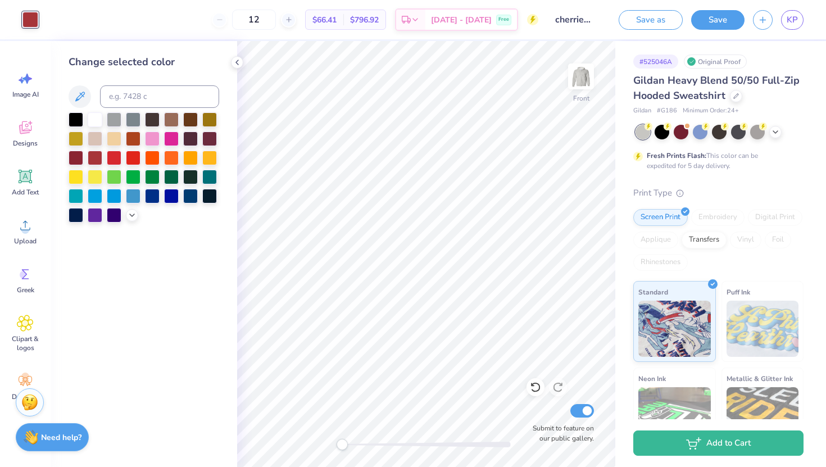
click at [128, 209] on div at bounding box center [144, 167] width 151 height 110
click at [129, 210] on div at bounding box center [132, 214] width 12 height 12
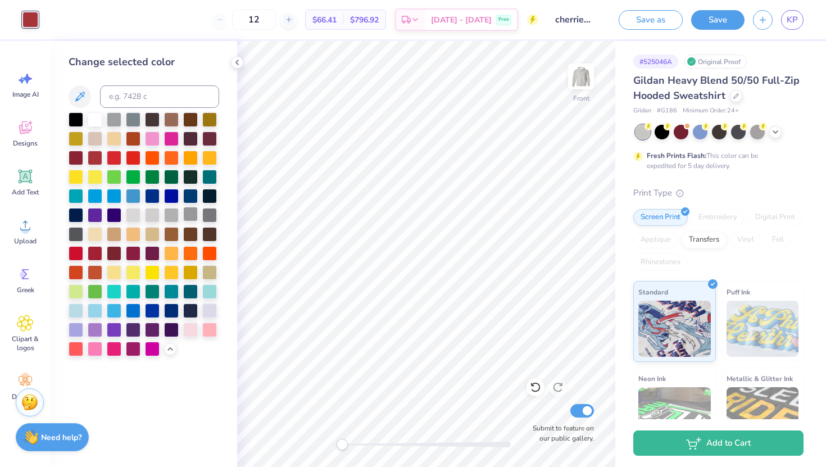
click at [193, 220] on div at bounding box center [190, 214] width 15 height 15
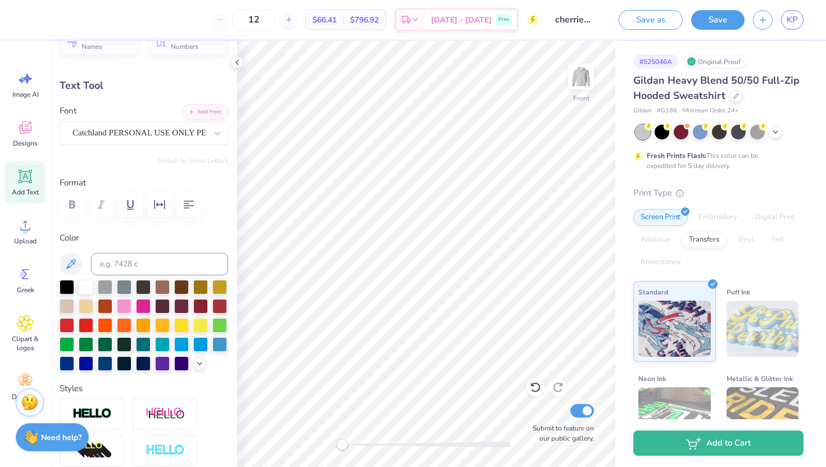
scroll to position [32, 0]
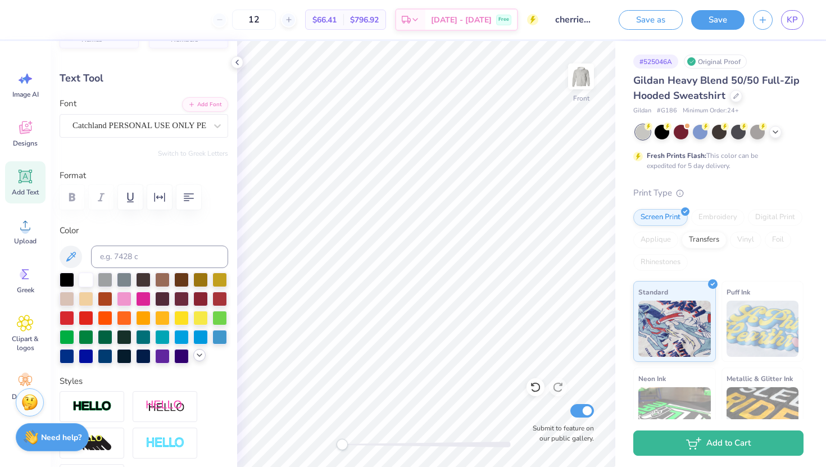
click at [197, 355] on icon at bounding box center [199, 355] width 9 height 9
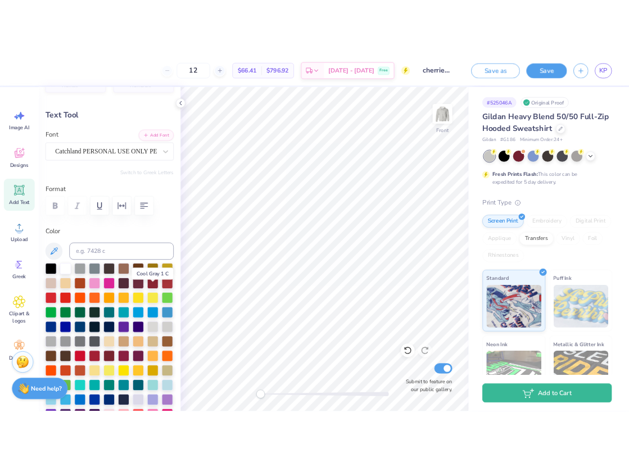
scroll to position [129, 0]
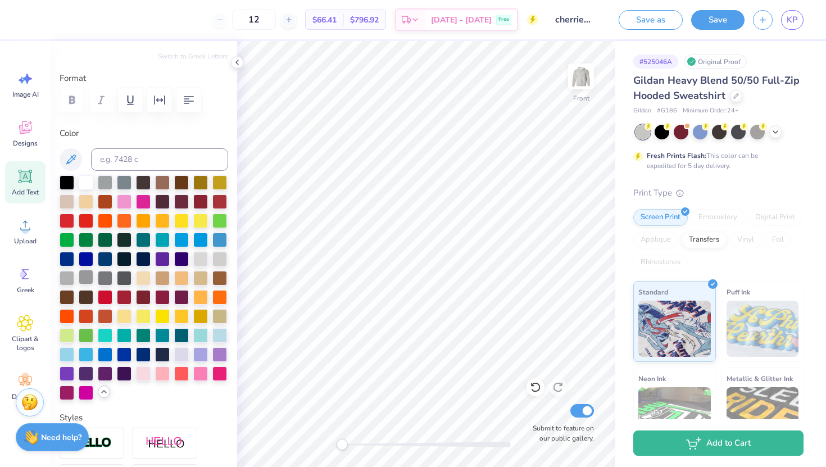
click at [89, 284] on div at bounding box center [86, 277] width 15 height 15
type input "0.0"
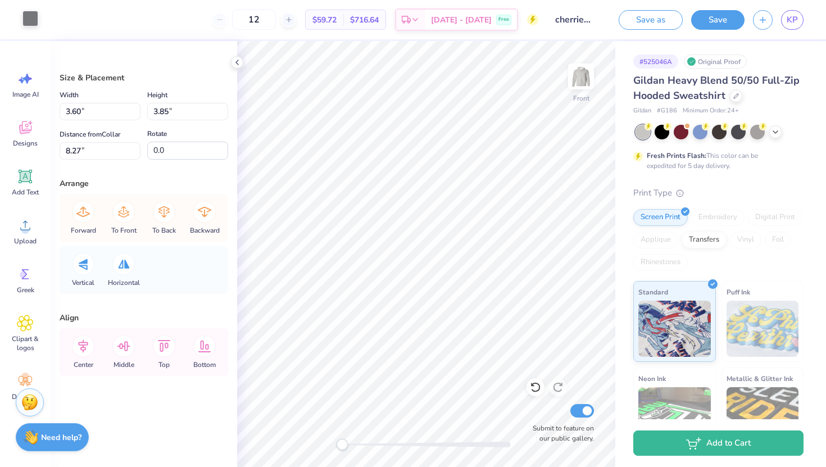
click at [34, 21] on div at bounding box center [30, 19] width 16 height 16
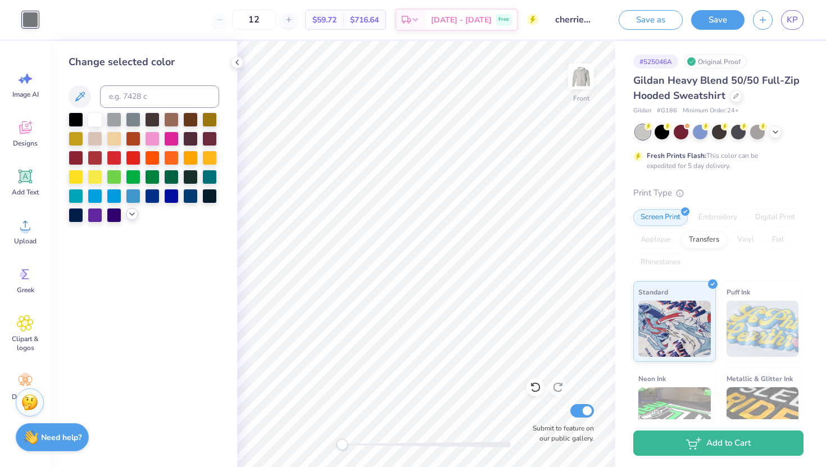
click at [127, 212] on div at bounding box center [132, 214] width 12 height 12
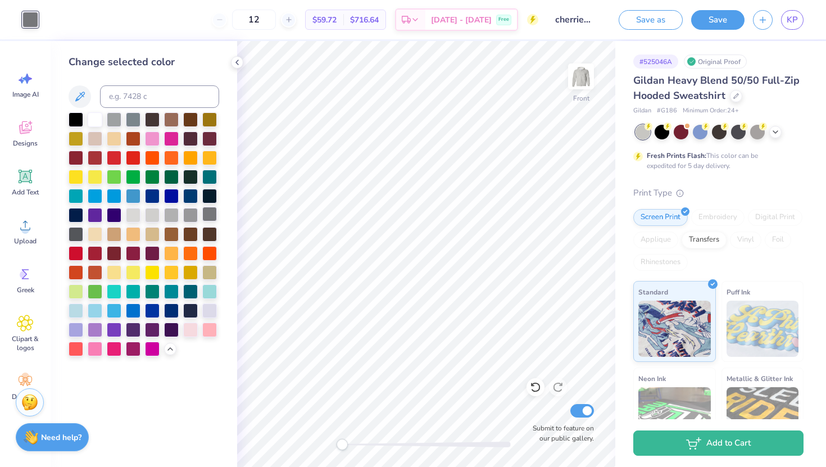
click at [210, 221] on div at bounding box center [209, 214] width 15 height 15
click at [211, 217] on div at bounding box center [209, 214] width 15 height 15
click at [71, 232] on div at bounding box center [76, 233] width 15 height 15
click at [211, 212] on div at bounding box center [209, 214] width 15 height 15
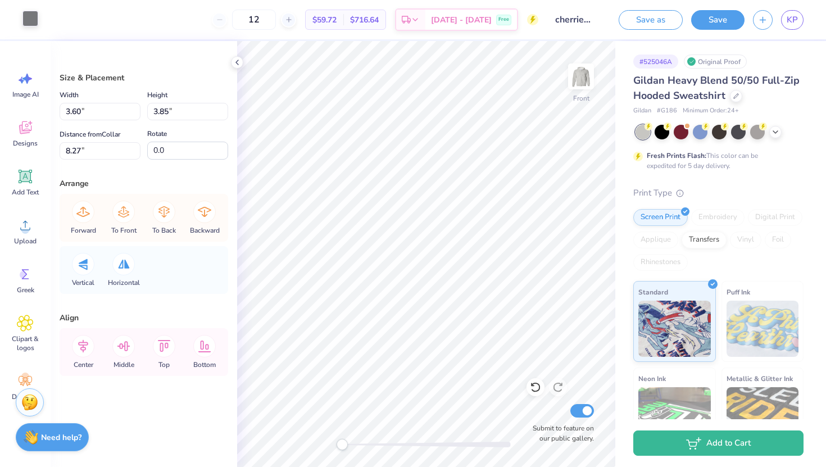
click at [27, 15] on div at bounding box center [30, 19] width 16 height 16
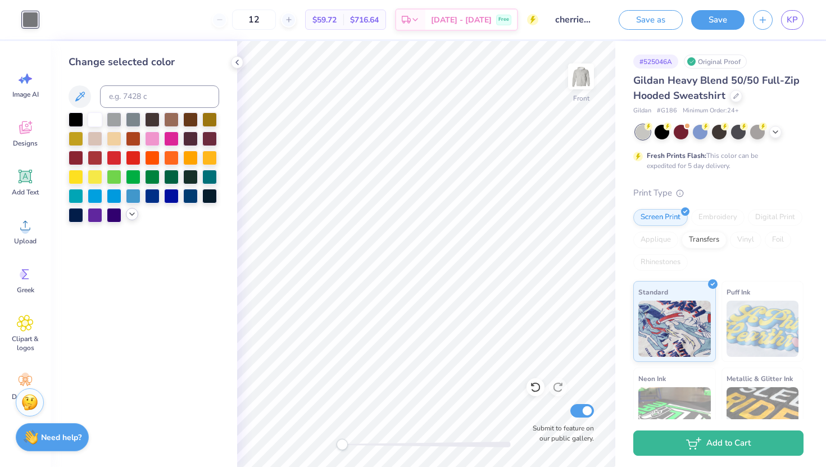
click at [132, 213] on icon at bounding box center [132, 214] width 9 height 9
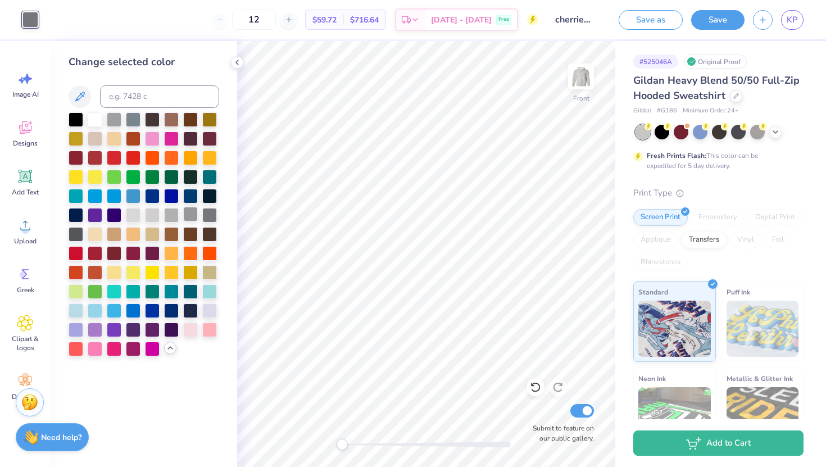
click at [192, 215] on div at bounding box center [190, 214] width 15 height 15
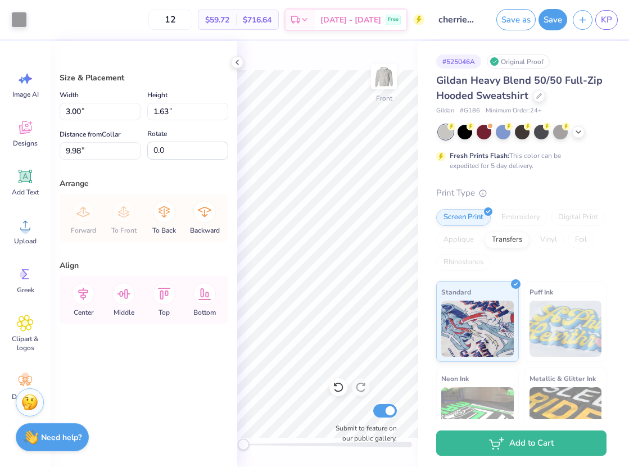
click at [20, 9] on div "Art colors" at bounding box center [13, 19] width 27 height 39
click at [21, 15] on div at bounding box center [19, 19] width 16 height 16
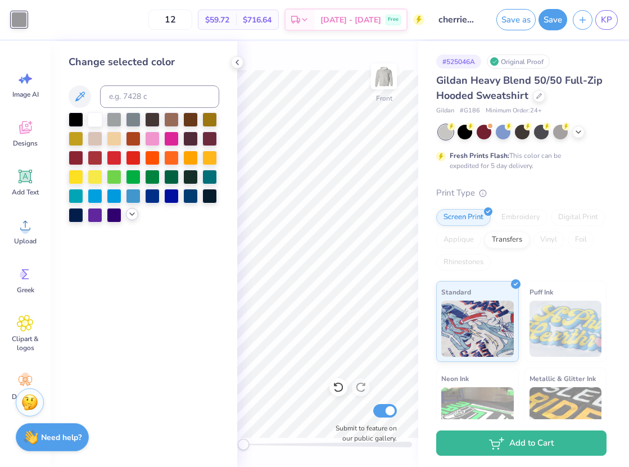
click at [135, 215] on icon at bounding box center [132, 214] width 9 height 9
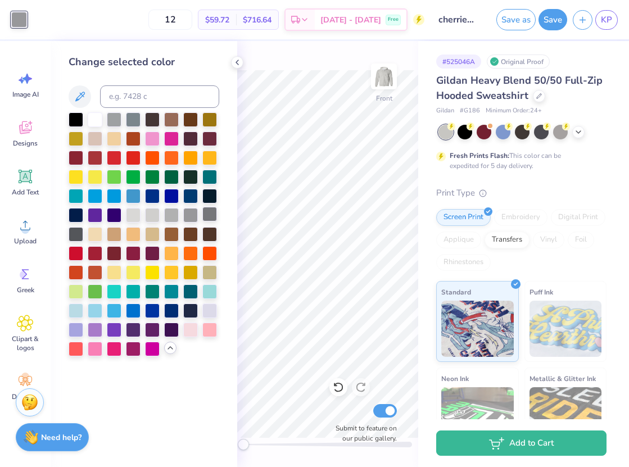
click at [209, 215] on div at bounding box center [209, 214] width 15 height 15
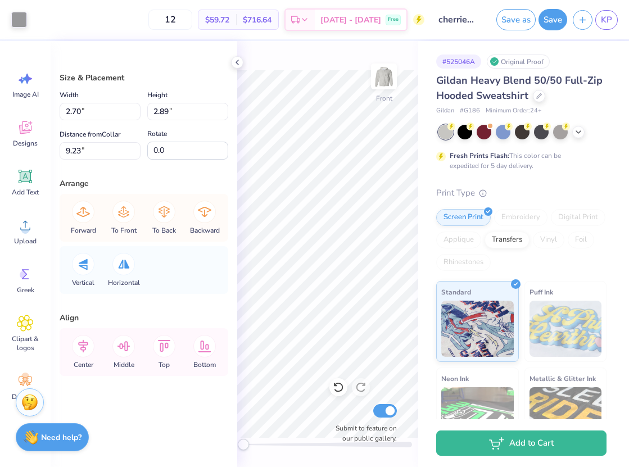
type input "2.70"
type input "2.89"
type input "9.23"
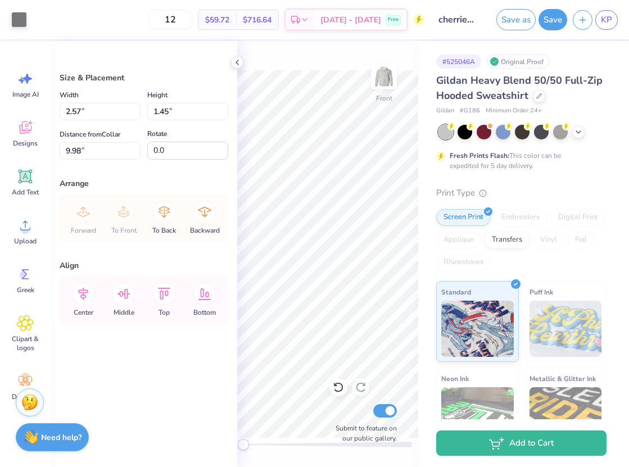
type input "2.57"
type input "1.45"
type input "9.59"
type input "9.57"
type input "9.97"
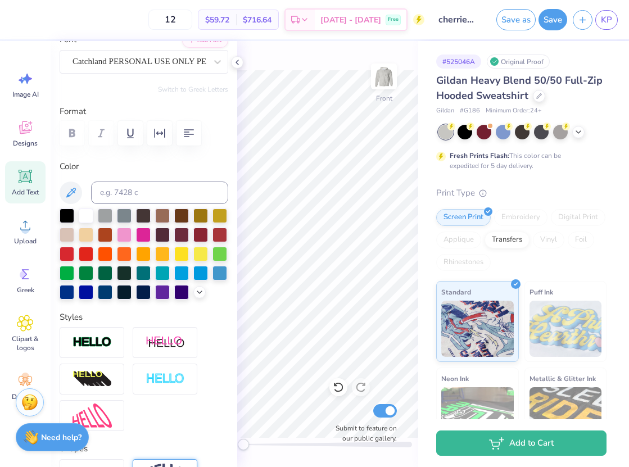
scroll to position [96, 0]
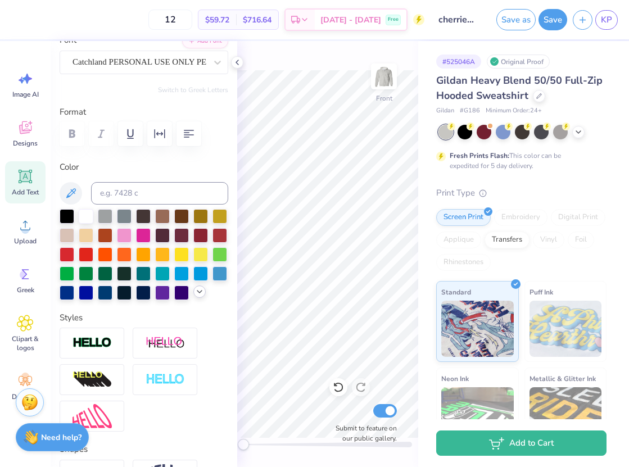
click at [201, 289] on icon at bounding box center [199, 291] width 9 height 9
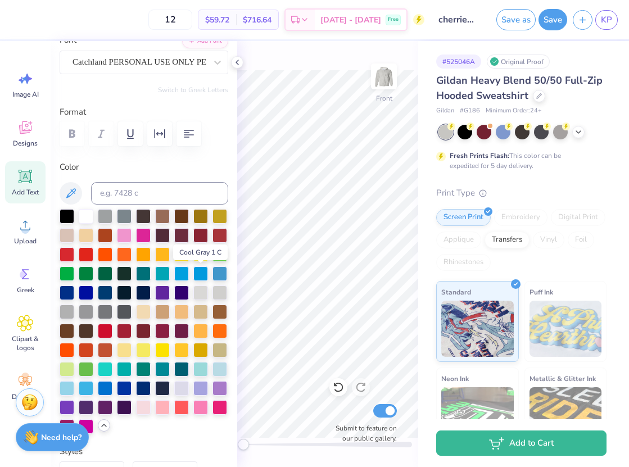
scroll to position [173, 0]
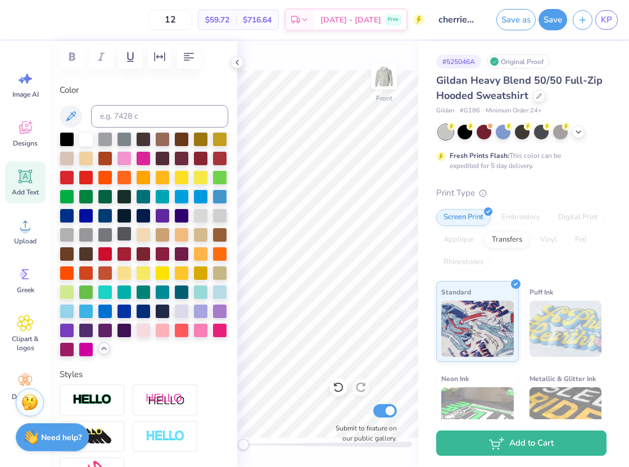
click at [125, 234] on div at bounding box center [124, 233] width 15 height 15
click at [106, 234] on div at bounding box center [105, 233] width 15 height 15
type input "0.0"
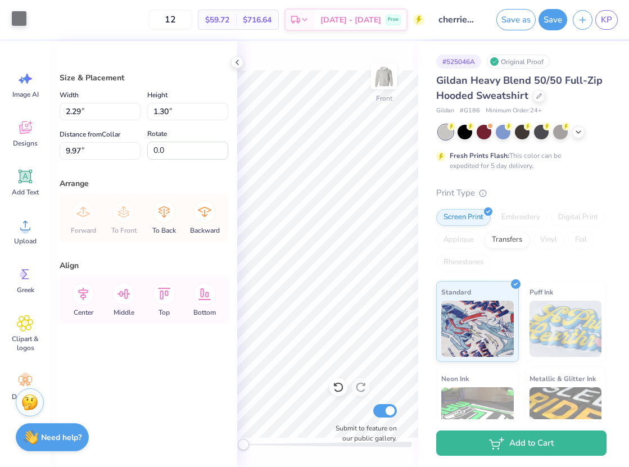
click at [22, 17] on div at bounding box center [19, 19] width 16 height 16
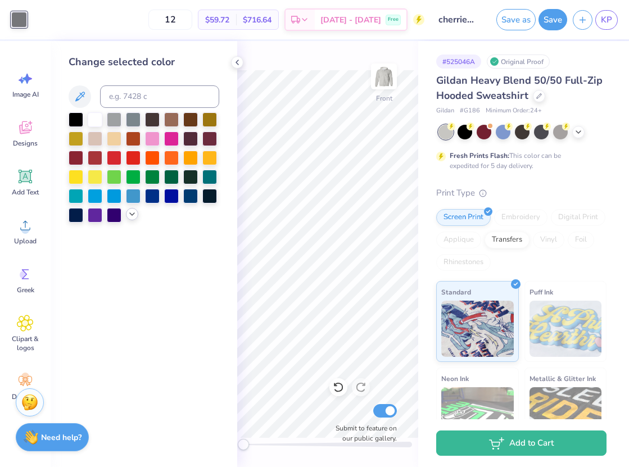
click at [130, 213] on icon at bounding box center [132, 214] width 9 height 9
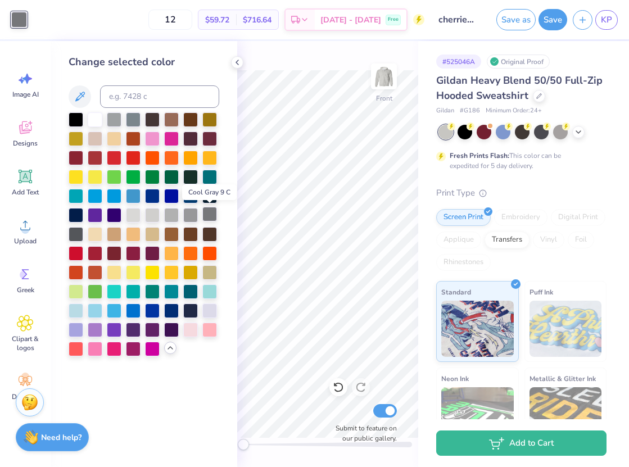
click at [210, 217] on div at bounding box center [209, 214] width 15 height 15
click at [77, 233] on div at bounding box center [76, 233] width 15 height 15
click at [205, 214] on div at bounding box center [209, 214] width 15 height 15
click at [211, 213] on div at bounding box center [209, 214] width 15 height 15
click at [71, 229] on div at bounding box center [76, 233] width 15 height 15
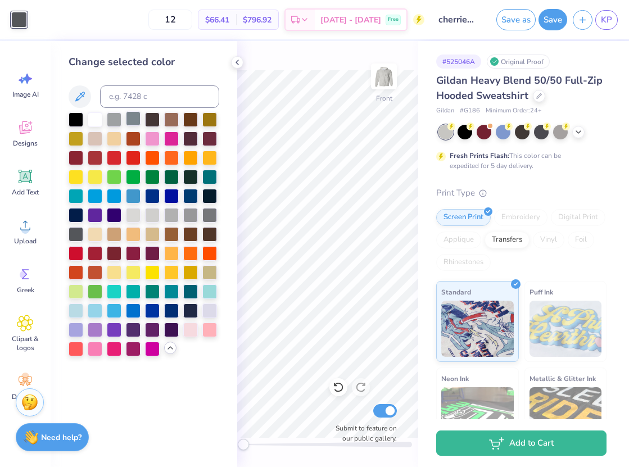
click at [131, 124] on div at bounding box center [133, 118] width 15 height 15
click at [74, 228] on div at bounding box center [76, 233] width 15 height 15
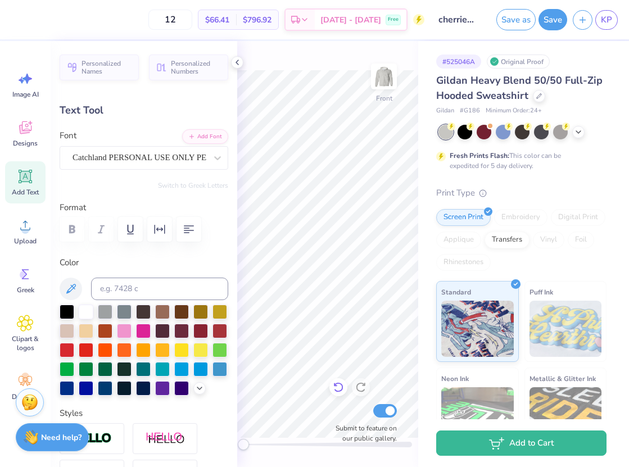
click at [337, 383] on icon at bounding box center [338, 387] width 11 height 11
type input "7.26"
click at [337, 384] on icon at bounding box center [338, 387] width 11 height 11
click at [359, 387] on icon at bounding box center [360, 387] width 11 height 11
click at [198, 385] on icon at bounding box center [199, 387] width 9 height 9
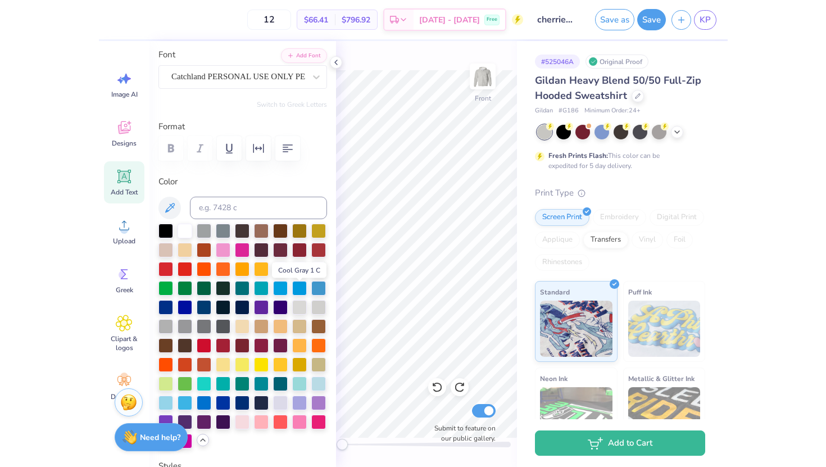
scroll to position [140, 0]
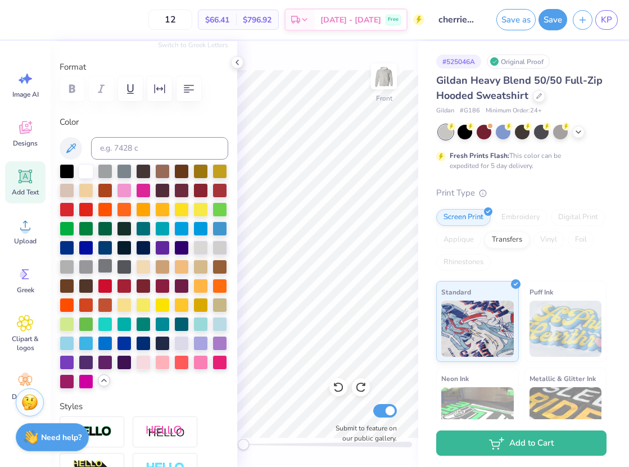
click at [105, 264] on div at bounding box center [105, 266] width 15 height 15
click at [88, 264] on div at bounding box center [86, 266] width 15 height 15
type input "0.0"
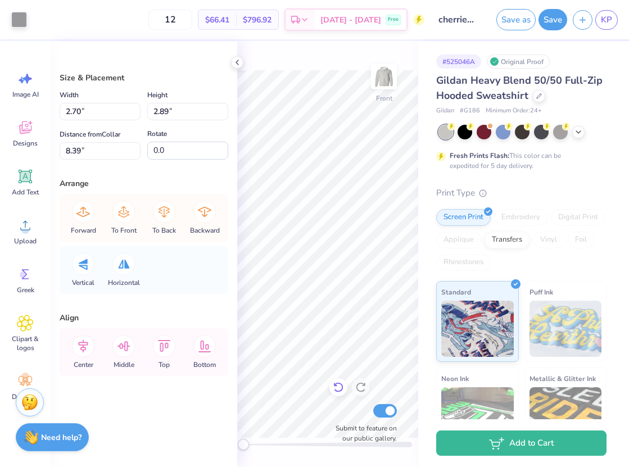
click at [334, 387] on icon at bounding box center [338, 387] width 11 height 11
type input "8.54"
click at [17, 17] on div at bounding box center [19, 19] width 16 height 16
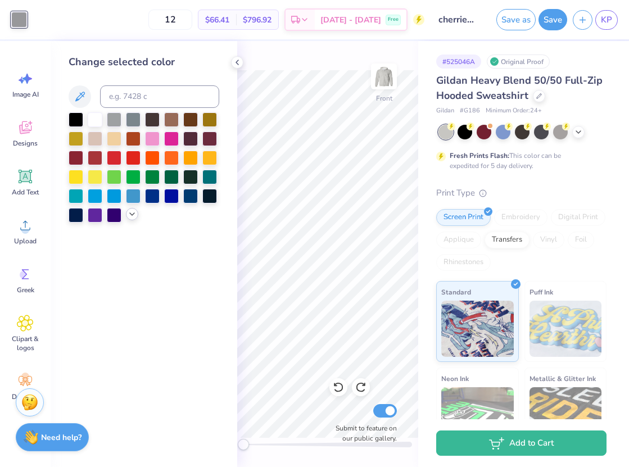
click at [135, 215] on icon at bounding box center [132, 214] width 9 height 9
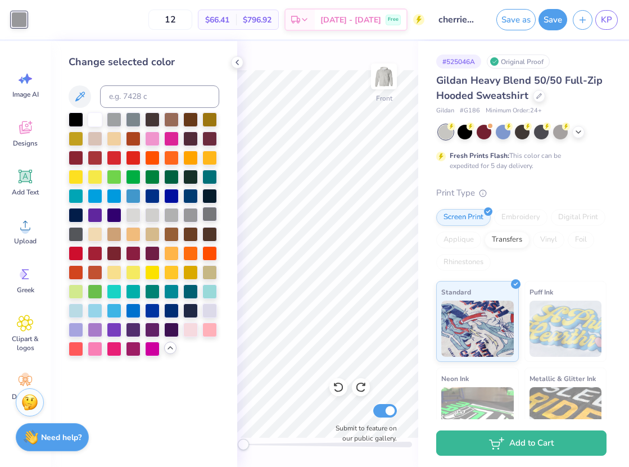
click at [209, 216] on div at bounding box center [209, 214] width 15 height 15
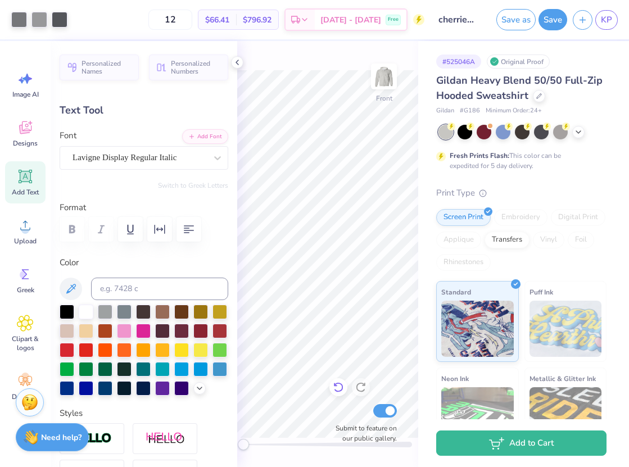
click at [339, 388] on icon at bounding box center [338, 387] width 11 height 11
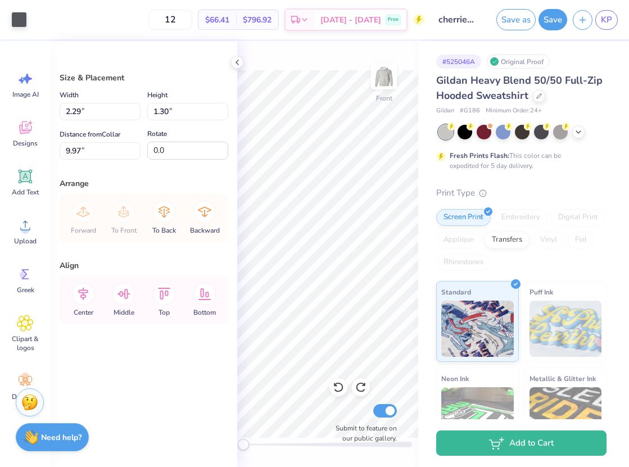
type input "9.83"
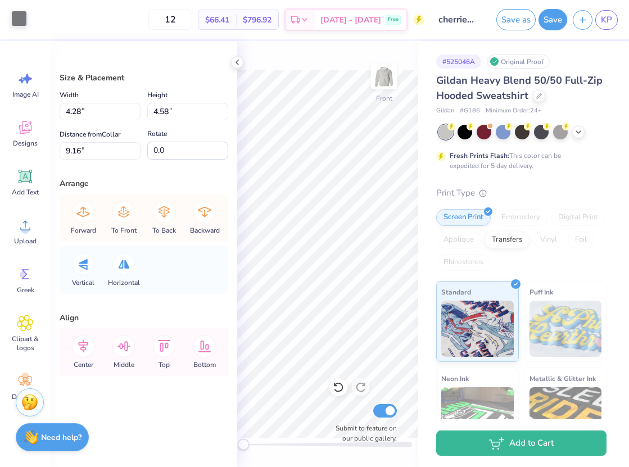
click at [23, 21] on div at bounding box center [19, 19] width 16 height 16
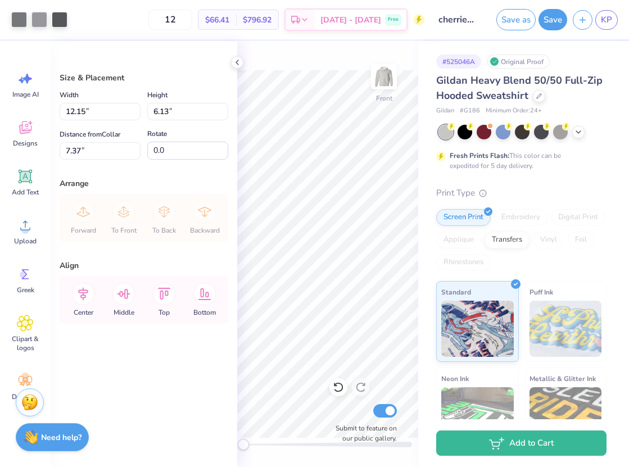
type input "7.48"
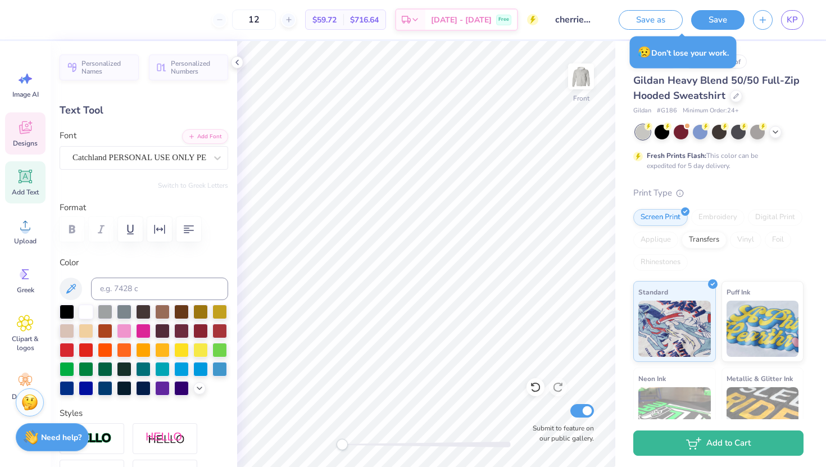
type input "0.0"
click at [22, 134] on icon at bounding box center [25, 127] width 17 height 17
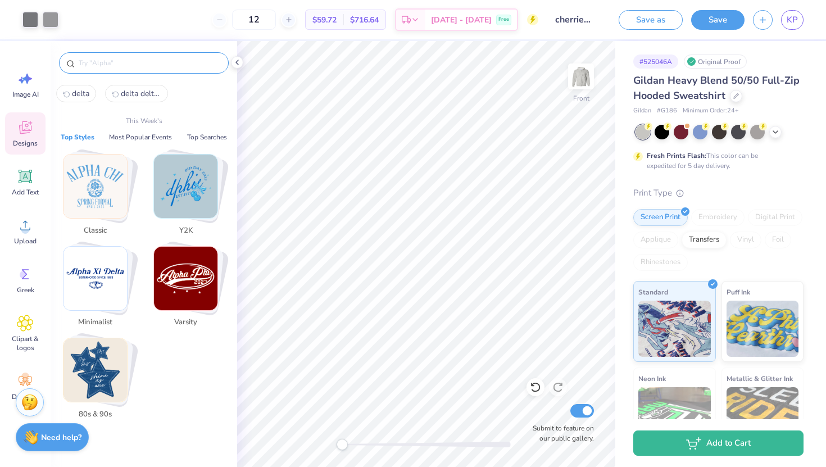
click at [89, 64] on input "text" at bounding box center [150, 62] width 144 height 11
click at [125, 91] on span "delta delta delta" at bounding box center [141, 93] width 40 height 11
type input "delta delta delta"
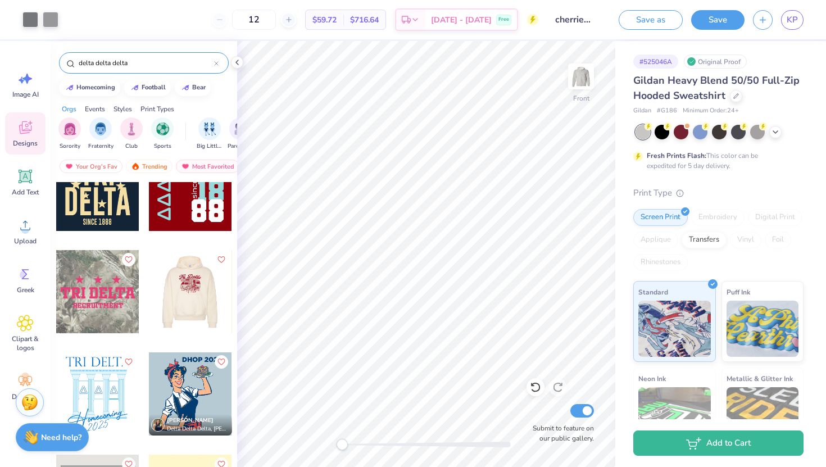
scroll to position [1173, 0]
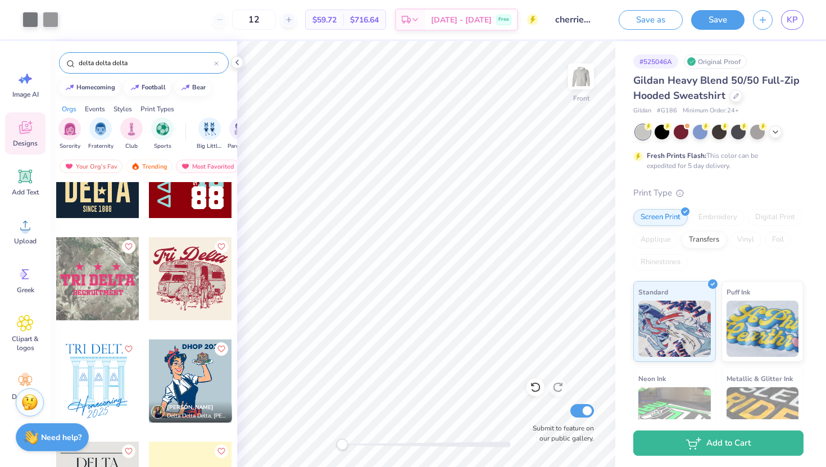
click at [107, 278] on div at bounding box center [97, 278] width 83 height 83
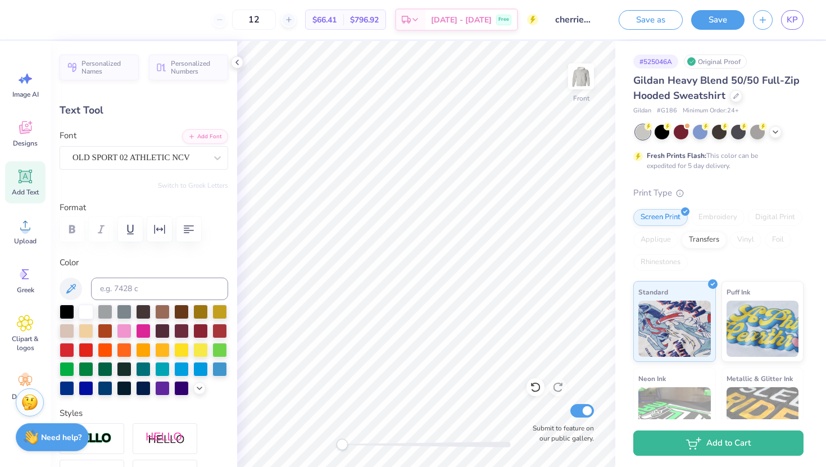
type textarea "DELTA"
type input "8.06"
type input "0.87"
type input "17.03"
click at [447, 446] on div at bounding box center [426, 445] width 169 height 6
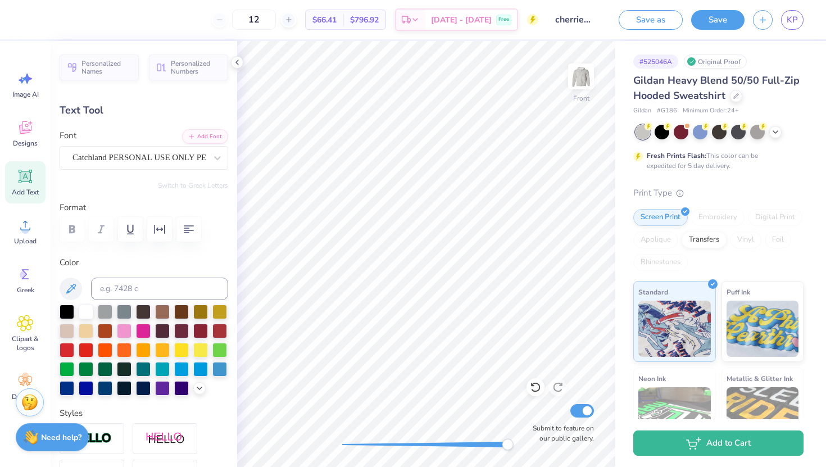
type input "9.31"
type input "3.66"
type input "7.48"
click at [309, 443] on div "Front Submit to feature on our public gallery." at bounding box center [426, 254] width 378 height 426
type input "0.0"
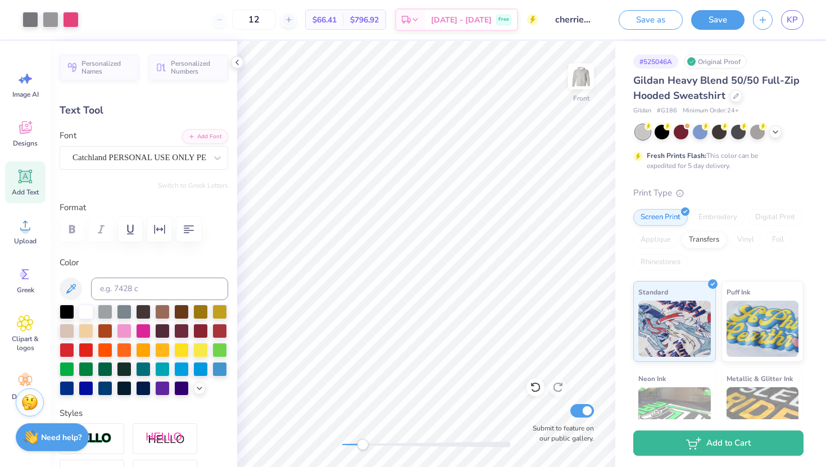
drag, startPoint x: 509, startPoint y: 442, endPoint x: 362, endPoint y: 442, distance: 146.1
click at [362, 442] on div "Accessibility label" at bounding box center [362, 444] width 11 height 11
click at [311, 445] on div "Front Submit to feature on our public gallery." at bounding box center [426, 254] width 378 height 426
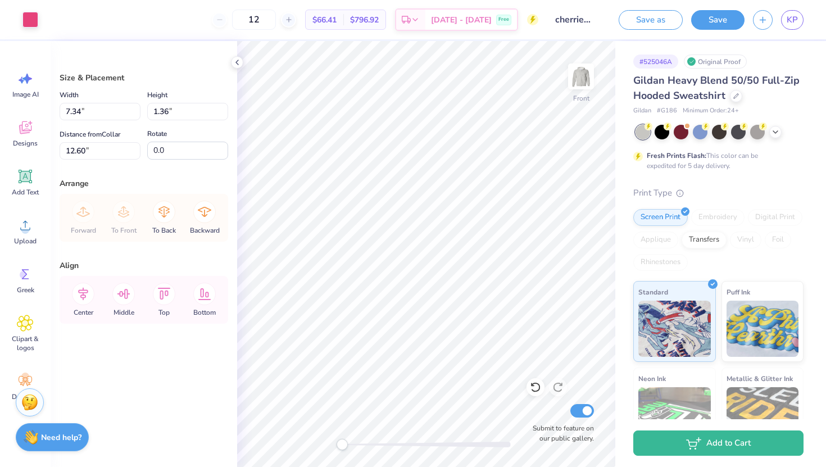
type input "11.14"
type input "5.06"
type input "0.94"
type input "11.14"
click at [31, 28] on div "Art colors" at bounding box center [19, 19] width 38 height 39
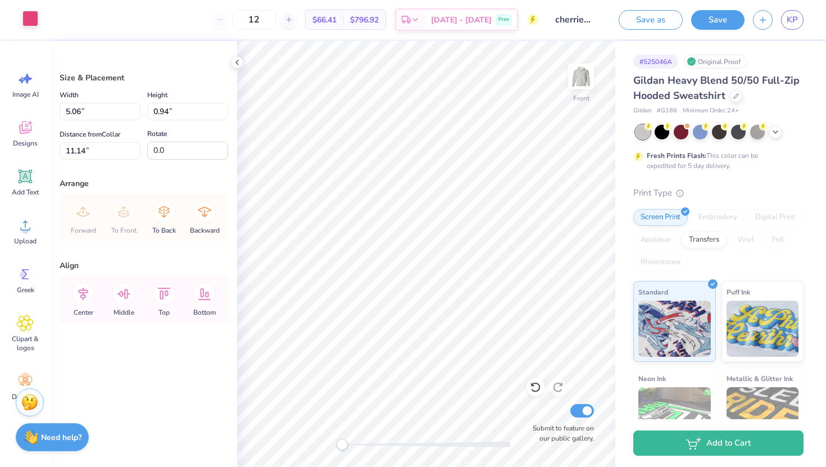
click at [30, 15] on div at bounding box center [30, 19] width 16 height 16
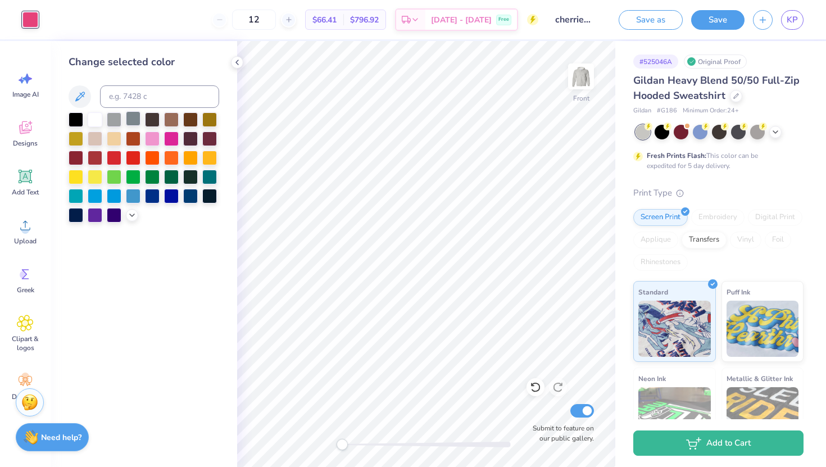
click at [126, 121] on div at bounding box center [133, 118] width 15 height 15
click at [132, 121] on div at bounding box center [133, 118] width 15 height 15
click at [132, 217] on icon at bounding box center [132, 214] width 9 height 9
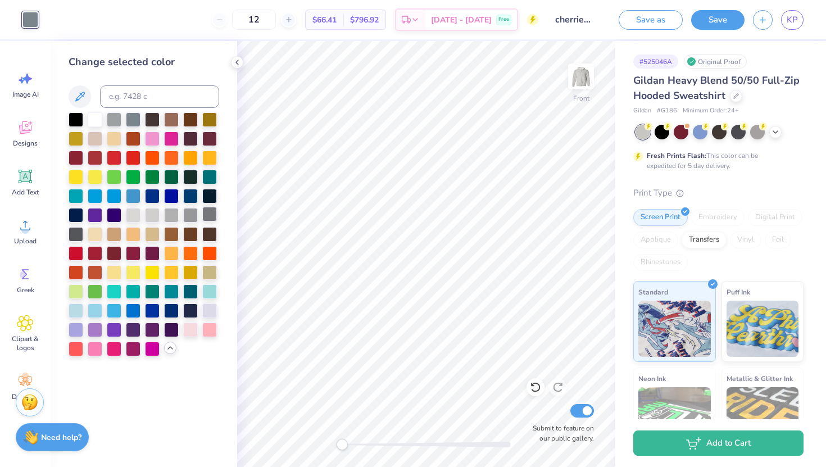
click at [203, 220] on div at bounding box center [209, 214] width 15 height 15
click at [192, 215] on div at bounding box center [190, 214] width 15 height 15
click at [72, 235] on div at bounding box center [76, 233] width 15 height 15
click at [165, 213] on div at bounding box center [171, 214] width 15 height 15
click at [211, 215] on div at bounding box center [209, 214] width 15 height 15
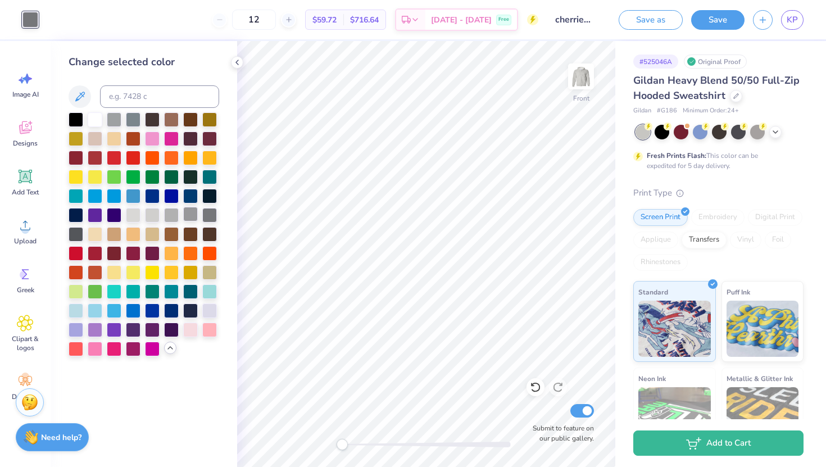
click at [192, 212] on div at bounding box center [190, 214] width 15 height 15
click at [210, 216] on div at bounding box center [209, 214] width 15 height 15
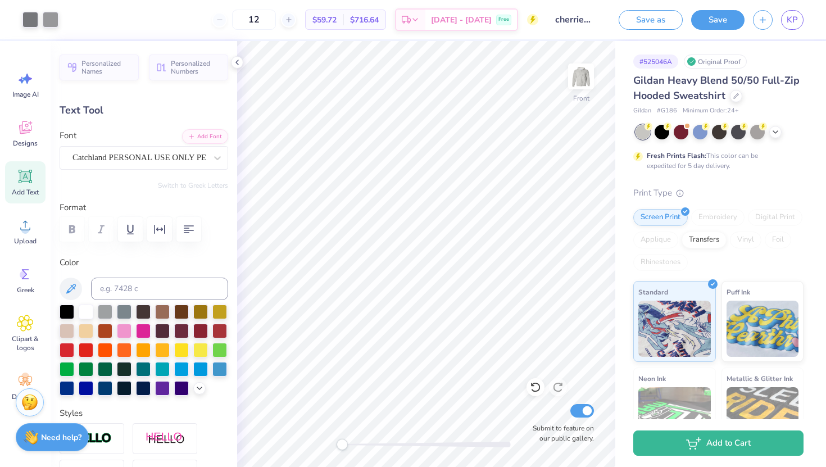
type input "0.0"
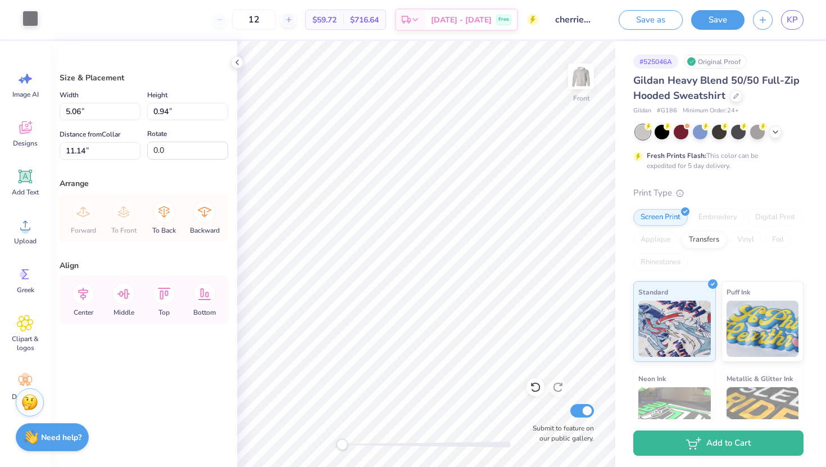
click at [31, 20] on div at bounding box center [30, 19] width 16 height 16
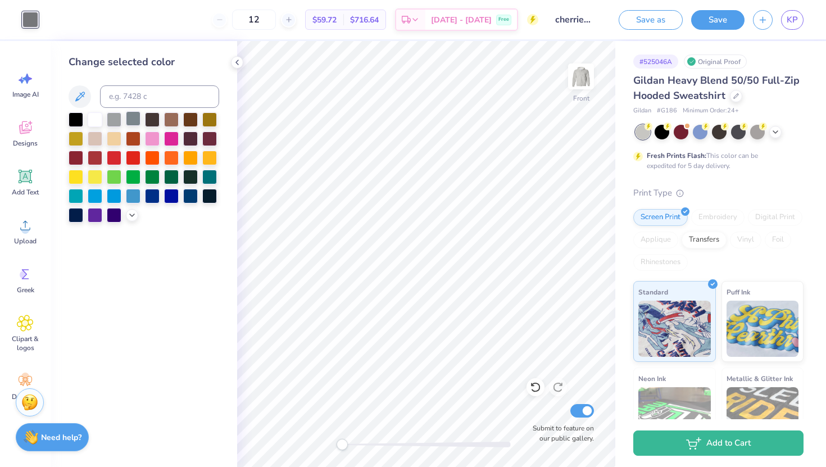
click at [133, 116] on div at bounding box center [133, 118] width 15 height 15
click at [114, 116] on div at bounding box center [114, 118] width 15 height 15
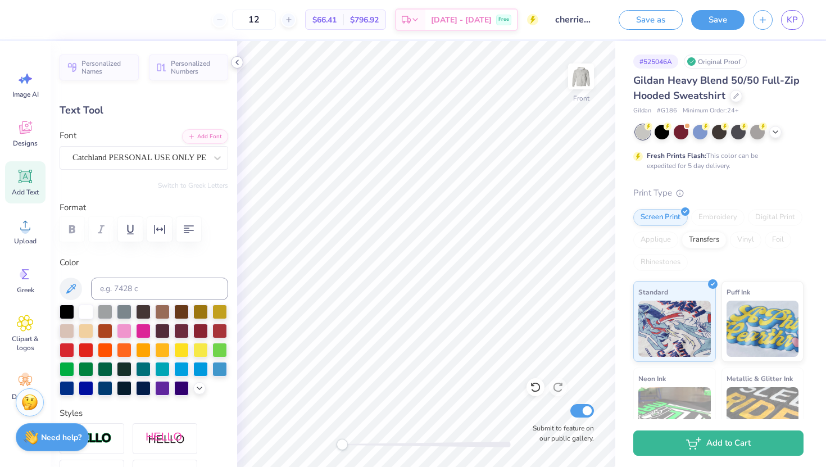
click at [236, 65] on icon at bounding box center [237, 62] width 9 height 9
type input "0.0"
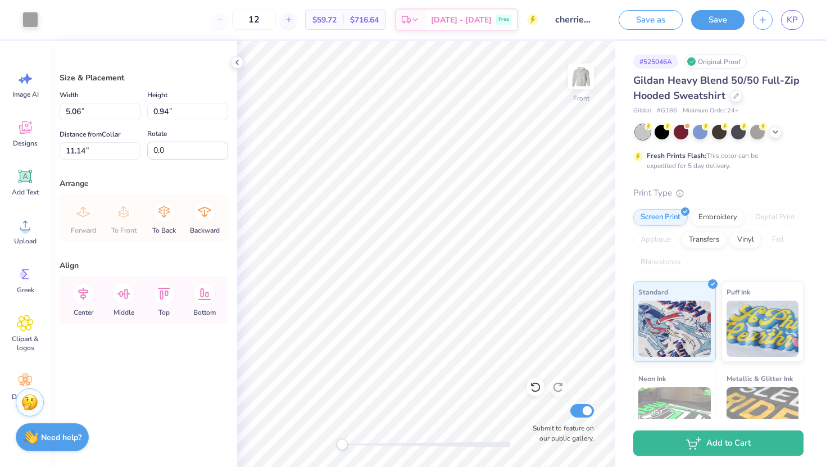
type input "9.66"
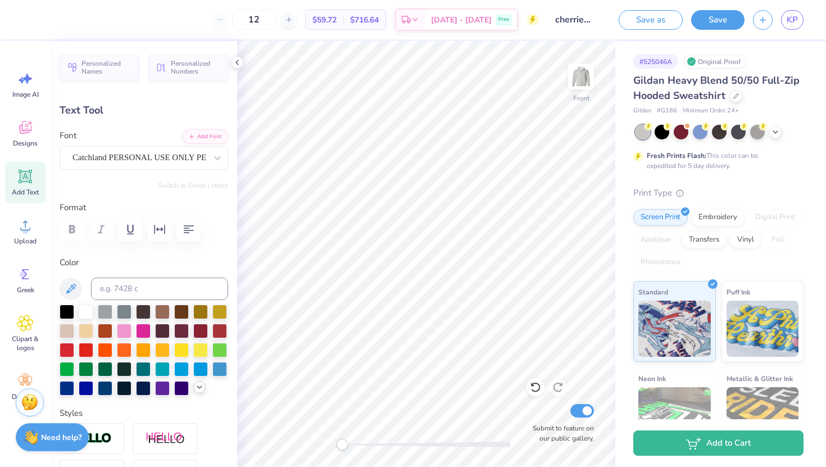
click at [195, 389] on icon at bounding box center [199, 387] width 9 height 9
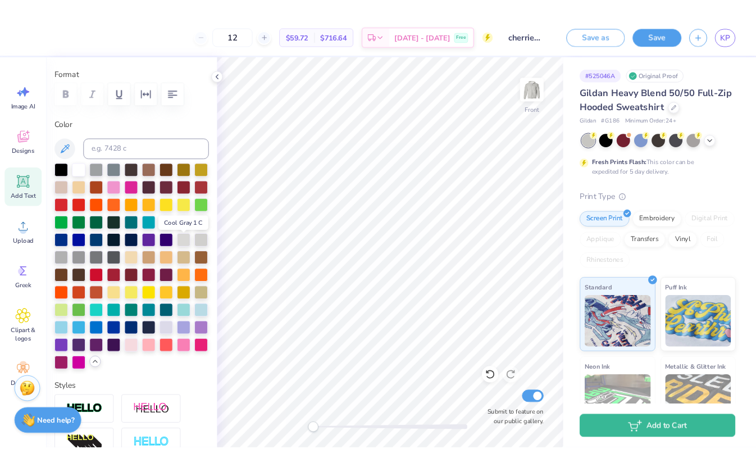
scroll to position [157, 0]
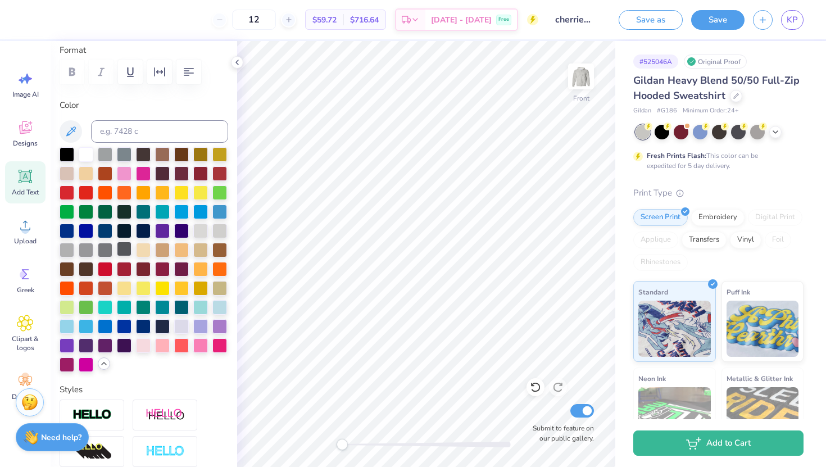
click at [121, 252] on div at bounding box center [124, 249] width 15 height 15
click at [108, 249] on div at bounding box center [105, 249] width 15 height 15
type input "0.0"
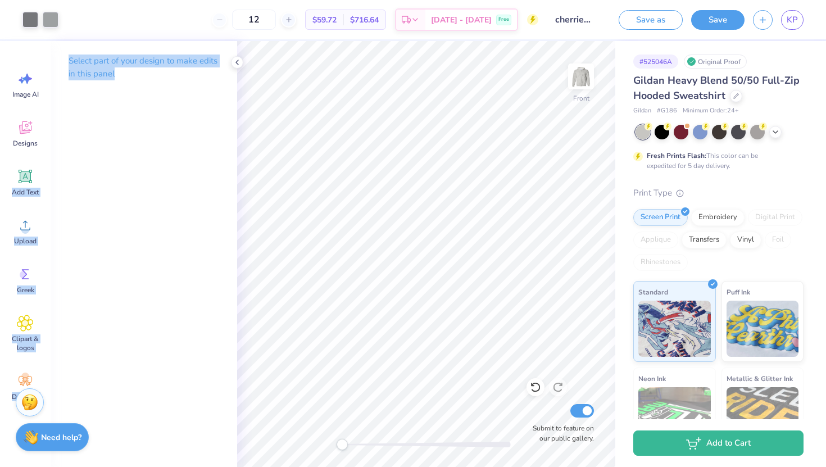
click at [297, 157] on div "Art colors 12 $59.72 Per Item $716.64 Total Est. Delivery Oct 6 - 9 Free Design…" at bounding box center [413, 233] width 826 height 467
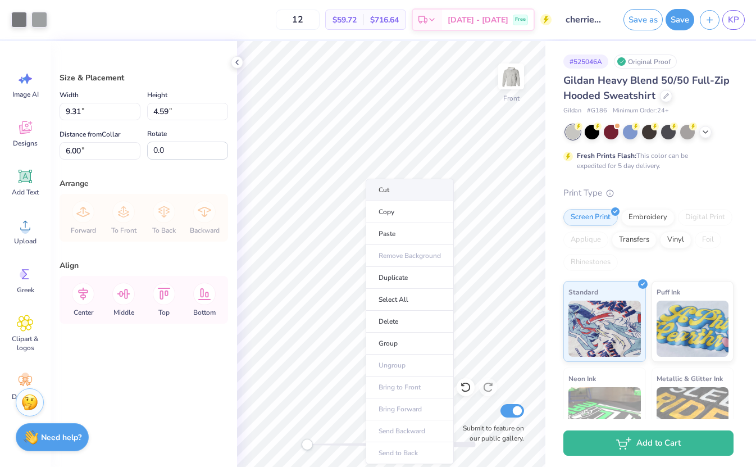
click at [395, 187] on li "Cut" at bounding box center [410, 190] width 88 height 22
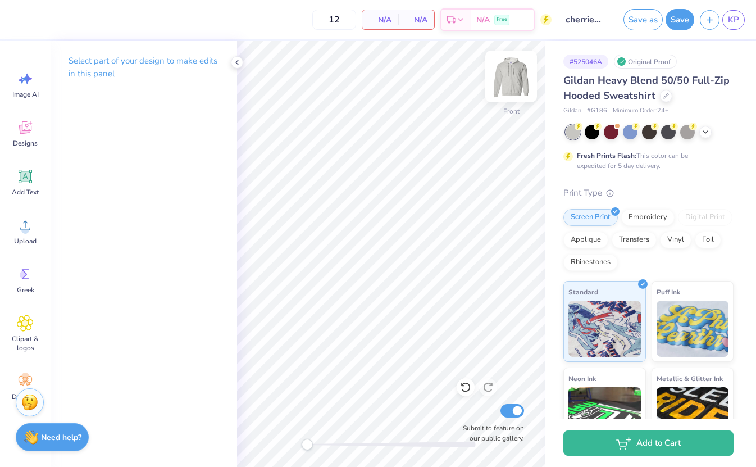
click at [509, 82] on img at bounding box center [511, 76] width 45 height 45
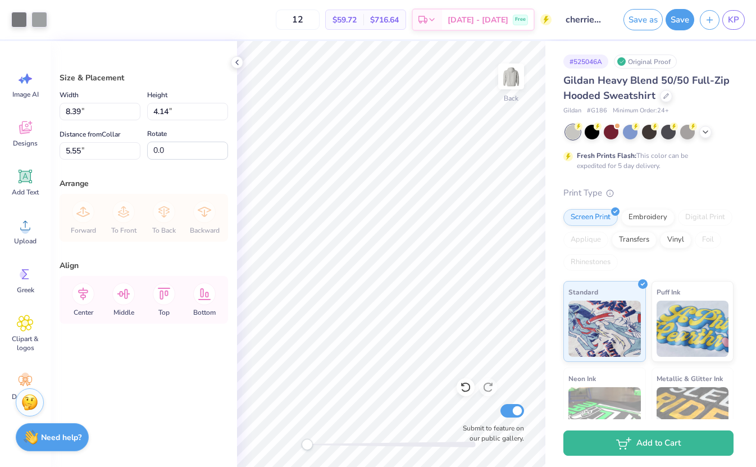
type input "7.00"
type input "3.45"
type input "6.24"
type input "5.32"
type input "2.62"
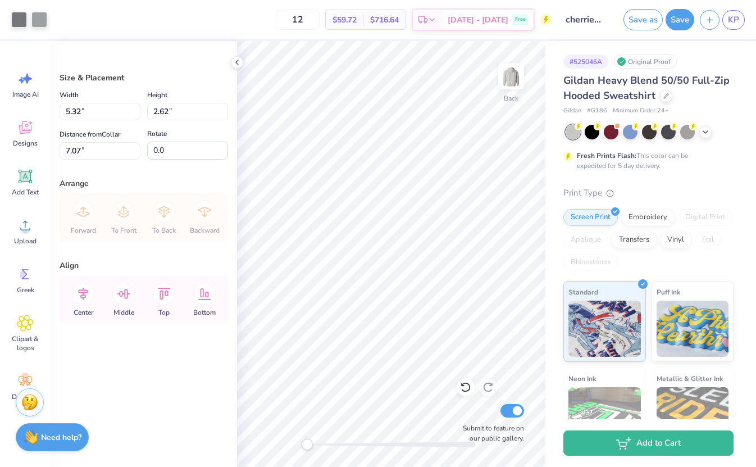
type input "3.00"
